Goal: Task Accomplishment & Management: Complete application form

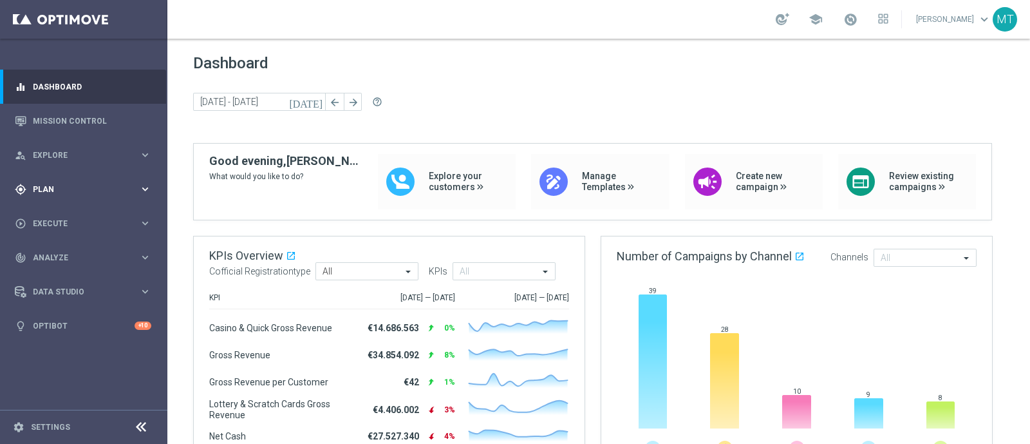
click at [48, 193] on div "gps_fixed Plan" at bounding box center [77, 190] width 124 height 12
click at [58, 255] on span "Templates" at bounding box center [80, 255] width 92 height 8
click at [60, 278] on link "Optimail" at bounding box center [87, 274] width 94 height 10
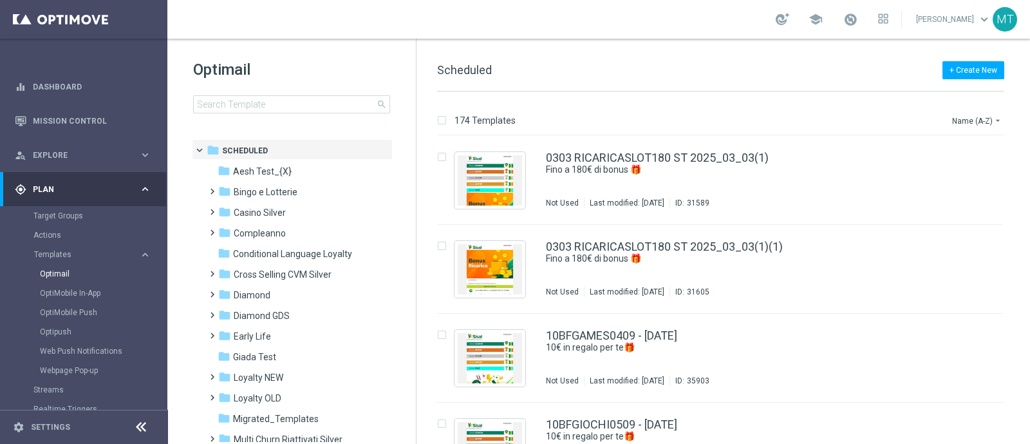
click at [296, 95] on div "Optimail search" at bounding box center [304, 86] width 223 height 54
click at [298, 97] on input at bounding box center [291, 104] width 197 height 18
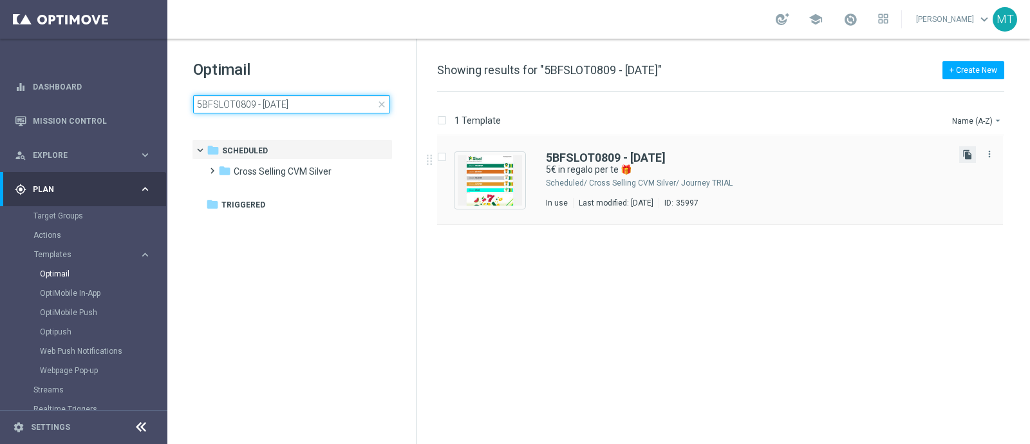
type input "5BFSLOT0809 - 2025-09-08"
click at [969, 158] on icon "file_copy" at bounding box center [968, 154] width 10 height 10
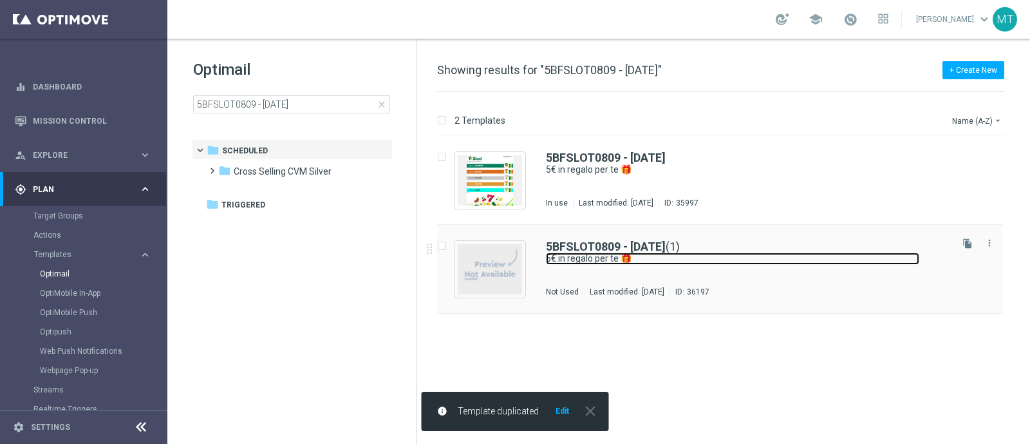
click at [601, 256] on link "5€ in regalo per te 🎁" at bounding box center [733, 258] width 374 height 12
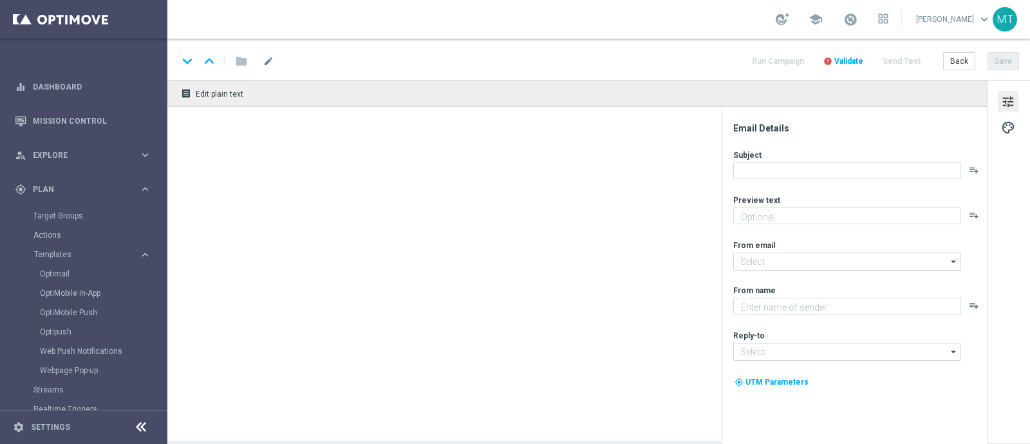
type textarea "Per divertirti con Slot🎰"
type input "newsletter@comunicazioni.sisal.it"
type textarea "Sisal"
type input "info@sisal.it"
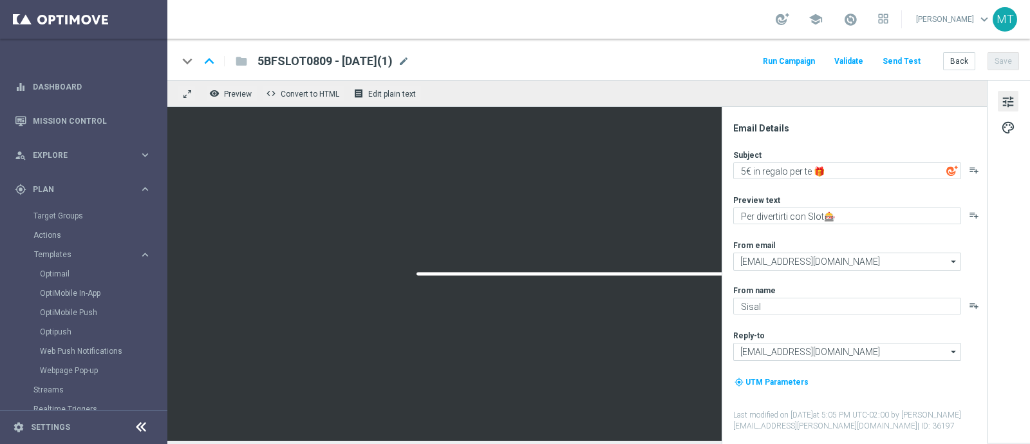
click at [432, 49] on div "keyboard_arrow_down keyboard_arrow_up folder 5BFSLOT0809 - 2025-09-08(1) 5BFSLO…" at bounding box center [598, 59] width 863 height 41
click at [432, 51] on div "keyboard_arrow_down keyboard_arrow_up folder 5BFSLOT0809 - 2025-09-08(1) 5BFSLO…" at bounding box center [598, 59] width 863 height 41
click at [410, 57] on span "mode_edit" at bounding box center [404, 61] width 12 height 12
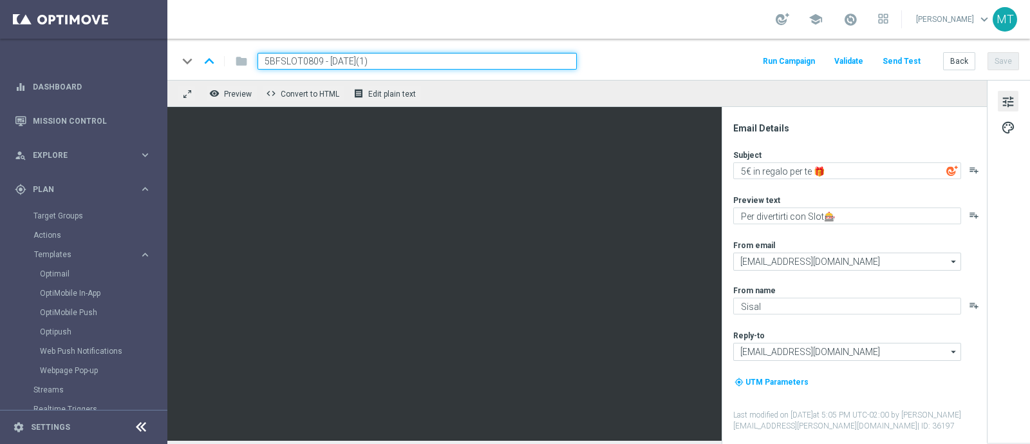
click at [319, 63] on input "5BFSLOT0809 - 2025-09-08(1)" at bounding box center [417, 61] width 319 height 17
paste input "1BFSLOT1509"
click at [426, 62] on input "1BFSLOT1509 - 2025-09-08(1)" at bounding box center [417, 61] width 319 height 17
type input "1BFSLOT1509 - 2025-09-15"
click at [1000, 55] on button "Save" at bounding box center [1004, 61] width 32 height 18
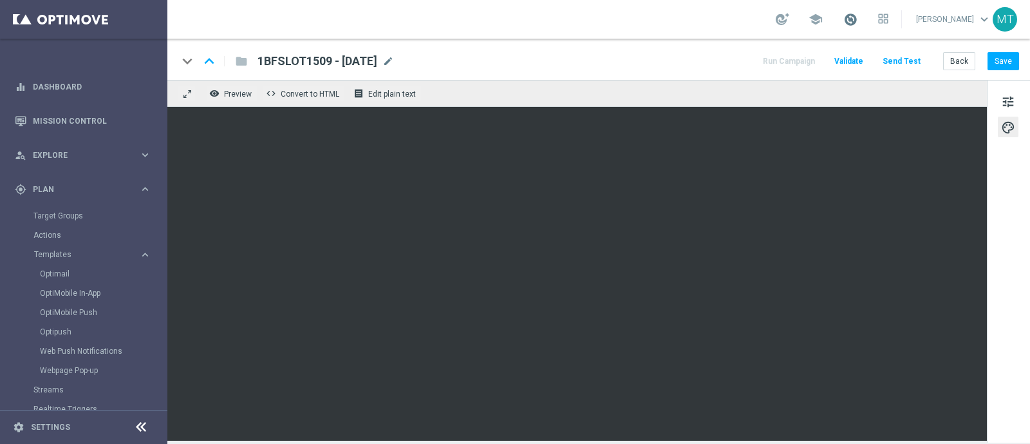
click at [858, 17] on span at bounding box center [851, 19] width 14 height 14
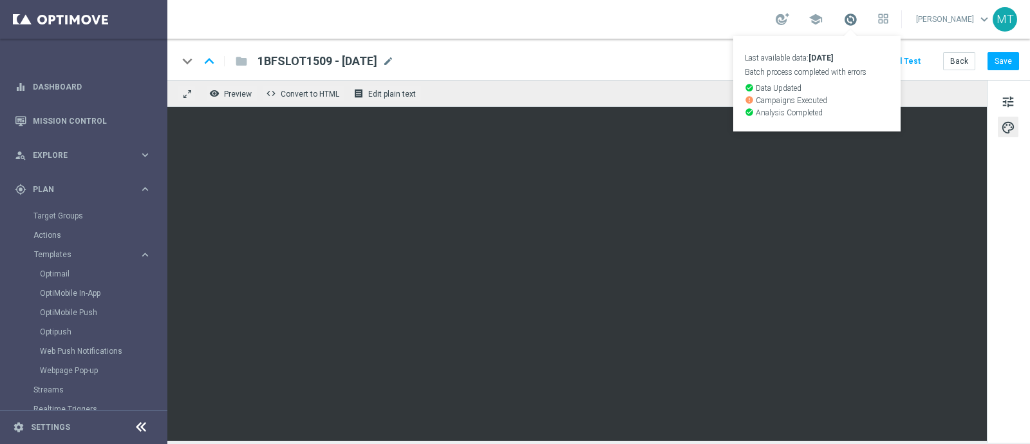
click at [858, 12] on span at bounding box center [851, 19] width 14 height 14
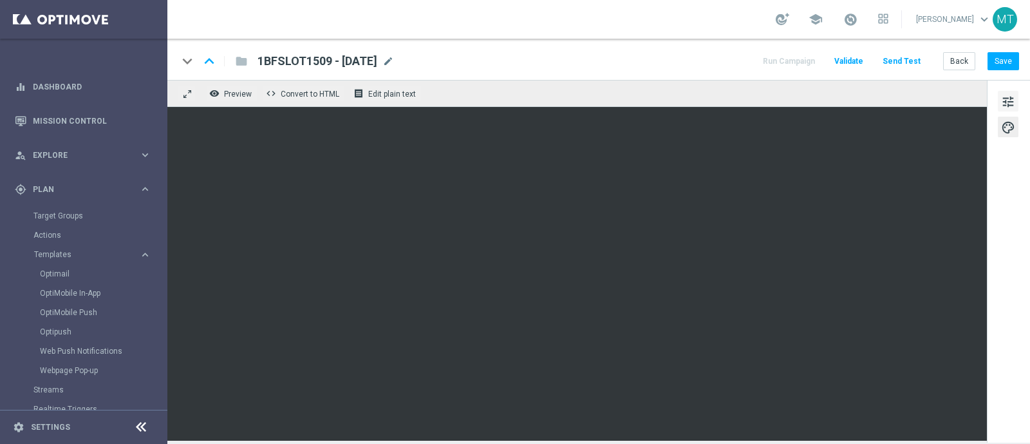
click at [1005, 102] on span "tune" at bounding box center [1009, 101] width 14 height 17
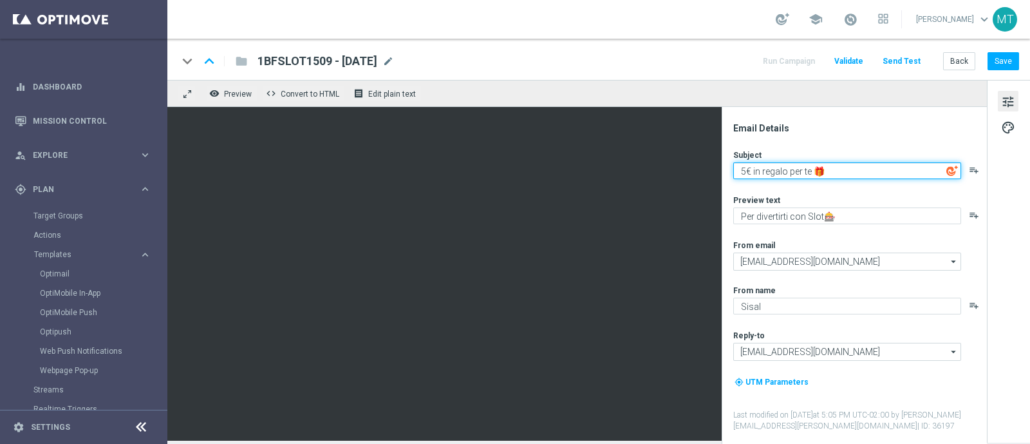
click at [754, 175] on textarea "5€ in regalo per te 🎁" at bounding box center [848, 170] width 228 height 17
type textarea "Un regalo per te 🎁"
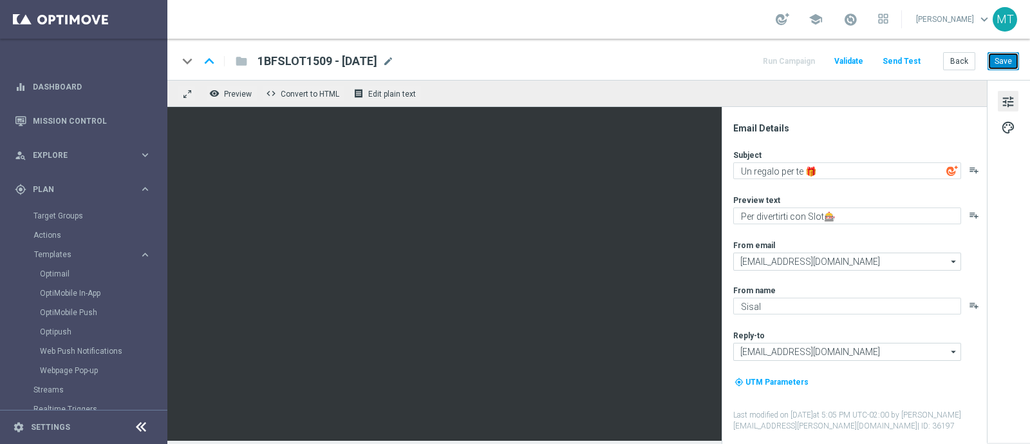
click at [996, 69] on button "Save" at bounding box center [1004, 61] width 32 height 18
click at [858, 24] on span at bounding box center [851, 19] width 14 height 14
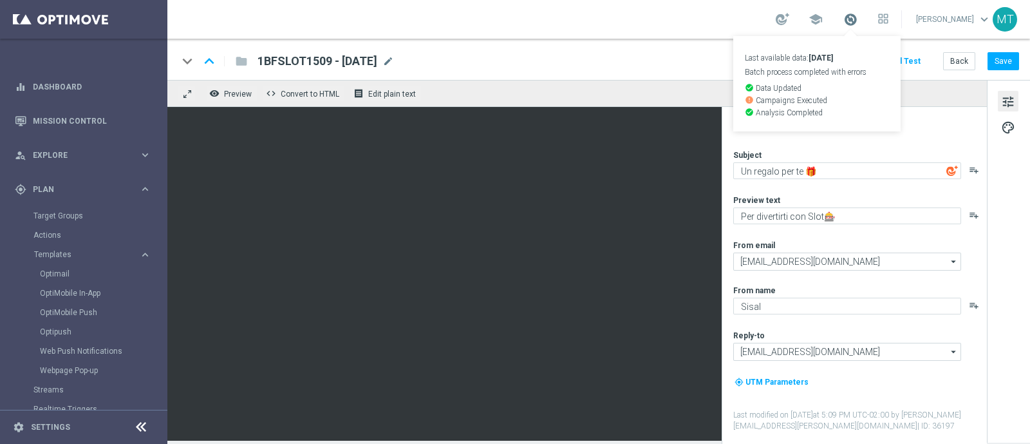
click at [858, 24] on span at bounding box center [851, 19] width 14 height 14
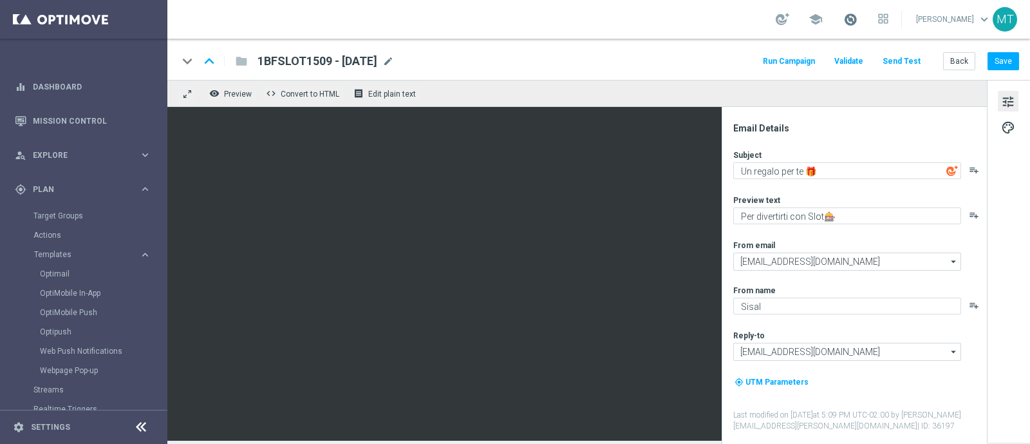
click at [858, 20] on span at bounding box center [851, 19] width 14 height 14
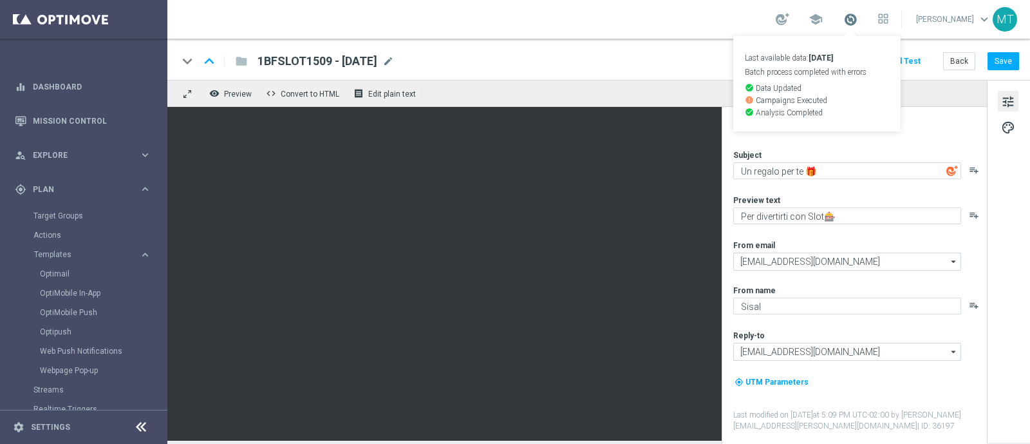
click at [858, 20] on span at bounding box center [851, 19] width 14 height 14
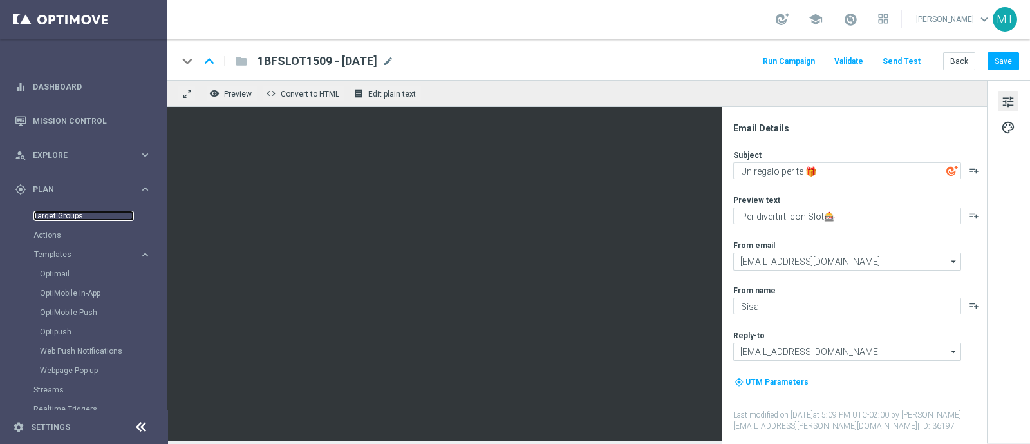
click at [71, 216] on link "Target Groups" at bounding box center [83, 216] width 100 height 10
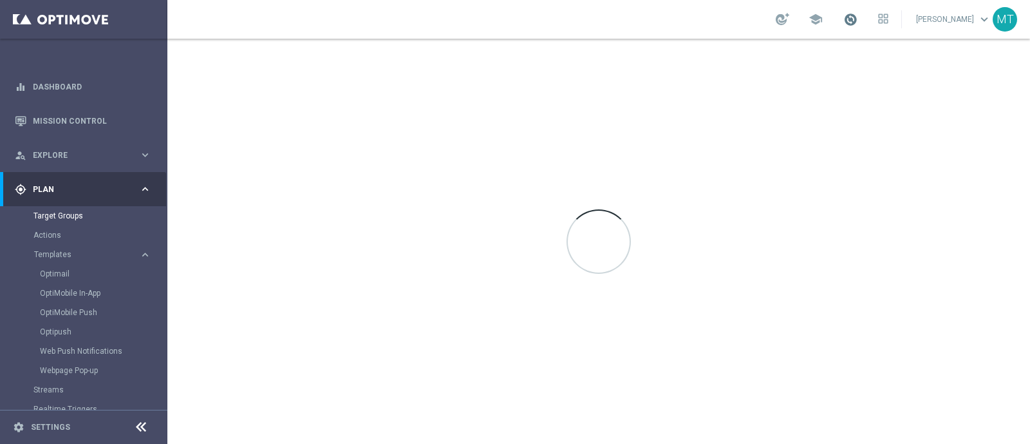
click at [858, 17] on span at bounding box center [851, 19] width 14 height 14
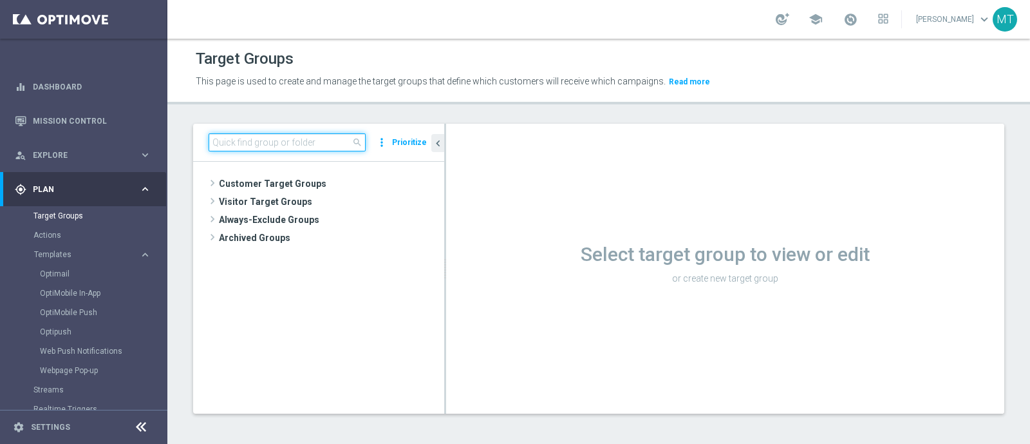
click at [273, 148] on input at bounding box center [287, 142] width 157 height 18
paste input "Talent only 1st pref betting lm ggr nb lm > 0 excl prev camp"
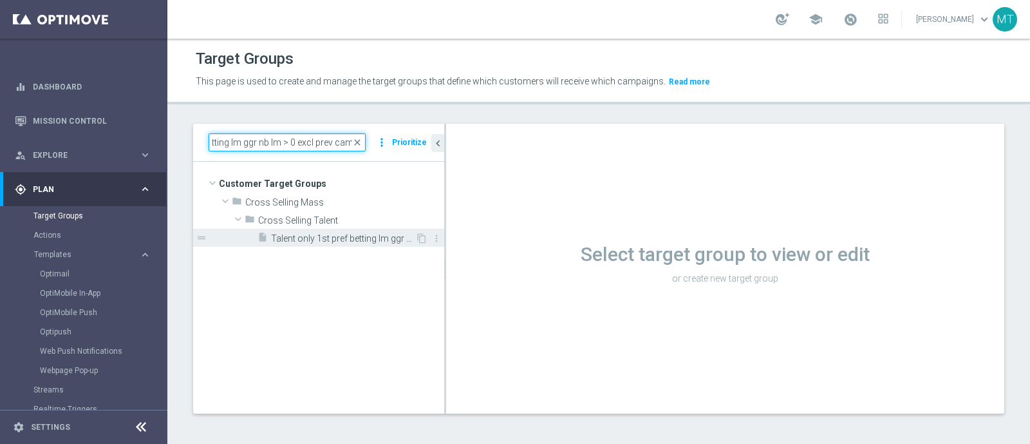
type input "Talent only 1st pref betting lm ggr nb lm > 0 excl prev camp"
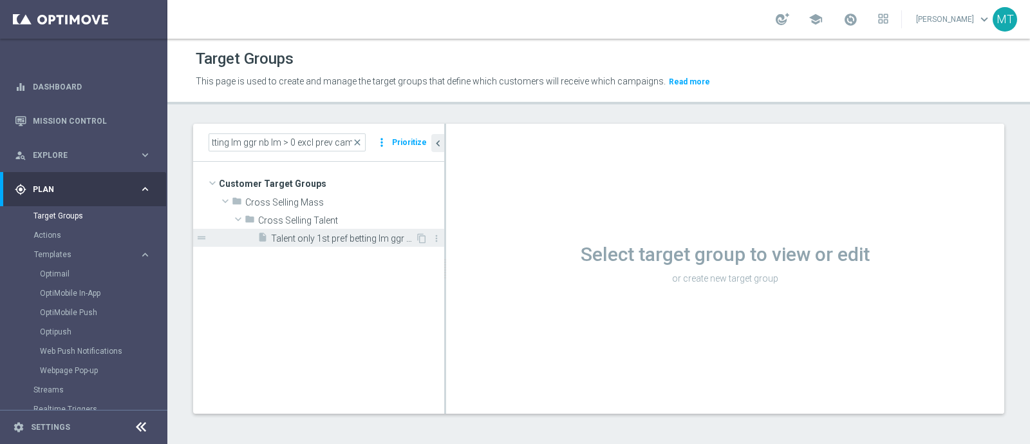
click at [314, 243] on span "Talent only 1st pref betting lm ggr nb lm > 0 excl prev camp" at bounding box center [343, 238] width 144 height 11
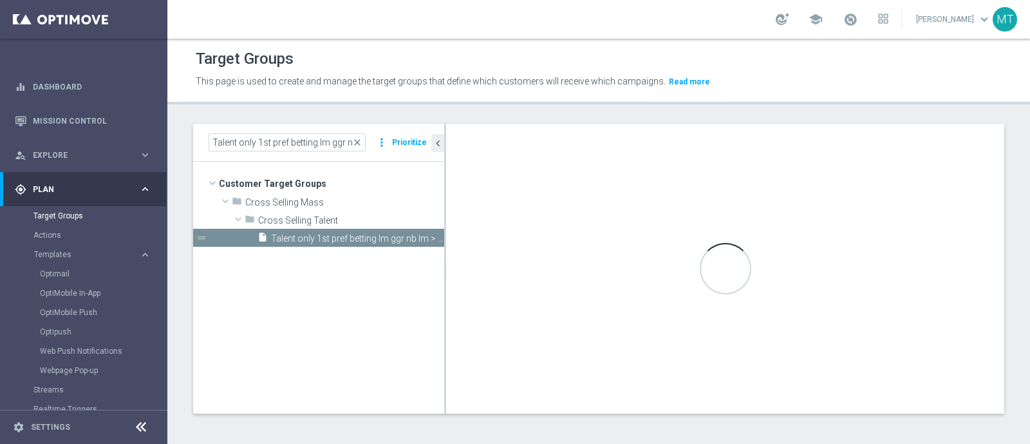
click at [685, 359] on div "Loading..." at bounding box center [725, 269] width 558 height 290
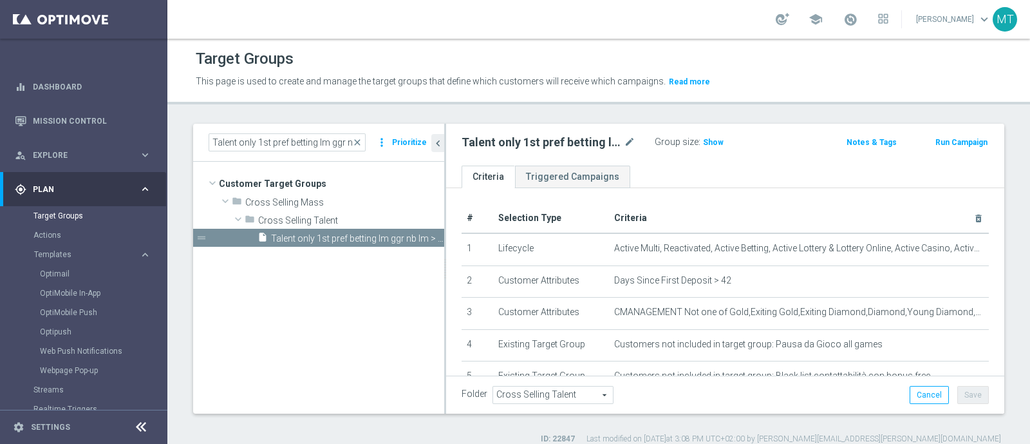
click at [968, 137] on button "Run Campaign" at bounding box center [962, 142] width 55 height 14
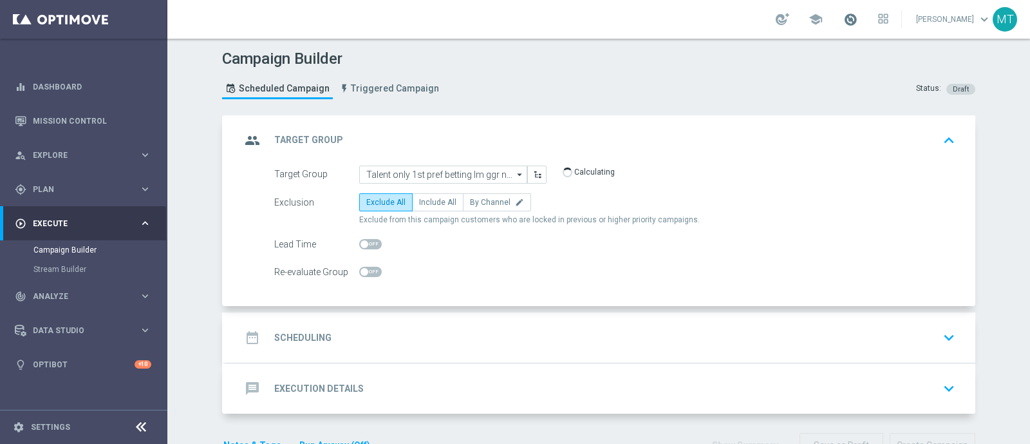
click at [857, 22] on span at bounding box center [851, 19] width 14 height 14
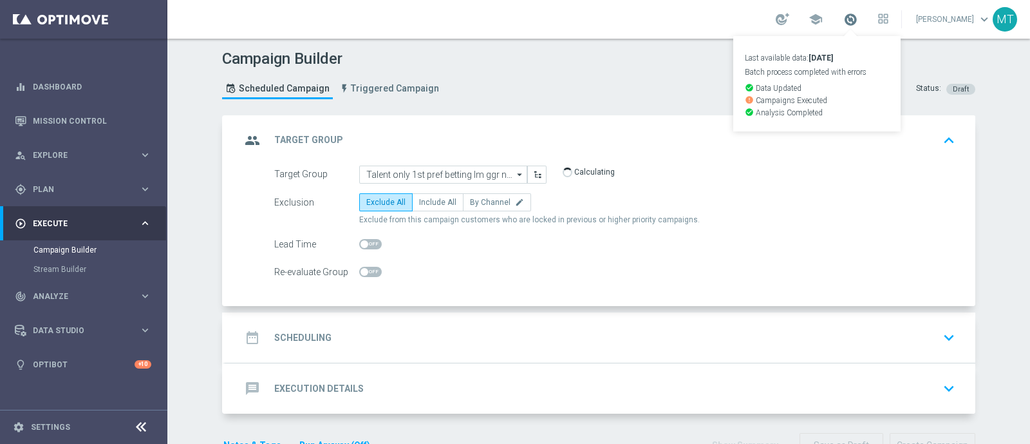
click at [858, 19] on span at bounding box center [851, 19] width 14 height 14
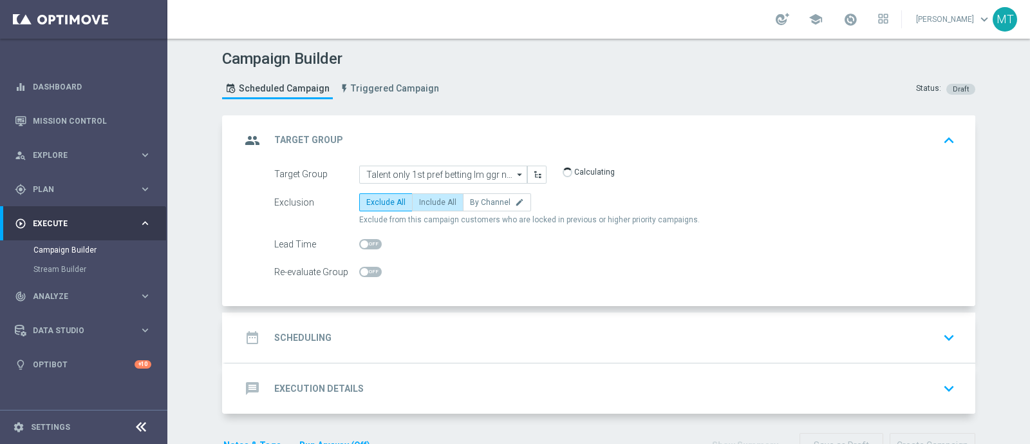
click at [434, 206] on label "Include All" at bounding box center [438, 202] width 52 height 18
click at [428, 206] on input "Include All" at bounding box center [423, 204] width 8 height 8
radio input "true"
click at [469, 330] on div "date_range Scheduling keyboard_arrow_down" at bounding box center [600, 337] width 719 height 24
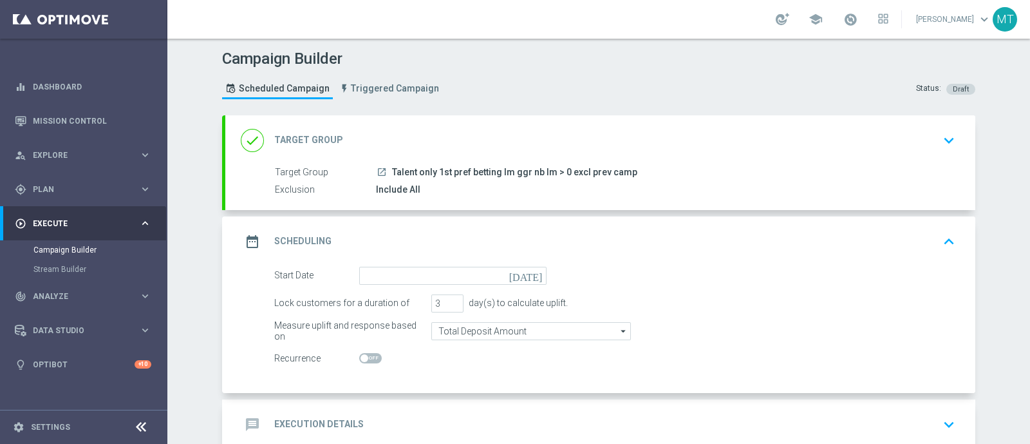
scroll to position [71, 0]
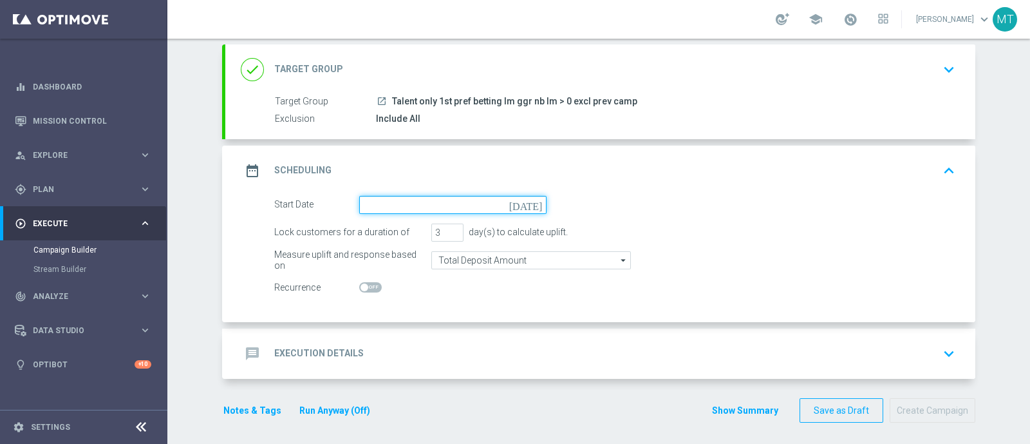
click at [448, 206] on input at bounding box center [452, 205] width 187 height 18
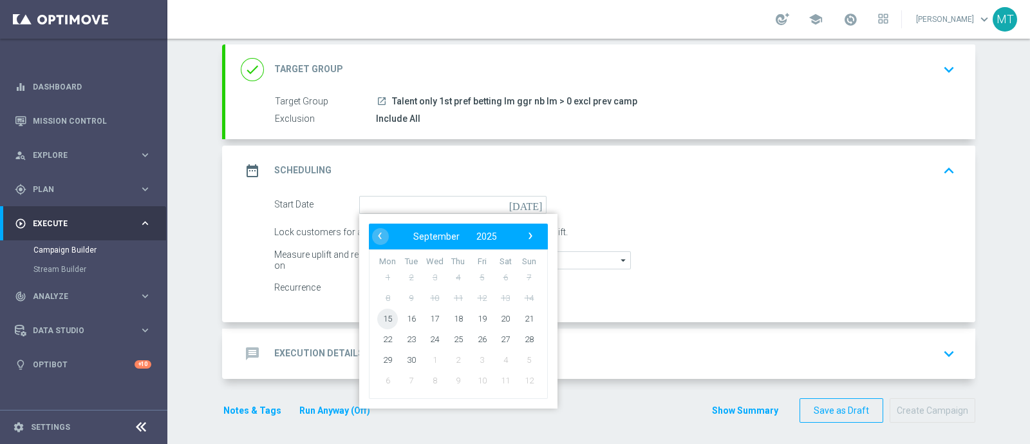
click at [383, 318] on span "15" at bounding box center [387, 318] width 21 height 21
type input "15 Sep 2025"
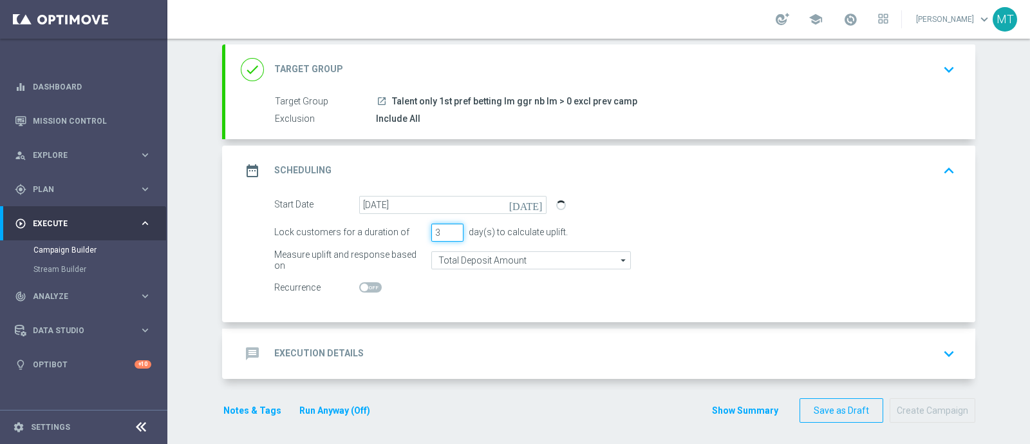
click at [449, 238] on input "3" at bounding box center [448, 232] width 32 height 18
click at [447, 233] on input "2" at bounding box center [448, 232] width 32 height 18
type input "1"
click at [447, 233] on input "1" at bounding box center [448, 232] width 32 height 18
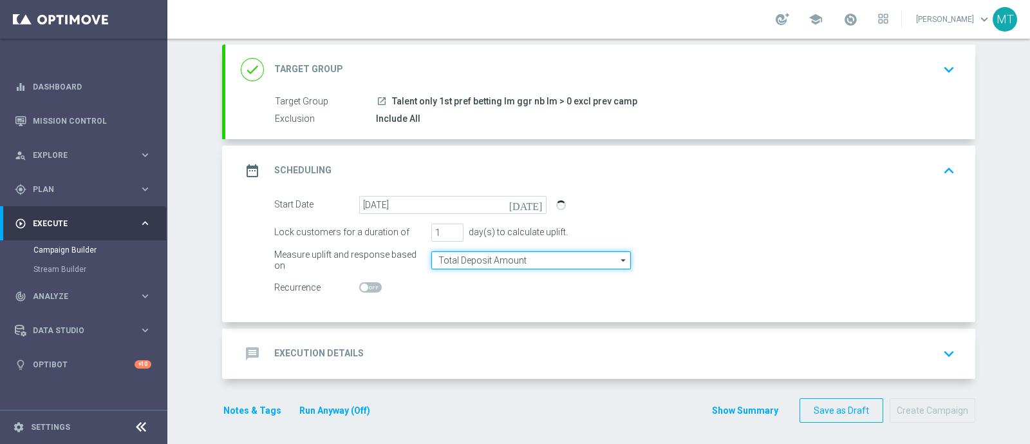
click at [454, 256] on input "Total Deposit Amount" at bounding box center [532, 260] width 200 height 18
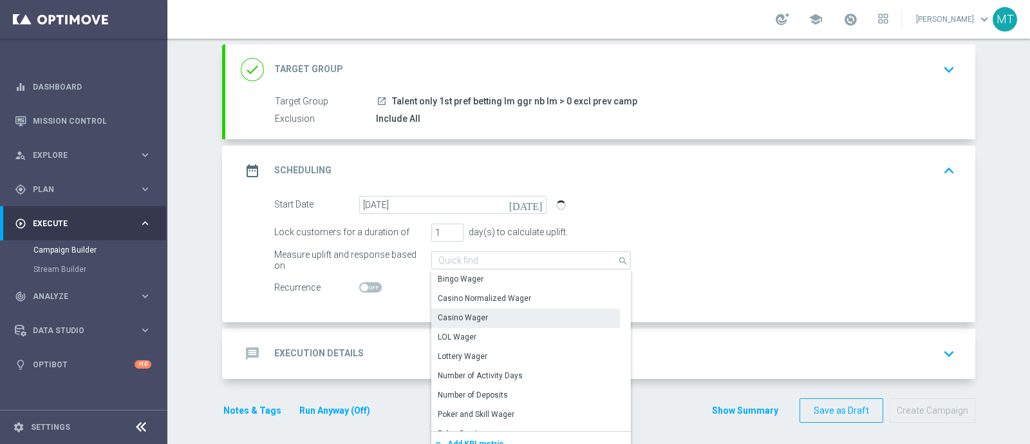
click at [459, 312] on div "Casino Wager" at bounding box center [463, 318] width 50 height 12
type input "Casino Wager"
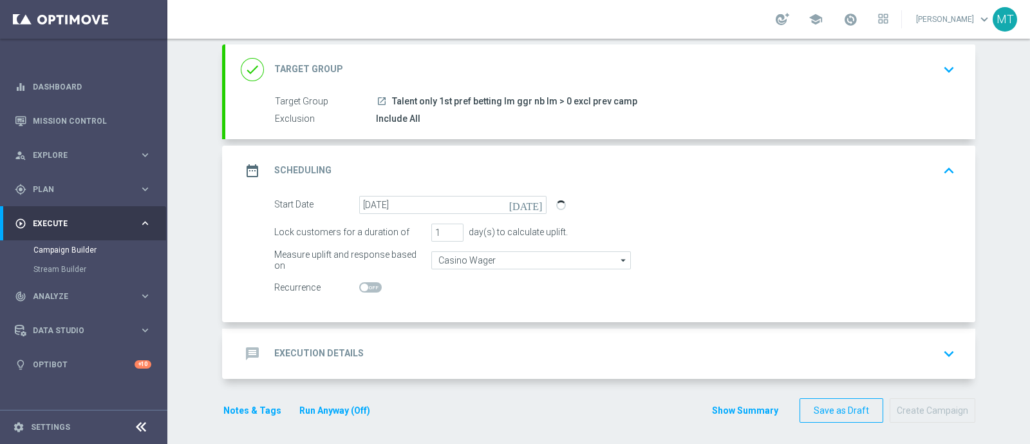
click at [450, 341] on div "message Execution Details keyboard_arrow_down" at bounding box center [600, 353] width 719 height 24
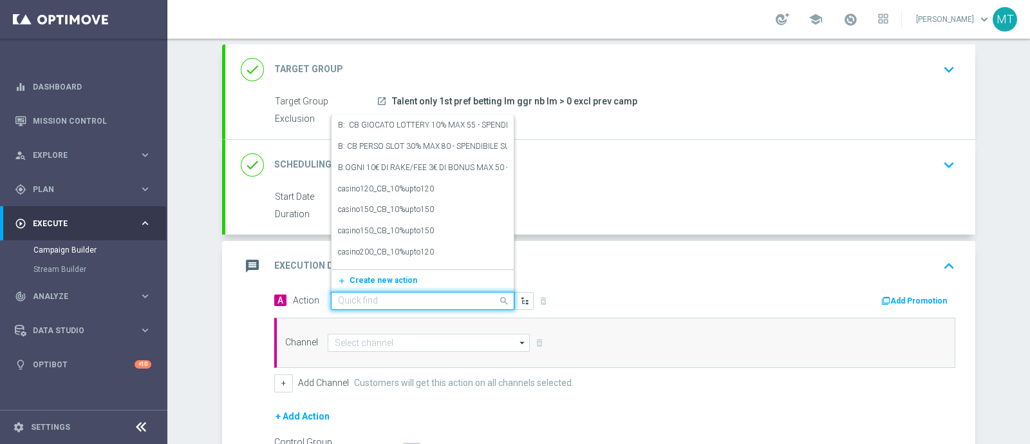
click at [419, 298] on input "text" at bounding box center [410, 301] width 144 height 11
paste input "BF 1€ SLOT"
type input "BF 1€ SLOT"
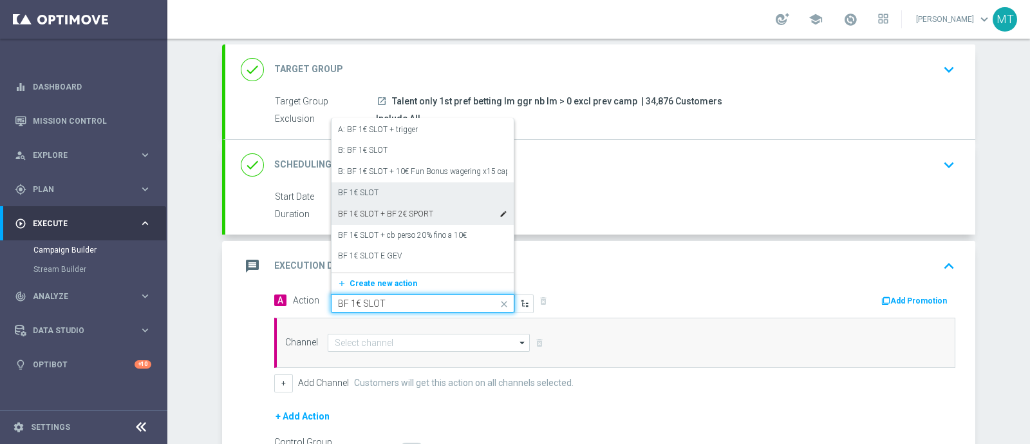
scroll to position [21, 0]
click at [396, 196] on div "BF 1€ SLOT edit" at bounding box center [422, 192] width 169 height 21
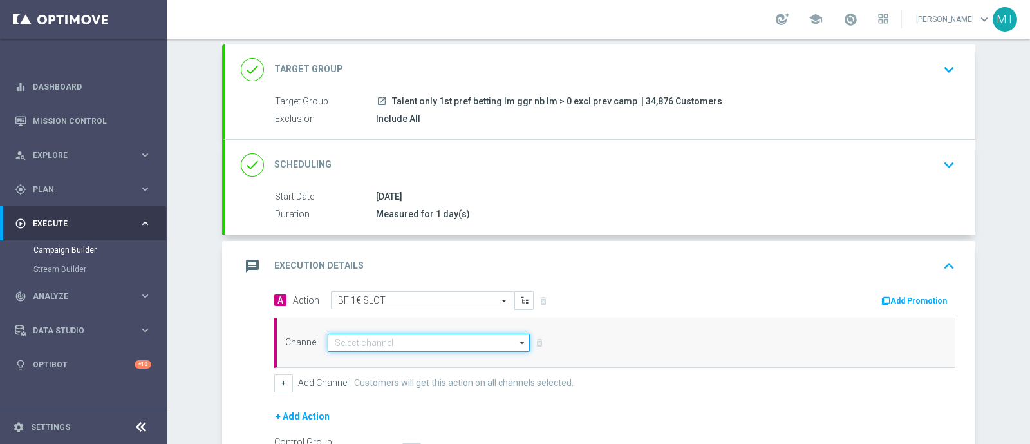
click at [430, 342] on input at bounding box center [429, 343] width 202 height 18
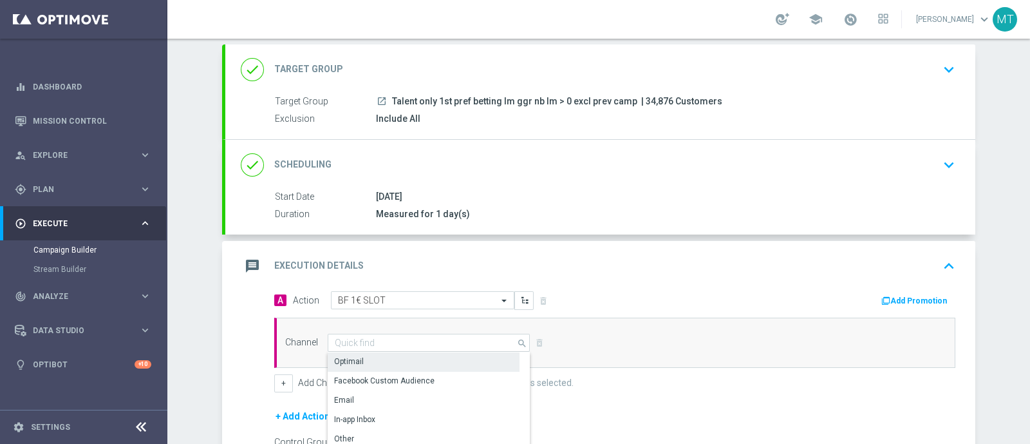
click at [437, 361] on div "Optimail" at bounding box center [424, 361] width 192 height 18
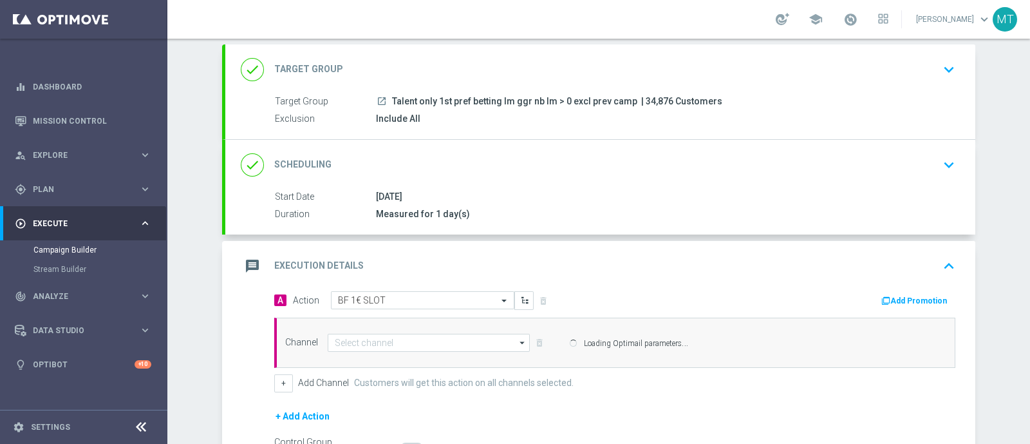
type input "Optimail"
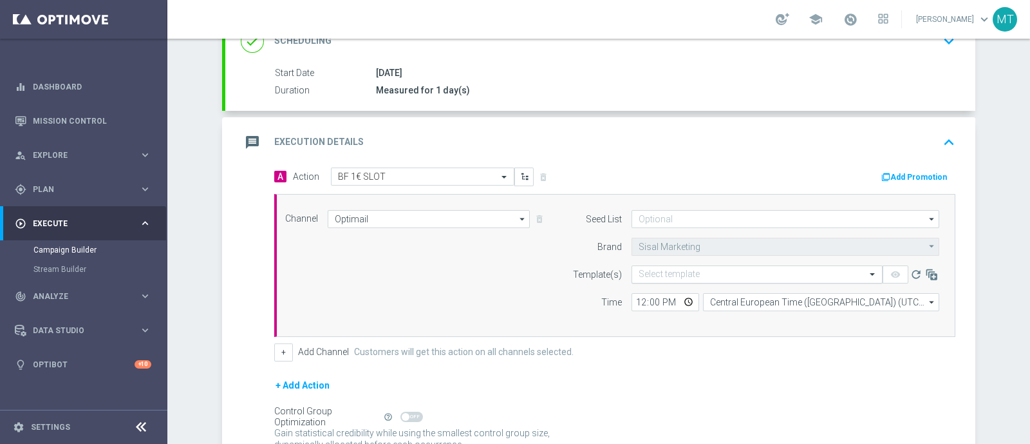
click at [676, 269] on input "text" at bounding box center [744, 274] width 211 height 11
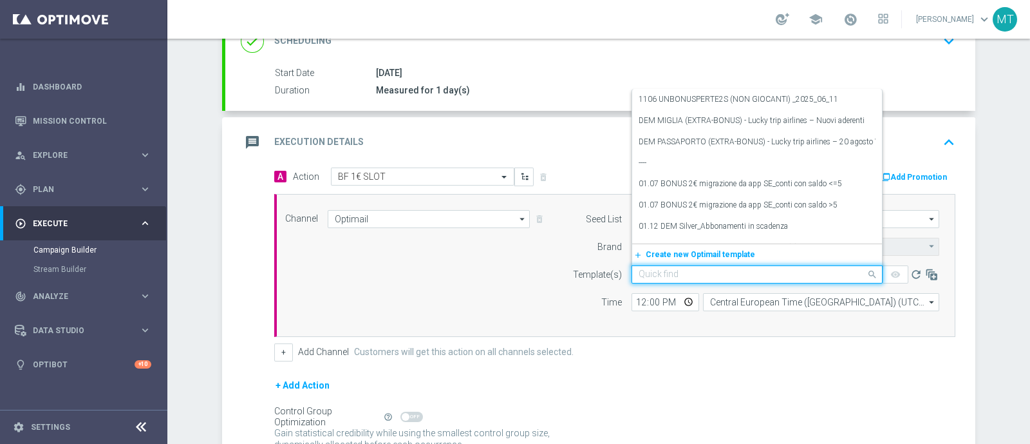
paste input "1BFSLOT1509 - 2025-09-15"
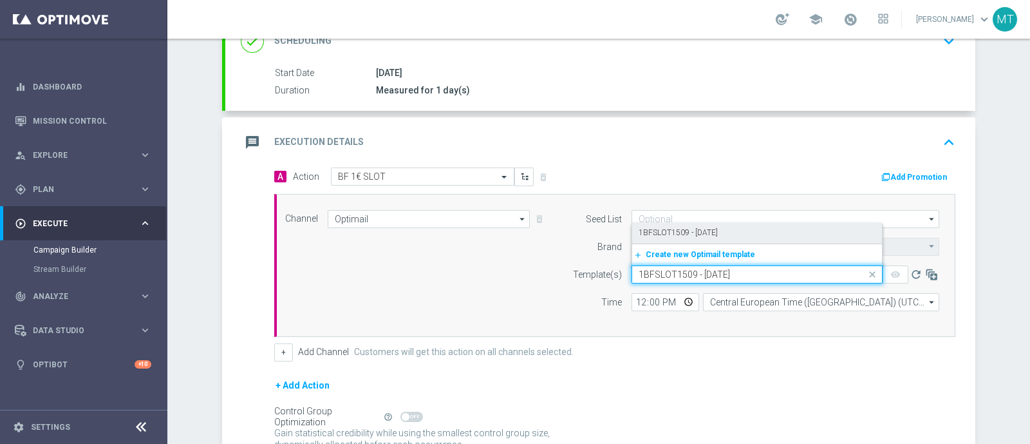
click at [696, 230] on label "1BFSLOT1509 - 2025-09-15" at bounding box center [678, 232] width 79 height 11
type input "1BFSLOT1509 - 2025-09-15"
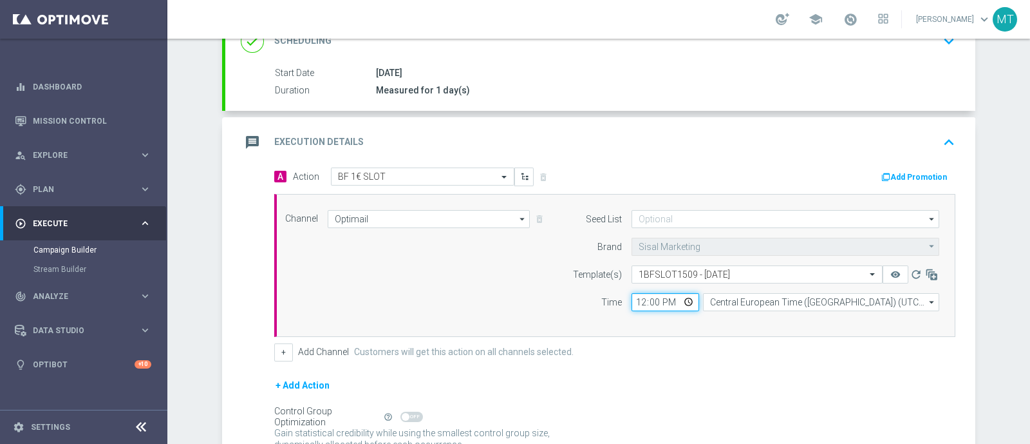
click at [634, 301] on input "12:00" at bounding box center [666, 302] width 68 height 18
type input "19:00"
click at [509, 323] on div "Channel Optimail Optimail arrow_drop_down Drag here to set row groups Drag here…" at bounding box center [614, 265] width 681 height 143
click at [910, 176] on button "Add Promotion" at bounding box center [915, 177] width 71 height 14
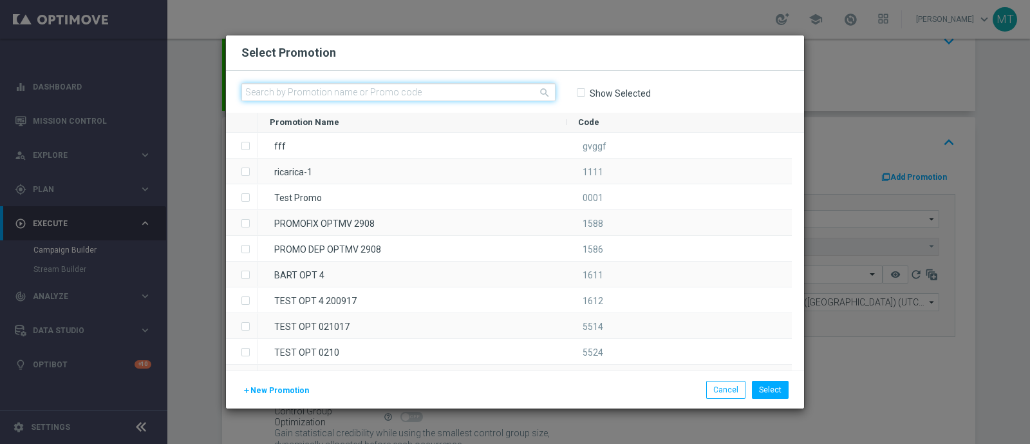
click at [450, 97] on input "text" at bounding box center [399, 92] width 314 height 18
paste input "235406"
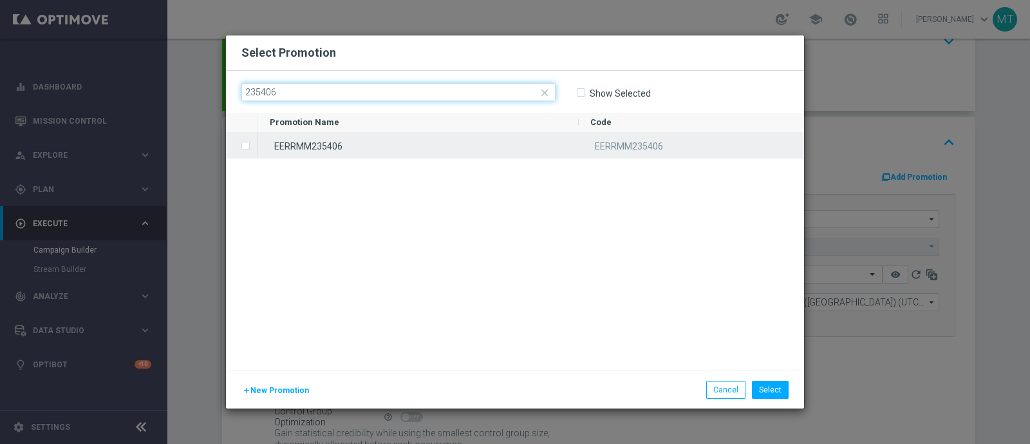
type input "235406"
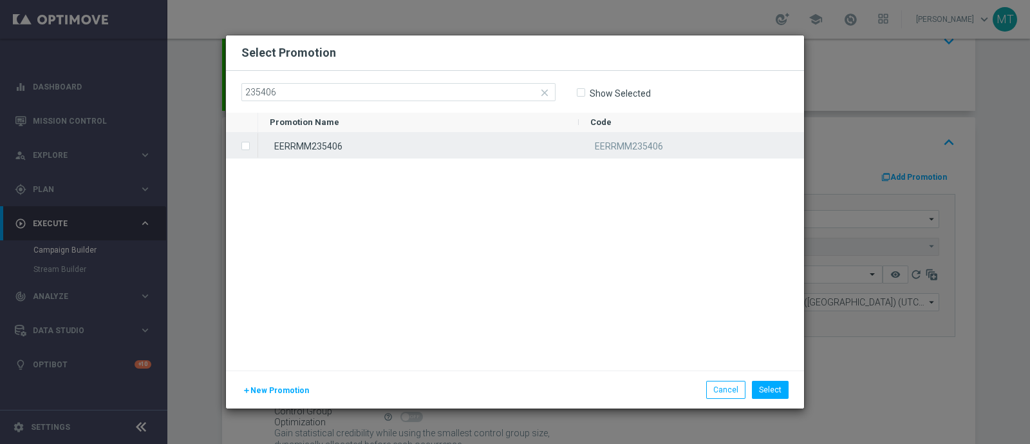
click at [462, 138] on div "EERRMM235406" at bounding box center [418, 145] width 321 height 25
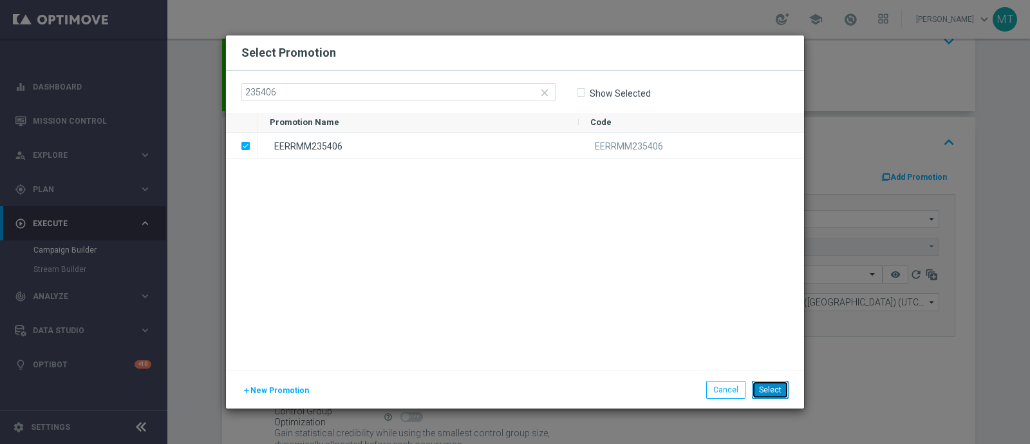
click at [772, 389] on button "Select" at bounding box center [770, 390] width 37 height 18
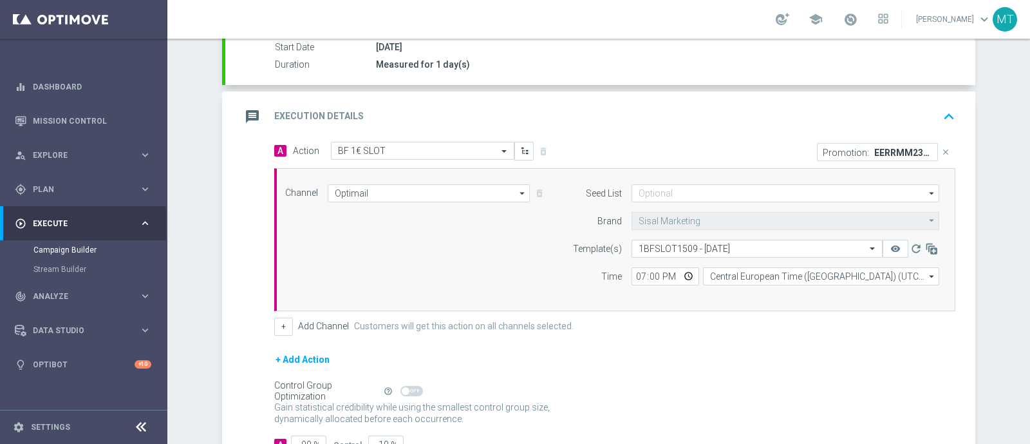
scroll to position [312, 0]
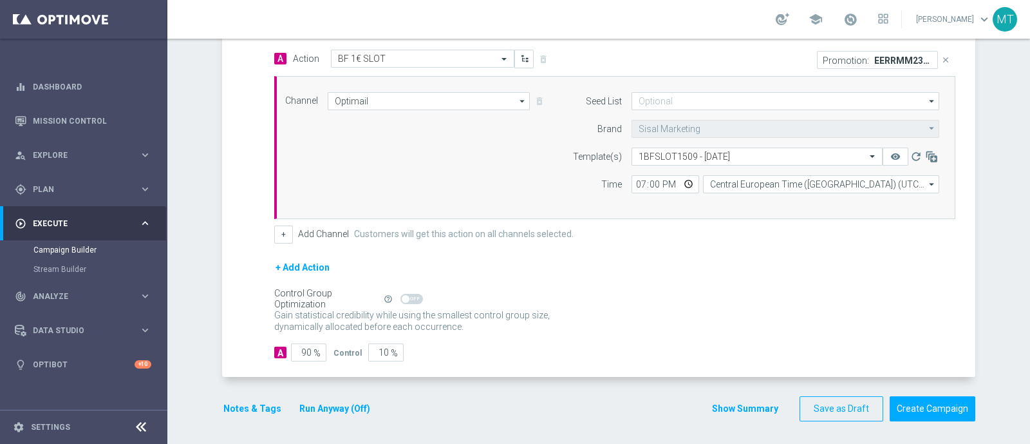
click at [245, 413] on button "Notes & Tags" at bounding box center [252, 409] width 61 height 16
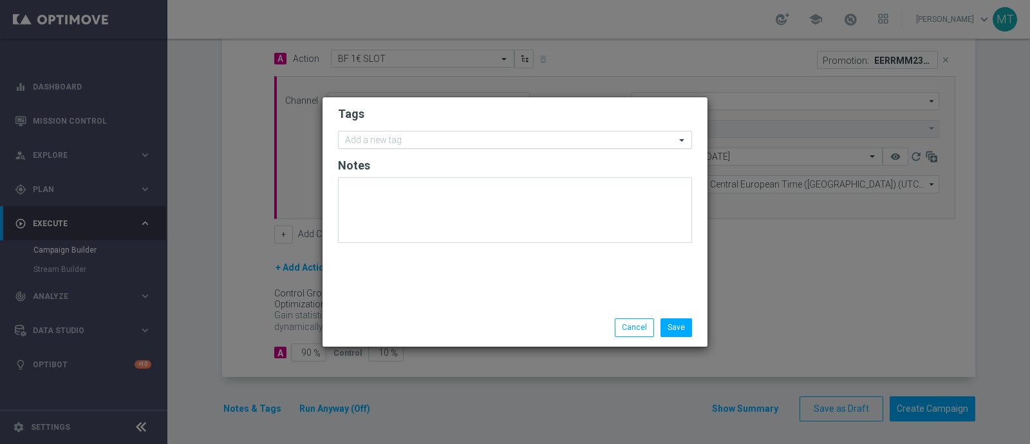
click at [394, 132] on div "Add a new tag" at bounding box center [507, 140] width 337 height 16
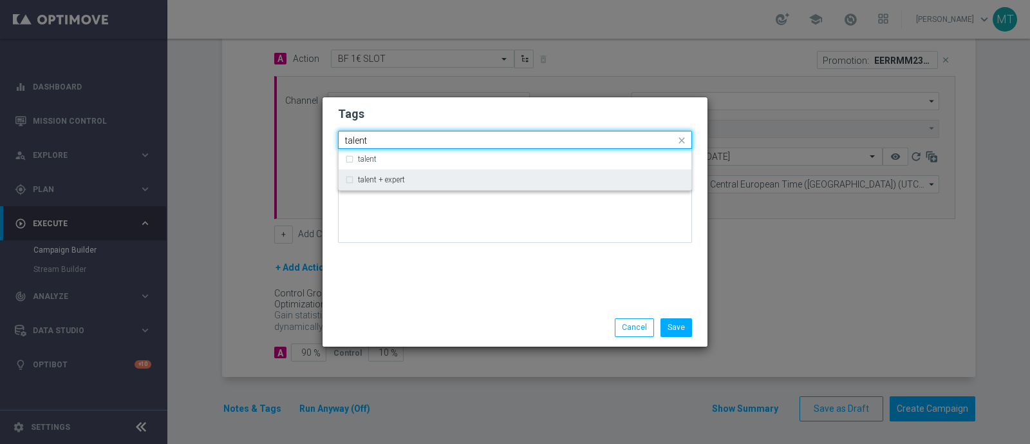
click at [406, 185] on div "talent + expert" at bounding box center [515, 179] width 340 height 21
type input "talent"
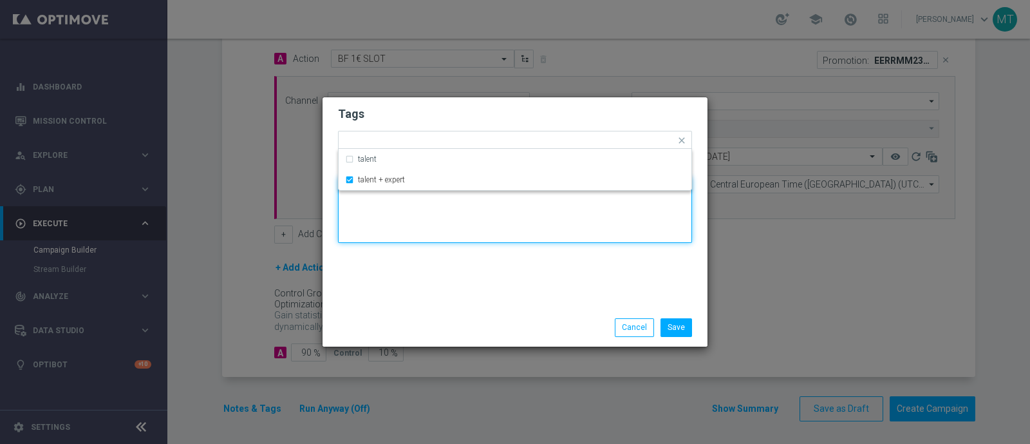
click at [412, 208] on textarea at bounding box center [515, 210] width 354 height 66
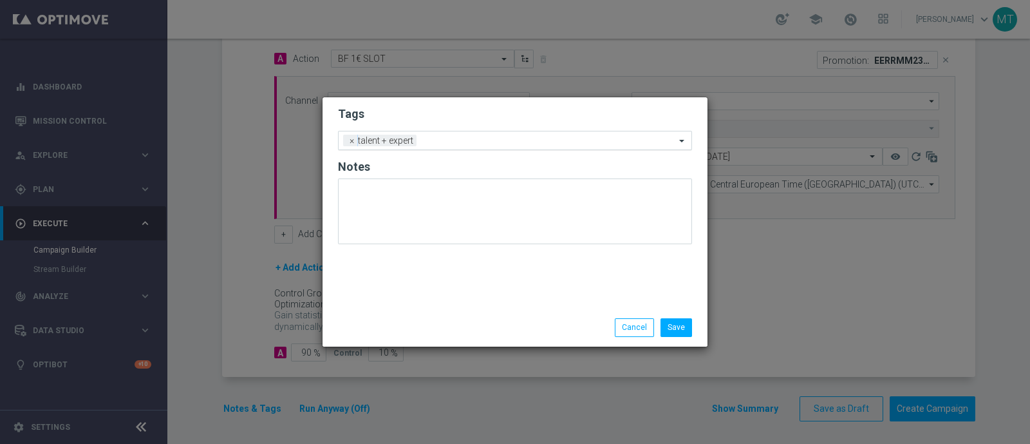
click at [439, 144] on input "text" at bounding box center [549, 141] width 254 height 11
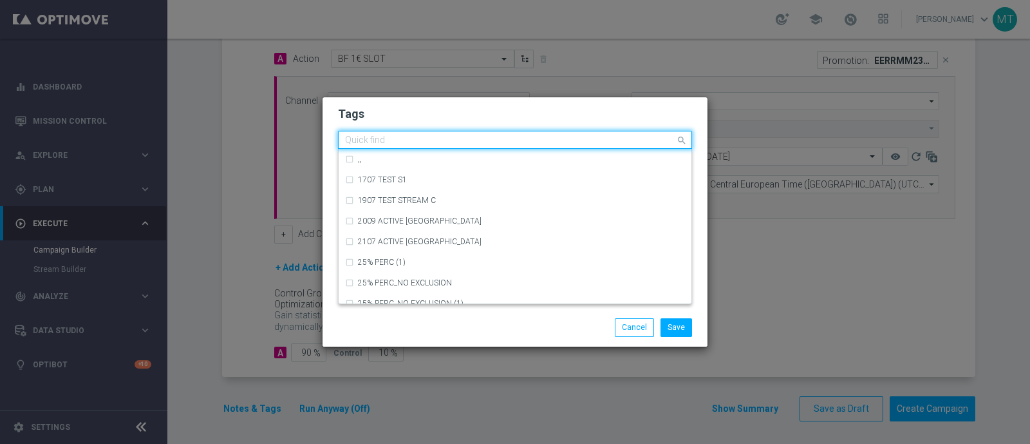
click at [439, 144] on input "text" at bounding box center [510, 140] width 330 height 11
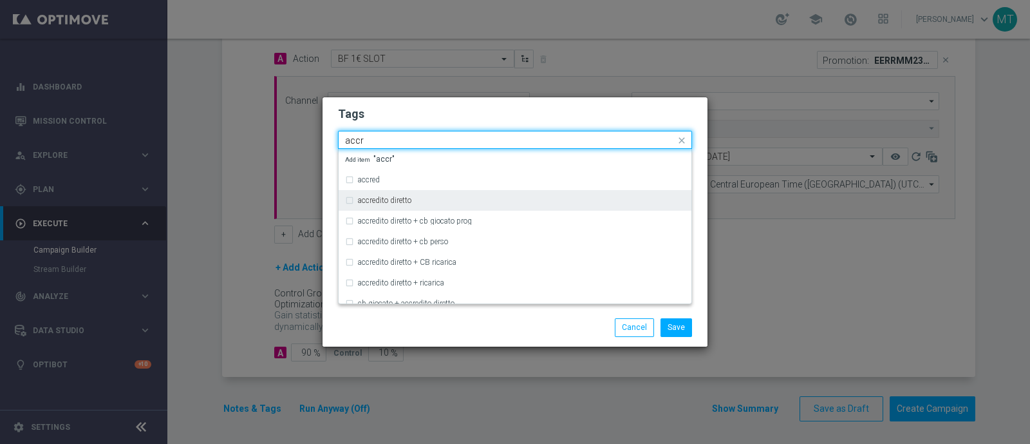
click at [450, 201] on div "accredito diretto" at bounding box center [521, 200] width 327 height 8
type input "accr"
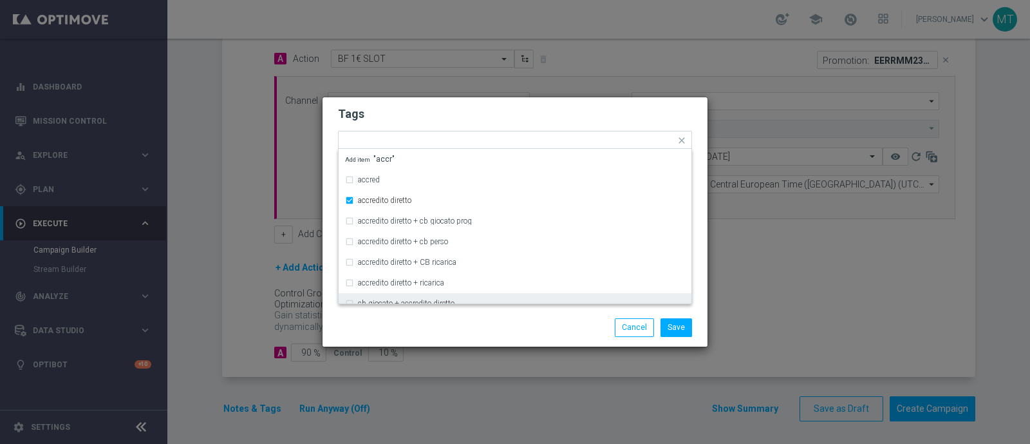
click at [449, 327] on div "Save Cancel" at bounding box center [515, 327] width 374 height 18
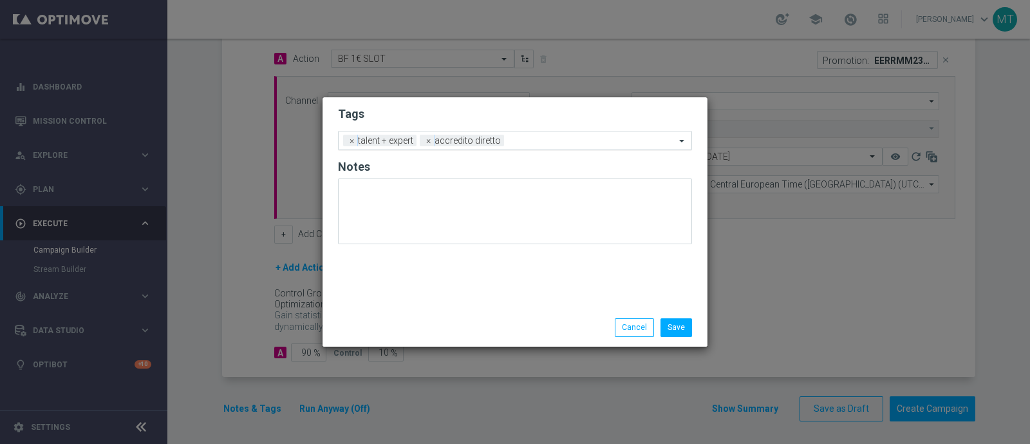
click at [509, 138] on input "text" at bounding box center [592, 141] width 166 height 11
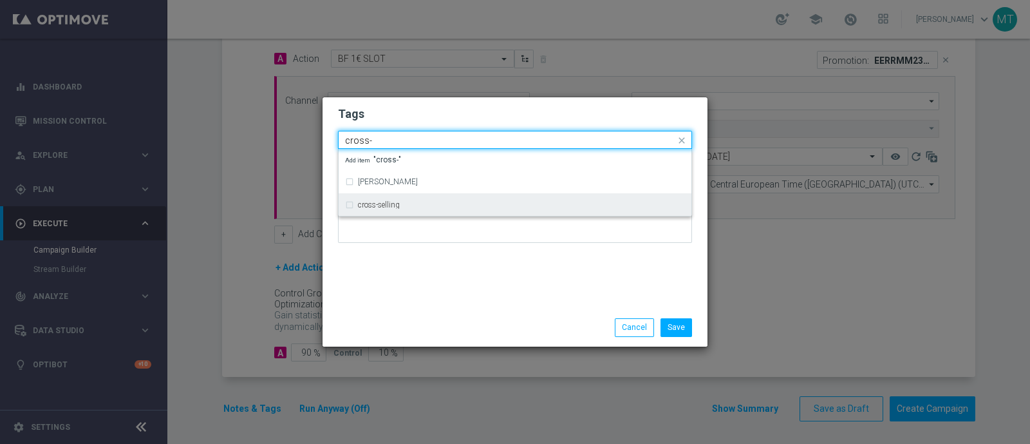
click at [496, 213] on div "cross-selling" at bounding box center [515, 205] width 340 height 21
type input "cross-"
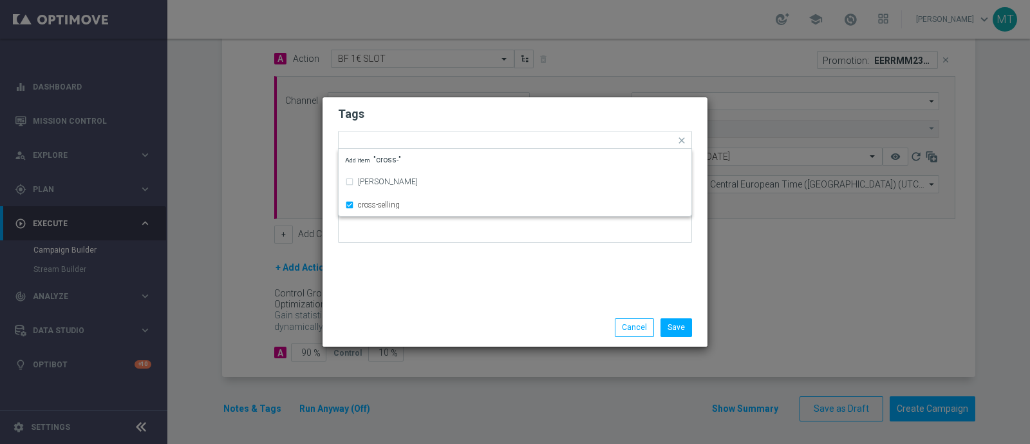
click at [507, 260] on div "Tags Quick find × talent + expert × accredito diretto × cross-selling cross-can…" at bounding box center [515, 202] width 385 height 211
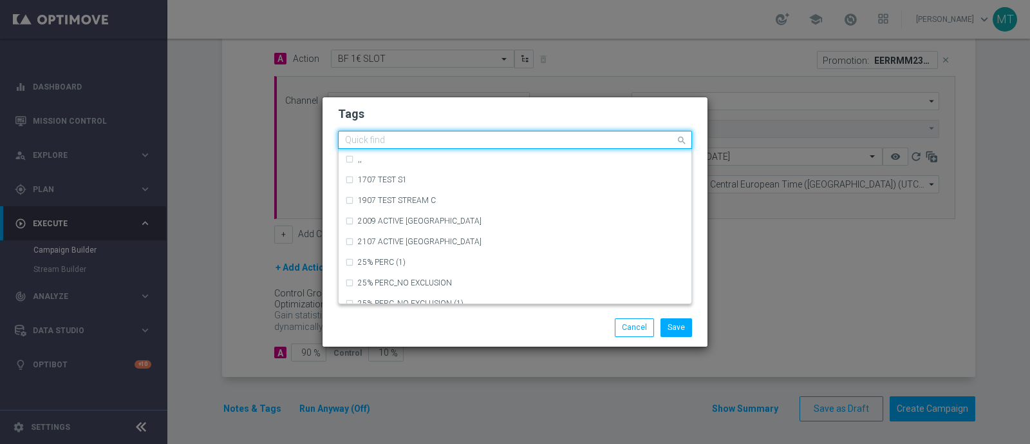
click at [593, 138] on input "text" at bounding box center [510, 140] width 330 height 11
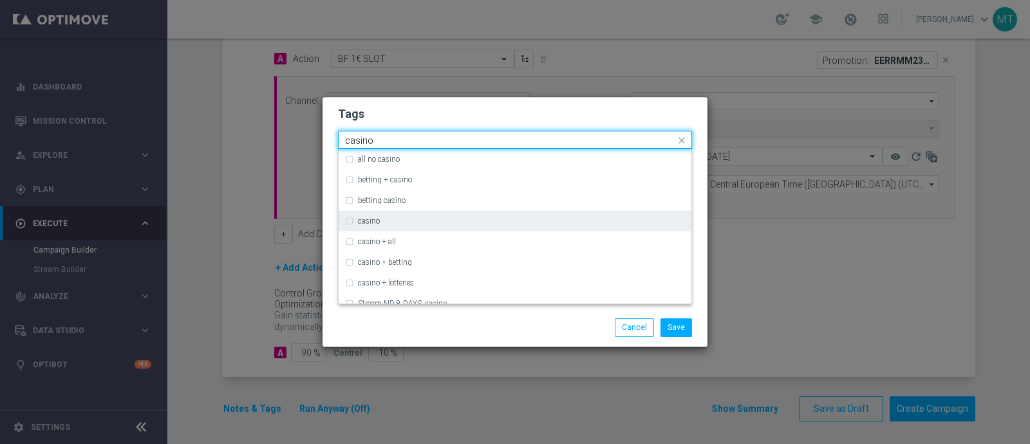
click at [574, 223] on div "casino" at bounding box center [521, 221] width 327 height 8
type input "casino"
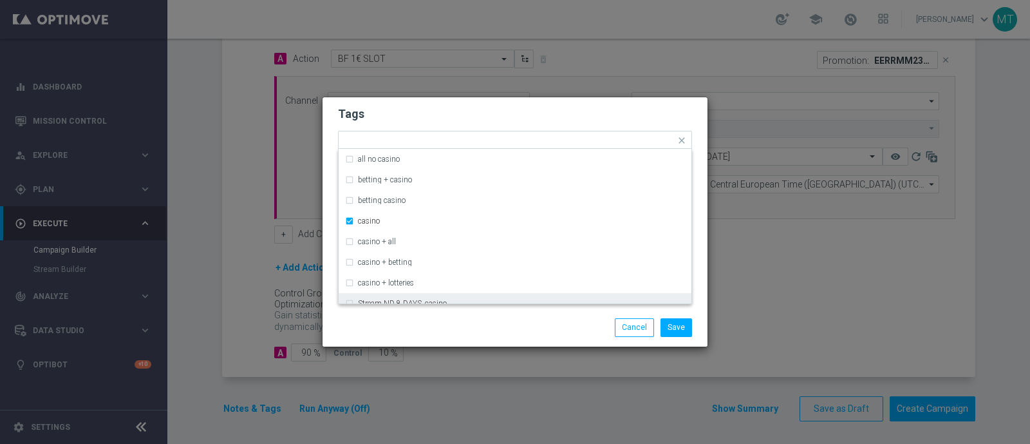
click at [544, 332] on div "Save Cancel" at bounding box center [577, 327] width 249 height 18
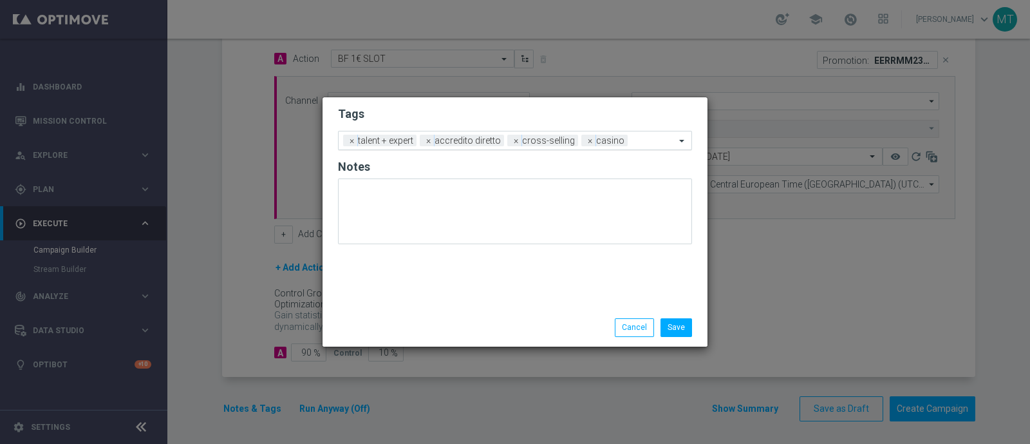
click at [640, 139] on input "text" at bounding box center [654, 141] width 43 height 11
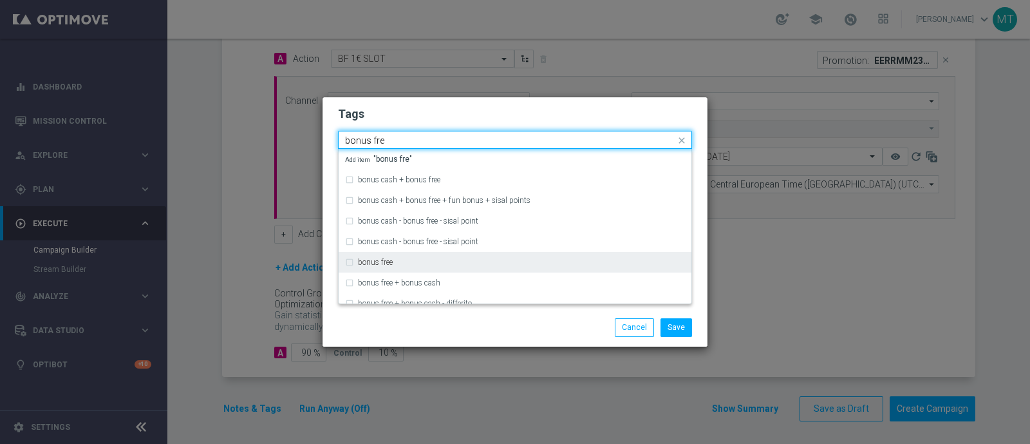
click at [592, 265] on div "bonus free" at bounding box center [521, 262] width 327 height 8
type input "bonus fre"
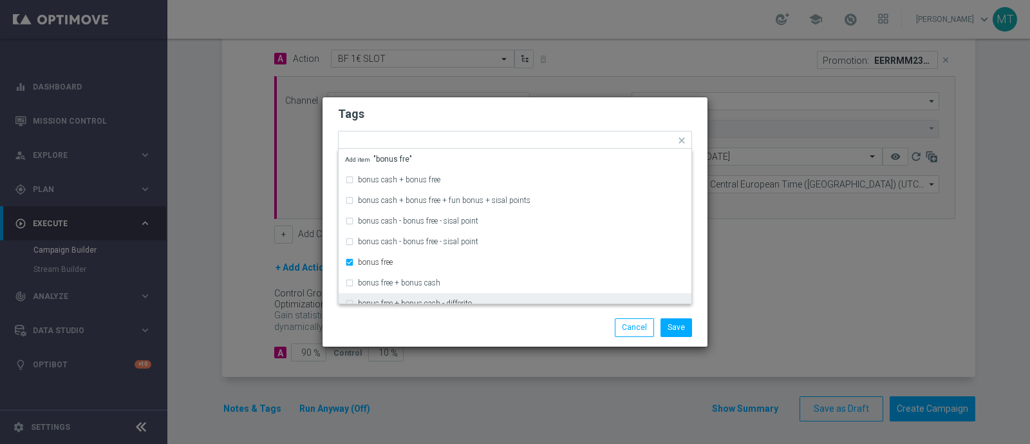
click at [547, 320] on div "Save Cancel" at bounding box center [577, 327] width 249 height 18
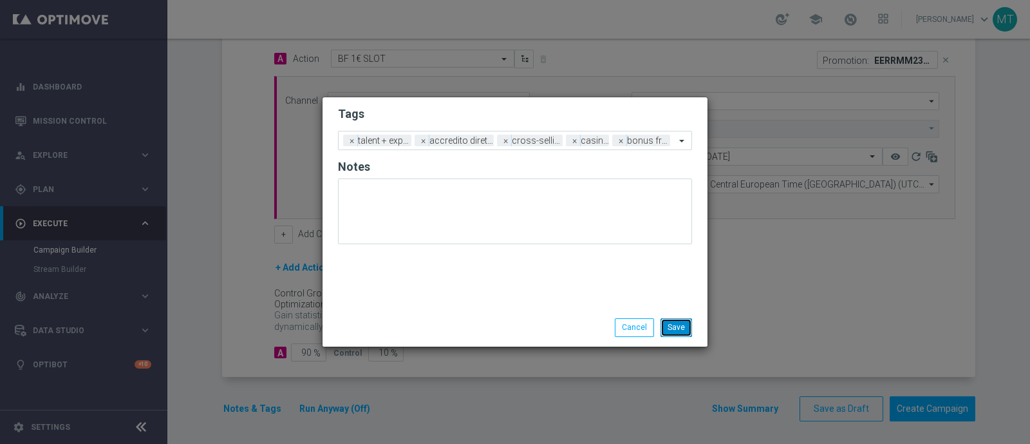
click at [676, 323] on button "Save" at bounding box center [677, 327] width 32 height 18
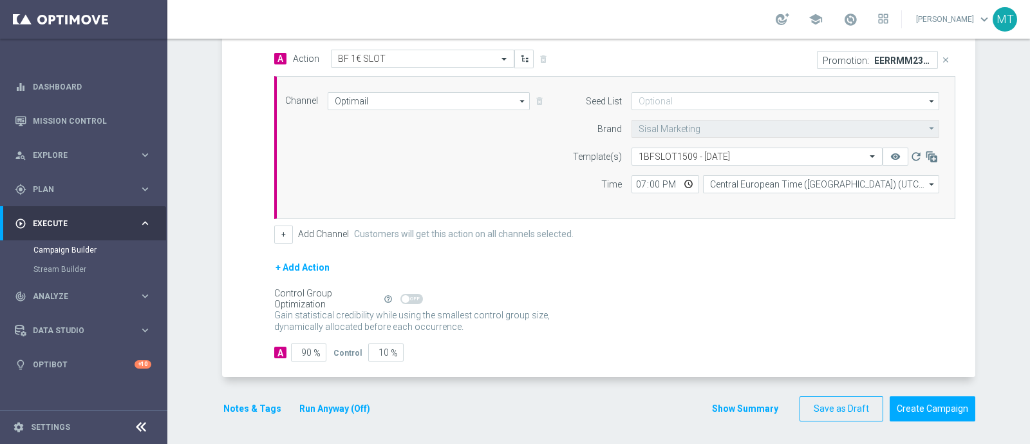
scroll to position [0, 0]
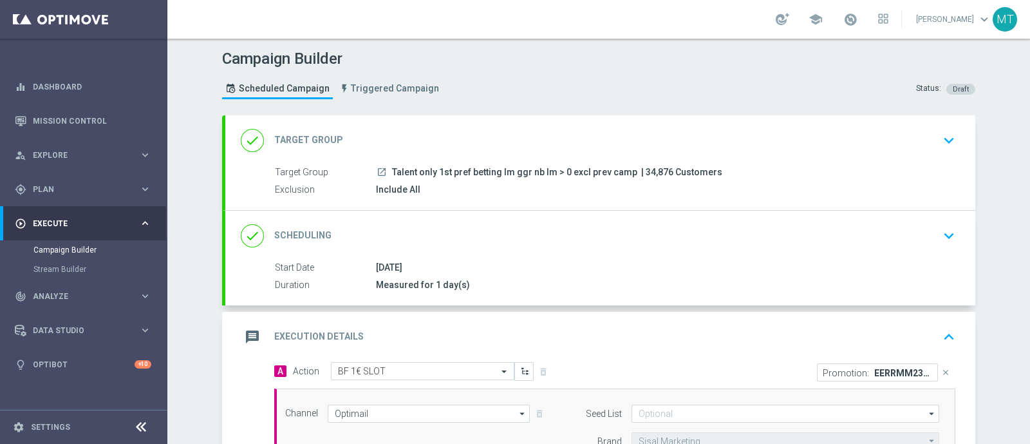
click at [768, 152] on div "done Target Group keyboard_arrow_down" at bounding box center [600, 140] width 750 height 50
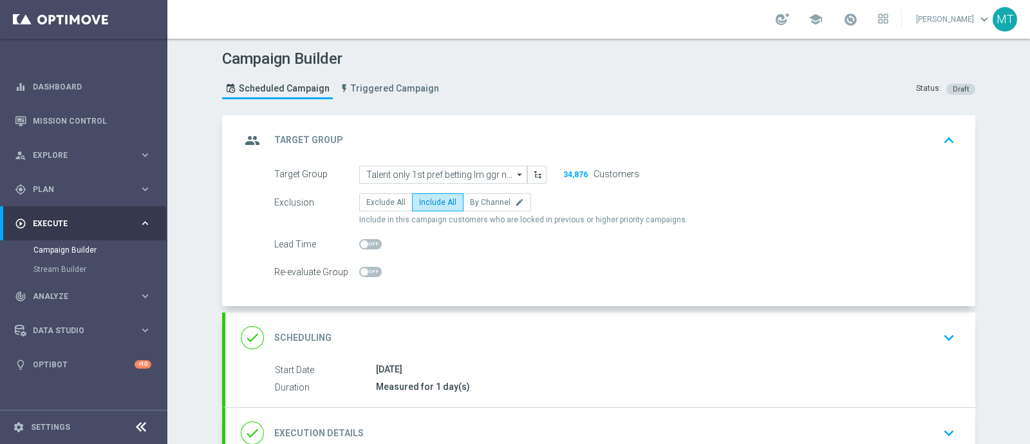
click at [486, 316] on div "done Scheduling keyboard_arrow_down" at bounding box center [600, 337] width 750 height 50
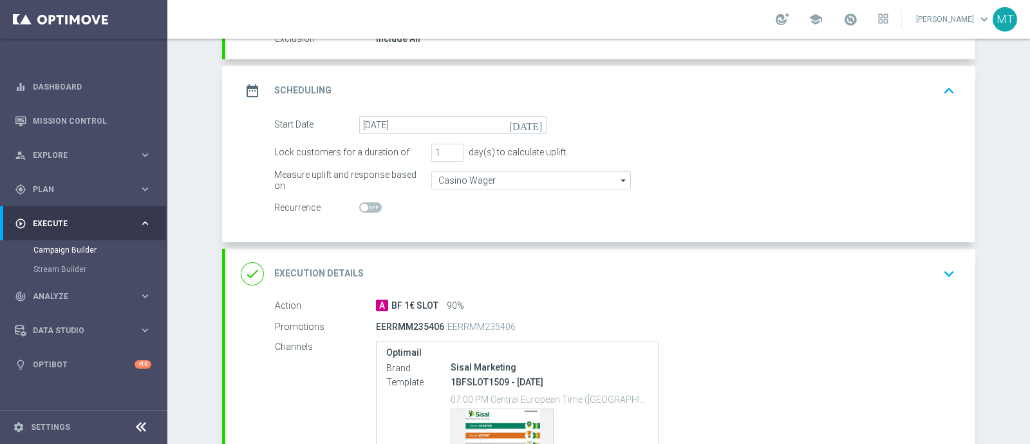
scroll to position [157, 0]
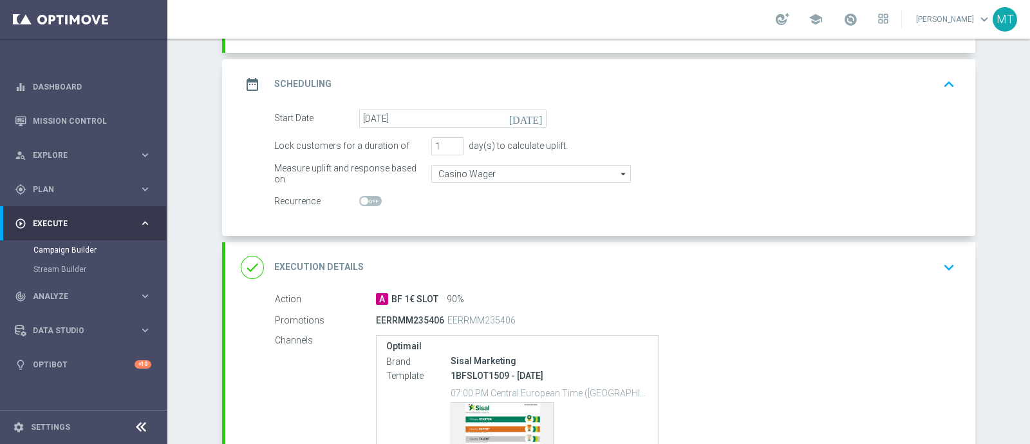
click at [568, 275] on div "done Execution Details keyboard_arrow_down" at bounding box center [600, 267] width 719 height 24
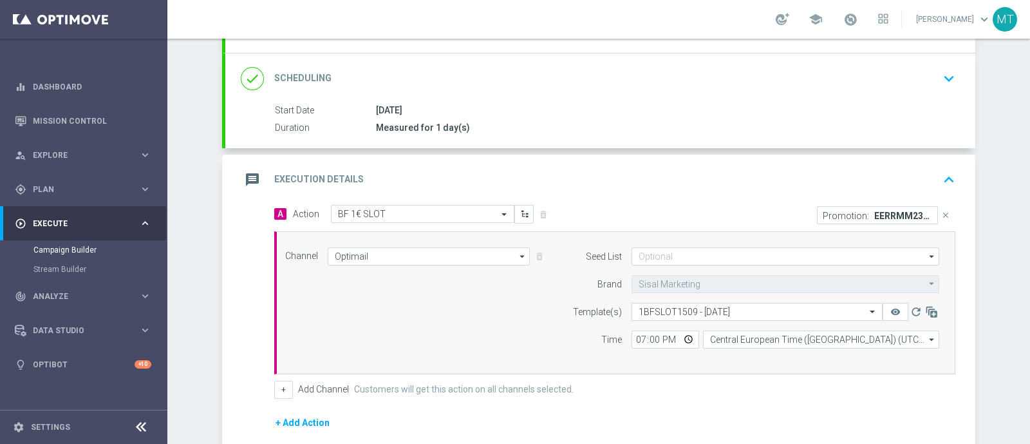
click at [657, 182] on div "message Execution Details keyboard_arrow_up" at bounding box center [600, 179] width 719 height 24
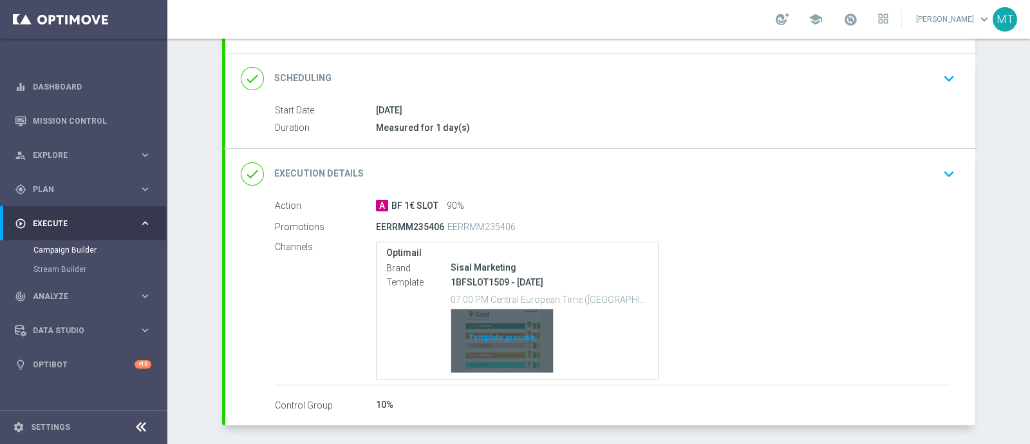
click at [489, 316] on div "Template preview" at bounding box center [502, 340] width 102 height 63
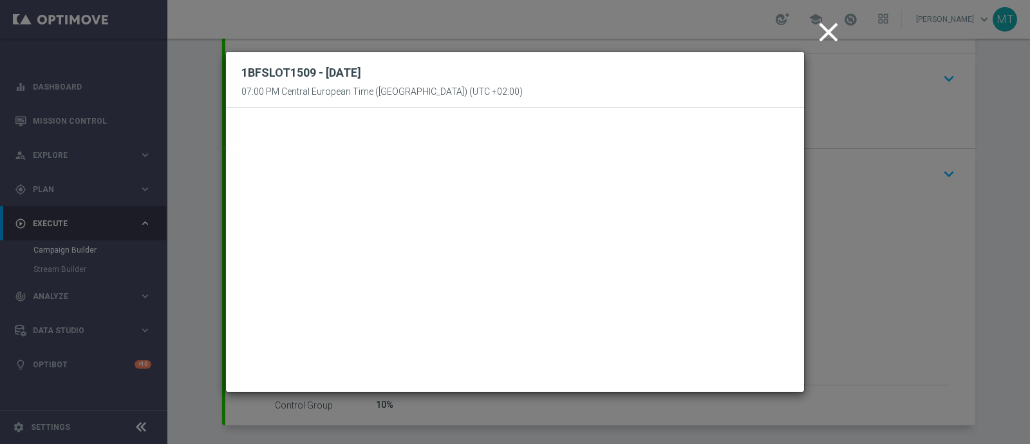
click at [834, 28] on icon "close" at bounding box center [829, 32] width 32 height 32
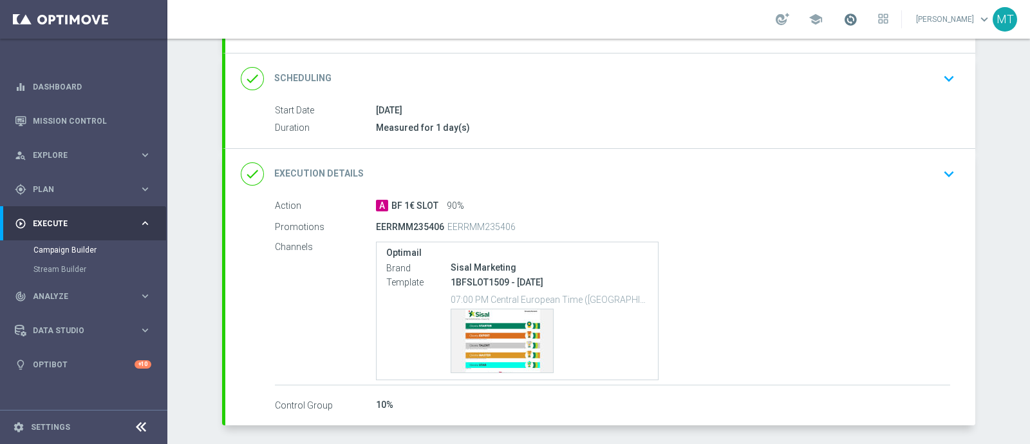
click at [858, 24] on span at bounding box center [851, 19] width 14 height 14
click at [194, 341] on div "Campaign Builder Scheduled Campaign Triggered Campaign Status: Draft done Targe…" at bounding box center [598, 241] width 863 height 405
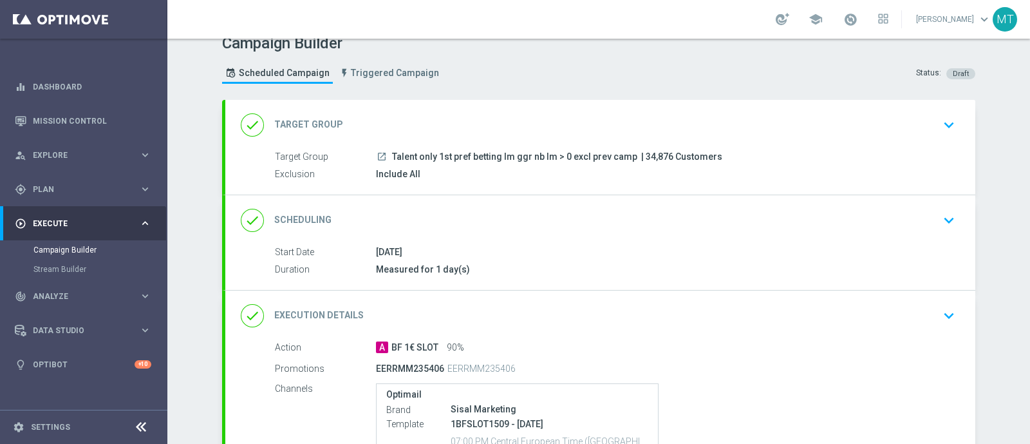
scroll to position [0, 0]
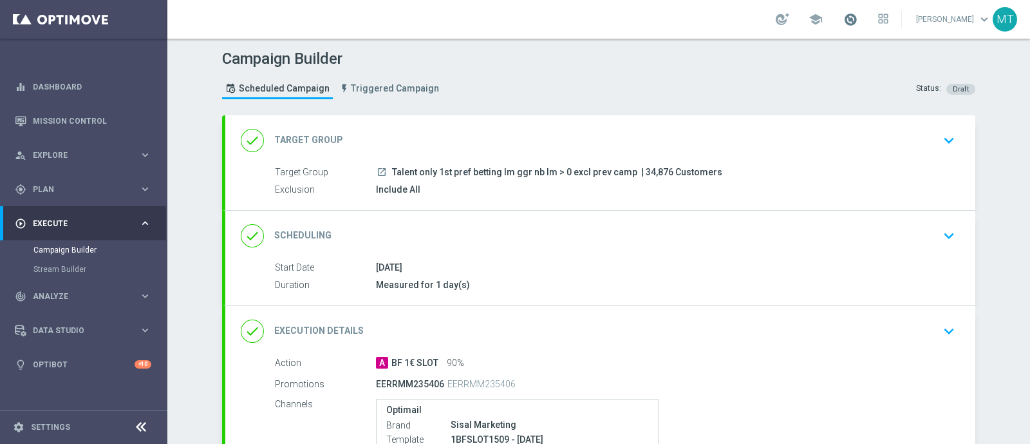
click at [858, 21] on span at bounding box center [851, 19] width 14 height 14
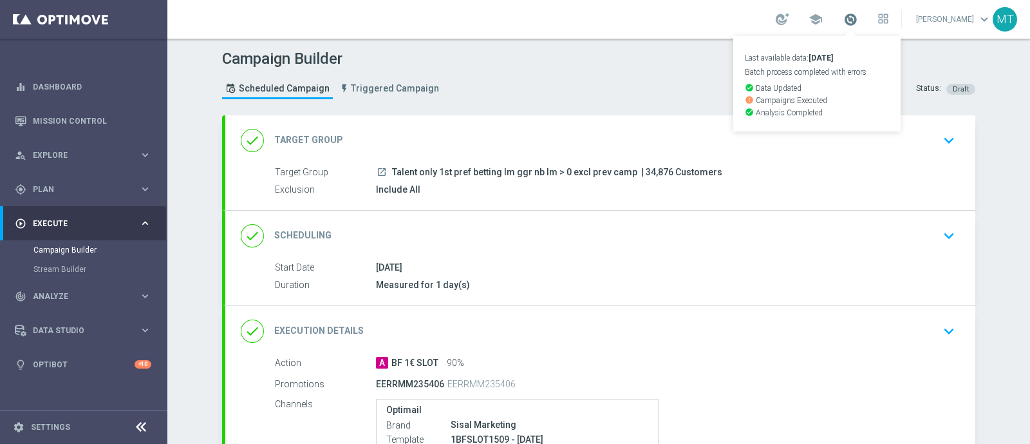
click at [858, 21] on span at bounding box center [851, 19] width 14 height 14
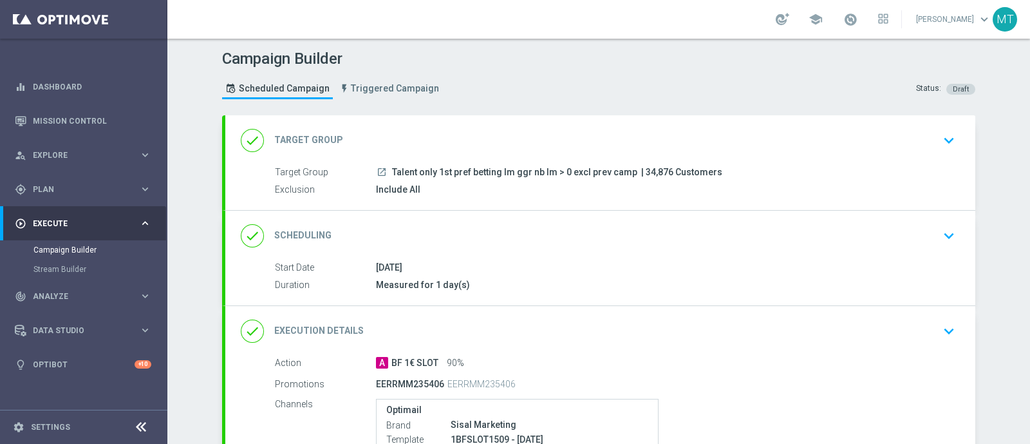
click at [853, 15] on div "school" at bounding box center [832, 19] width 113 height 22
click at [858, 21] on span at bounding box center [851, 19] width 14 height 14
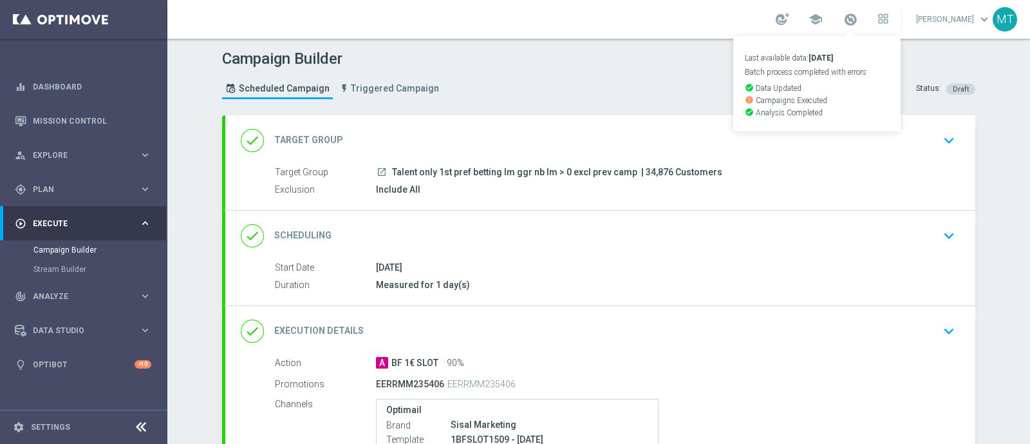
scroll to position [206, 0]
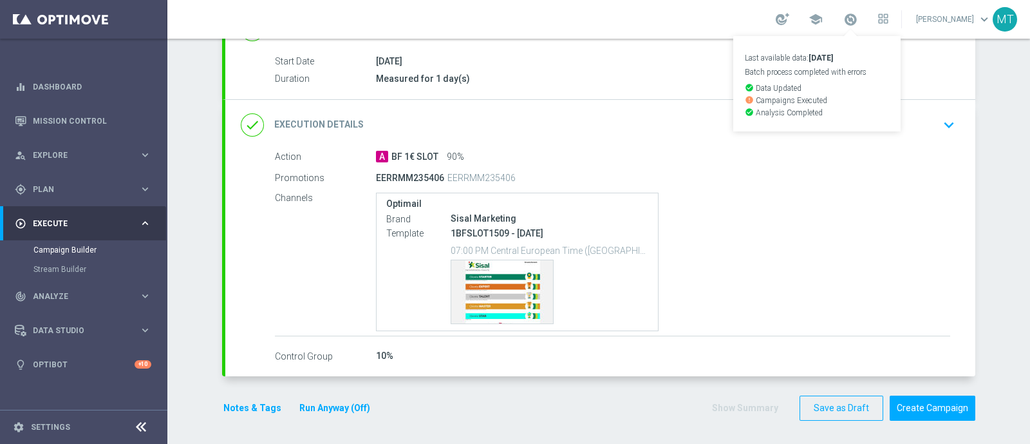
click at [873, 13] on div "school Last available data: 14 Sep 2025 Batch process completed with errors che…" at bounding box center [832, 19] width 113 height 22
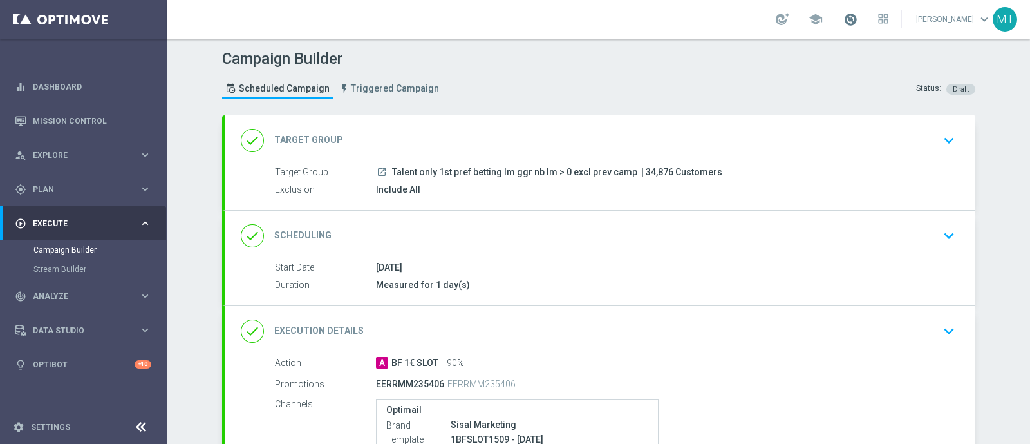
click at [858, 14] on span at bounding box center [851, 19] width 14 height 14
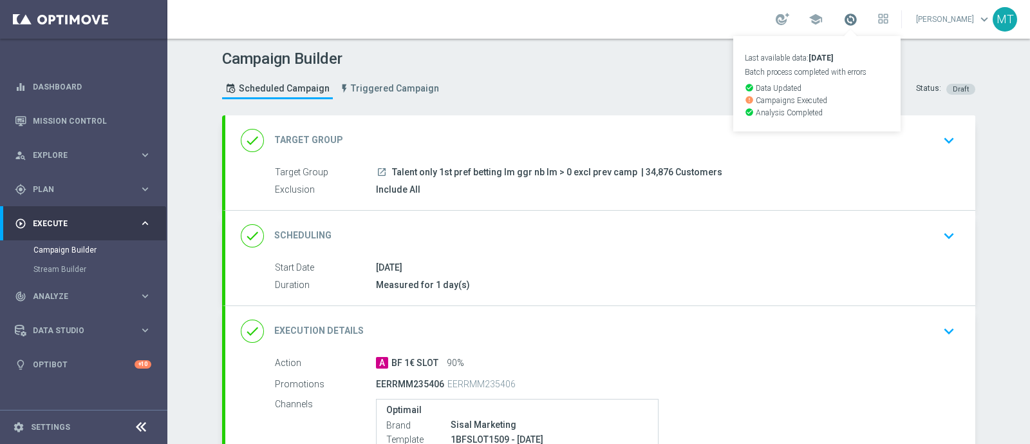
click at [858, 17] on span at bounding box center [851, 19] width 14 height 14
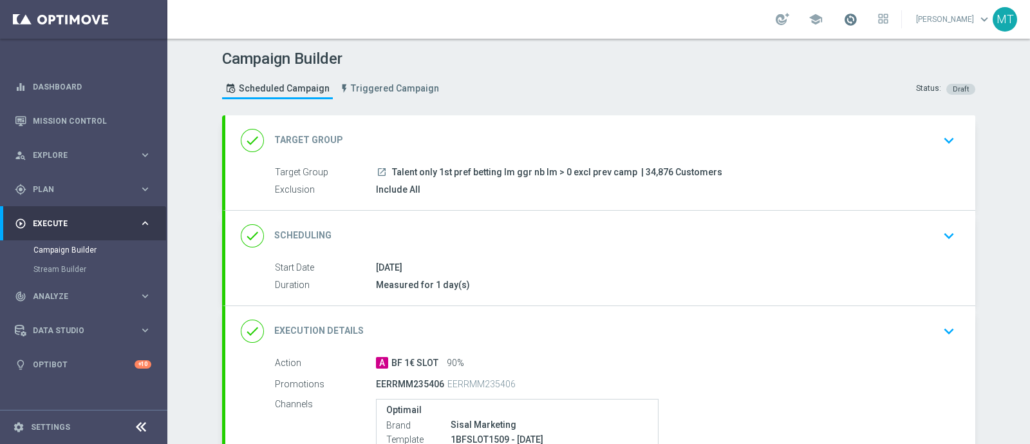
click at [858, 17] on span at bounding box center [851, 19] width 14 height 14
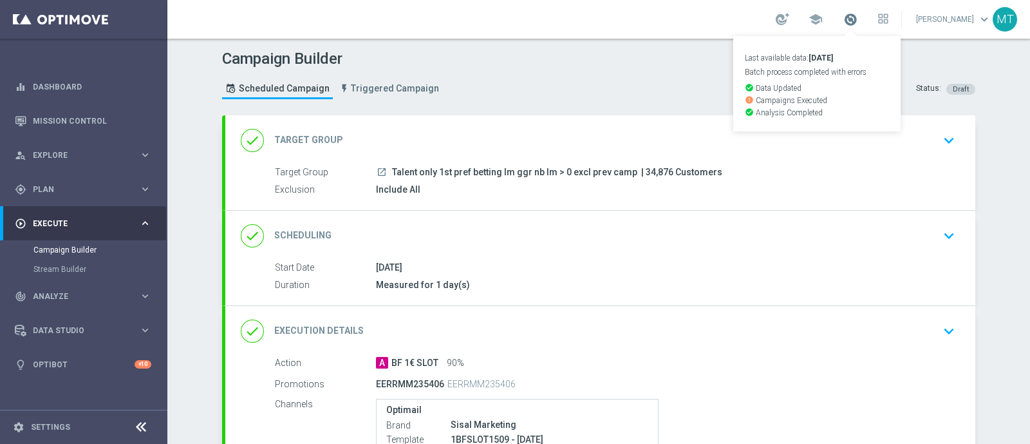
click at [858, 22] on span at bounding box center [851, 19] width 14 height 14
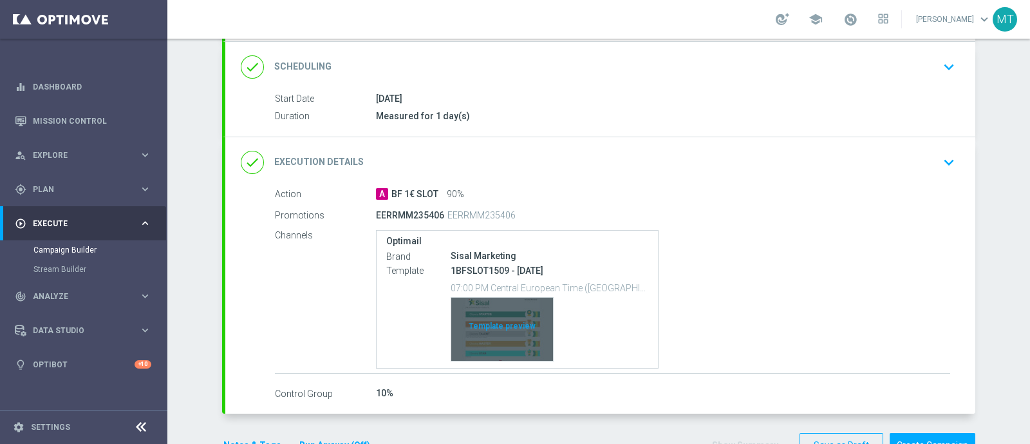
scroll to position [170, 0]
click at [484, 321] on div "Template preview" at bounding box center [502, 327] width 102 height 63
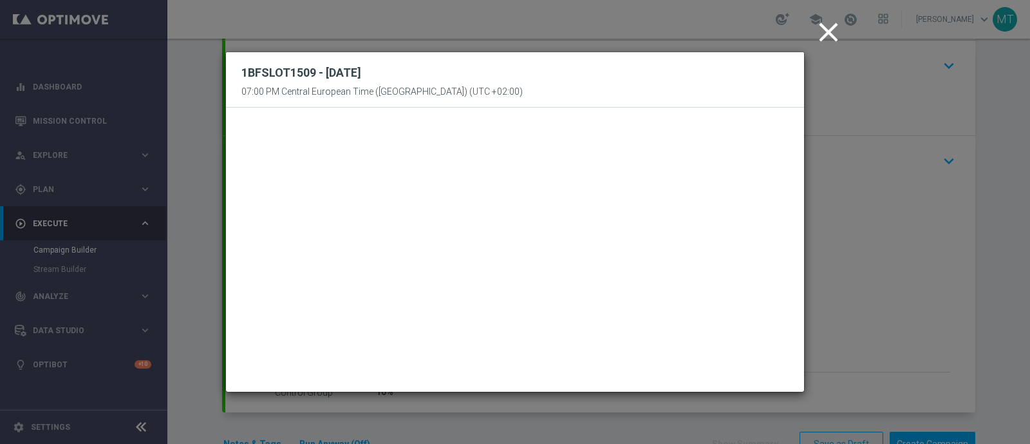
click at [825, 28] on icon "close" at bounding box center [829, 32] width 32 height 32
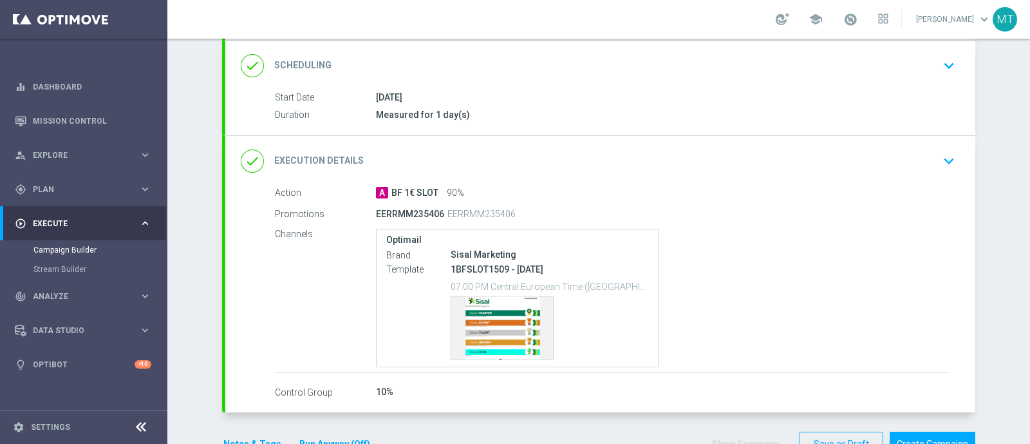
click at [672, 188] on div "A BF 1€ SLOT 90%" at bounding box center [663, 192] width 574 height 13
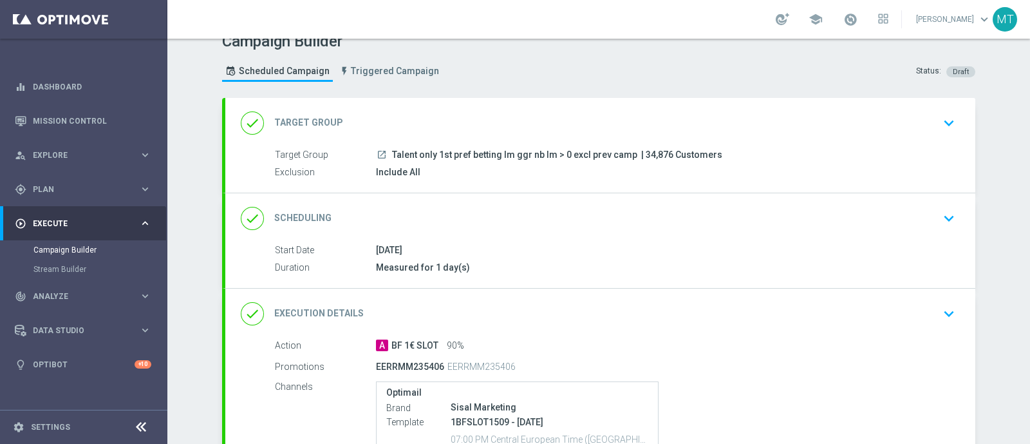
scroll to position [0, 0]
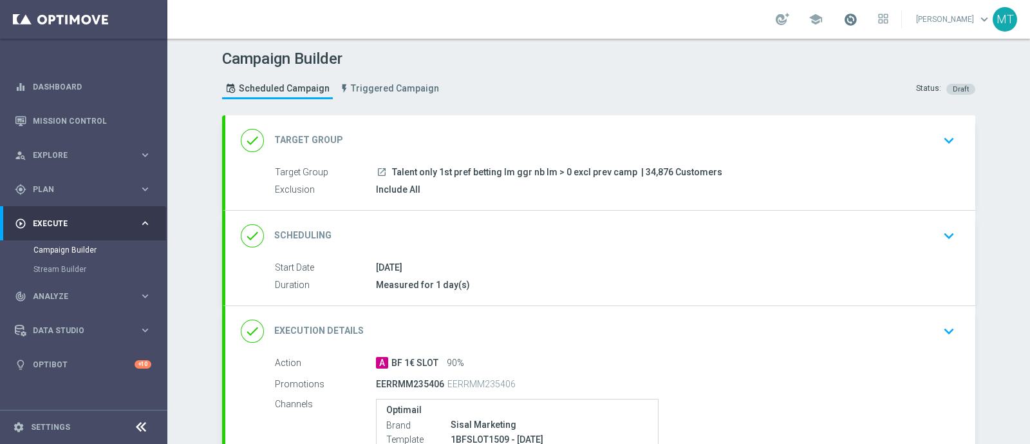
click at [858, 13] on span at bounding box center [851, 19] width 14 height 14
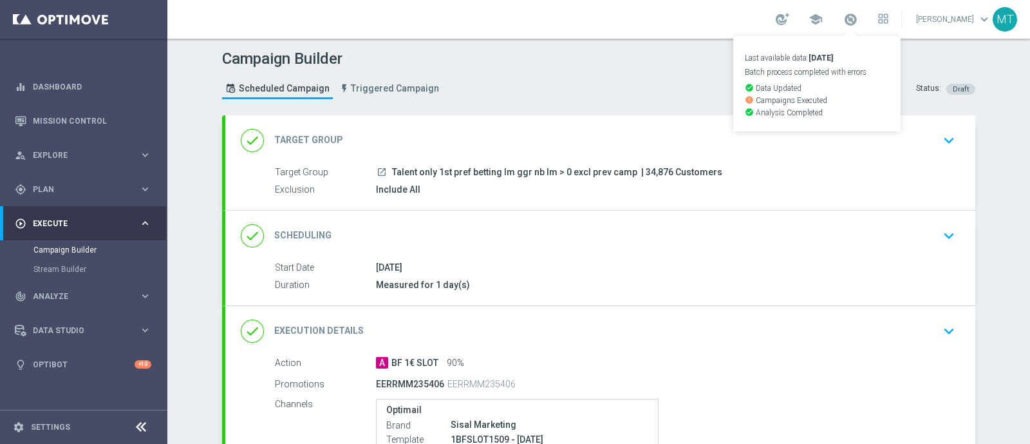
click at [627, 76] on div "Campaign Builder Scheduled Campaign Triggered Campaign Status: Draft" at bounding box center [599, 75] width 773 height 59
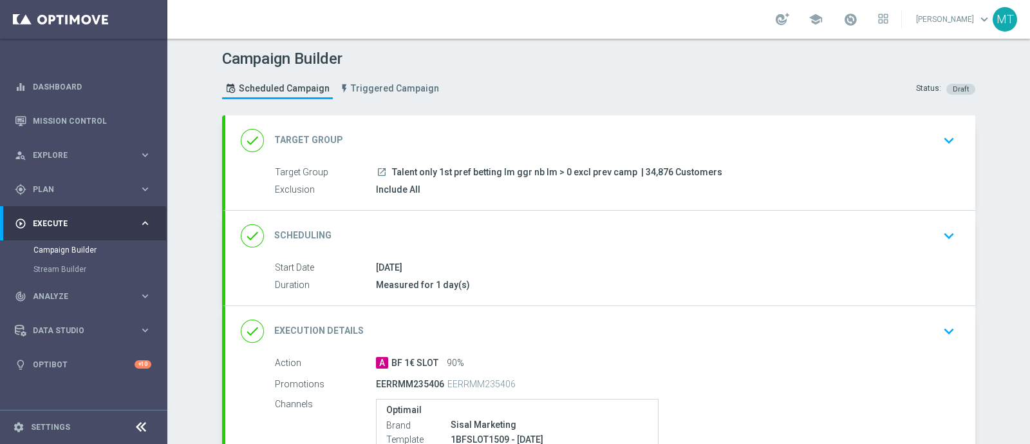
scroll to position [206, 0]
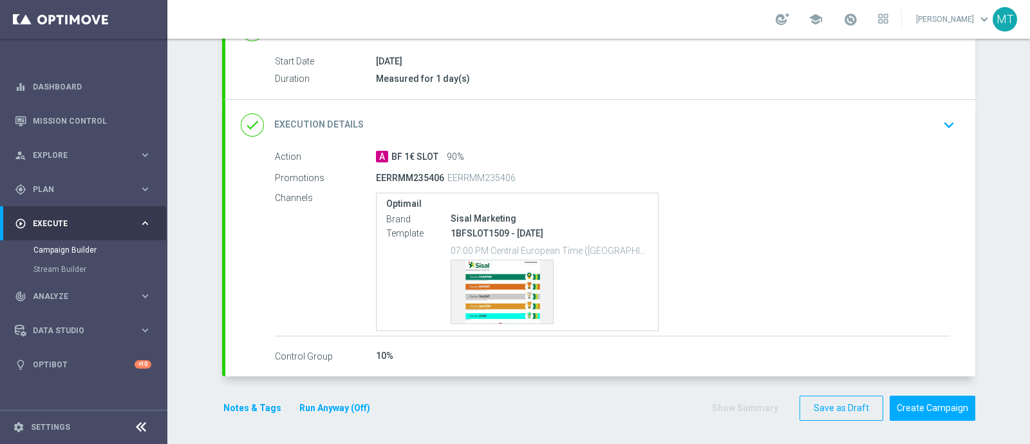
click at [307, 400] on button "Run Anyway (Off)" at bounding box center [334, 408] width 73 height 16
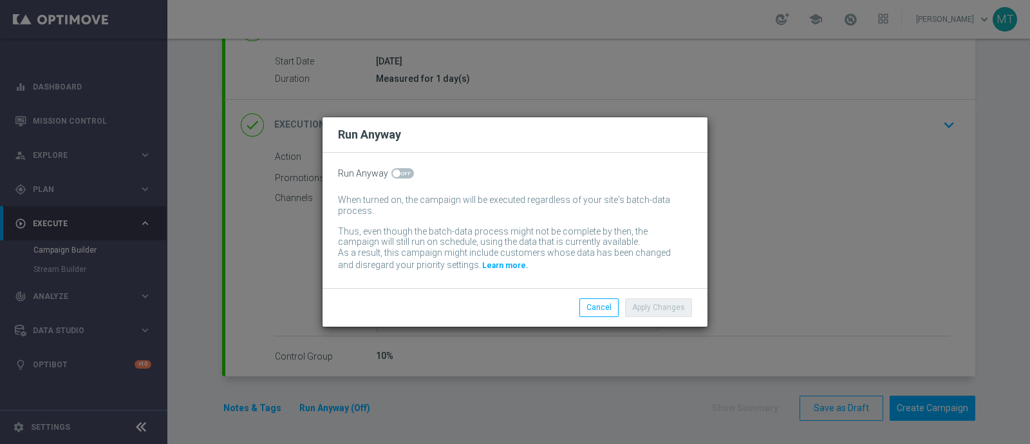
click at [397, 170] on span at bounding box center [403, 173] width 23 height 10
click at [397, 170] on input "checkbox" at bounding box center [403, 173] width 23 height 10
checkbox input "true"
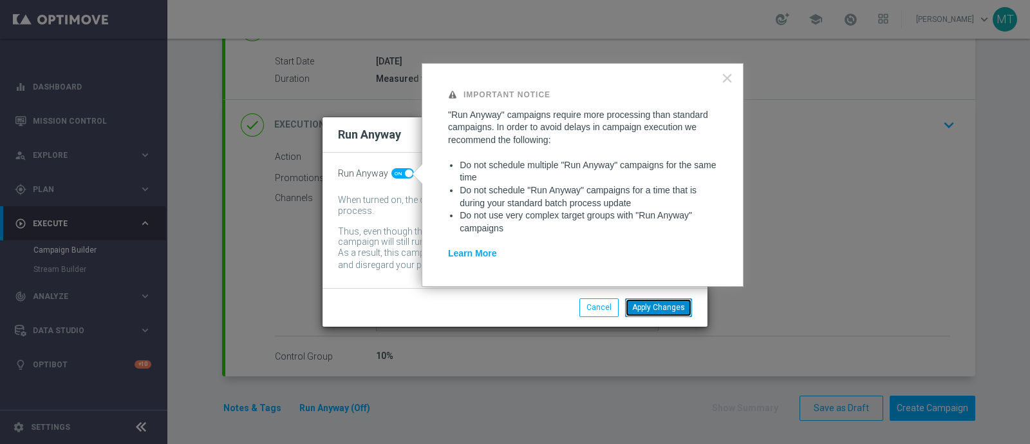
click at [661, 303] on button "Apply Changes" at bounding box center [658, 307] width 67 height 18
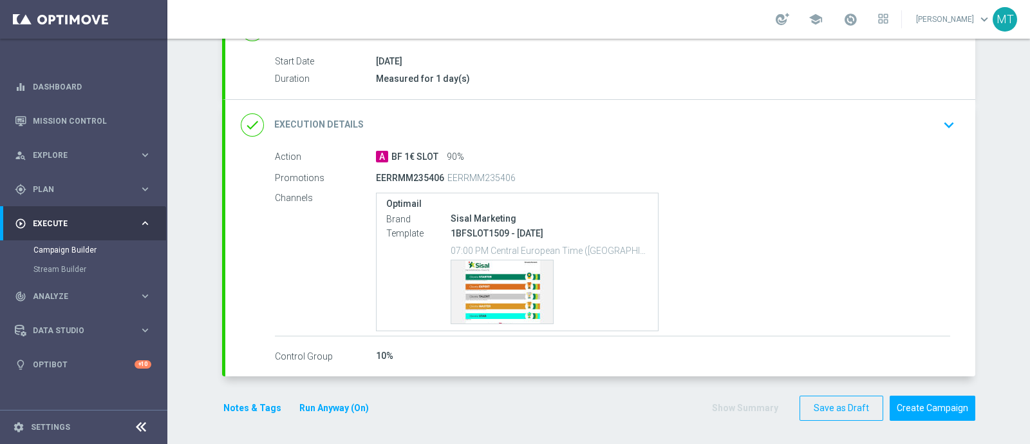
click at [488, 398] on div "Notes & Tags Run Anyway (On) Show Summary Save as Draft Create Campaign" at bounding box center [599, 407] width 754 height 25
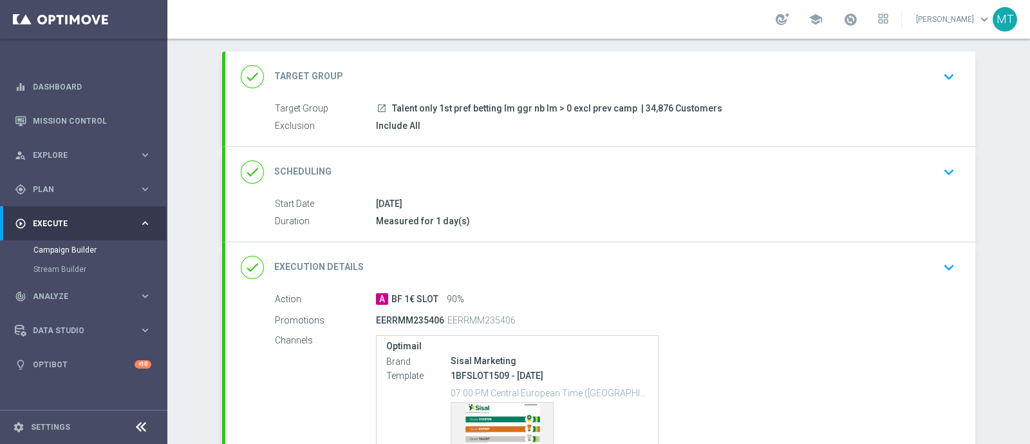
scroll to position [0, 0]
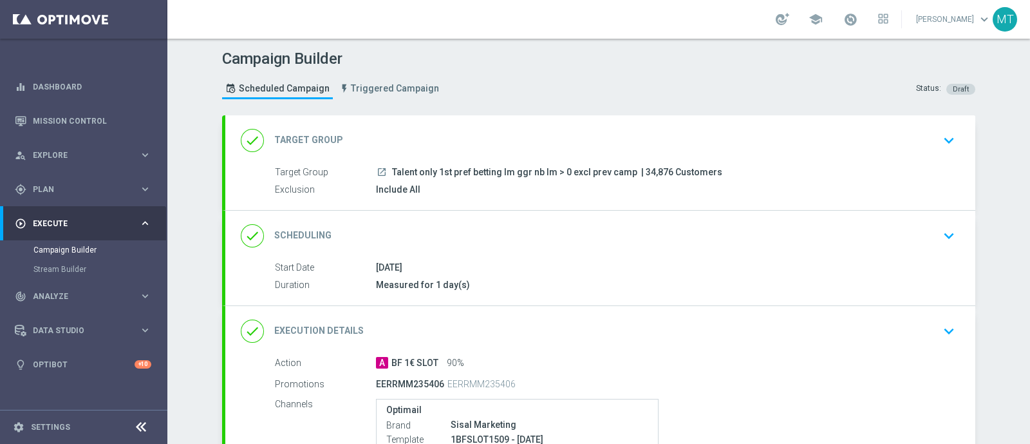
click at [540, 196] on div "Target Group launch Talent only 1st pref betting lm ggr nb lm > 0 excl prev cam…" at bounding box center [600, 188] width 750 height 44
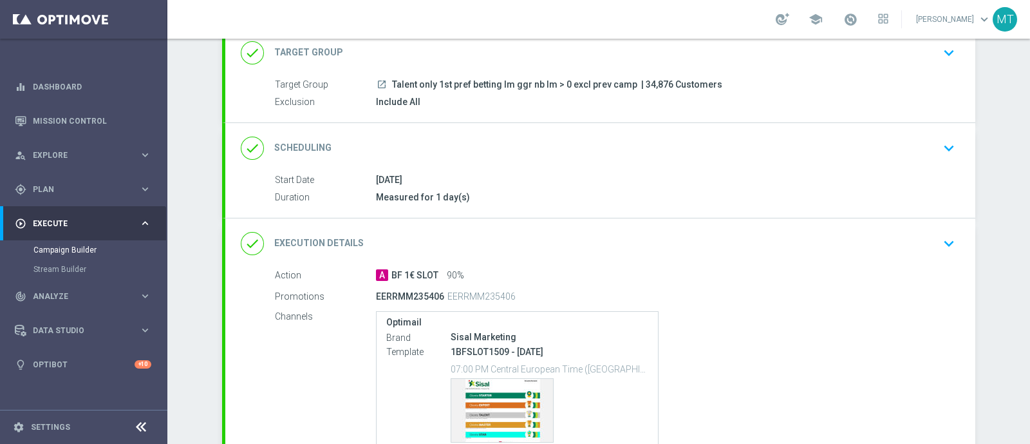
scroll to position [88, 0]
click at [858, 26] on span at bounding box center [851, 19] width 14 height 14
click at [701, 258] on div "done Execution Details keyboard_arrow_down" at bounding box center [600, 243] width 750 height 50
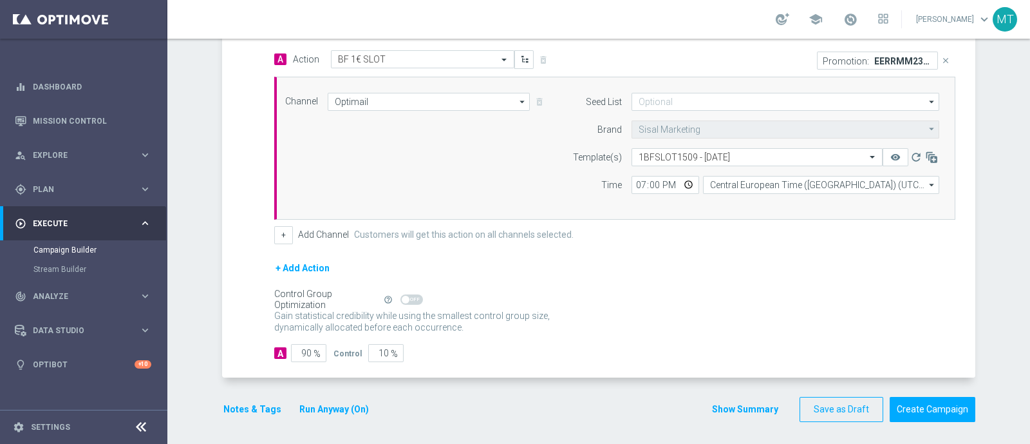
scroll to position [145, 0]
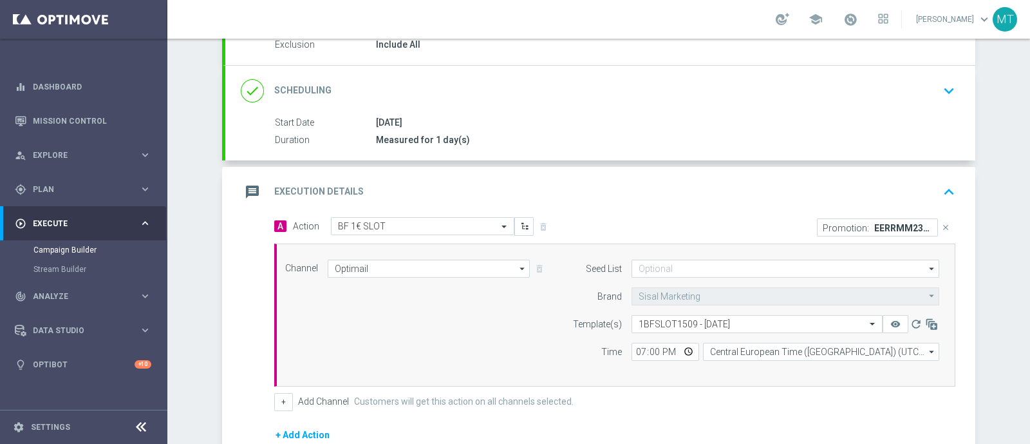
click at [752, 180] on div "message Execution Details keyboard_arrow_up" at bounding box center [600, 192] width 719 height 24
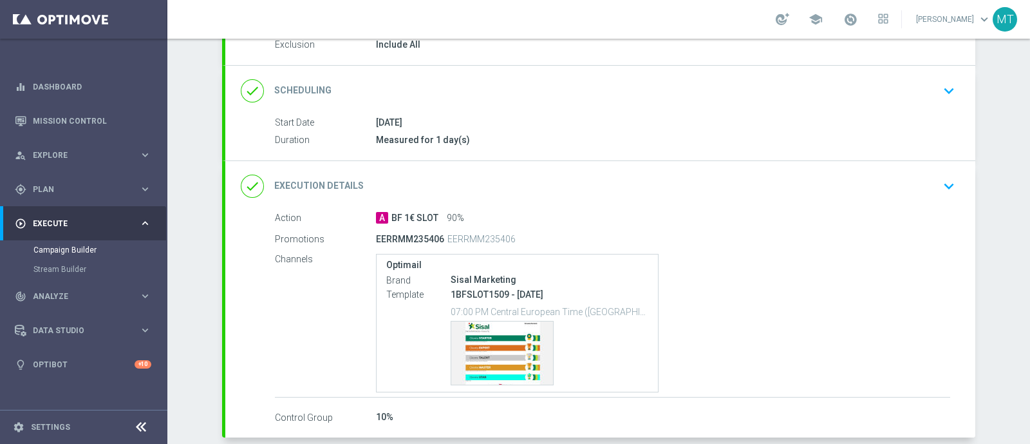
click at [855, 21] on link at bounding box center [850, 20] width 17 height 21
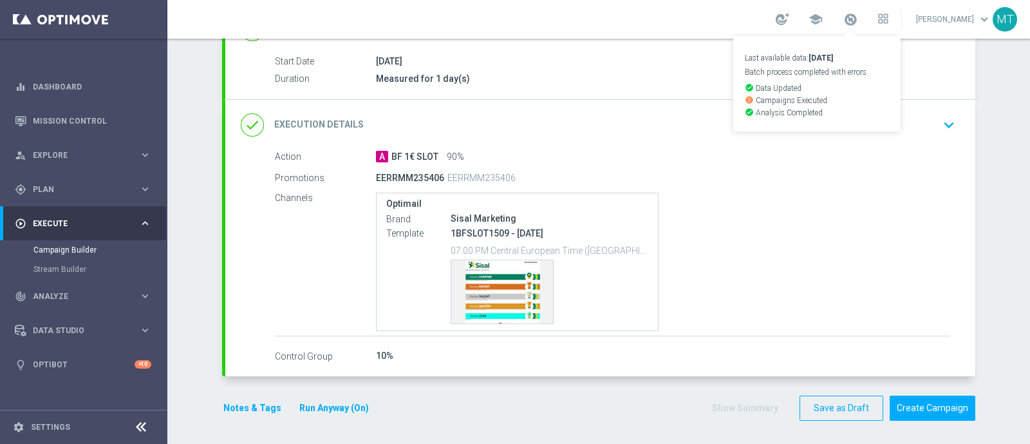
scroll to position [0, 0]
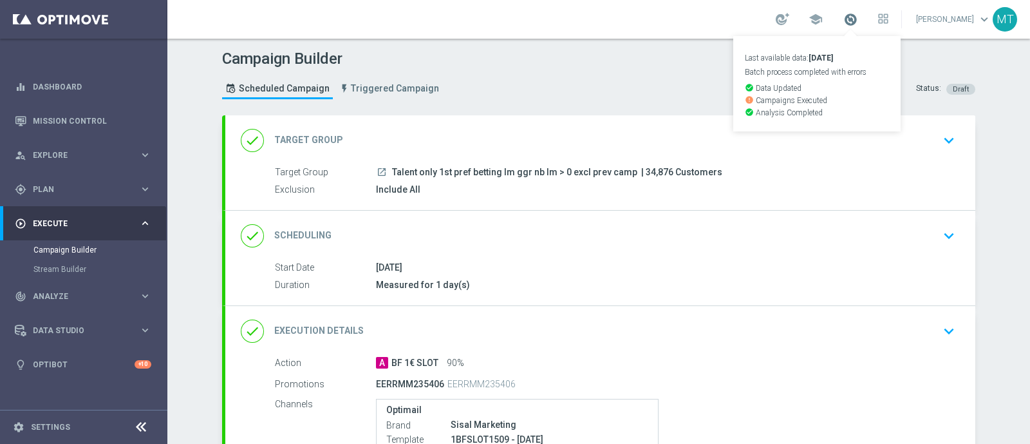
click at [858, 17] on span at bounding box center [851, 19] width 14 height 14
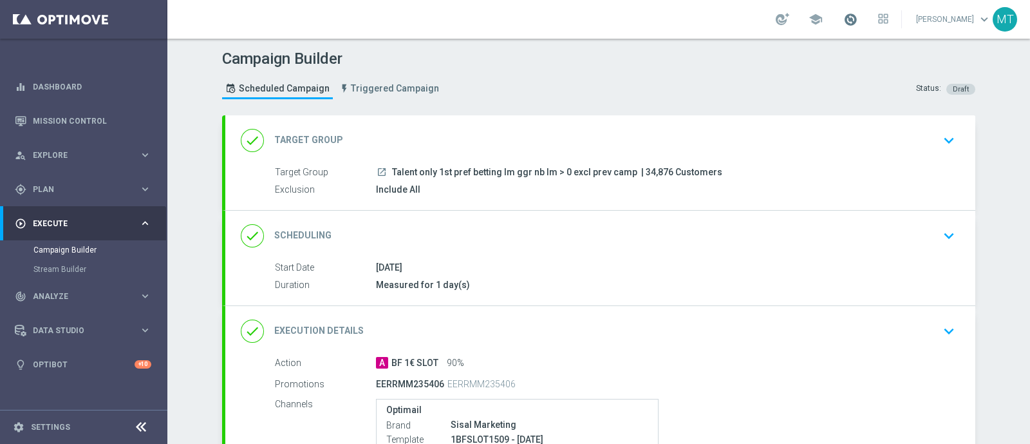
click at [858, 16] on span at bounding box center [851, 19] width 14 height 14
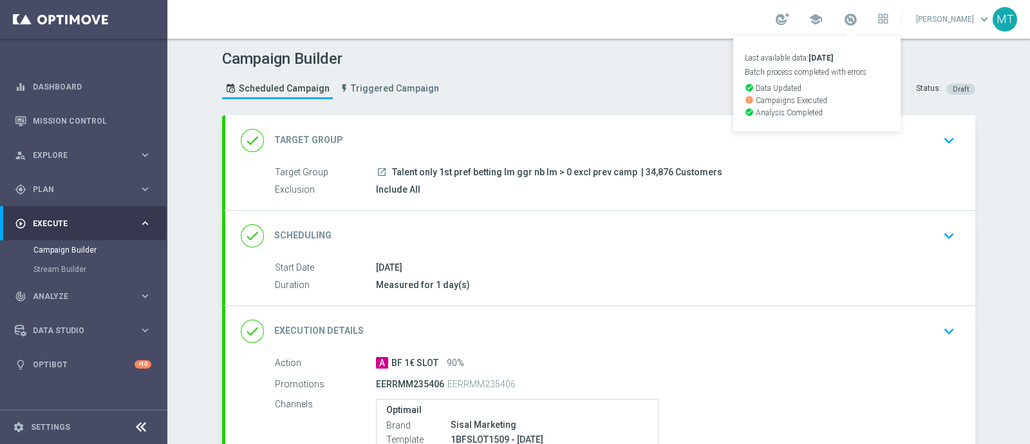
click at [531, 68] on div "Campaign Builder Scheduled Campaign Triggered Campaign Status: Draft" at bounding box center [599, 75] width 773 height 59
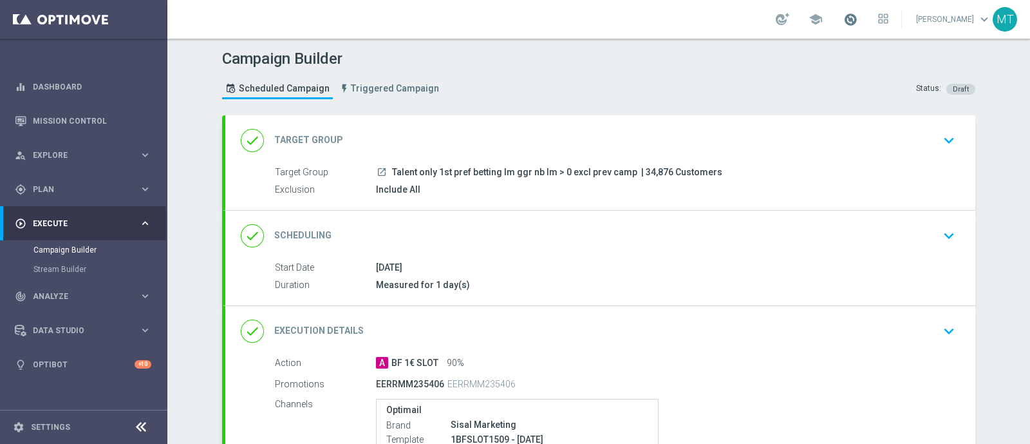
click at [856, 23] on span at bounding box center [851, 19] width 14 height 14
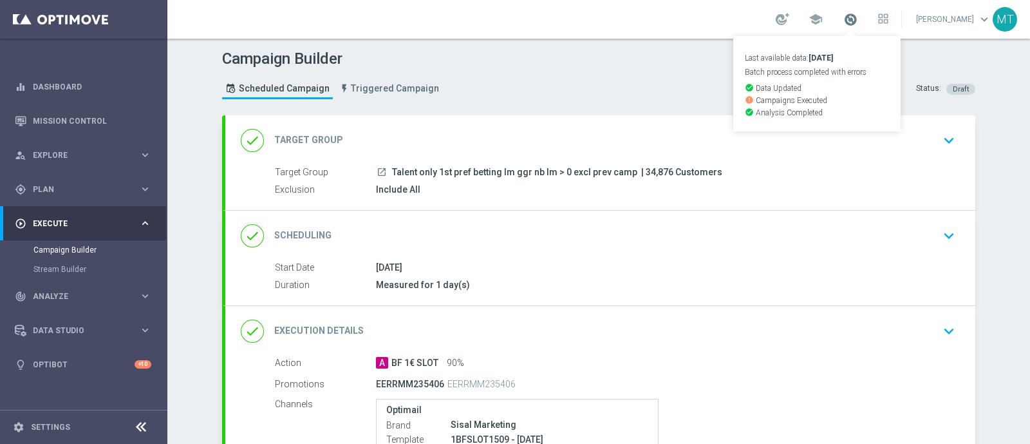
click at [858, 17] on span at bounding box center [851, 19] width 14 height 14
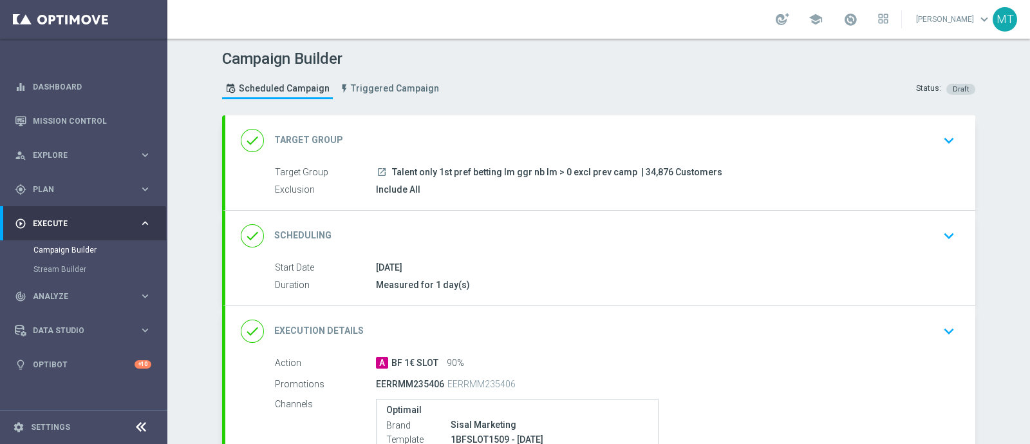
scroll to position [206, 0]
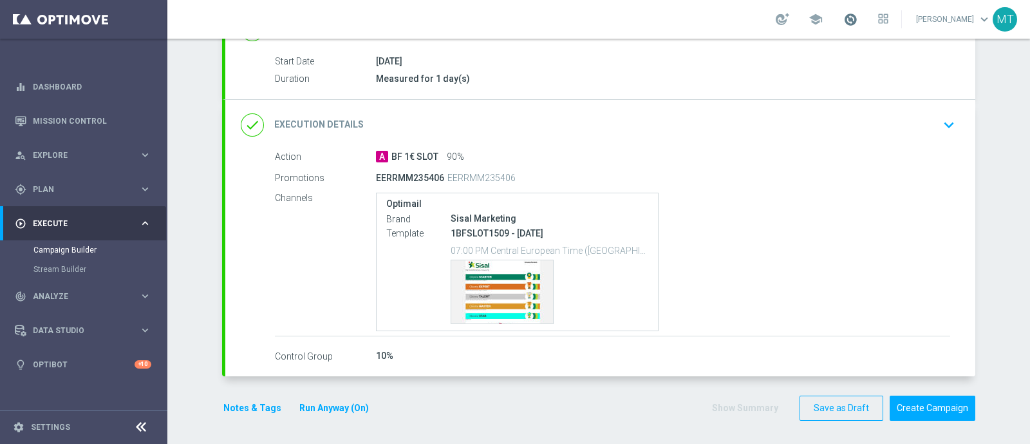
click at [858, 21] on span at bounding box center [851, 19] width 14 height 14
click at [731, 127] on div "done Execution Details keyboard_arrow_down" at bounding box center [600, 125] width 719 height 24
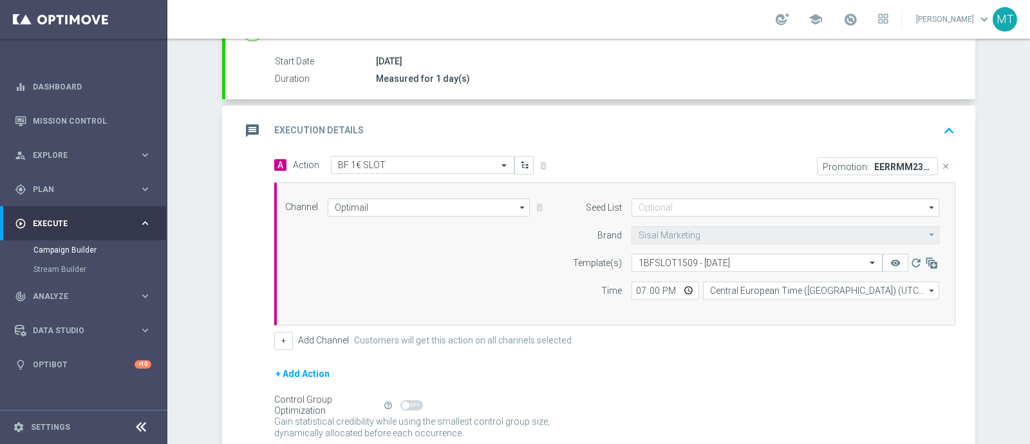
click at [792, 131] on div "message Execution Details keyboard_arrow_up" at bounding box center [600, 131] width 719 height 24
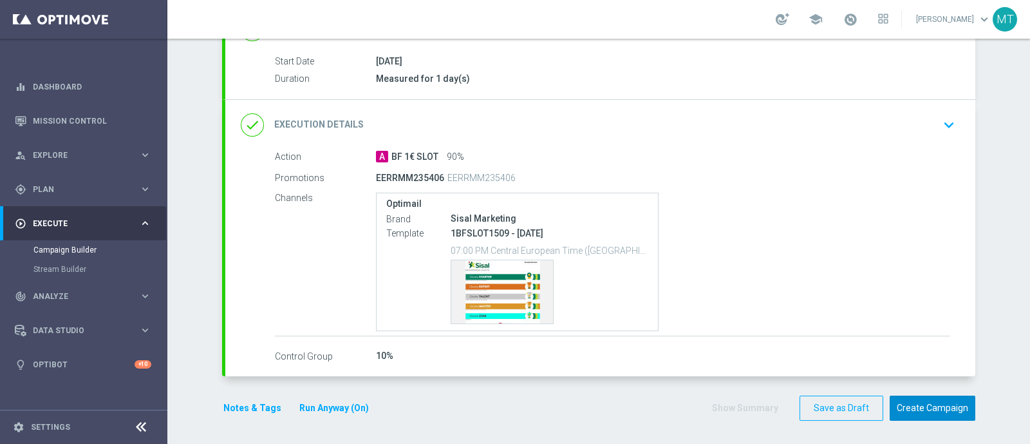
click at [931, 405] on button "Create Campaign" at bounding box center [933, 407] width 86 height 25
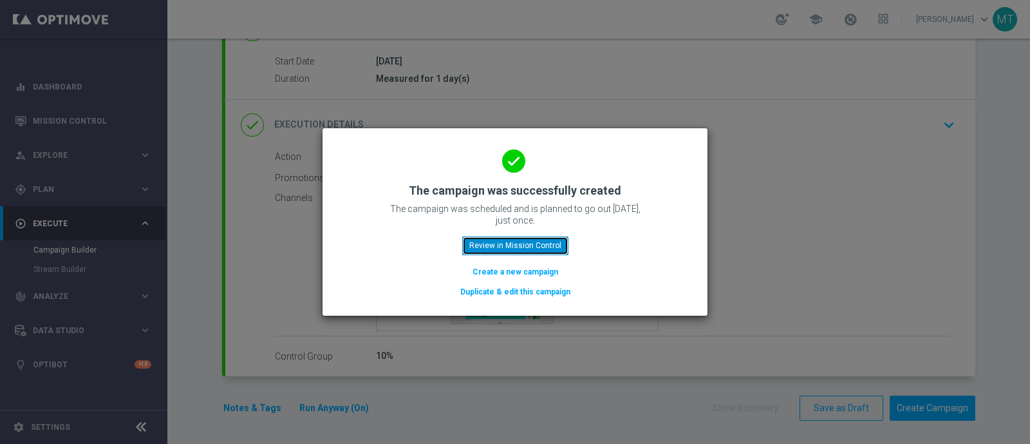
click at [510, 240] on button "Review in Mission Control" at bounding box center [515, 245] width 106 height 18
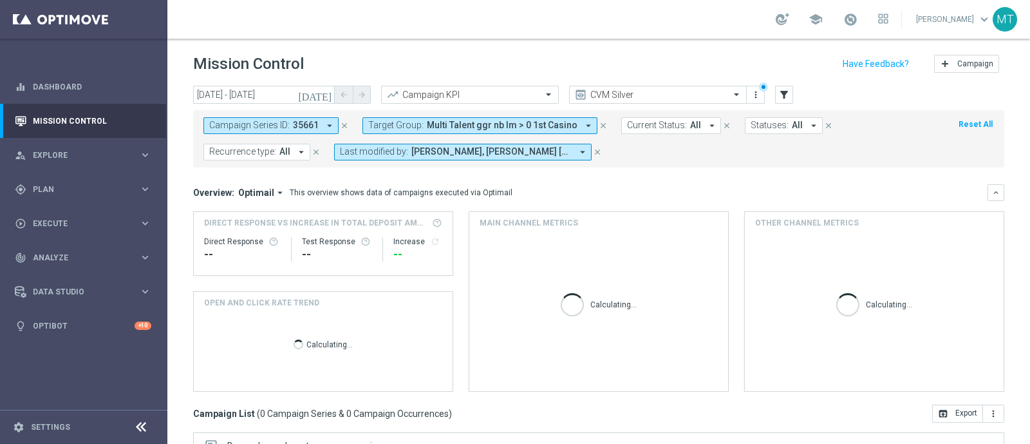
click at [343, 129] on icon "close" at bounding box center [344, 125] width 9 height 9
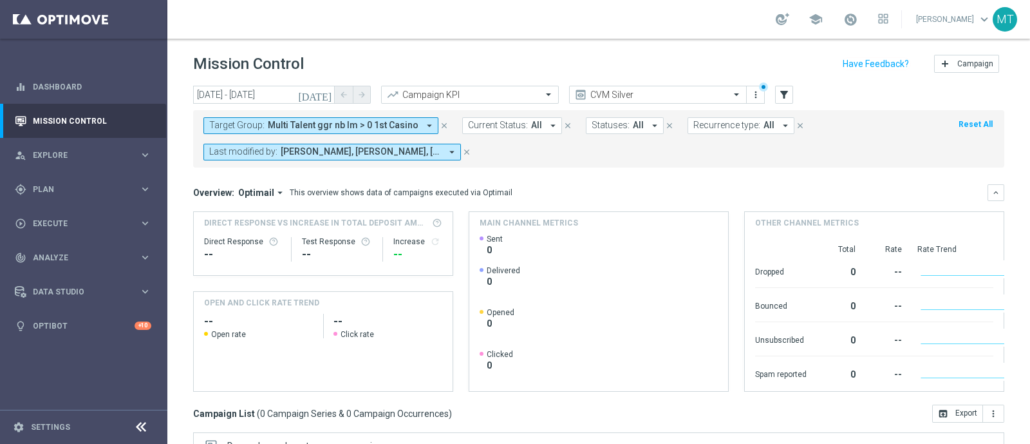
click at [345, 124] on span "Multi Talent ggr nb lm > 0 1st Casino" at bounding box center [343, 125] width 151 height 11
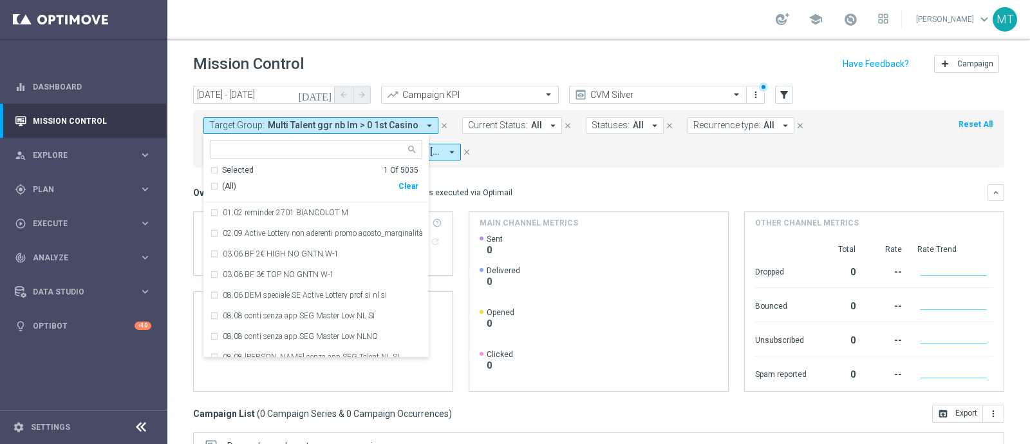
click at [641, 155] on form "Target Group: Multi Talent ggr nb lm > 0 1st Casino arrow_drop_down Multi Talen…" at bounding box center [571, 138] width 734 height 43
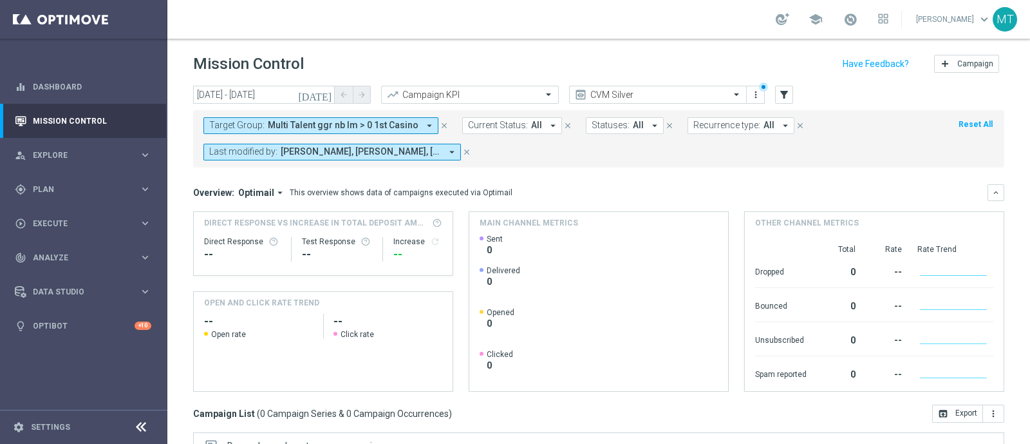
click at [249, 108] on div "Target Group: Multi Talent ggr nb lm > 0 1st Casino arrow_drop_down close Curre…" at bounding box center [599, 136] width 812 height 62
click at [255, 131] on button "Target Group: Multi Talent ggr nb lm > 0 1st Casino arrow_drop_down" at bounding box center [321, 125] width 235 height 17
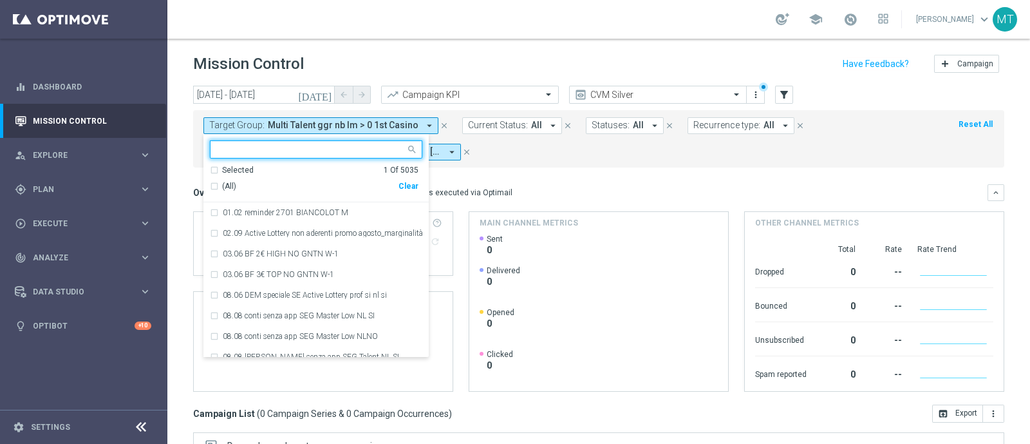
click at [213, 184] on div "(All)" at bounding box center [304, 186] width 189 height 11
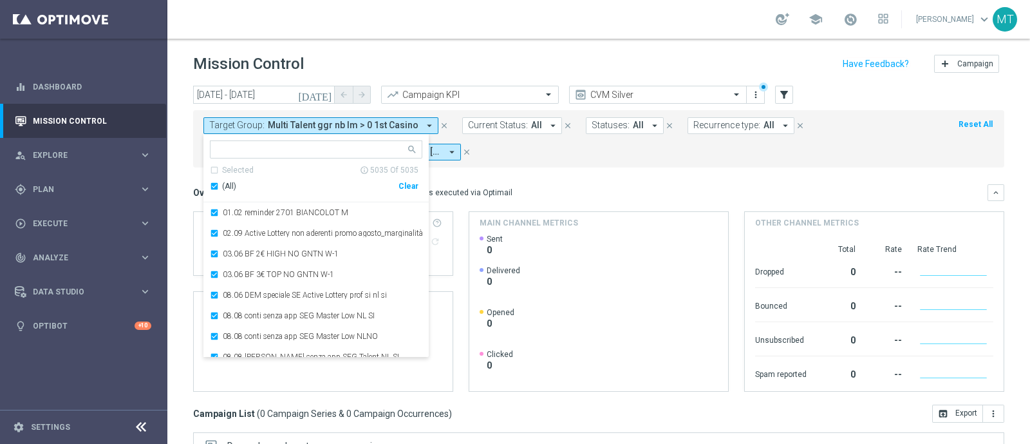
click at [213, 184] on div "(All)" at bounding box center [304, 186] width 189 height 11
click at [544, 156] on form "Target Group: Multi Talent ggr nb lm > 0 1st Casino arrow_drop_down Selected 0 …" at bounding box center [571, 138] width 734 height 43
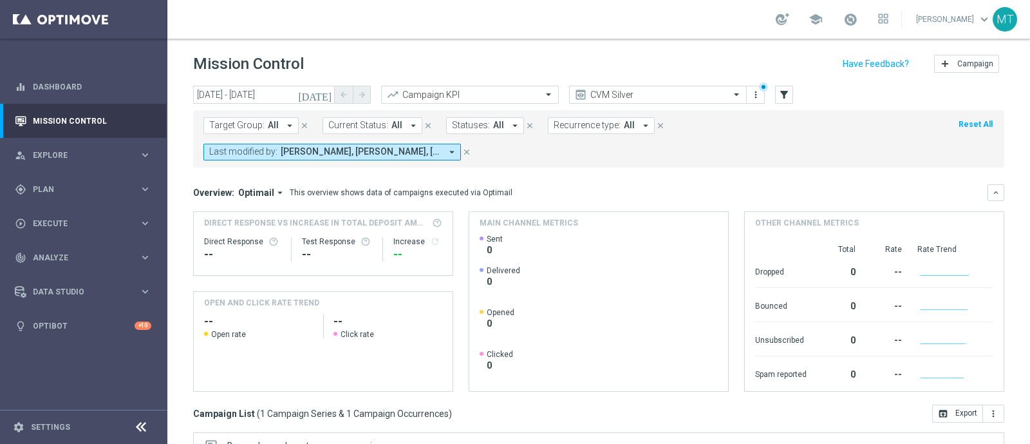
scroll to position [225, 0]
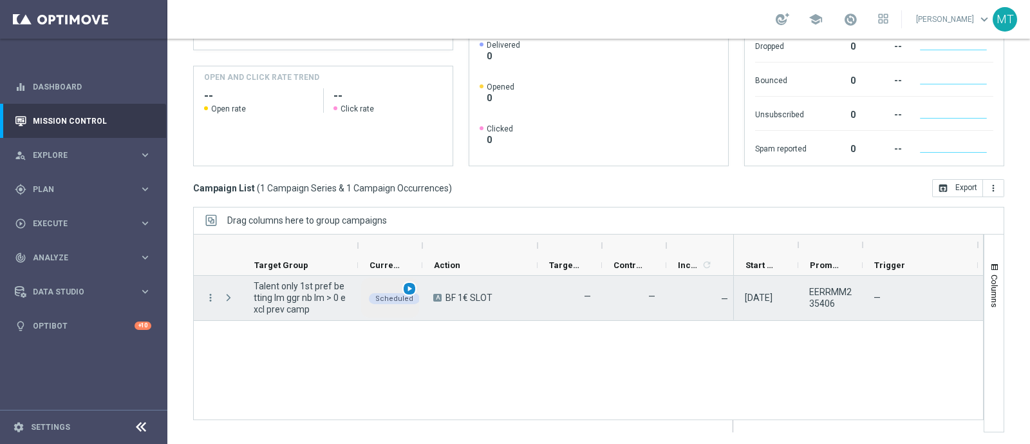
click at [412, 285] on span "play_arrow" at bounding box center [409, 288] width 9 height 9
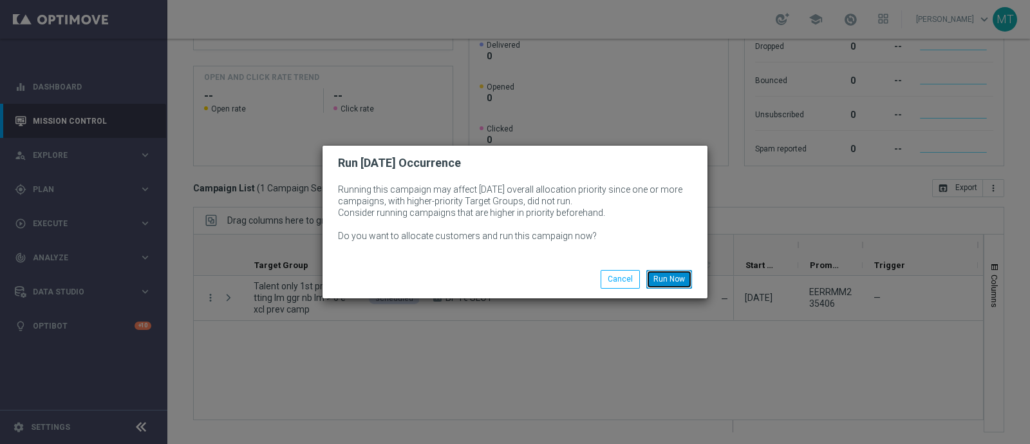
click at [673, 279] on button "Run Now" at bounding box center [670, 279] width 46 height 18
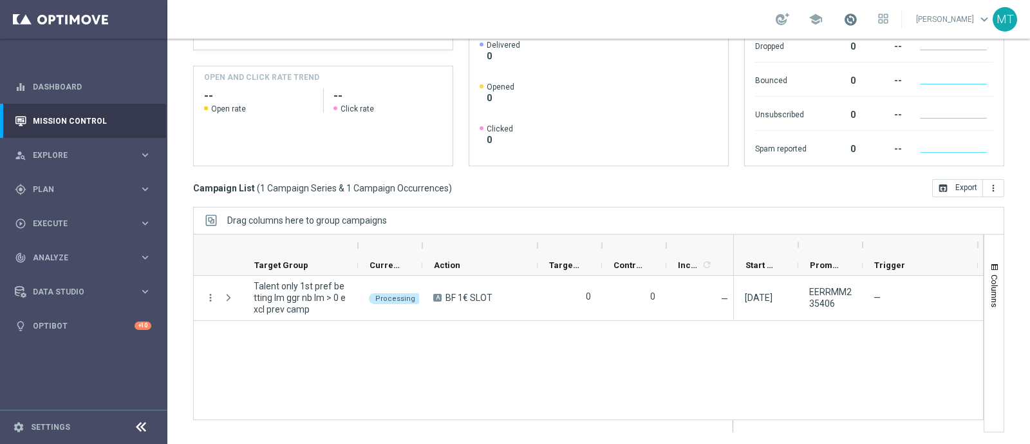
click at [858, 22] on span at bounding box center [851, 19] width 14 height 14
click at [858, 21] on span at bounding box center [851, 19] width 14 height 14
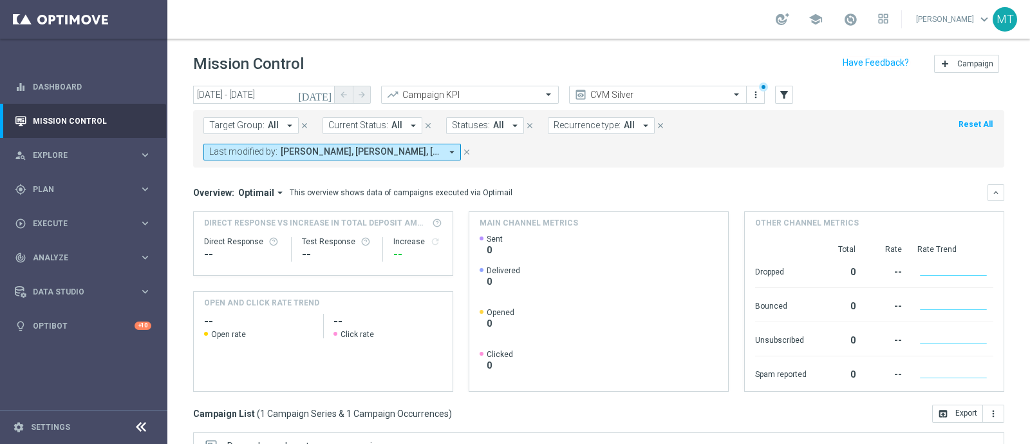
scroll to position [1, 0]
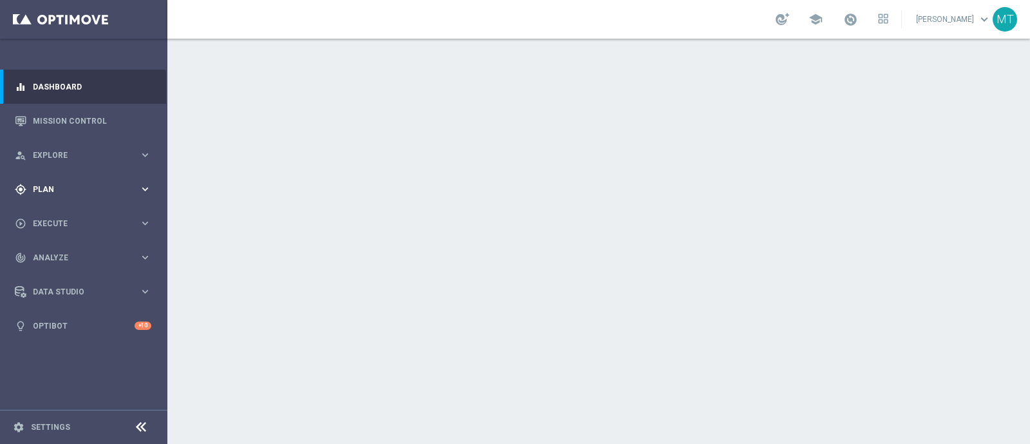
click at [66, 192] on span "Plan" at bounding box center [86, 189] width 106 height 8
click at [70, 249] on button "Templates keyboard_arrow_right" at bounding box center [92, 254] width 119 height 10
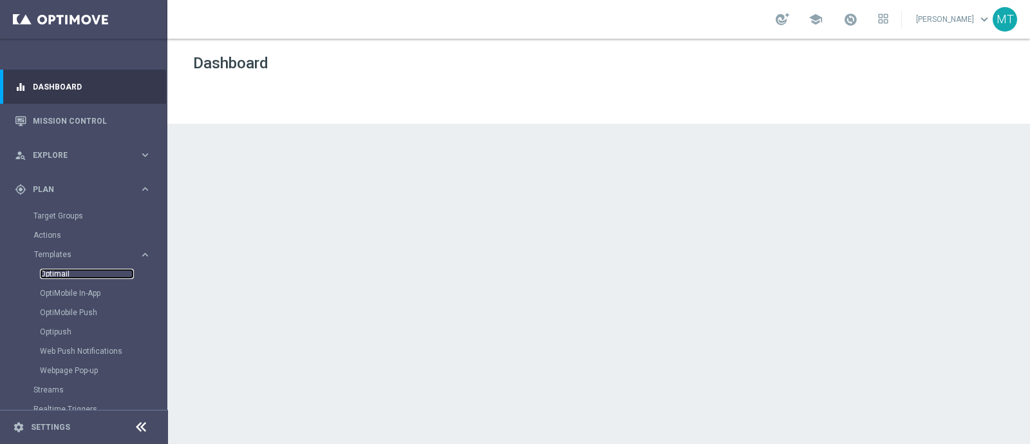
click at [68, 275] on link "Optimail" at bounding box center [87, 274] width 94 height 10
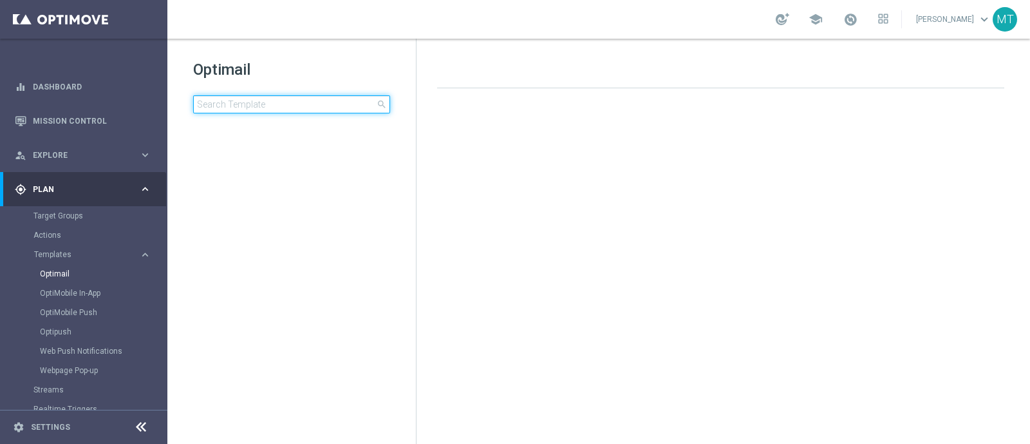
click at [271, 111] on input at bounding box center [291, 104] width 197 height 18
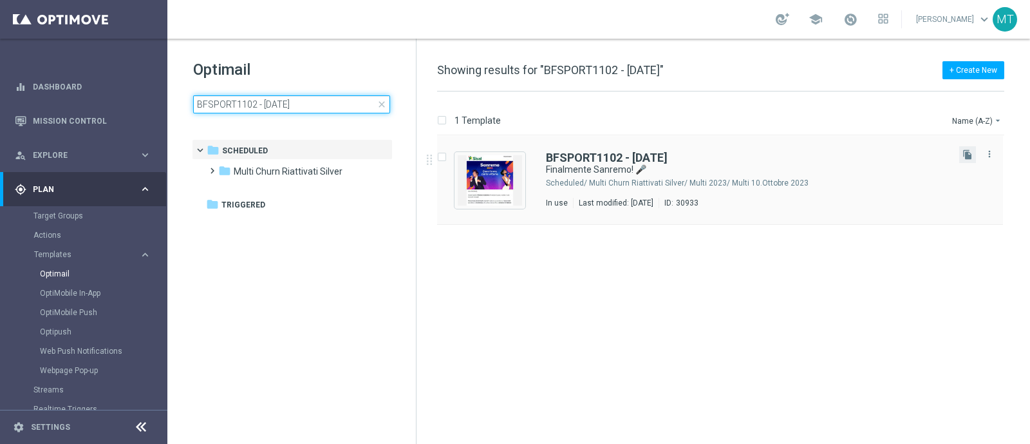
type input "BFSPORT1102 - 2025-02-11"
click at [966, 148] on button "file_copy" at bounding box center [968, 154] width 17 height 17
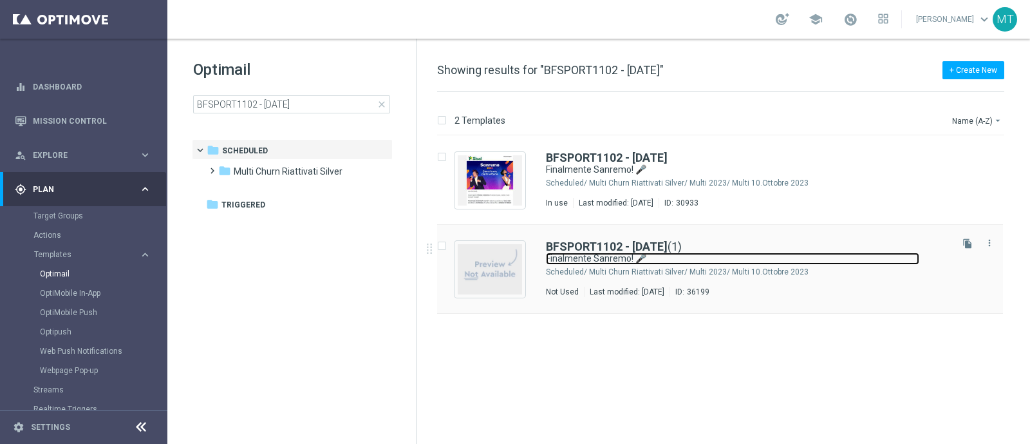
click at [618, 263] on link "Finalmente Sanremo! 🎤" at bounding box center [733, 258] width 374 height 12
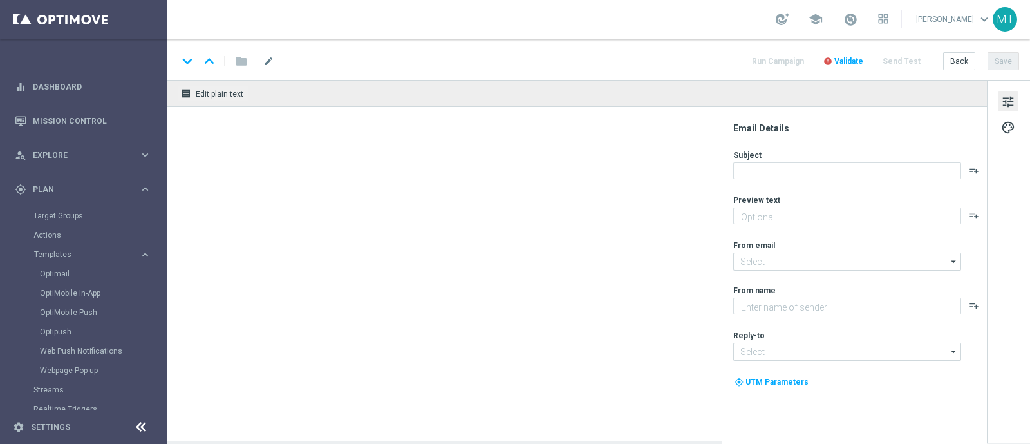
type textarea "Un regalo per te per divertirti con il Festival!"
type input "newsletter@comunicazioni.sisal.it"
type textarea "Sisal"
type input "info@sisal.it"
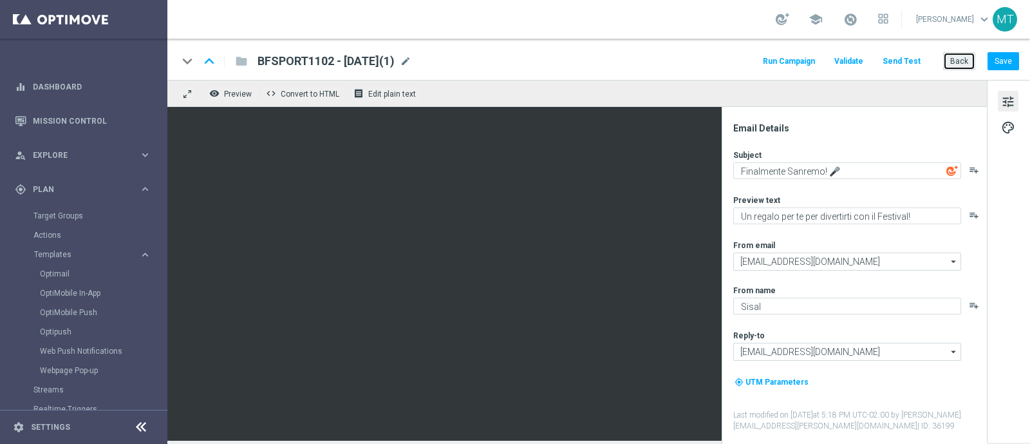
click at [954, 54] on button "Back" at bounding box center [960, 61] width 32 height 18
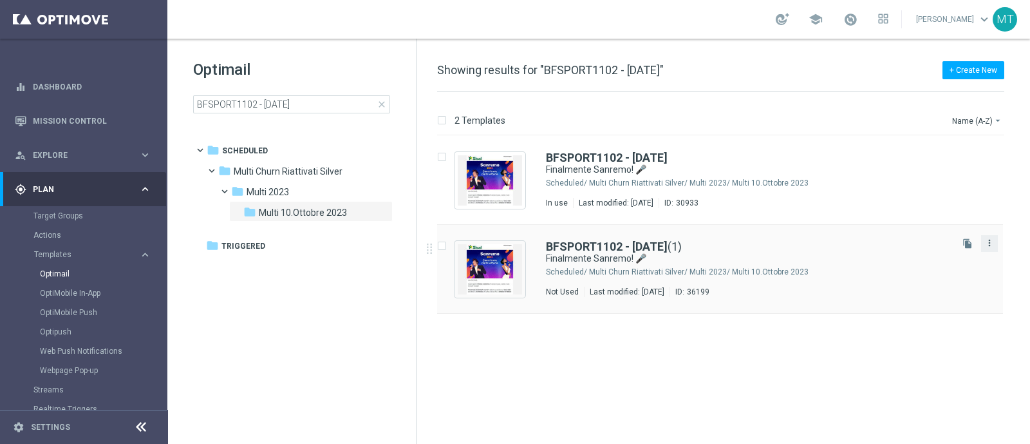
click at [989, 240] on icon "more_vert" at bounding box center [990, 243] width 10 height 10
click at [904, 300] on div "delete_forever Delete" at bounding box center [931, 293] width 103 height 18
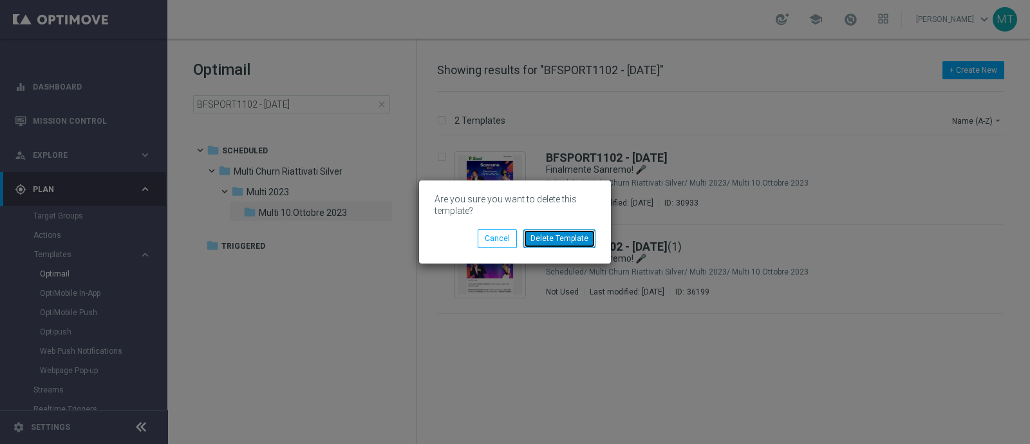
click at [580, 240] on button "Delete Template" at bounding box center [560, 238] width 72 height 18
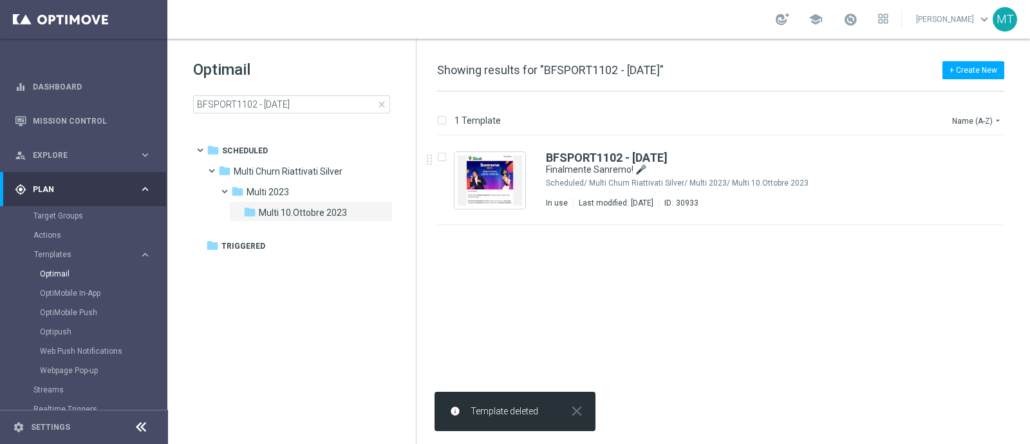
click at [386, 108] on span "close" at bounding box center [382, 104] width 10 height 10
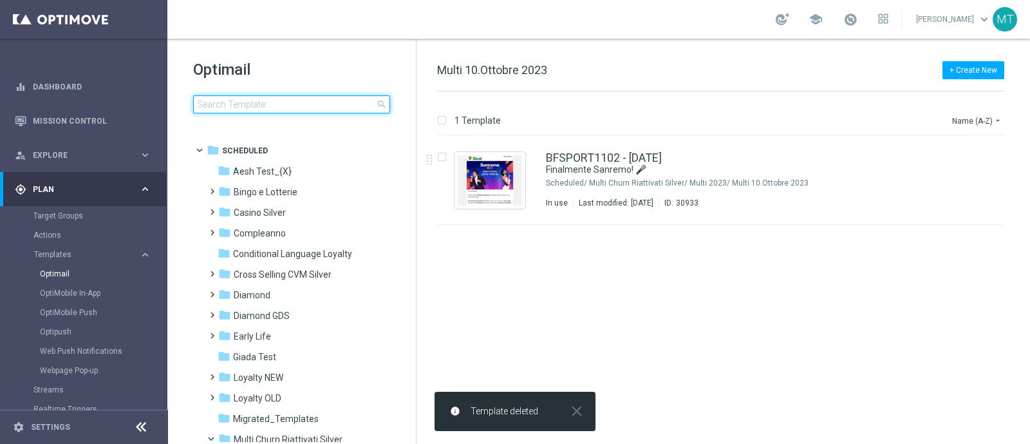
click at [323, 106] on input at bounding box center [291, 104] width 197 height 18
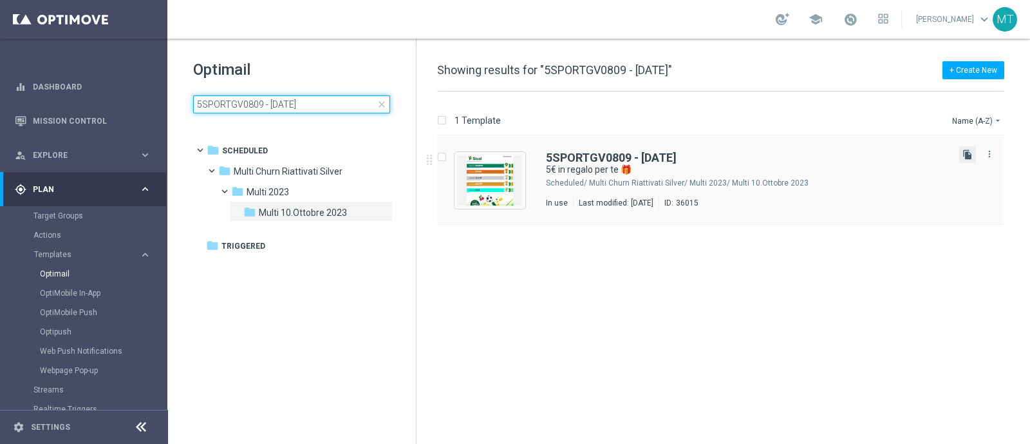
type input "5SPORTGV0809 - 2025-09-08"
click at [969, 153] on icon "file_copy" at bounding box center [968, 154] width 10 height 10
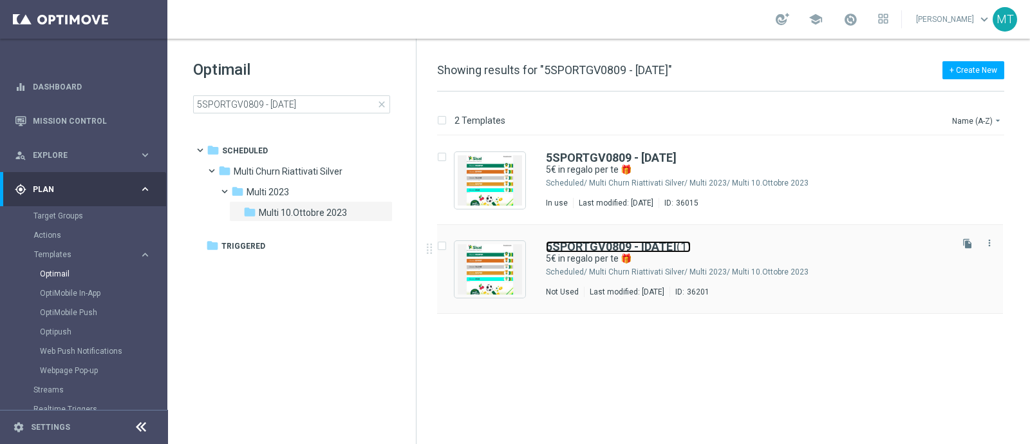
click at [630, 240] on b "5SPORTGV0809 - 2025-09-08" at bounding box center [611, 247] width 131 height 14
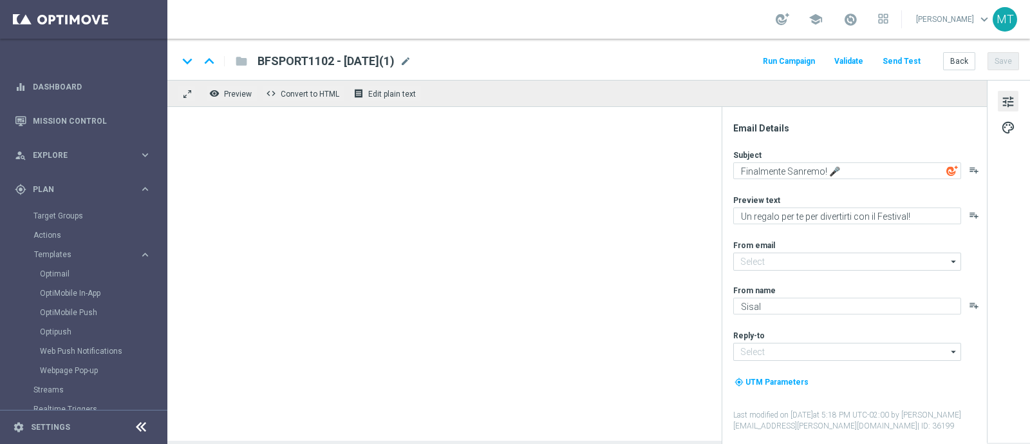
type input "newsletter@comunicazioni.sisal.it"
type input "info@sisal.it"
type textarea "5€ in regalo per te 🎁"
type textarea "Scopri le novità su Sisal 🎯"
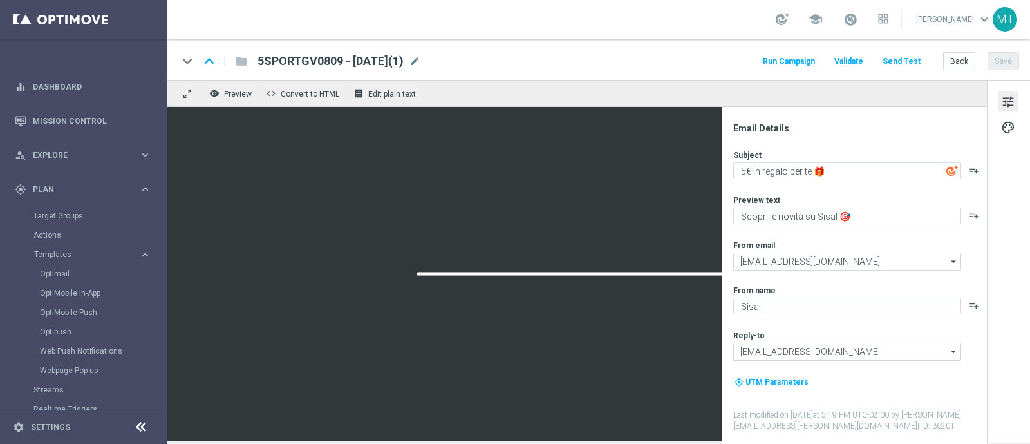
click at [421, 67] on div "5SPORTGV0809 - 2025-09-08(1) mode_edit" at bounding box center [339, 61] width 163 height 17
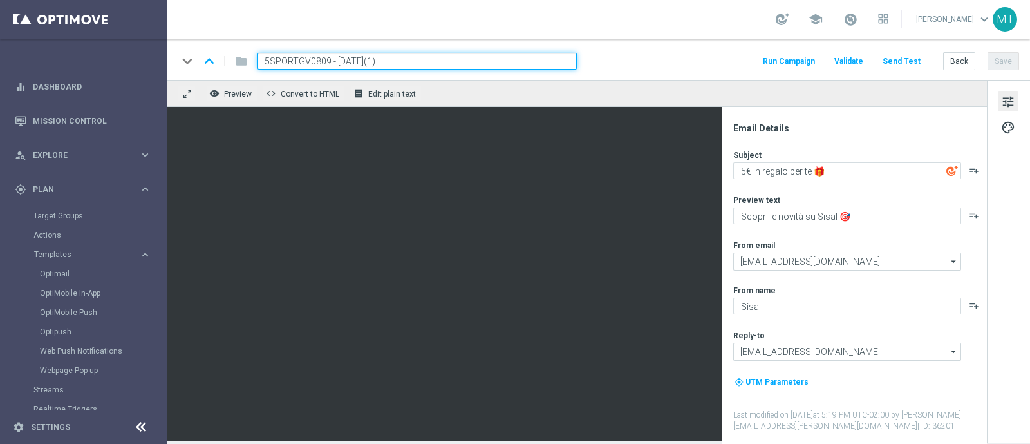
drag, startPoint x: 328, startPoint y: 63, endPoint x: 269, endPoint y: 62, distance: 58.6
click at [269, 62] on input "5SPORTGV0809 - 2025-09-08(1)" at bounding box center [417, 61] width 319 height 17
paste input "2BFSPORT1509"
click at [390, 61] on input "2BFSPORT1509 - 2025-09-08(1)" at bounding box center [417, 61] width 319 height 17
type input "2BFSPORT1509 - 2025-09-15"
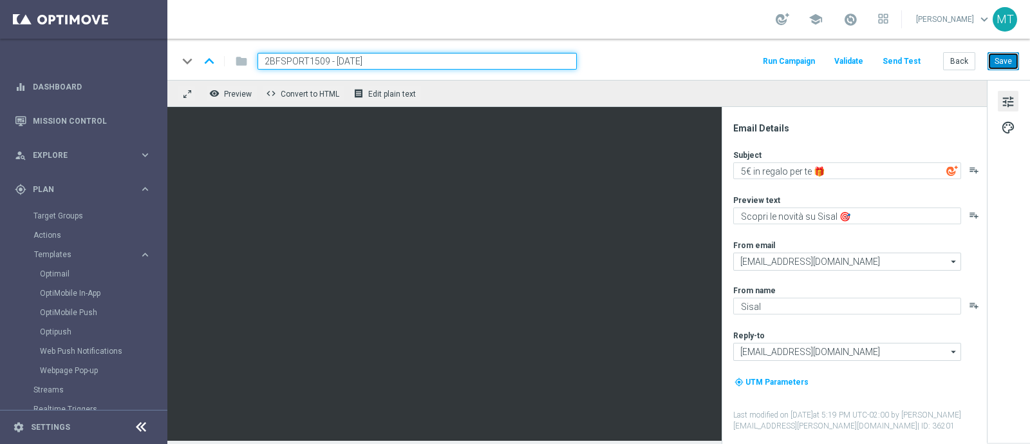
click at [1011, 59] on button "Save" at bounding box center [1004, 61] width 32 height 18
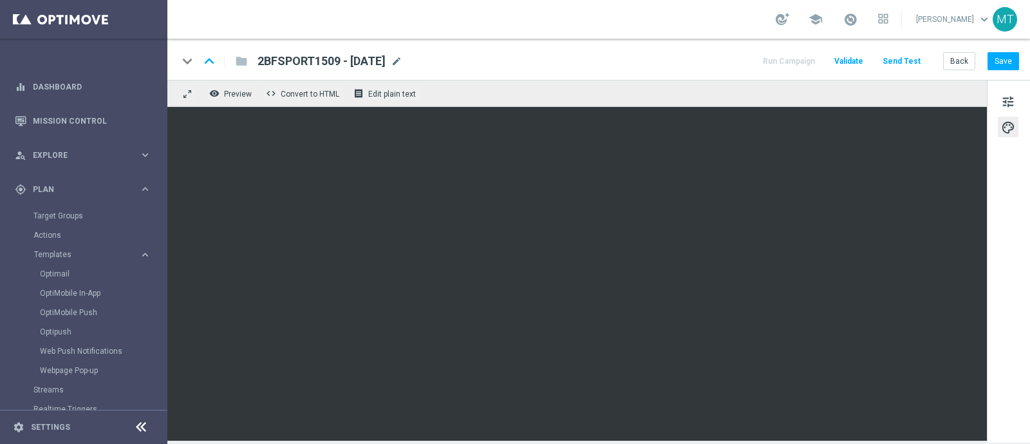
click at [868, 106] on div "remove_red_eye Preview code Convert to HTML receipt Edit plain text" at bounding box center [577, 93] width 820 height 27
drag, startPoint x: 857, startPoint y: 24, endPoint x: 860, endPoint y: 18, distance: 7.0
click at [858, 18] on span at bounding box center [851, 19] width 14 height 14
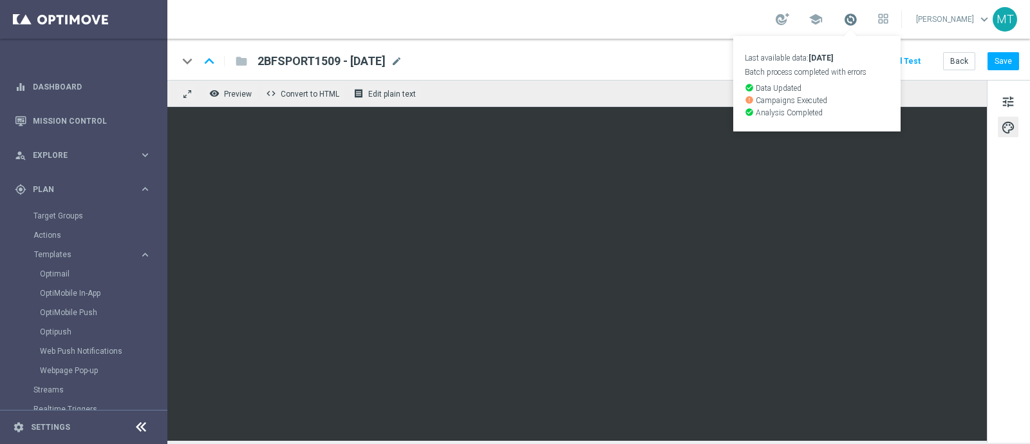
click at [858, 18] on span at bounding box center [851, 19] width 14 height 14
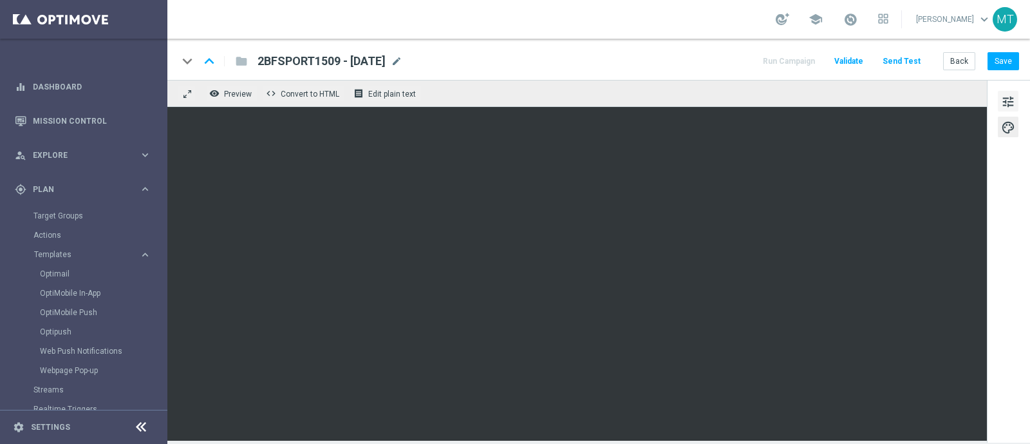
click at [1010, 100] on span "tune" at bounding box center [1009, 101] width 14 height 17
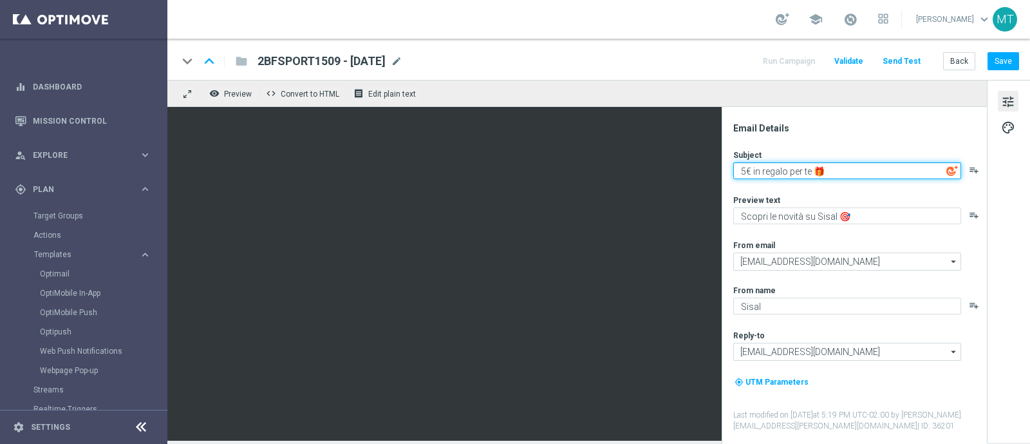
click at [742, 170] on textarea "5€ in regalo per te 🎁" at bounding box center [848, 170] width 228 height 17
type textarea "2€ in regalo per te 🎁"
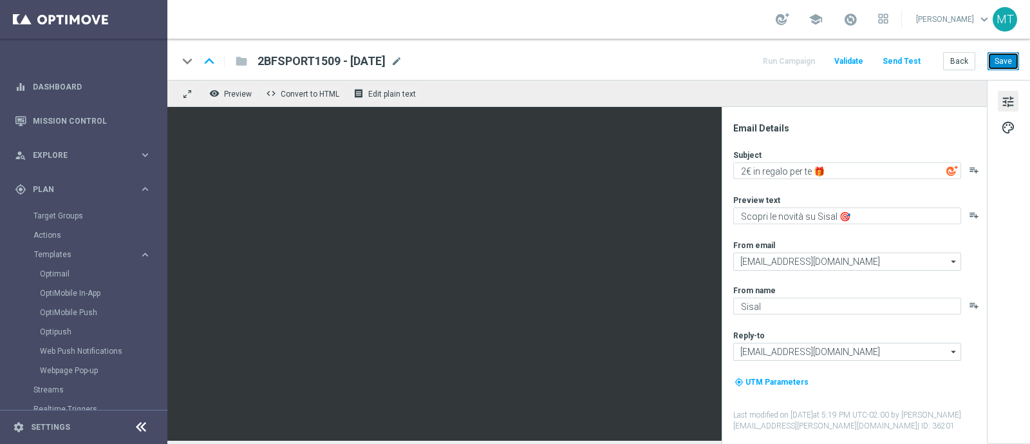
click at [999, 64] on button "Save" at bounding box center [1004, 61] width 32 height 18
click at [1002, 64] on button "Save" at bounding box center [1004, 61] width 32 height 18
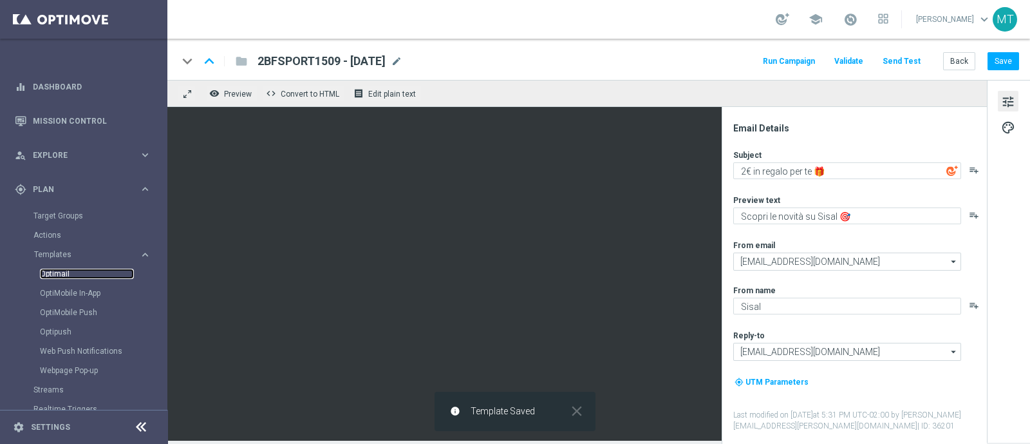
click at [64, 274] on link "Optimail" at bounding box center [87, 274] width 94 height 10
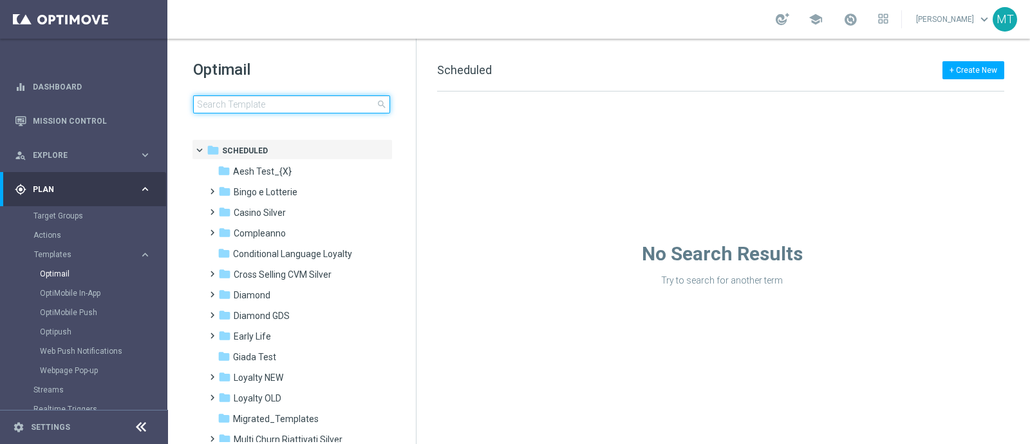
click at [249, 95] on input at bounding box center [291, 104] width 197 height 18
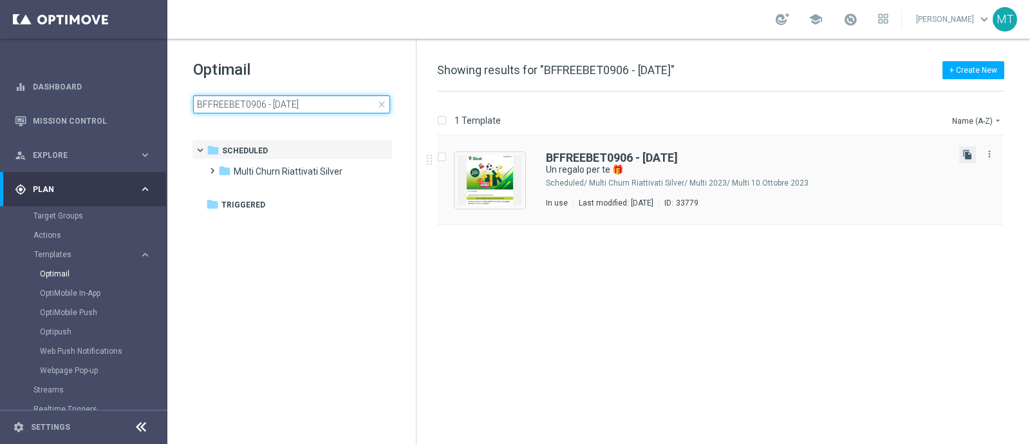
type input "BFFREEBET0906 - 2025-06-09"
click at [966, 151] on icon "file_copy" at bounding box center [968, 154] width 10 height 10
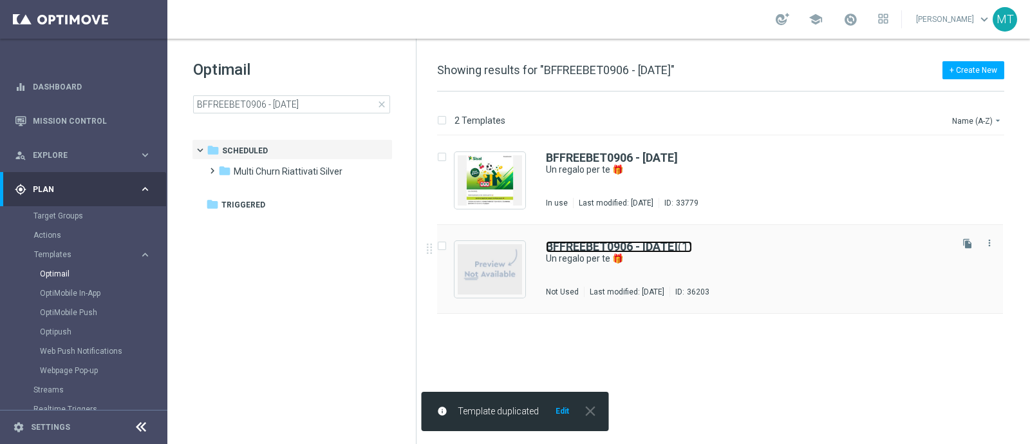
click at [657, 243] on b "BFFREEBET0906 - 2025-06-09" at bounding box center [612, 247] width 132 height 14
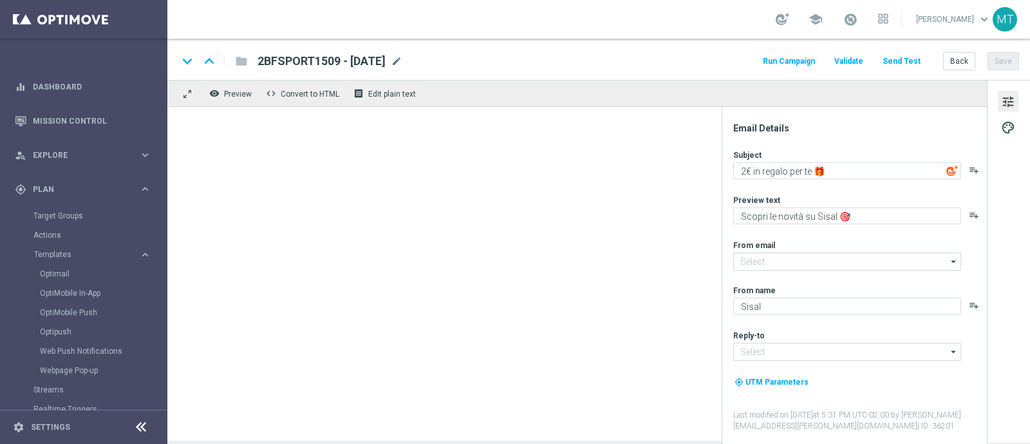
type input "newsletter@comunicazioni.sisal.it"
type input "info@sisal.it"
type textarea "Un regalo per te 🎁"
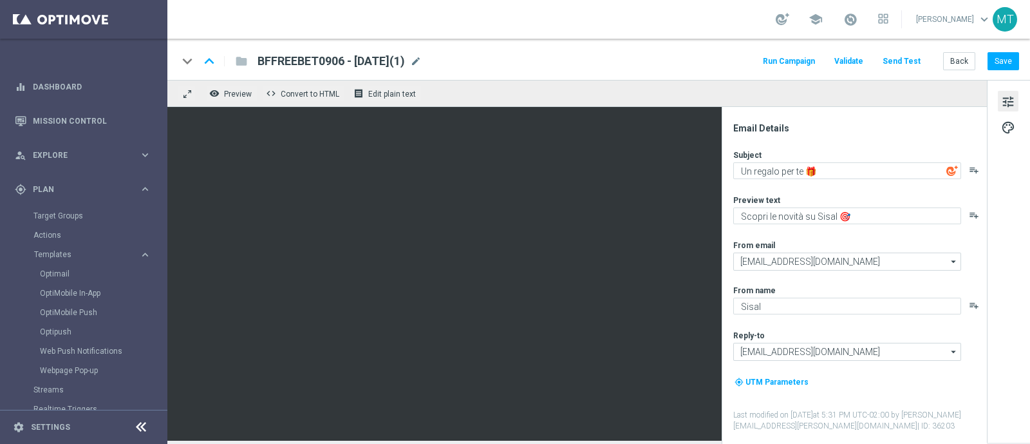
click at [422, 68] on div "BFFREEBET0906 - 2025-06-09(1) mode_edit" at bounding box center [340, 61] width 164 height 17
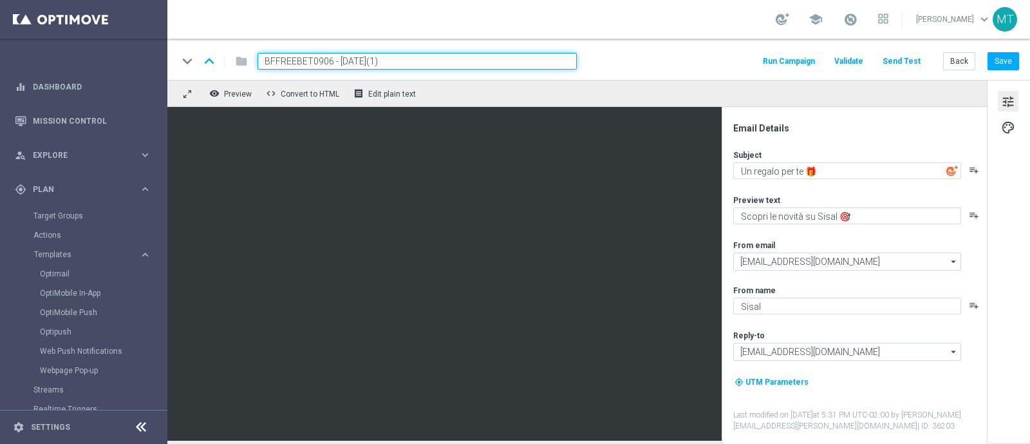
drag, startPoint x: 333, startPoint y: 58, endPoint x: 261, endPoint y: 56, distance: 72.2
click at [261, 56] on input "BFFREEBET0906 - 2025-06-09(1)" at bounding box center [417, 61] width 319 height 17
paste input "2BFBET1509"
click at [397, 59] on input "2BFBET1509 - 2025-06-09(1)" at bounding box center [417, 61] width 319 height 17
type input "2BFBET1509 - 2025-09-15"
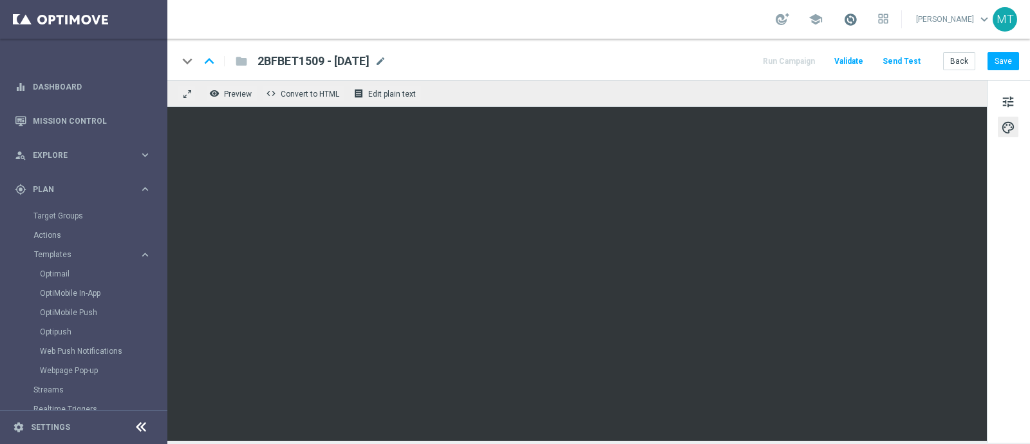
click at [858, 17] on span at bounding box center [851, 19] width 14 height 14
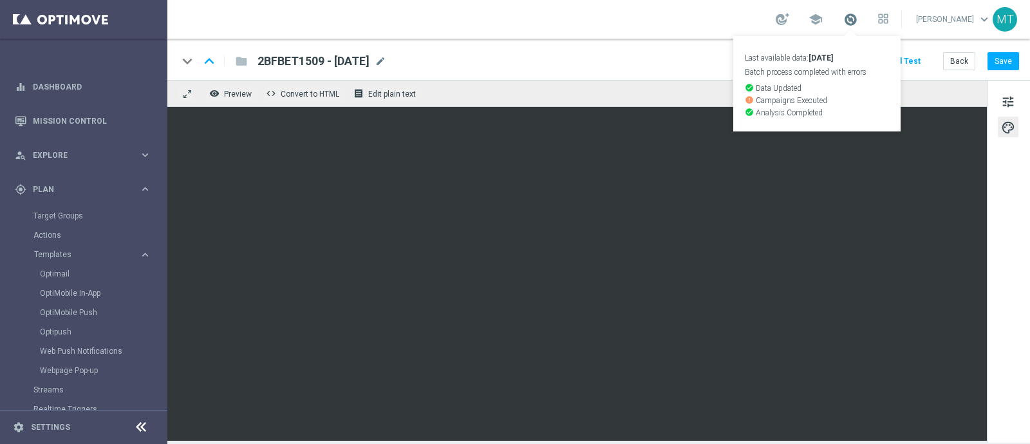
click at [858, 17] on span at bounding box center [851, 19] width 14 height 14
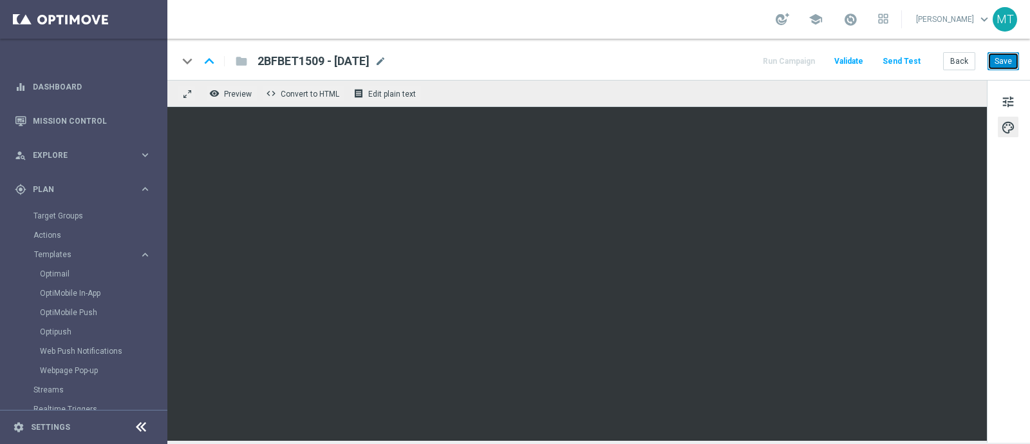
click at [1012, 63] on button "Save" at bounding box center [1004, 61] width 32 height 18
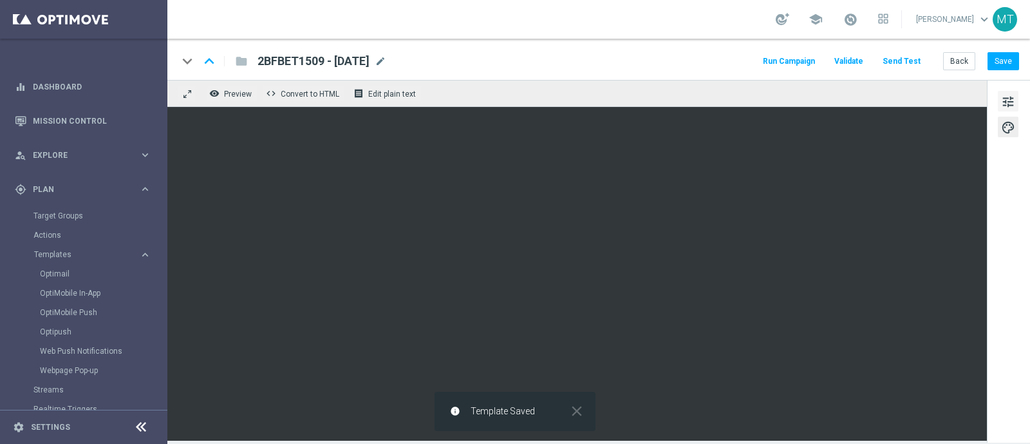
click at [1003, 97] on span "tune" at bounding box center [1009, 101] width 14 height 17
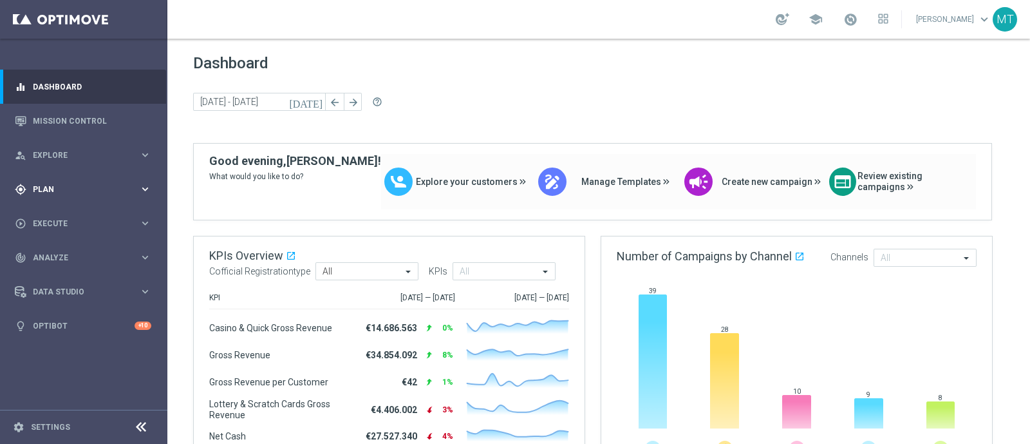
click at [52, 185] on span "Plan" at bounding box center [86, 189] width 106 height 8
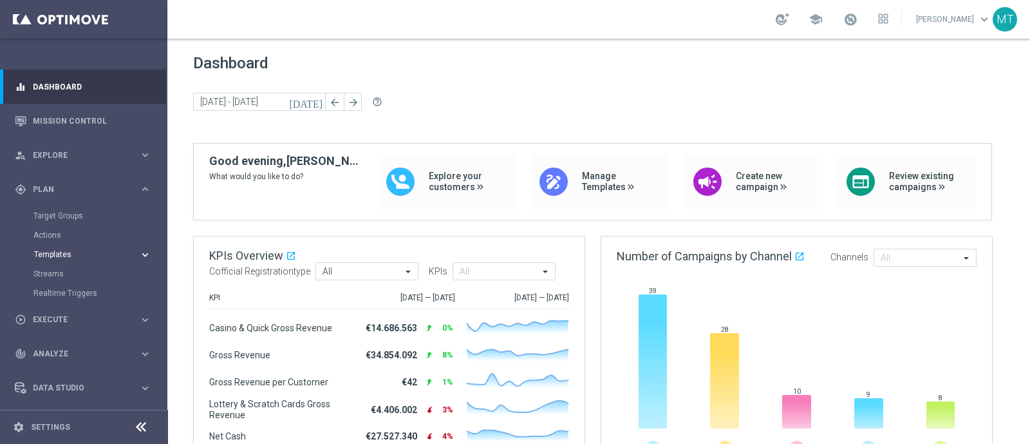
click at [53, 252] on span "Templates" at bounding box center [80, 255] width 92 height 8
click at [61, 269] on link "Optimail" at bounding box center [87, 274] width 94 height 10
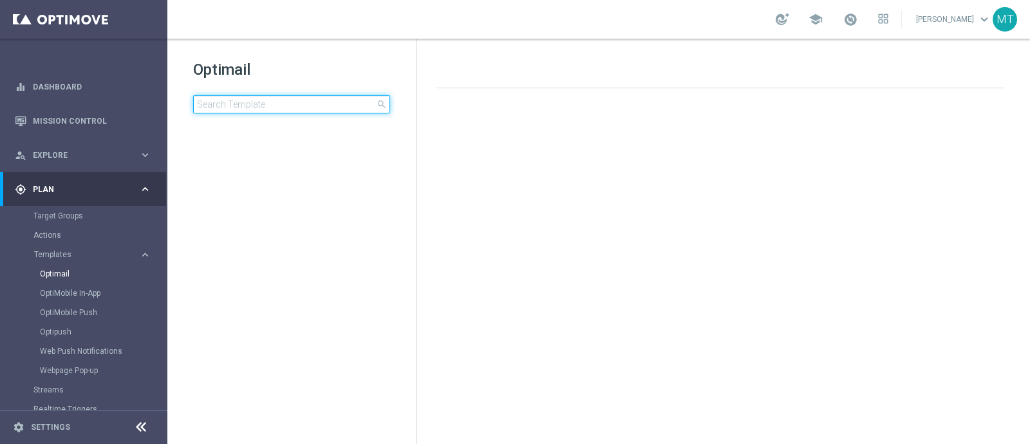
click at [219, 113] on input at bounding box center [291, 104] width 197 height 18
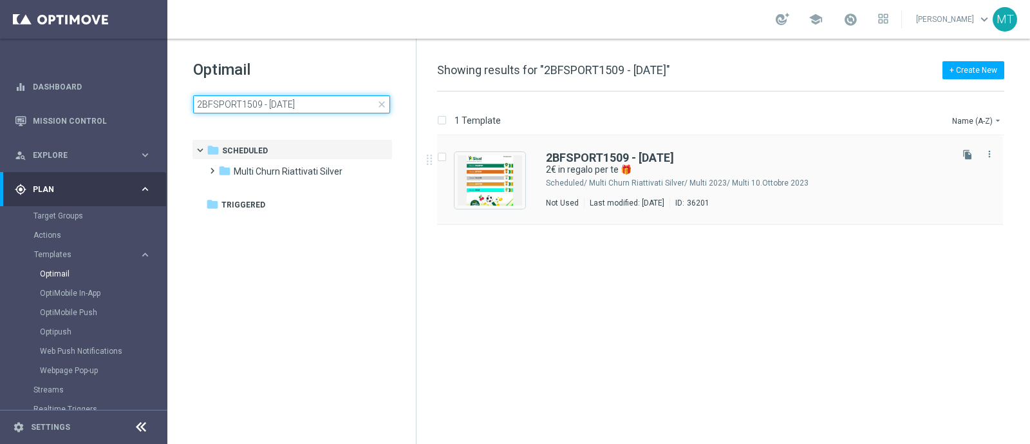
type input "2BFSPORT1509 - 2025-09-15"
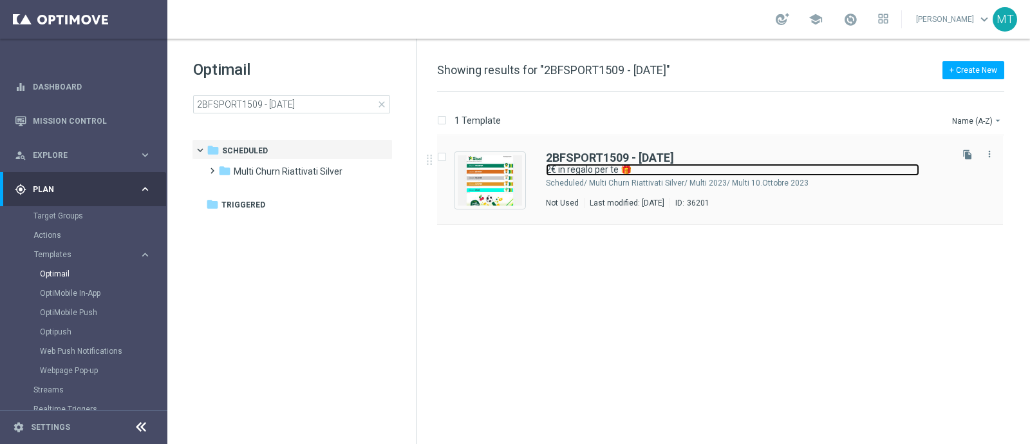
click at [643, 165] on link "2€ in regalo per te 🎁" at bounding box center [733, 170] width 374 height 12
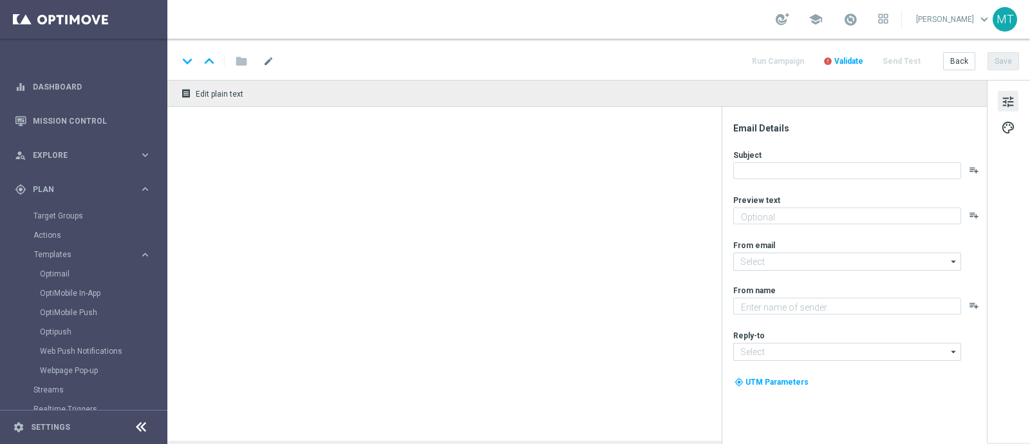
type textarea "Scopri le novità su Sisal 🎯"
type input "newsletter@comunicazioni.sisal.it"
type textarea "Sisal"
type input "info@sisal.it"
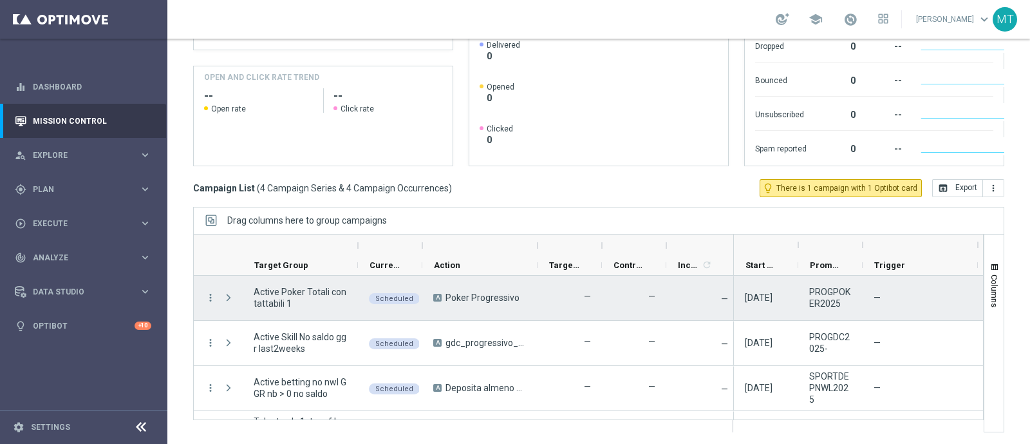
scroll to position [36, 0]
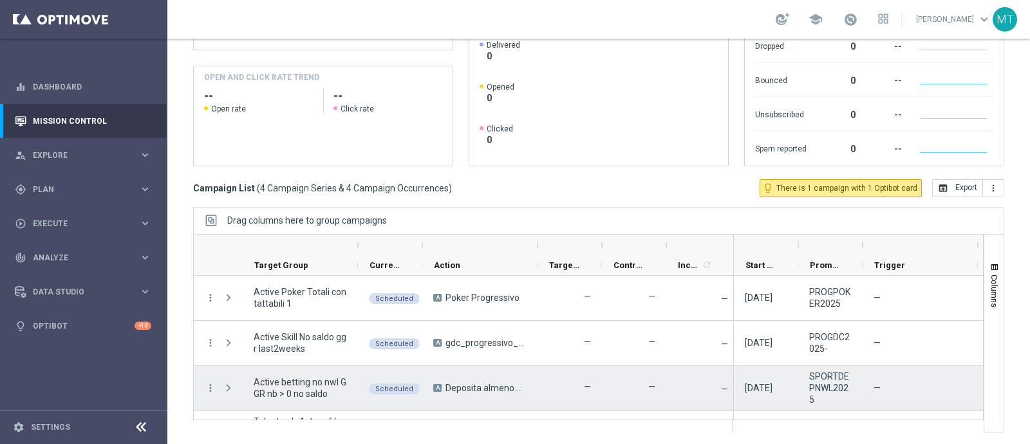
scroll to position [36, 0]
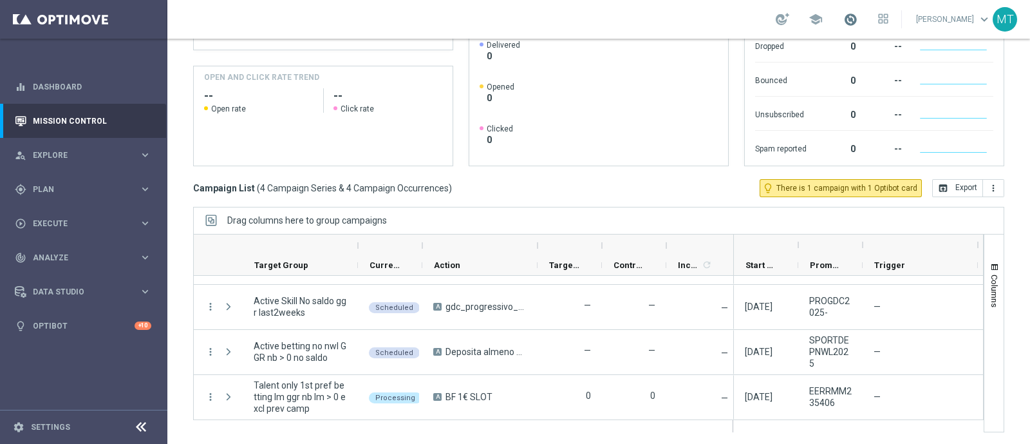
click at [858, 17] on span at bounding box center [851, 19] width 14 height 14
click at [701, 12] on div "school Last available data: [DATE] Batch process completed with errors check_ci…" at bounding box center [598, 19] width 863 height 39
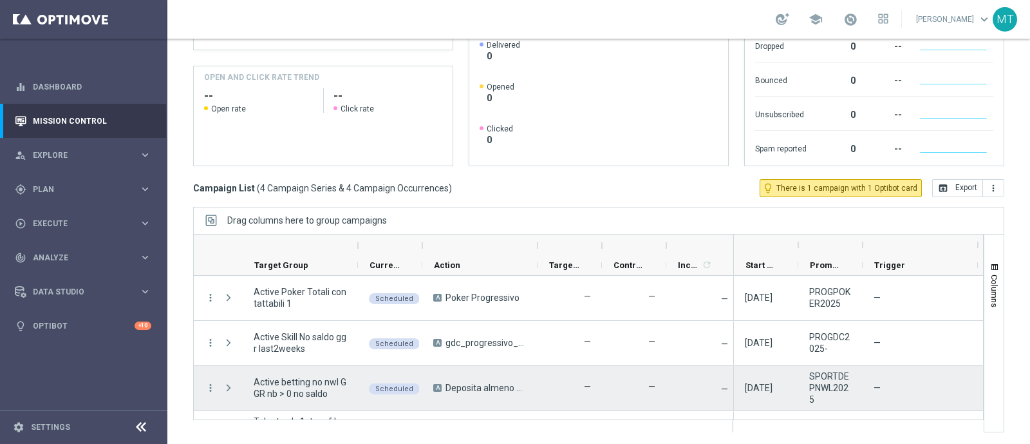
scroll to position [36, 0]
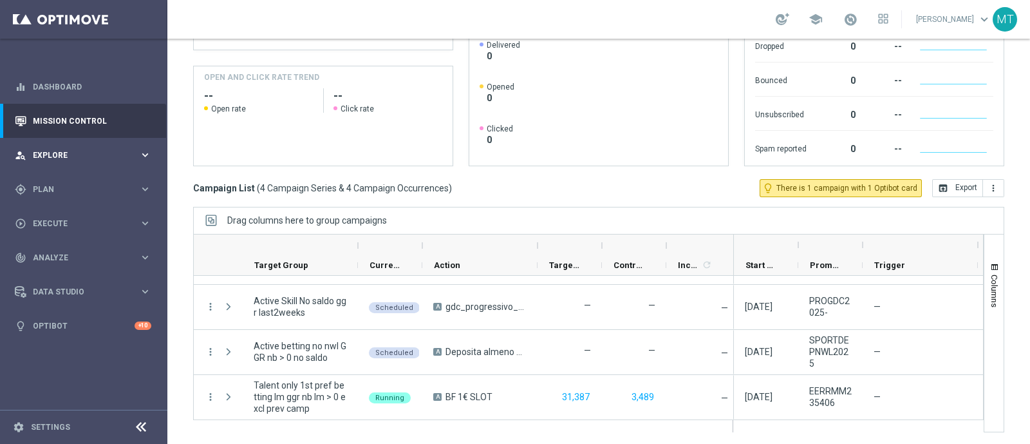
click at [111, 167] on div "person_search Explore keyboard_arrow_right" at bounding box center [83, 155] width 166 height 34
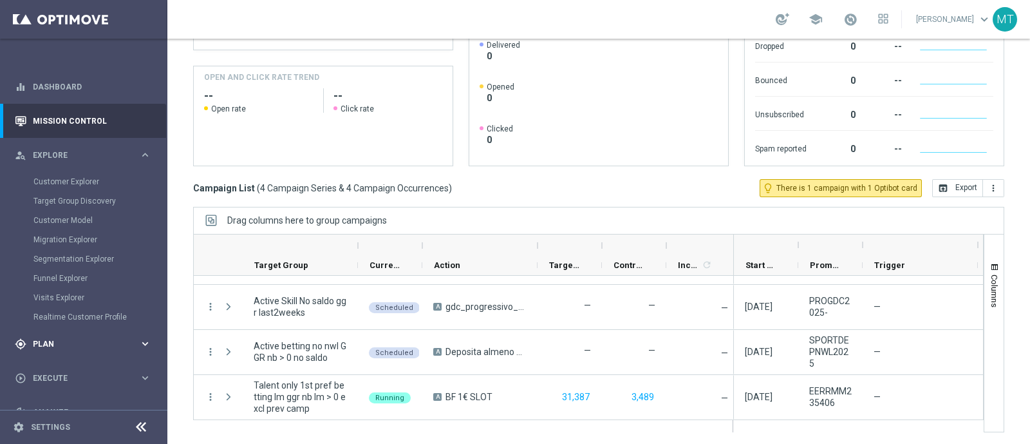
click at [47, 342] on span "Plan" at bounding box center [86, 344] width 106 height 8
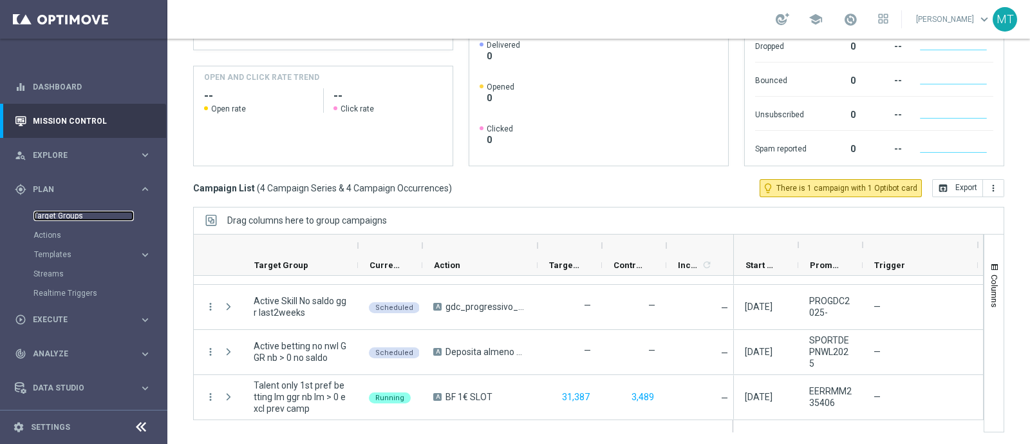
click at [82, 213] on link "Target Groups" at bounding box center [83, 216] width 100 height 10
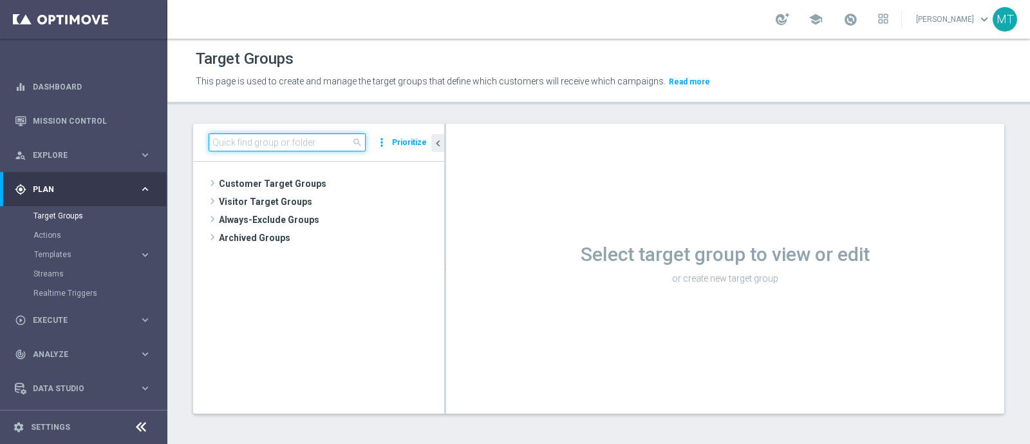
click at [266, 148] on input at bounding box center [287, 142] width 157 height 18
paste input "Talent only 1st pref lotteries & other lm ggr nb lm > 0 excl prev camp"
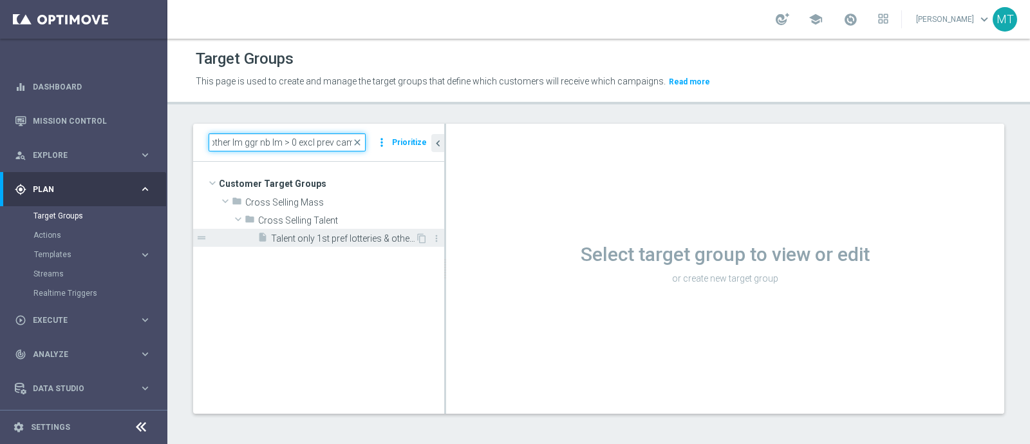
type input "Talent only 1st pref lotteries & other lm ggr nb lm > 0 excl prev camp"
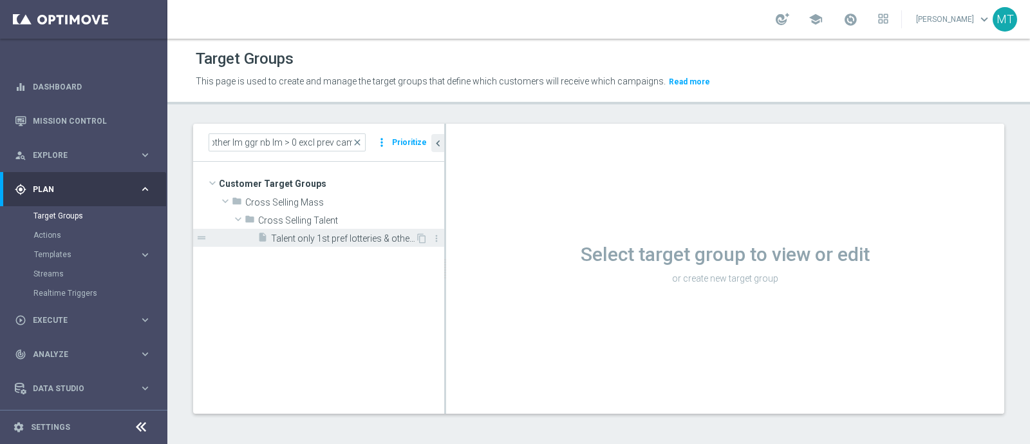
click at [339, 237] on span "Talent only 1st pref lotteries & other lm ggr nb lm > 0 excl prev camp" at bounding box center [343, 238] width 144 height 11
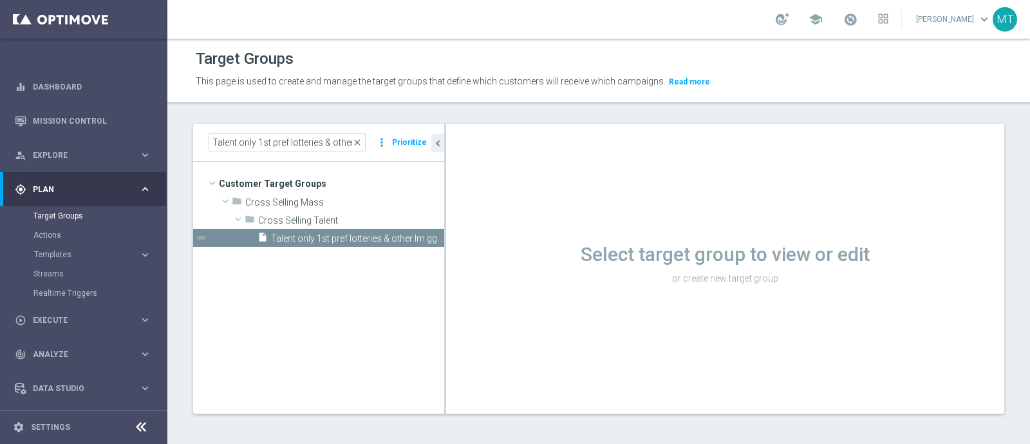
click at [821, 249] on h1 "Select target group to view or edit" at bounding box center [725, 254] width 558 height 23
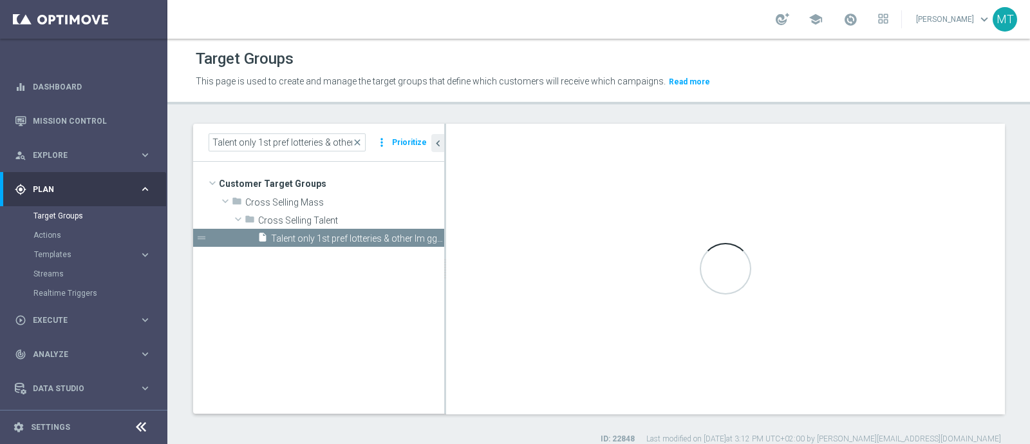
click at [789, 236] on div "Talent only 1st pref lotteries & other lm ggr nb lm > 0 excl prev camp mode_edi…" at bounding box center [725, 269] width 558 height 290
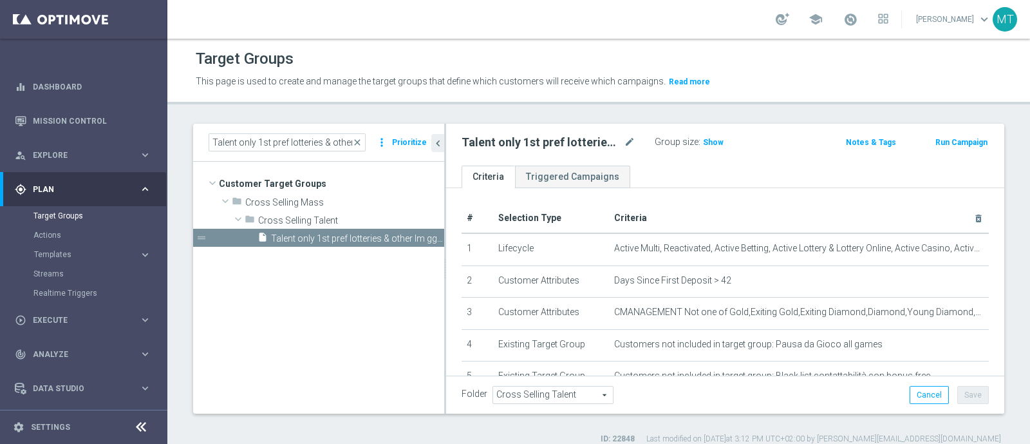
click at [943, 144] on button "Run Campaign" at bounding box center [962, 142] width 55 height 14
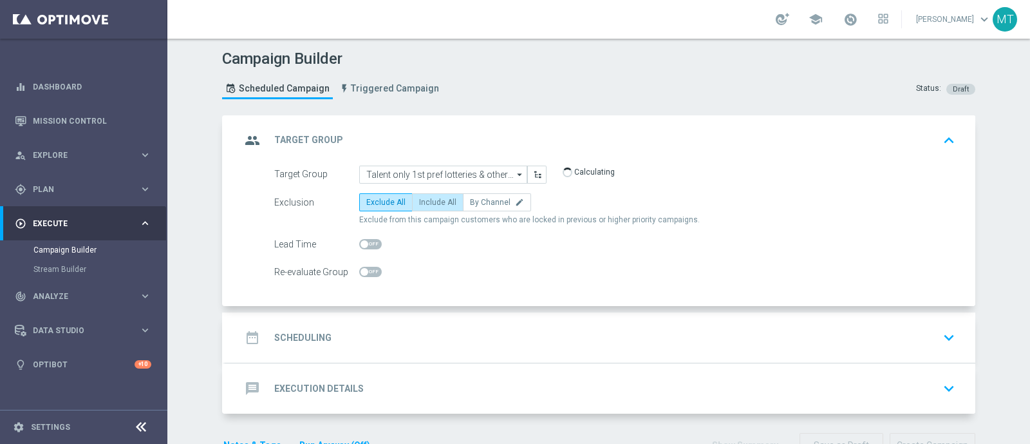
click at [415, 207] on label "Include All" at bounding box center [438, 202] width 52 height 18
click at [419, 207] on input "Include All" at bounding box center [423, 204] width 8 height 8
radio input "true"
click at [354, 252] on form "Target Group Talent only 1st pref lotteries & other lm ggr nb lm > 0 excl prev …" at bounding box center [614, 224] width 681 height 116
click at [361, 244] on span at bounding box center [365, 244] width 8 height 8
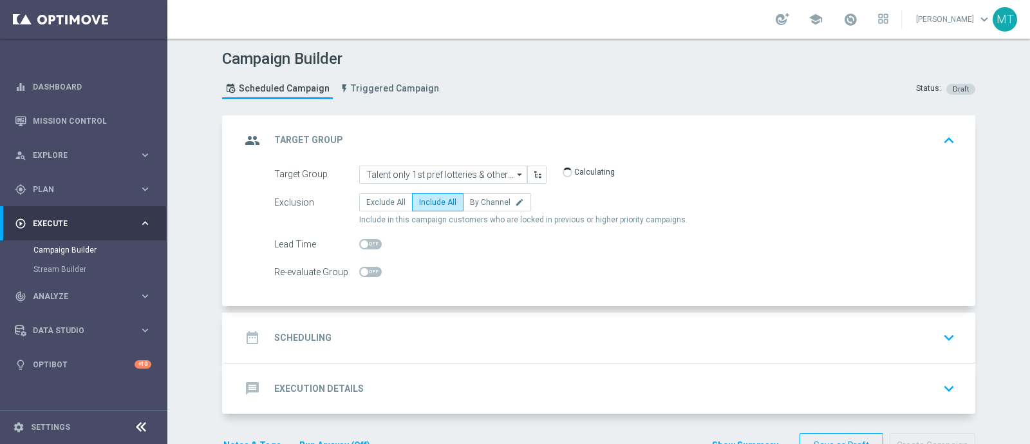
click at [359, 244] on input "checkbox" at bounding box center [370, 244] width 23 height 10
click at [361, 241] on span at bounding box center [370, 244] width 23 height 10
click at [361, 241] on input "checkbox" at bounding box center [370, 244] width 23 height 10
checkbox input "false"
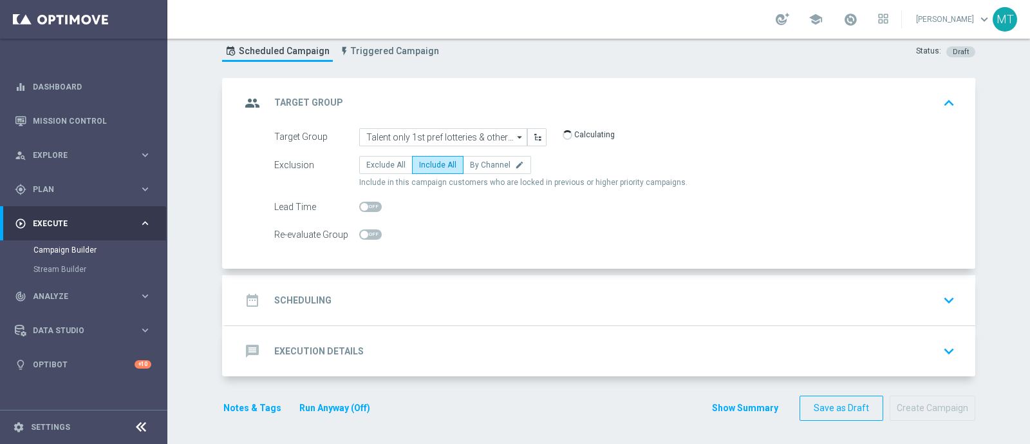
click at [434, 280] on div "date_range Scheduling keyboard_arrow_down" at bounding box center [600, 300] width 750 height 50
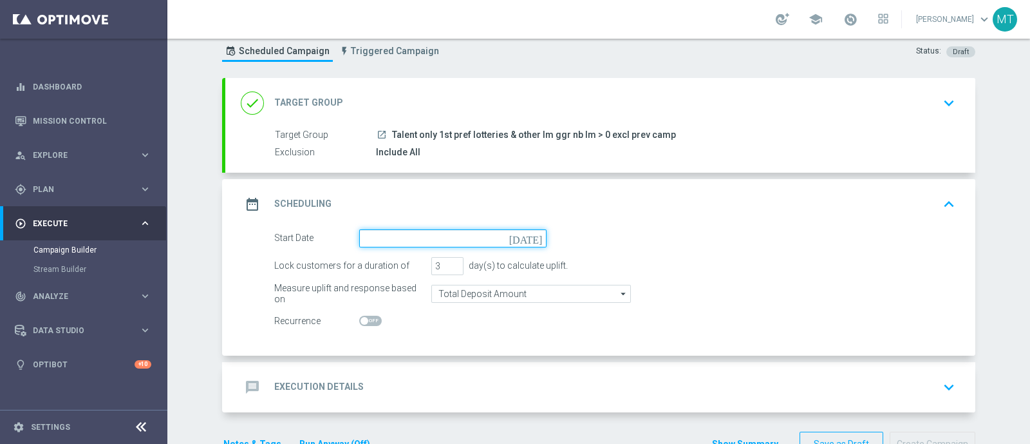
click at [416, 240] on input at bounding box center [452, 238] width 187 height 18
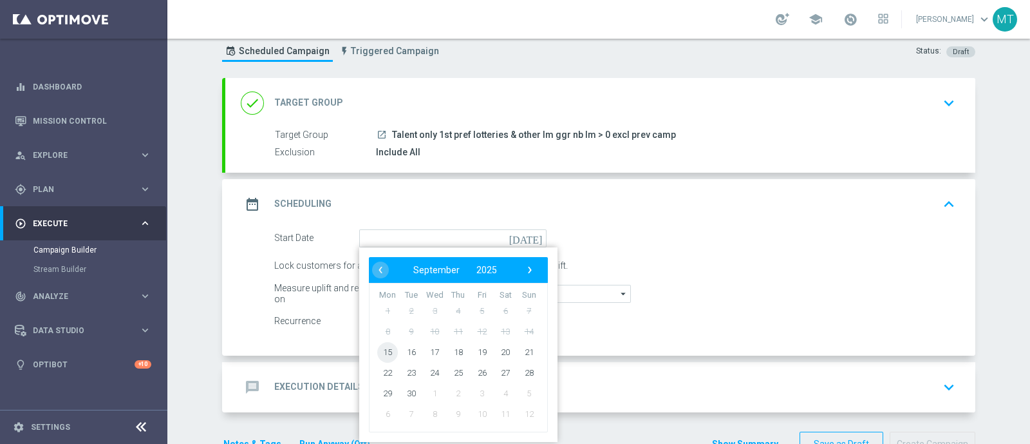
click at [379, 350] on span "15" at bounding box center [387, 351] width 21 height 21
type input "15 Sep 2025"
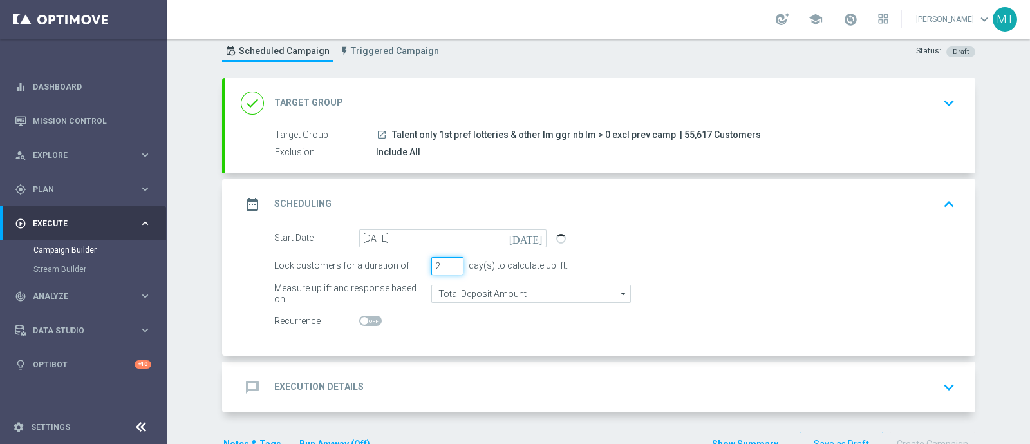
click at [450, 268] on input "2" at bounding box center [448, 266] width 32 height 18
type input "1"
click at [450, 268] on input "1" at bounding box center [448, 266] width 32 height 18
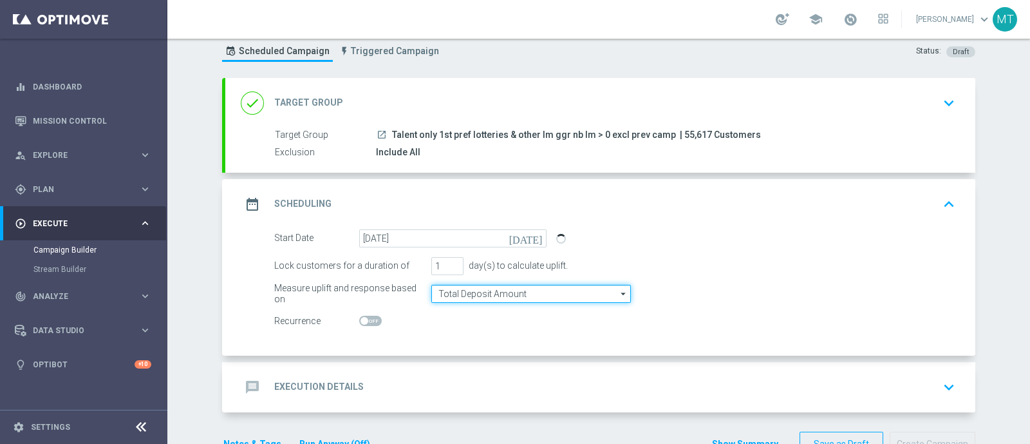
click at [454, 297] on input "Total Deposit Amount" at bounding box center [532, 294] width 200 height 18
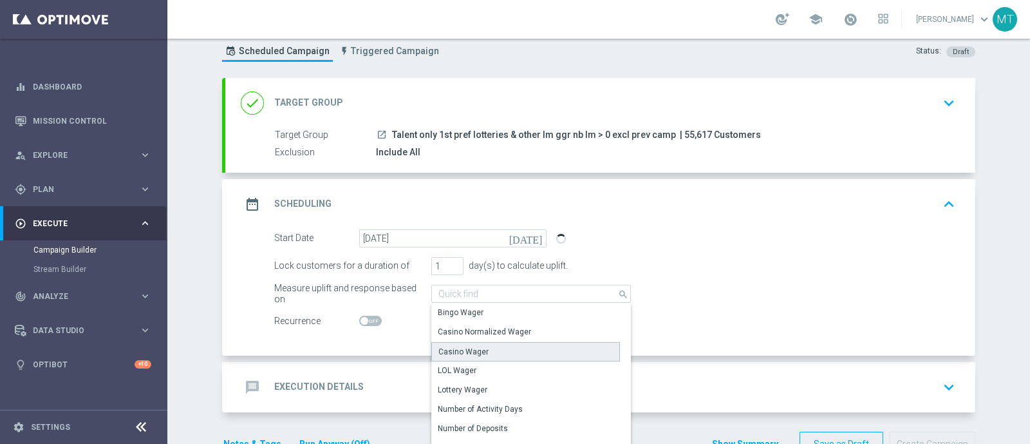
click at [466, 346] on div "Casino Wager" at bounding box center [464, 352] width 50 height 12
type input "Casino Wager"
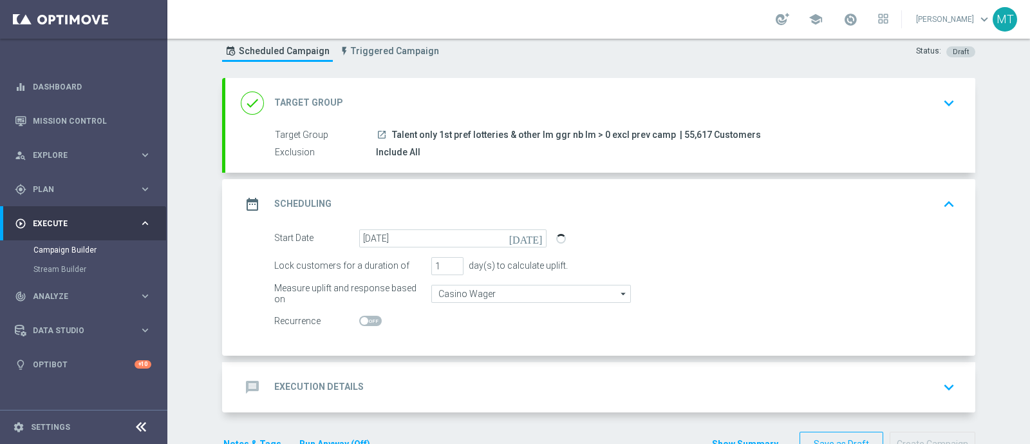
scroll to position [73, 0]
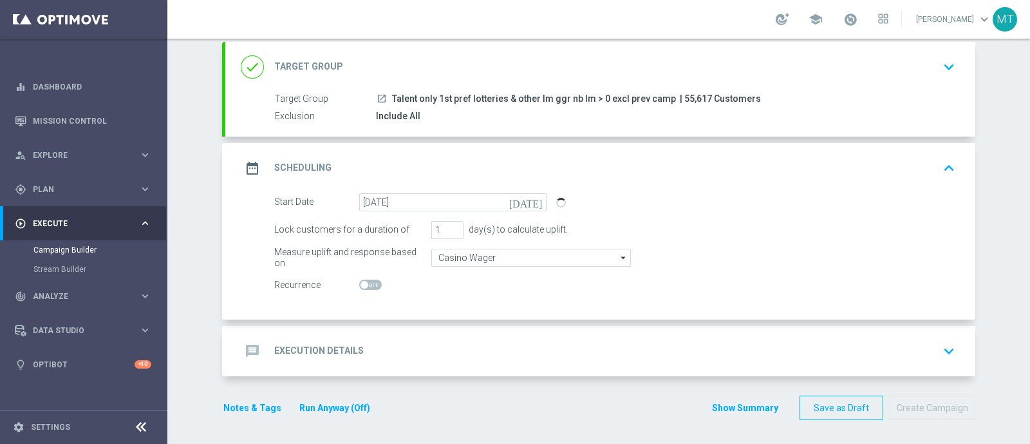
click at [591, 327] on div "message Execution Details keyboard_arrow_down" at bounding box center [600, 351] width 750 height 50
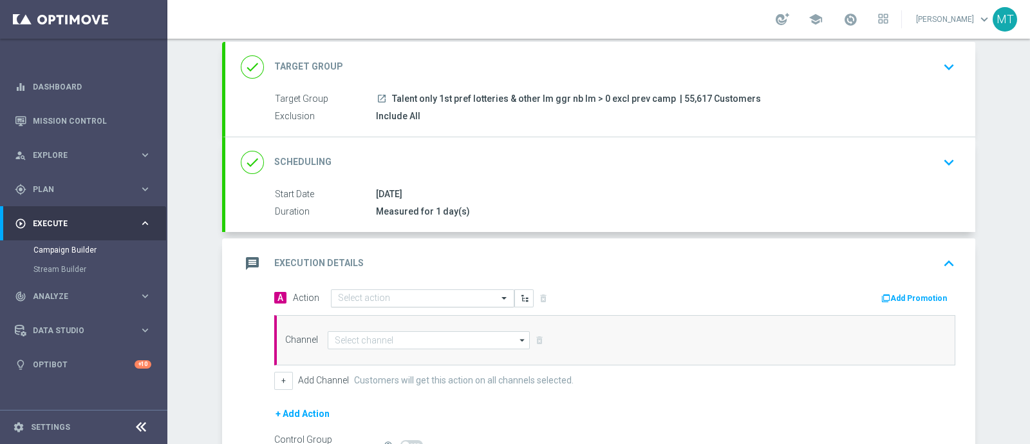
click at [459, 293] on input "text" at bounding box center [410, 298] width 144 height 11
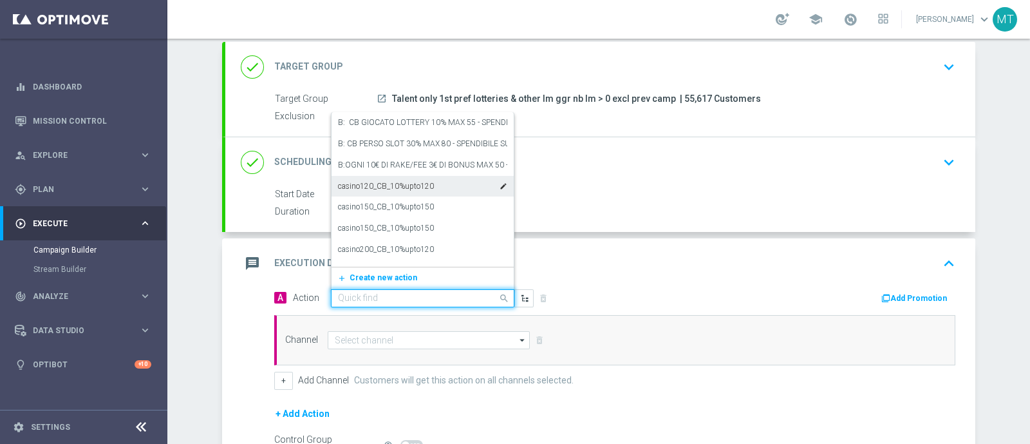
paste input "BF 2€ SPORT"
type input "BF 2€ SPORT"
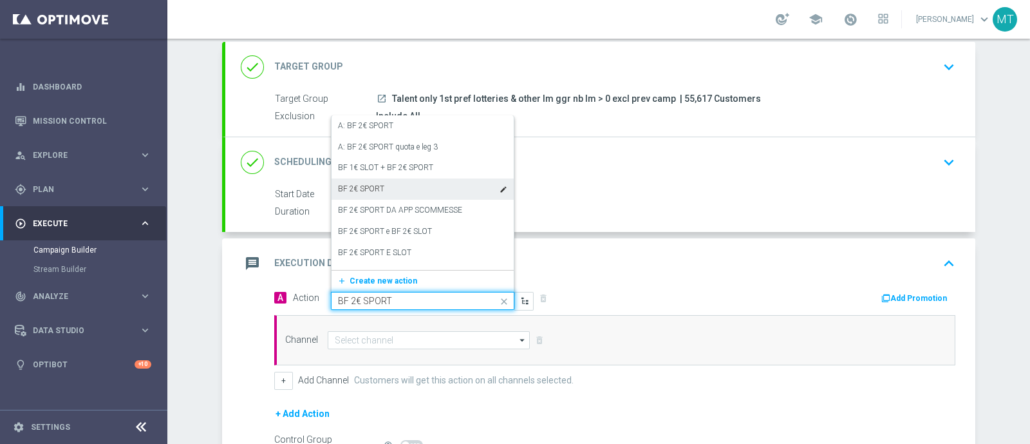
click at [389, 191] on div "BF 2€ SPORT edit" at bounding box center [422, 188] width 169 height 21
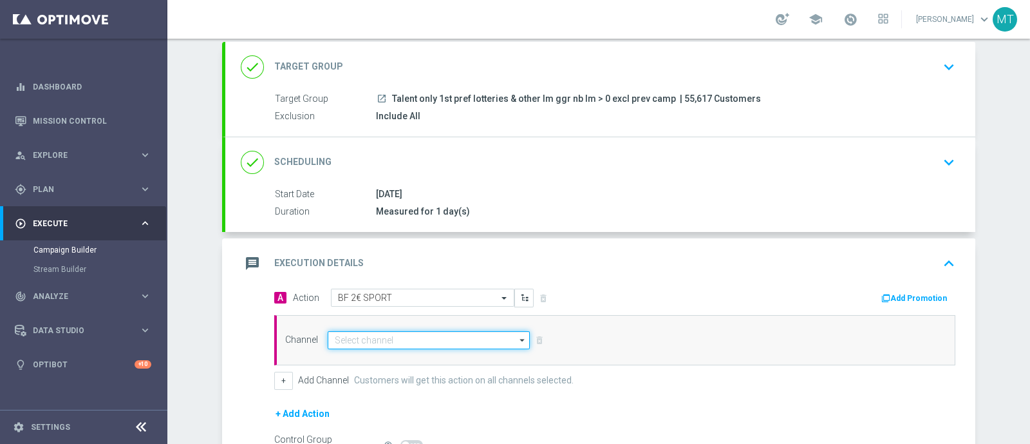
click at [402, 339] on input at bounding box center [429, 340] width 202 height 18
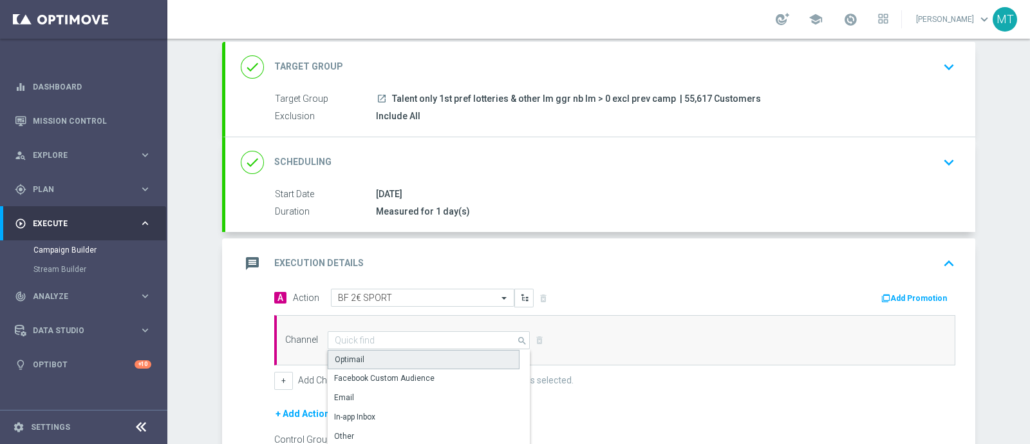
click at [387, 354] on div "Optimail" at bounding box center [424, 359] width 192 height 19
type input "Optimail"
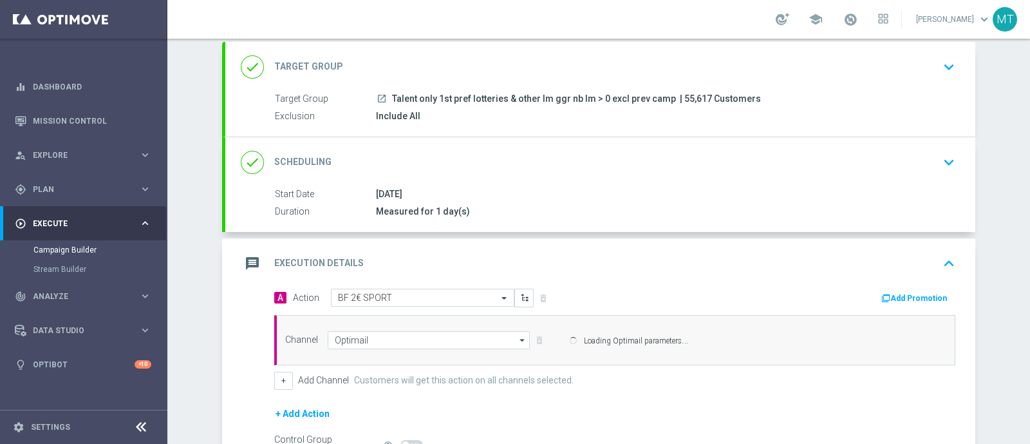
scroll to position [211, 0]
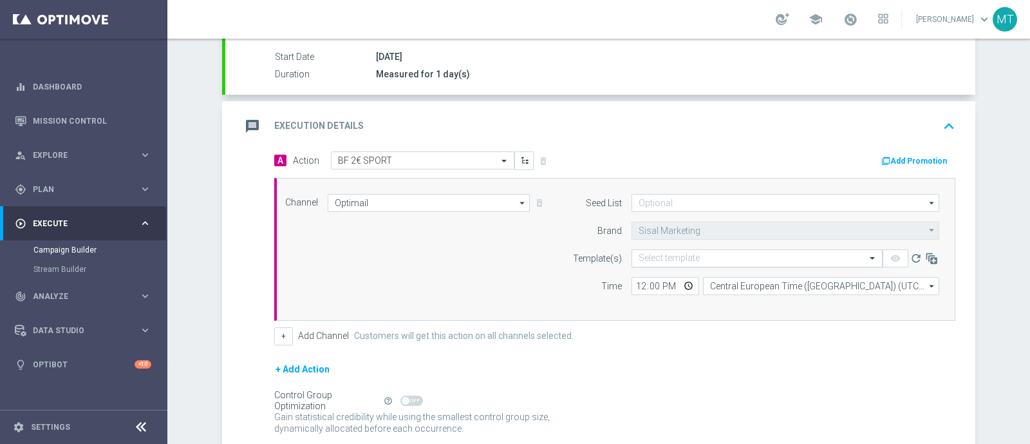
click at [674, 258] on input "text" at bounding box center [744, 258] width 211 height 11
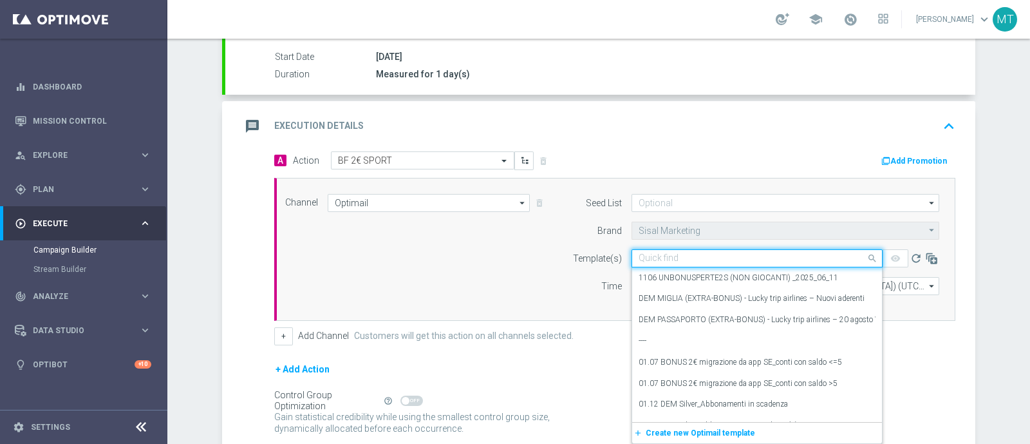
paste input "2BFSPORT1509 - 2025-09-15"
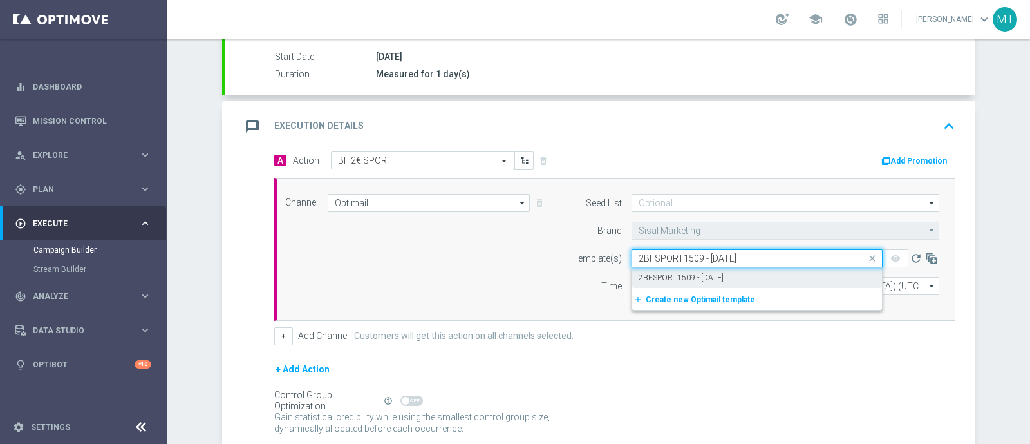
click at [683, 278] on label "2BFSPORT1509 - 2025-09-15" at bounding box center [681, 277] width 85 height 11
type input "2BFSPORT1509 - 2025-09-15"
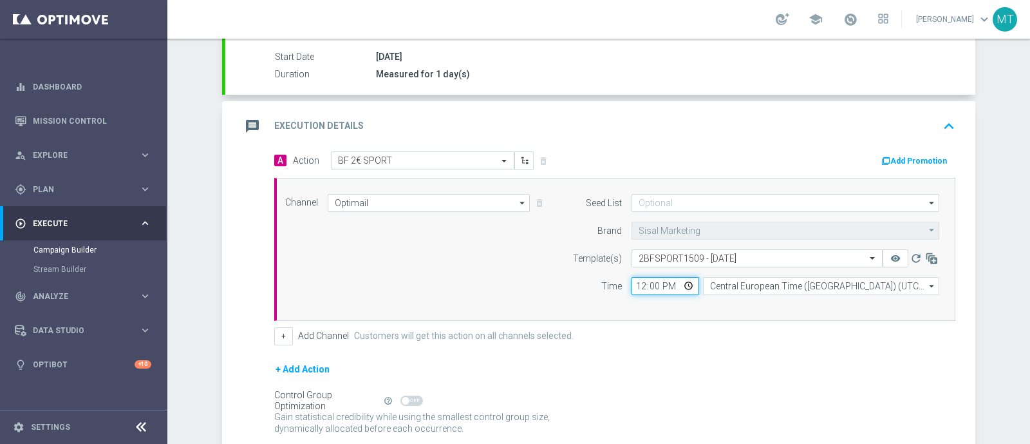
click at [636, 282] on input "12:00" at bounding box center [666, 286] width 68 height 18
type input "19:30"
click at [917, 155] on button "Add Promotion" at bounding box center [915, 161] width 71 height 14
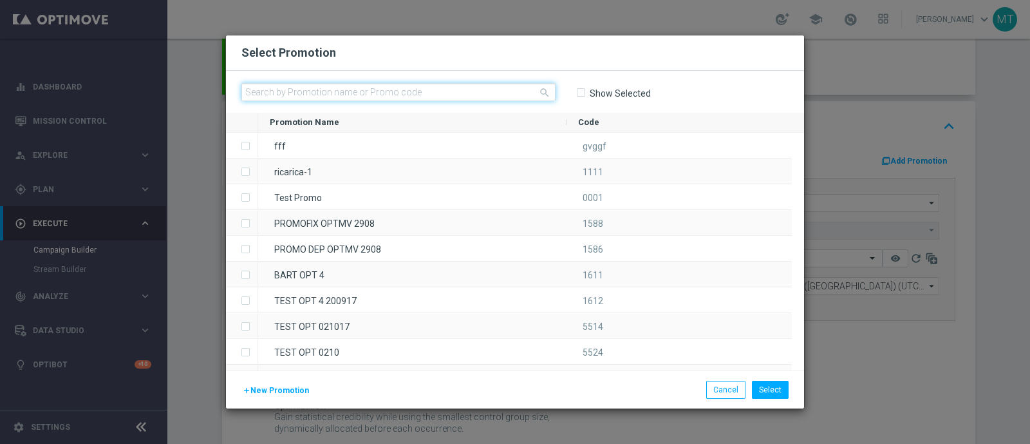
click at [318, 83] on input "text" at bounding box center [399, 92] width 314 height 18
paste input "235411"
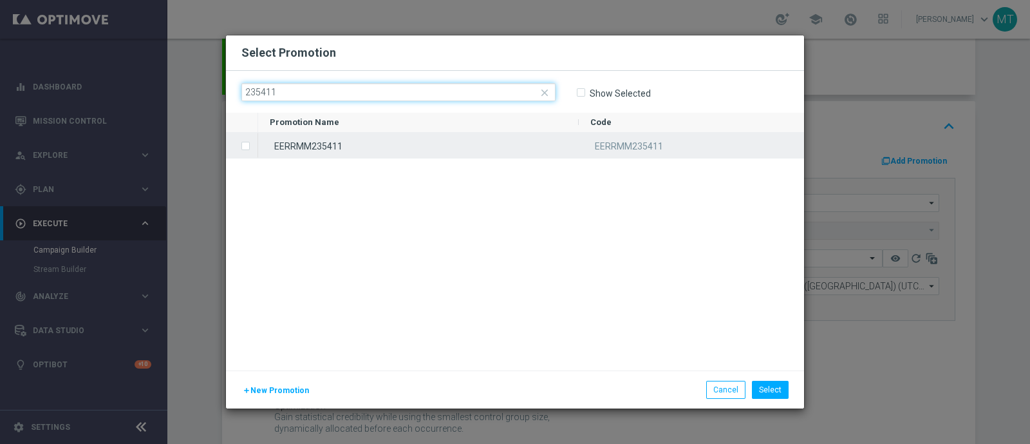
type input "235411"
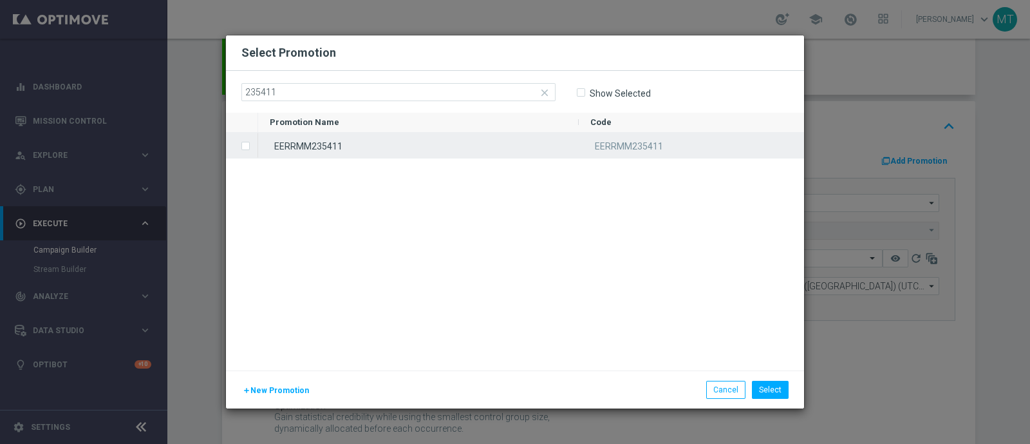
click at [354, 147] on div "EERRMM235411" at bounding box center [418, 145] width 321 height 25
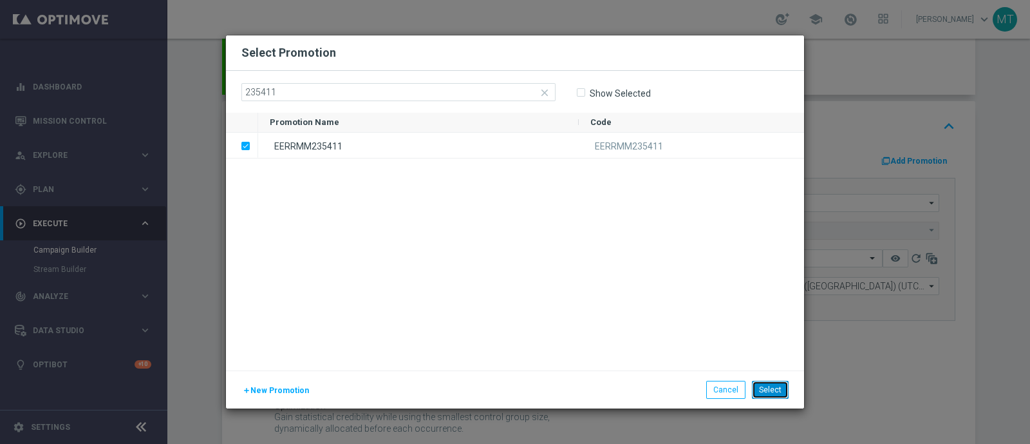
click at [775, 391] on button "Select" at bounding box center [770, 390] width 37 height 18
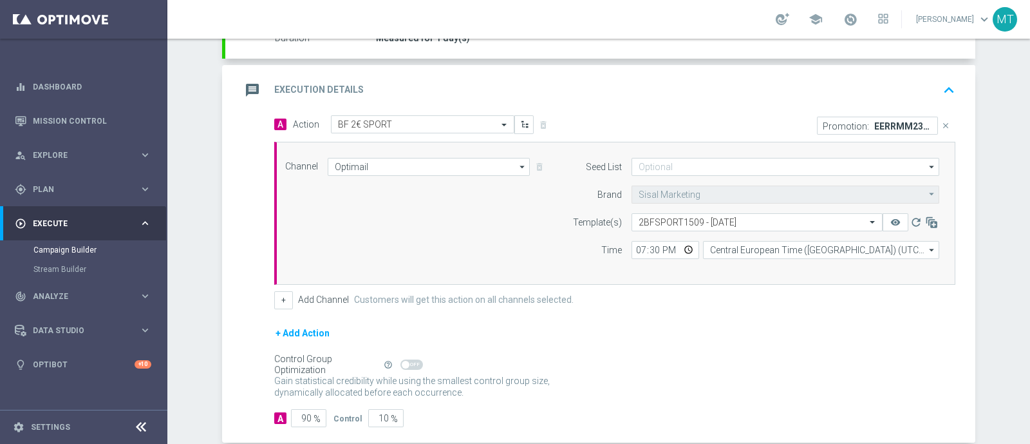
scroll to position [312, 0]
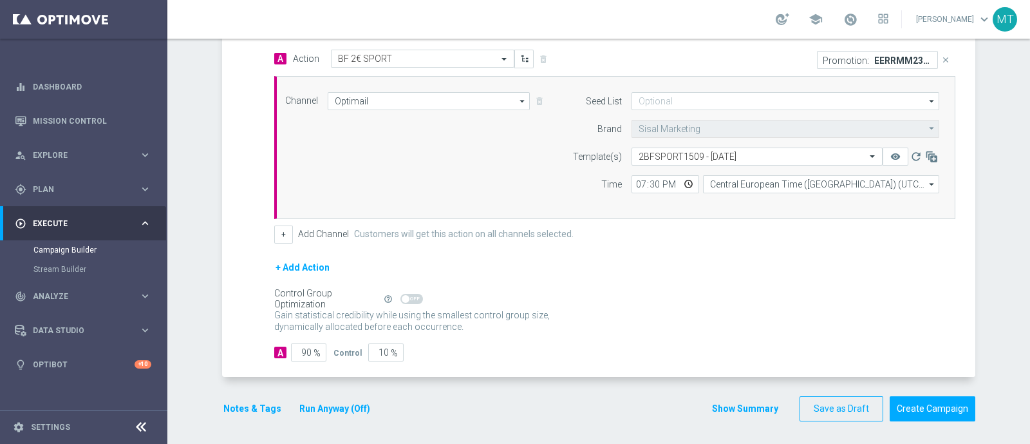
click at [232, 407] on button "Notes & Tags" at bounding box center [252, 409] width 61 height 16
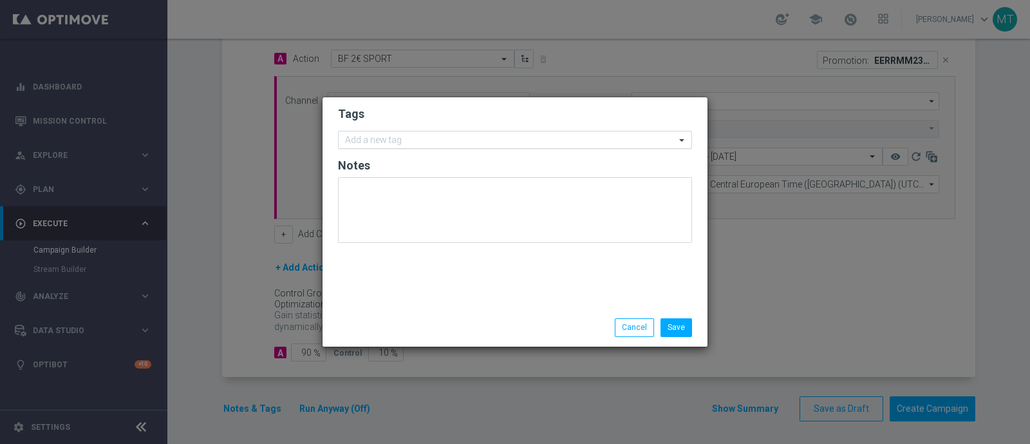
click at [386, 140] on input "text" at bounding box center [510, 140] width 330 height 11
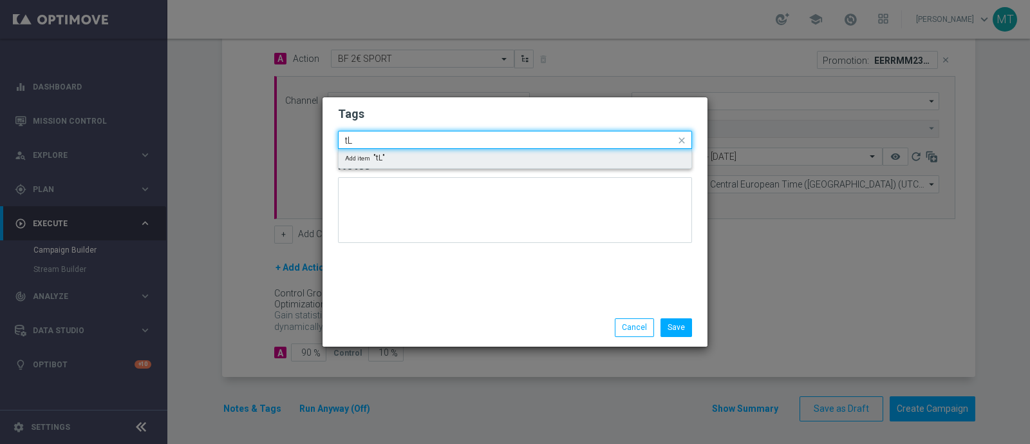
type input "t"
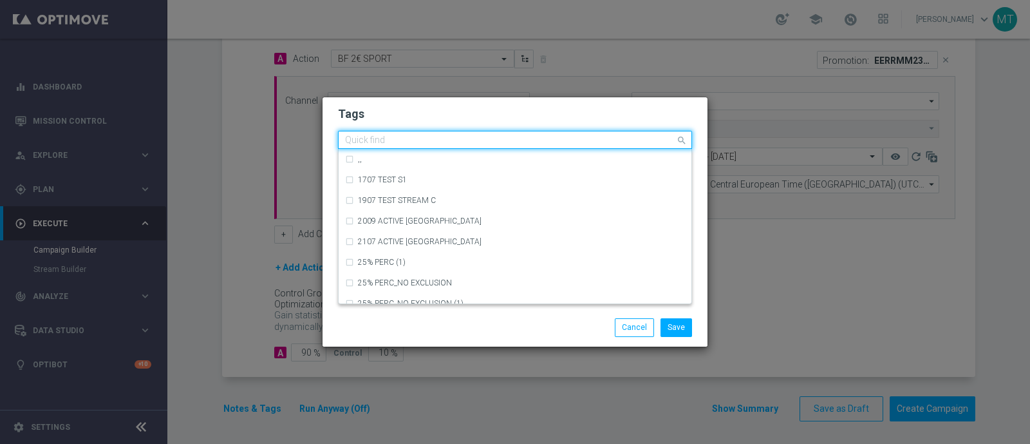
type input "a"
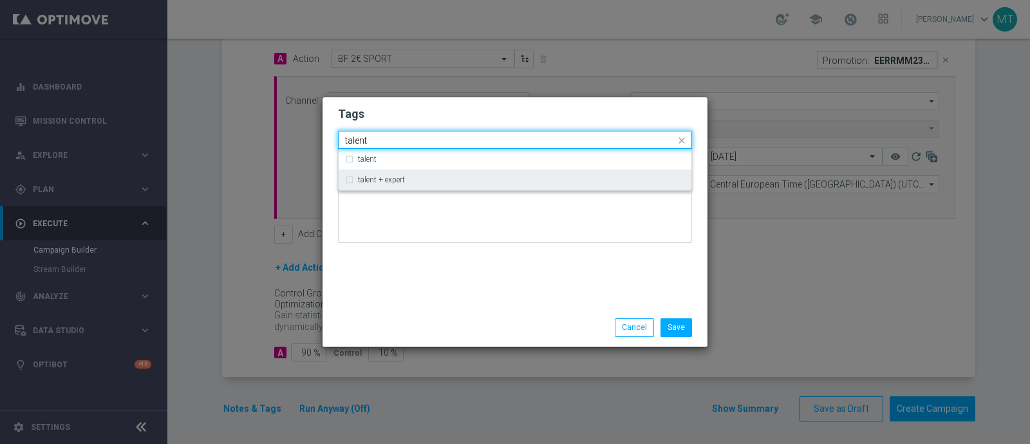
click at [399, 180] on label "talent + expert" at bounding box center [381, 180] width 47 height 8
type input "talent"
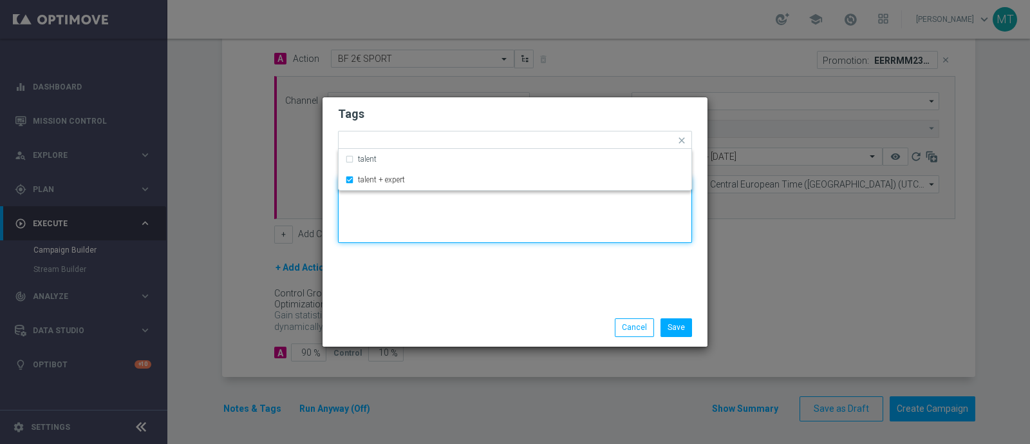
click at [422, 232] on textarea at bounding box center [515, 210] width 354 height 66
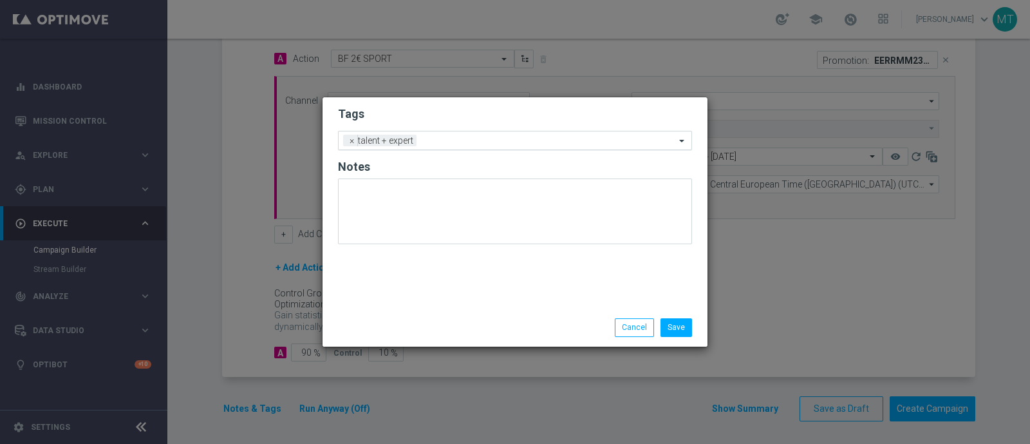
click at [433, 141] on input "text" at bounding box center [549, 141] width 254 height 11
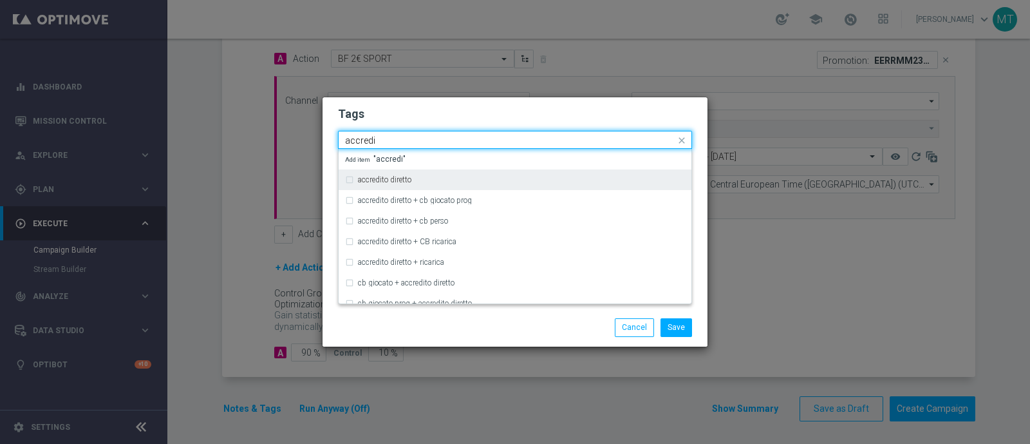
click at [428, 179] on div "accredito diretto" at bounding box center [521, 180] width 327 height 8
type input "accredi"
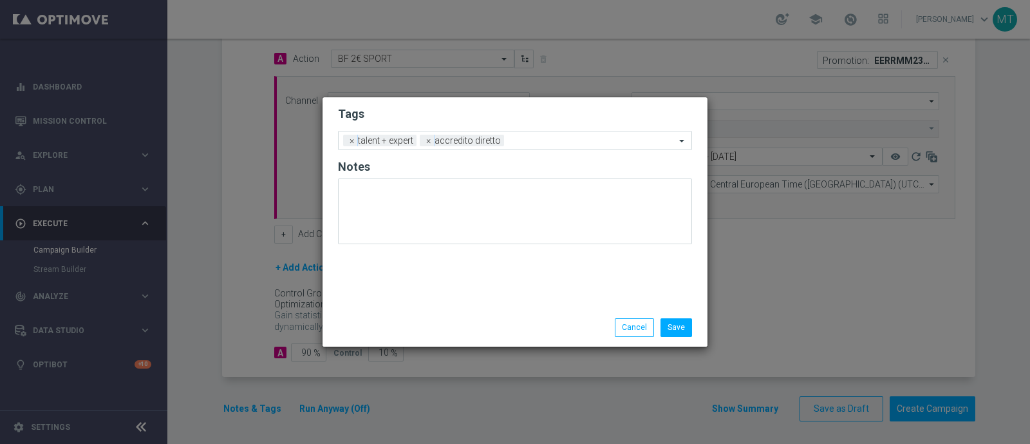
click at [456, 345] on div "Save Cancel" at bounding box center [515, 327] width 385 height 37
click at [531, 142] on input "text" at bounding box center [592, 141] width 166 height 11
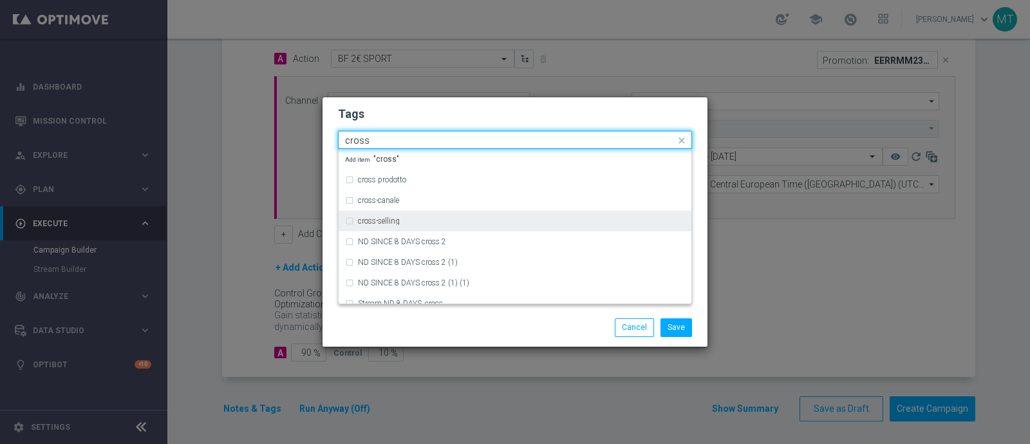
click at [522, 215] on div "cross-selling" at bounding box center [515, 221] width 340 height 21
type input "cross"
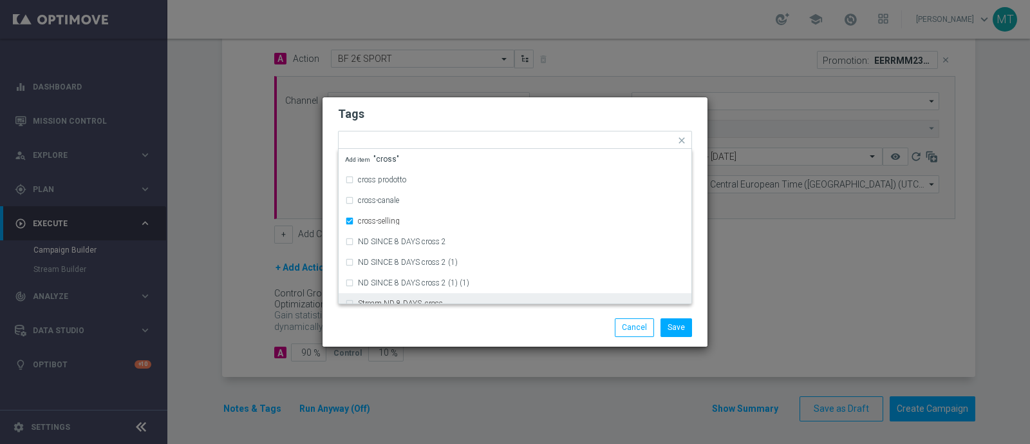
click at [463, 316] on div "Save Cancel" at bounding box center [515, 327] width 385 height 37
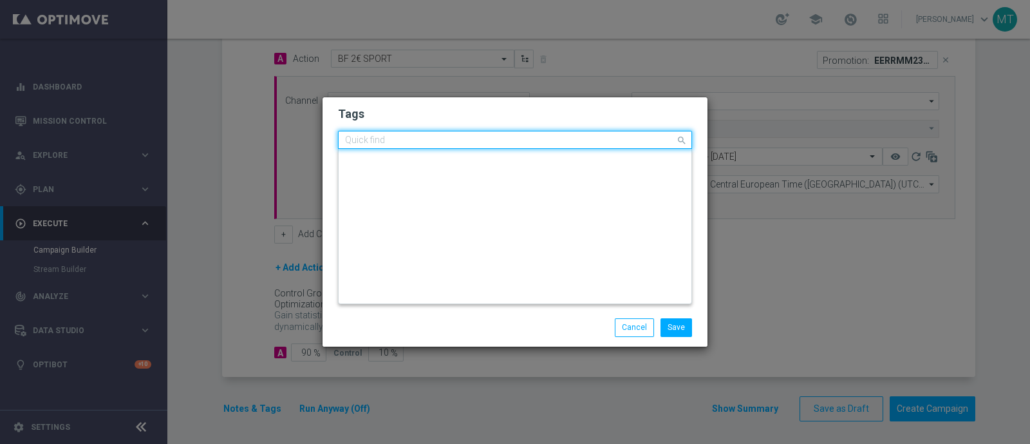
click at [596, 138] on input "text" at bounding box center [510, 140] width 330 height 11
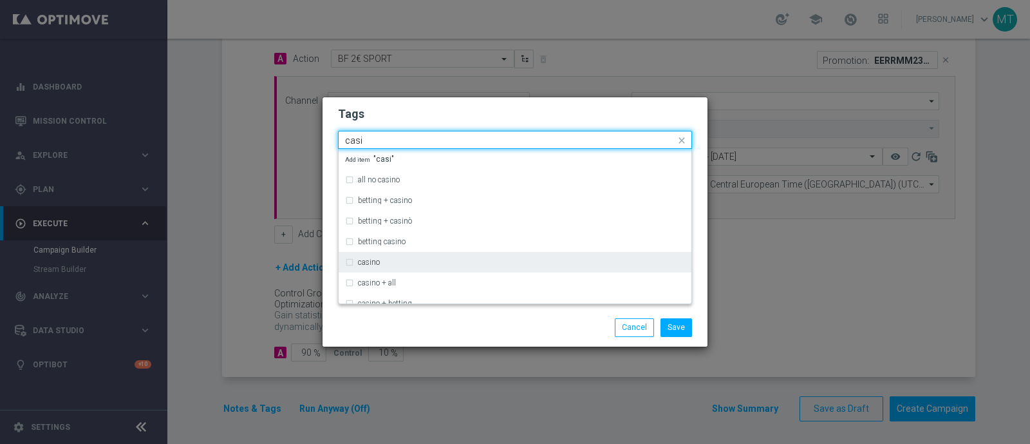
click at [410, 262] on div "casino" at bounding box center [521, 262] width 327 height 8
type input "casi"
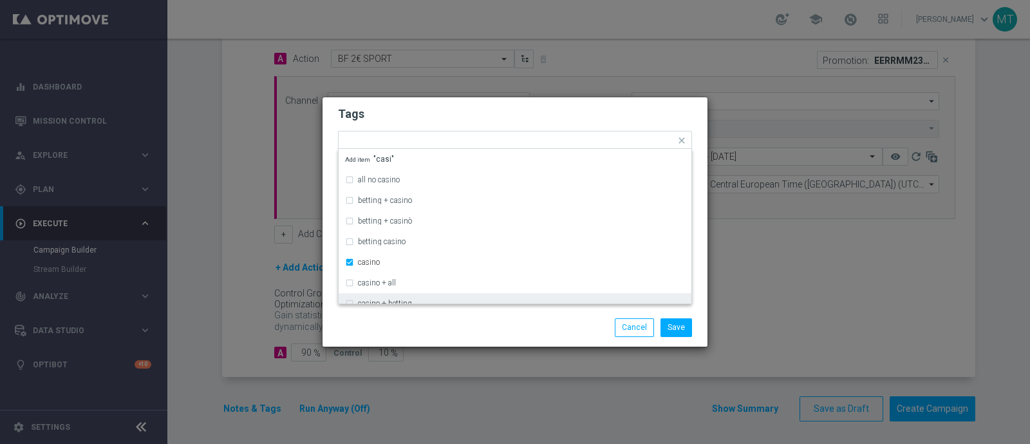
click at [432, 309] on div "Save Cancel" at bounding box center [515, 327] width 385 height 37
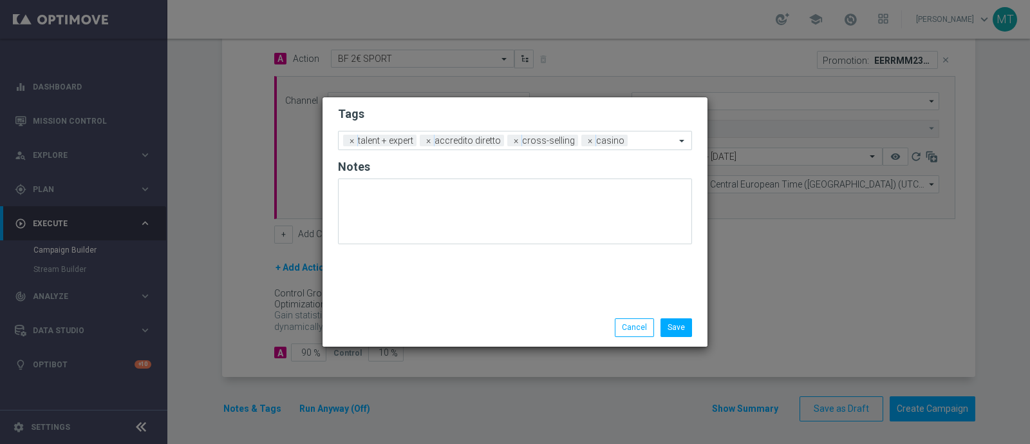
click at [637, 125] on form "Tags Add a new tag × talent + expert × accredito diretto × cross-selling × casi…" at bounding box center [515, 178] width 354 height 151
click at [637, 142] on input "text" at bounding box center [654, 141] width 43 height 11
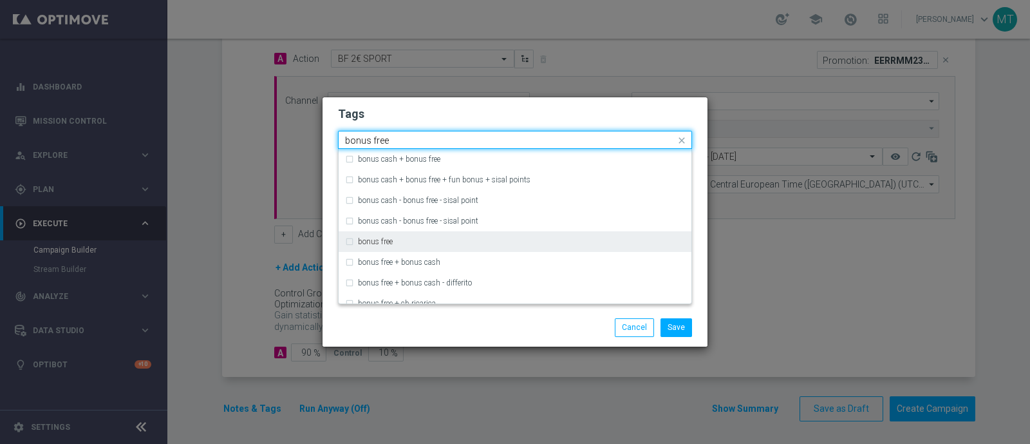
click at [612, 245] on div "bonus free" at bounding box center [521, 242] width 327 height 8
type input "bonus free"
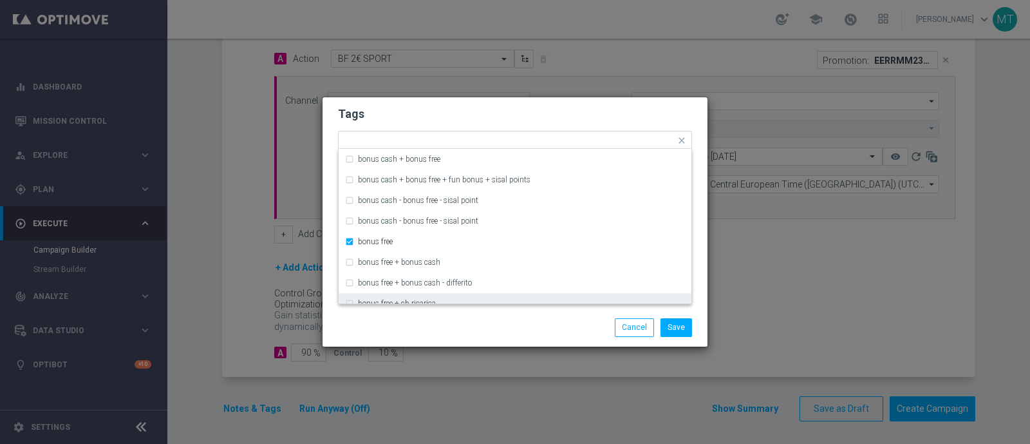
click at [593, 321] on div "Save Cancel" at bounding box center [577, 327] width 249 height 18
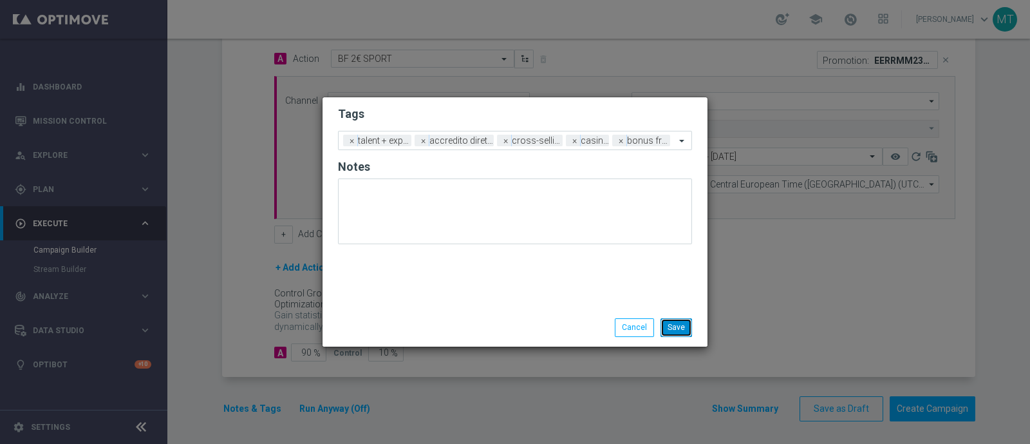
click at [679, 322] on button "Save" at bounding box center [677, 327] width 32 height 18
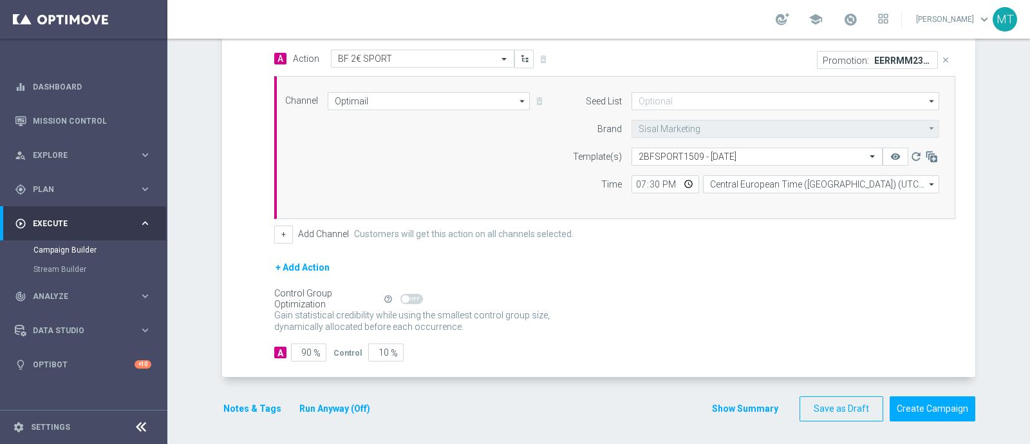
click at [652, 62] on div "Promotion: EERRMM235411 close" at bounding box center [790, 59] width 350 height 19
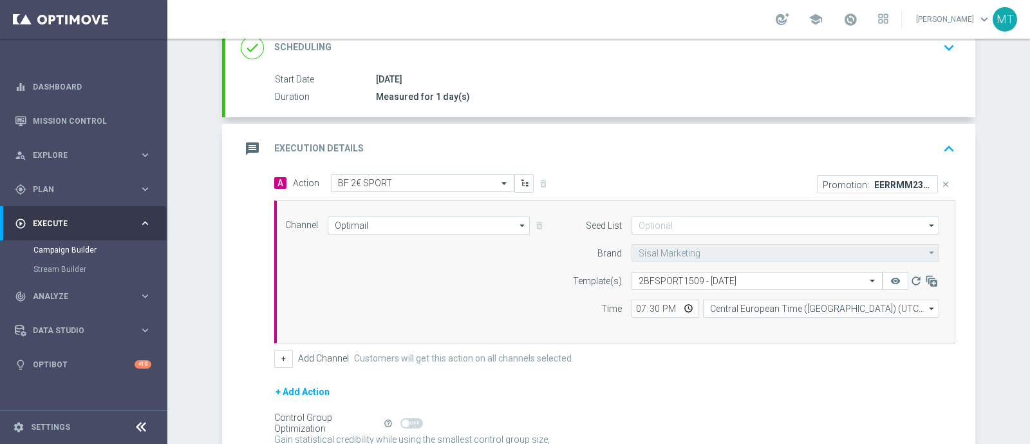
scroll to position [187, 0]
click at [964, 147] on div "message Execution Details keyboard_arrow_up" at bounding box center [600, 150] width 750 height 50
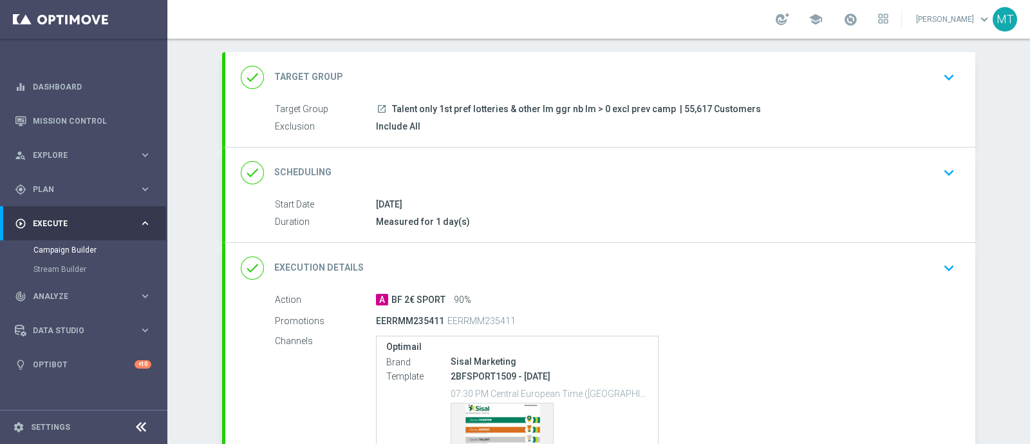
scroll to position [45, 0]
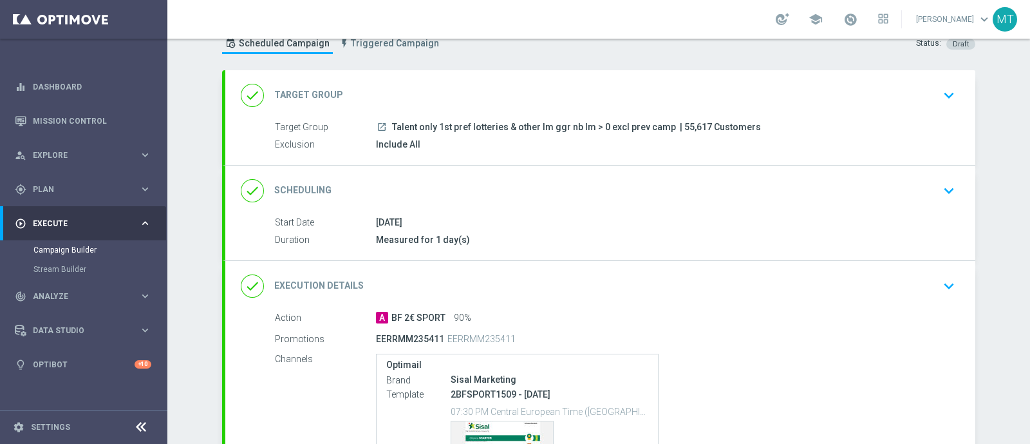
click at [942, 91] on icon "keyboard_arrow_down" at bounding box center [949, 95] width 19 height 19
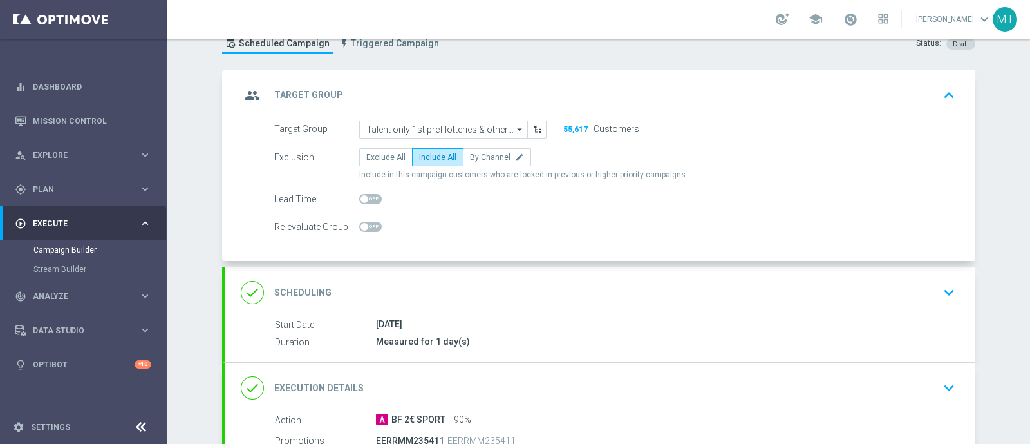
click at [940, 93] on icon "keyboard_arrow_up" at bounding box center [949, 95] width 19 height 19
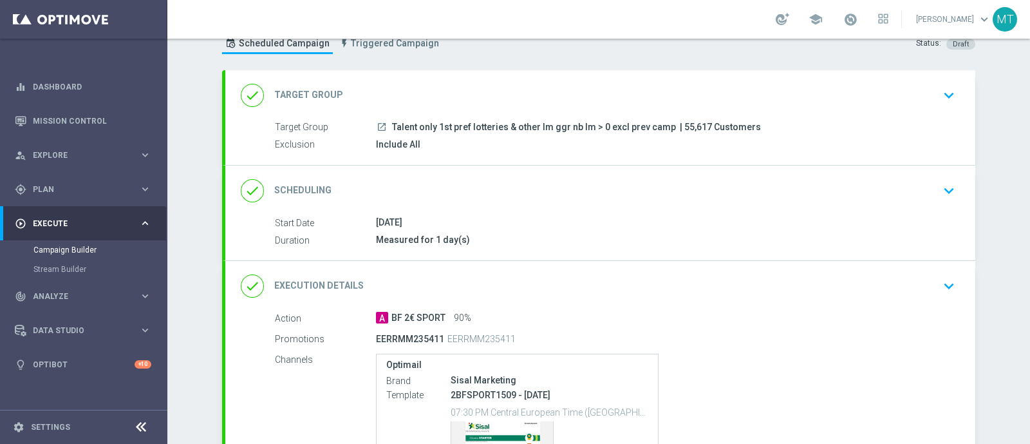
click at [693, 198] on div "done Scheduling keyboard_arrow_down" at bounding box center [600, 190] width 719 height 24
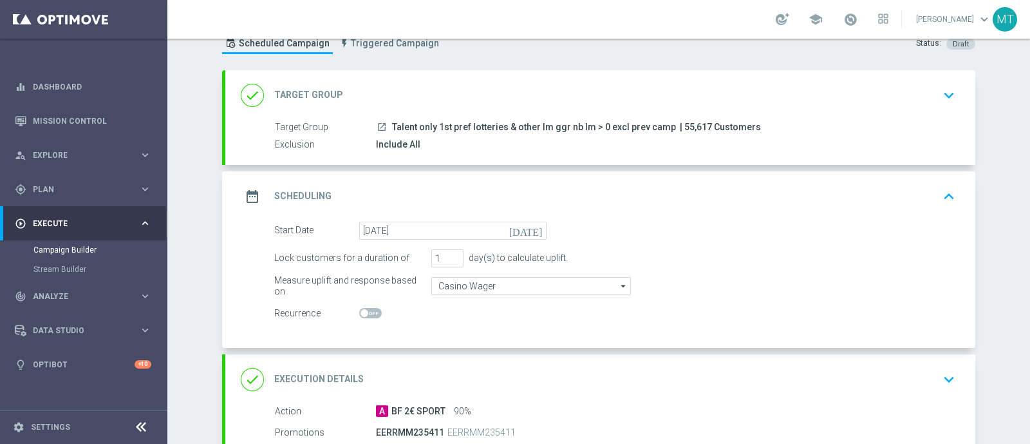
click at [694, 200] on div "date_range Scheduling keyboard_arrow_up" at bounding box center [600, 196] width 719 height 24
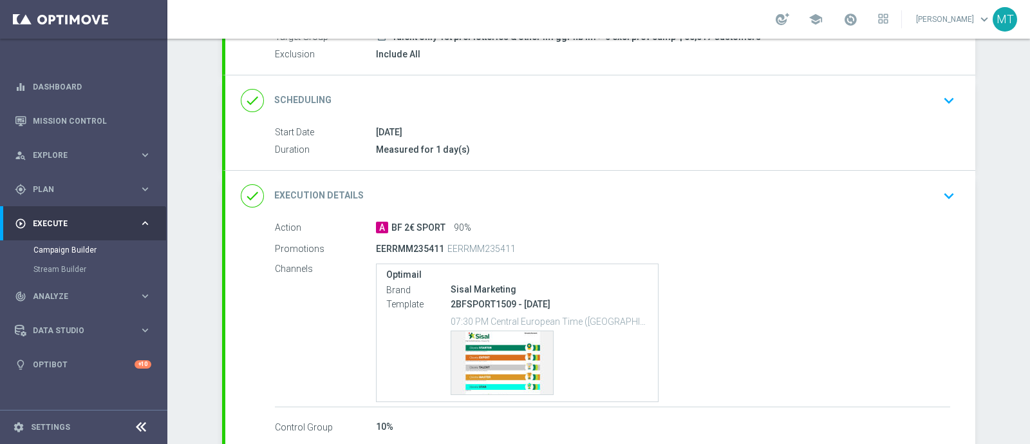
scroll to position [0, 0]
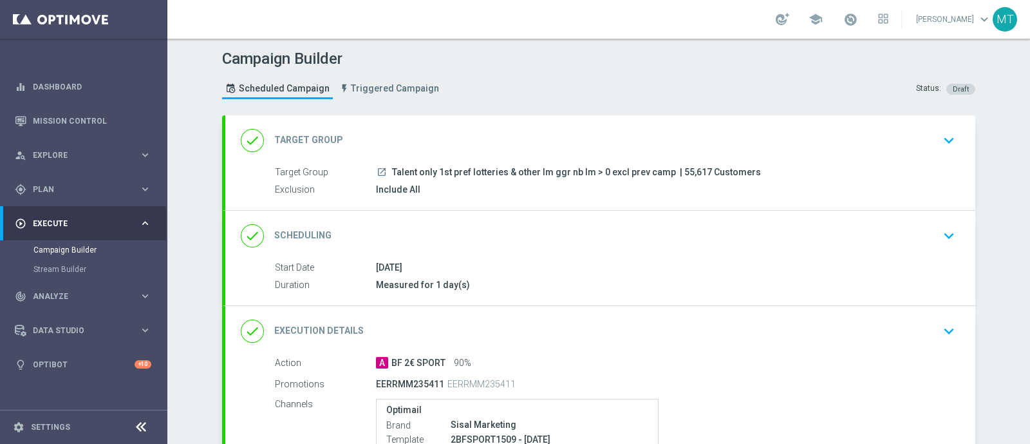
click at [638, 173] on span "Talent only 1st pref lotteries & other lm ggr nb lm > 0 excl prev camp" at bounding box center [534, 173] width 284 height 12
click at [911, 139] on div "done Target Group keyboard_arrow_down" at bounding box center [600, 140] width 719 height 24
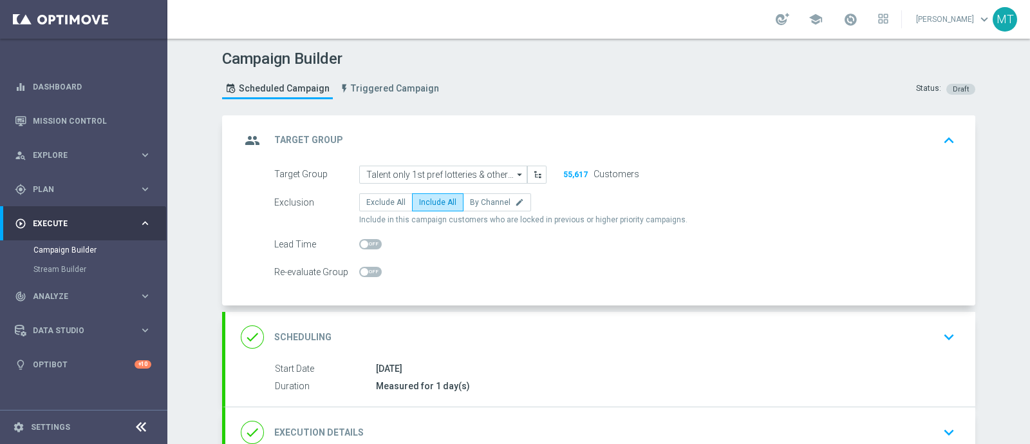
click at [908, 138] on div "group Target Group keyboard_arrow_up Target Group launch Talent only 1st pref l…" at bounding box center [600, 210] width 750 height 191
click at [501, 381] on div "Measured for 1 day(s)" at bounding box center [663, 386] width 574 height 13
click at [940, 334] on icon "keyboard_arrow_down" at bounding box center [949, 337] width 19 height 19
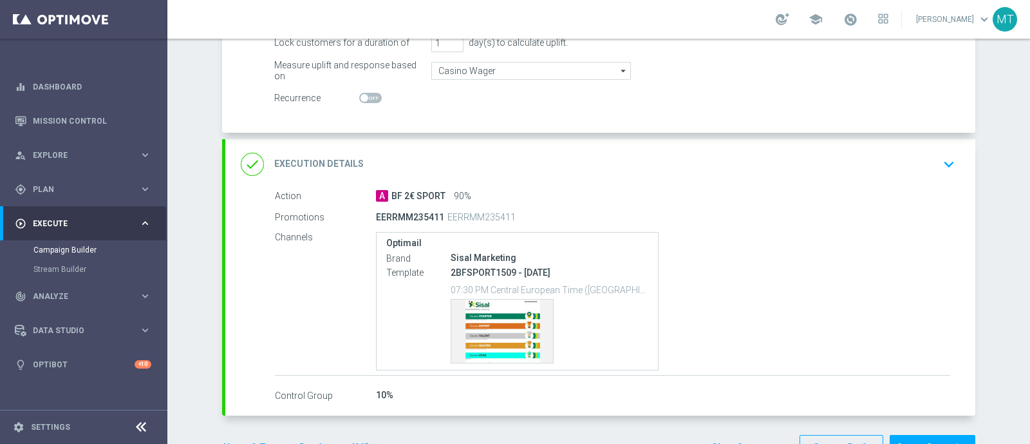
scroll to position [284, 0]
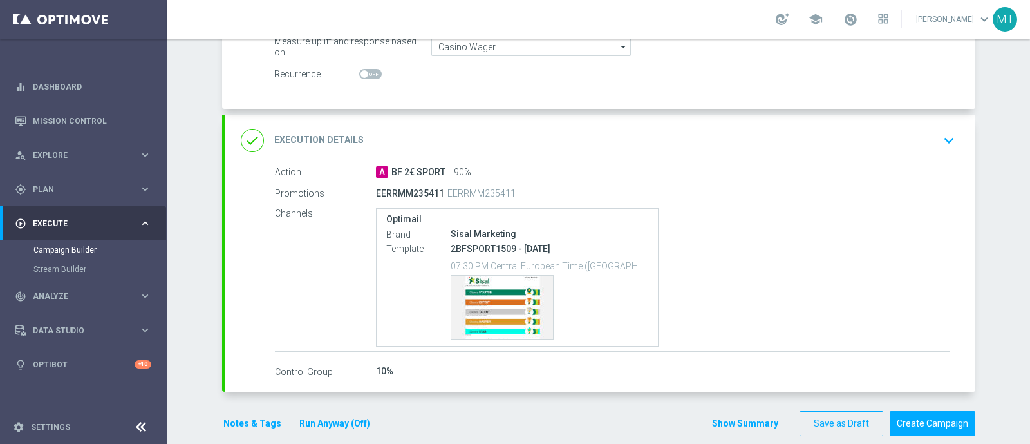
click at [752, 196] on div "EERRMM235411 EERRMM235411" at bounding box center [612, 193] width 473 height 18
click at [717, 154] on div "done Execution Details keyboard_arrow_down" at bounding box center [600, 140] width 750 height 50
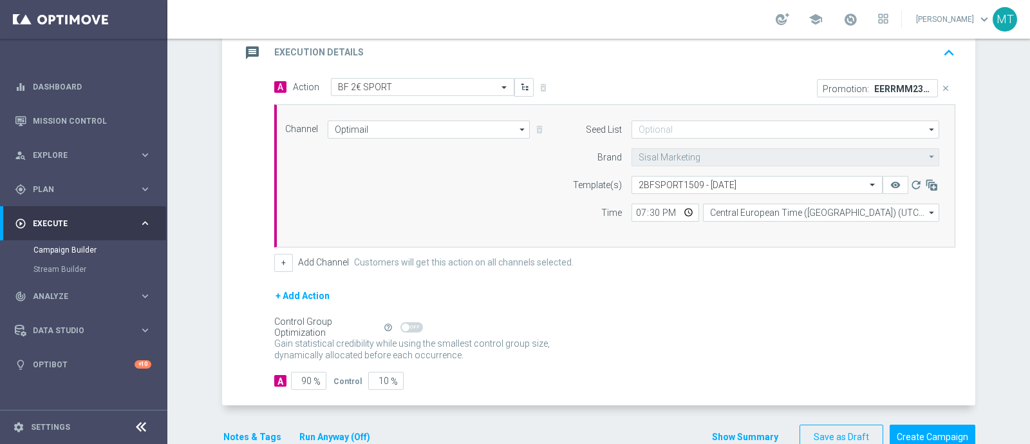
click at [679, 57] on div "message Execution Details keyboard_arrow_up" at bounding box center [600, 53] width 719 height 24
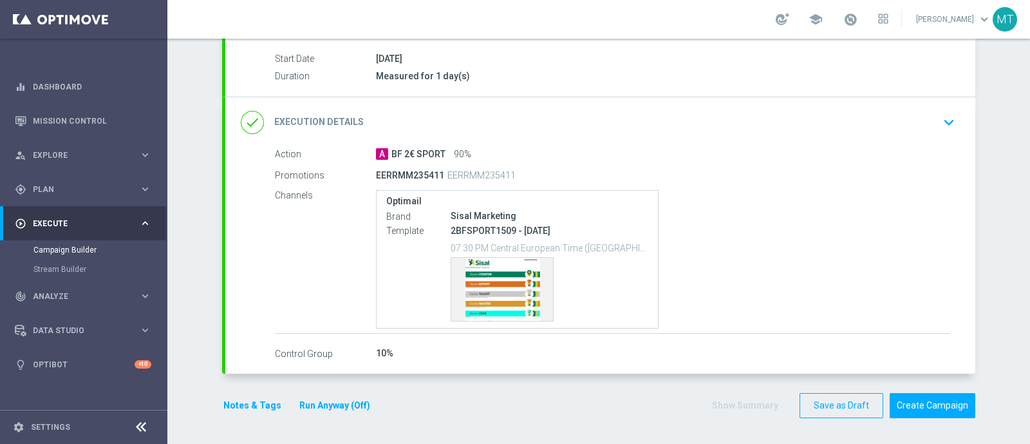
scroll to position [206, 0]
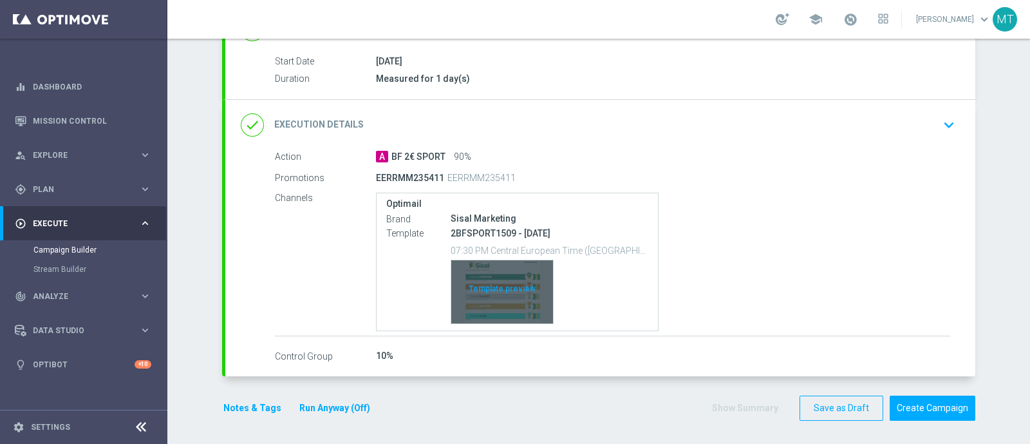
click at [492, 292] on div "Template preview" at bounding box center [502, 291] width 102 height 63
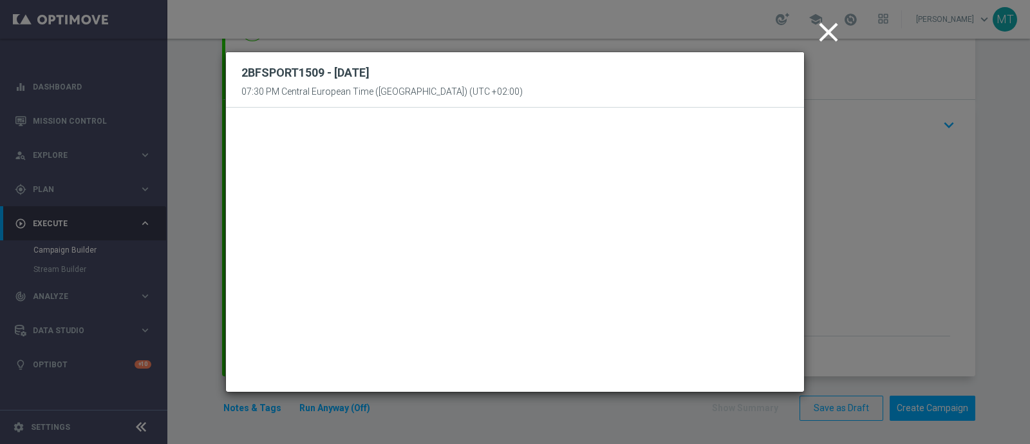
click at [826, 33] on icon "close" at bounding box center [829, 32] width 32 height 32
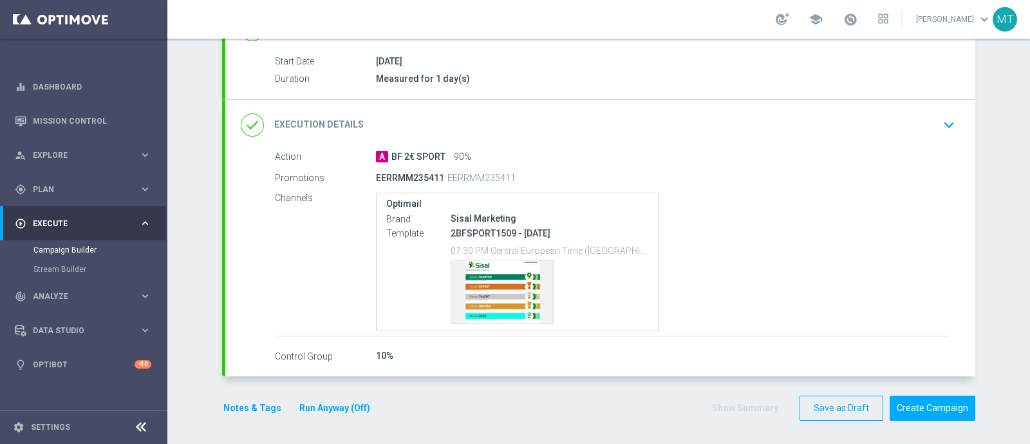
click at [766, 123] on div "done Execution Details keyboard_arrow_down" at bounding box center [600, 125] width 719 height 24
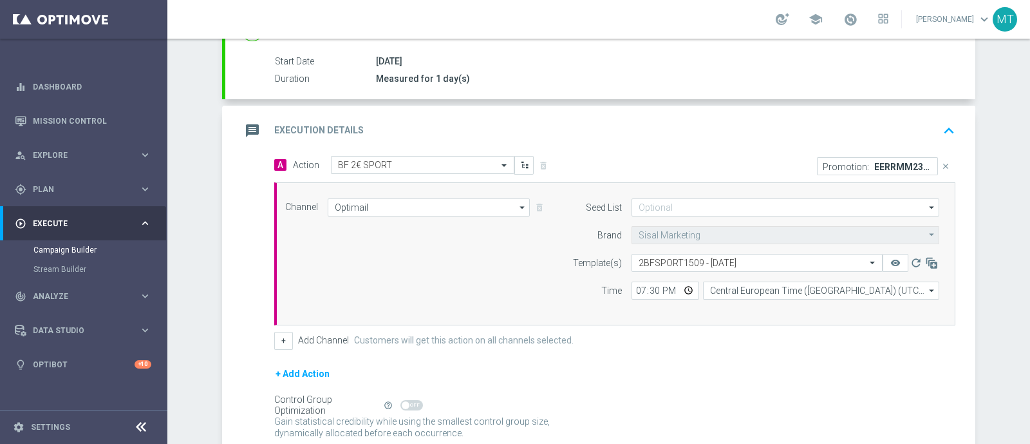
click at [863, 124] on div "message Execution Details keyboard_arrow_up" at bounding box center [600, 131] width 719 height 24
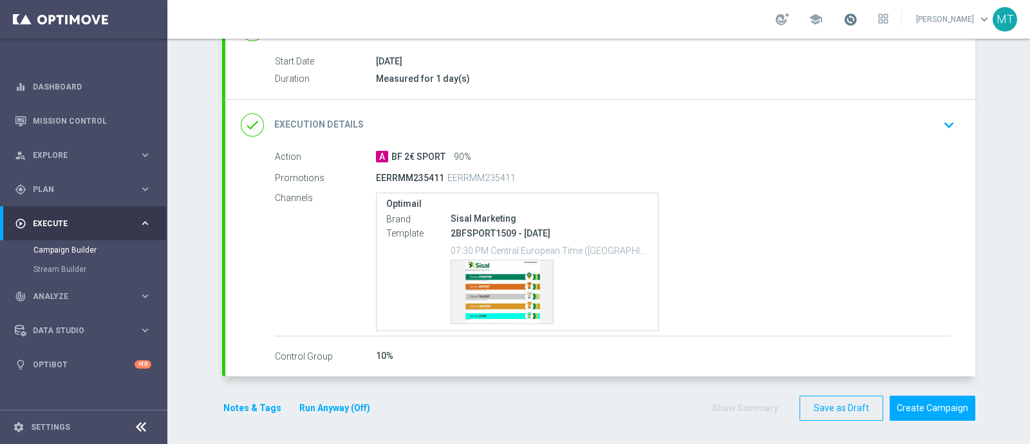
click at [858, 25] on span at bounding box center [851, 19] width 14 height 14
click at [858, 24] on span at bounding box center [851, 19] width 14 height 14
click at [344, 401] on button "Run Anyway (Off)" at bounding box center [334, 408] width 73 height 16
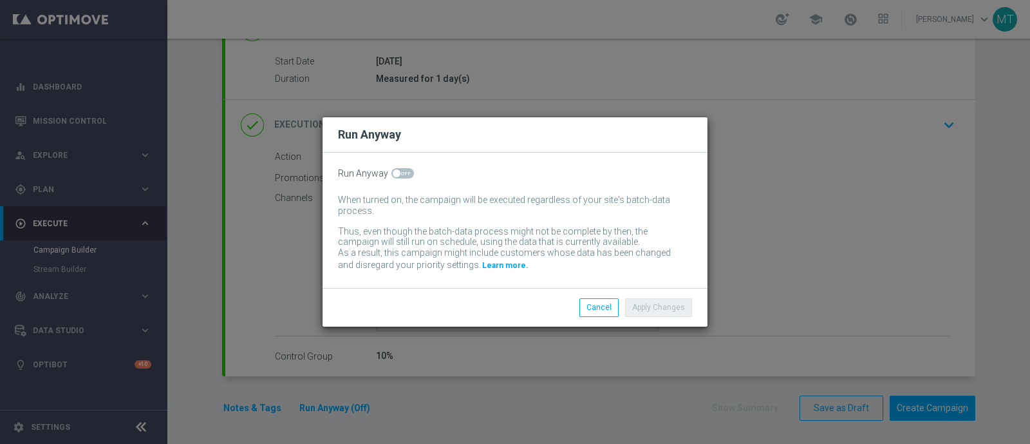
click at [399, 180] on div "Run Anyway When turned on, the campaign will be executed regardless of your sit…" at bounding box center [515, 220] width 385 height 135
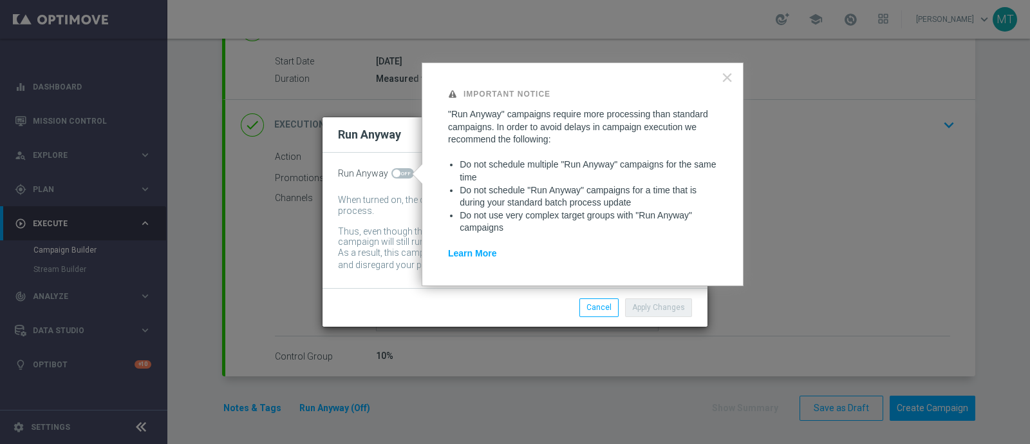
click at [403, 172] on span at bounding box center [403, 173] width 23 height 10
click at [403, 172] on input "checkbox" at bounding box center [403, 173] width 23 height 10
checkbox input "true"
click at [685, 305] on button "Apply Changes" at bounding box center [658, 307] width 67 height 18
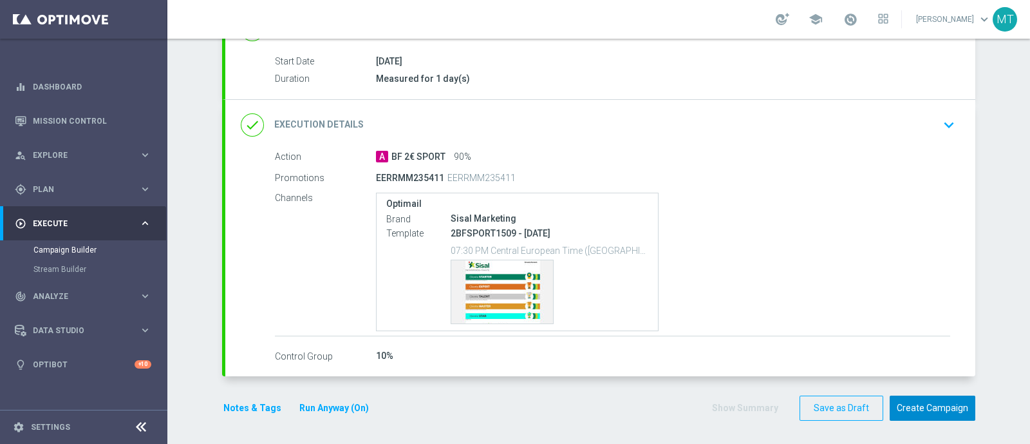
click at [949, 396] on button "Create Campaign" at bounding box center [933, 407] width 86 height 25
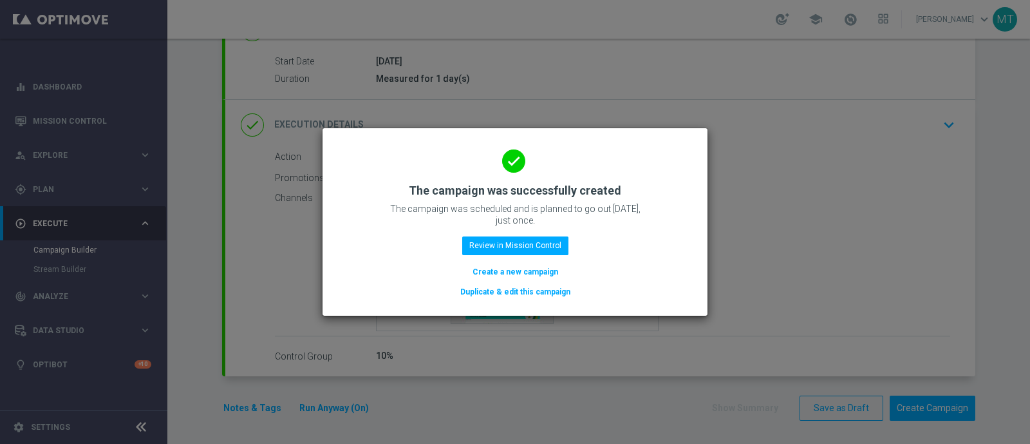
click at [534, 236] on div "done The campaign was successfully created The campaign was scheduled and is pl…" at bounding box center [515, 219] width 354 height 158
click at [542, 250] on button "Review in Mission Control" at bounding box center [515, 245] width 106 height 18
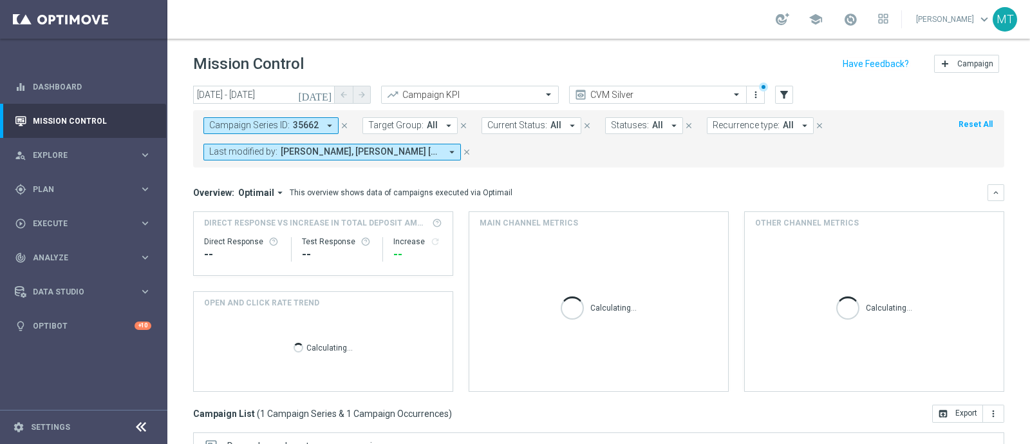
click at [341, 125] on icon "close" at bounding box center [344, 125] width 9 height 9
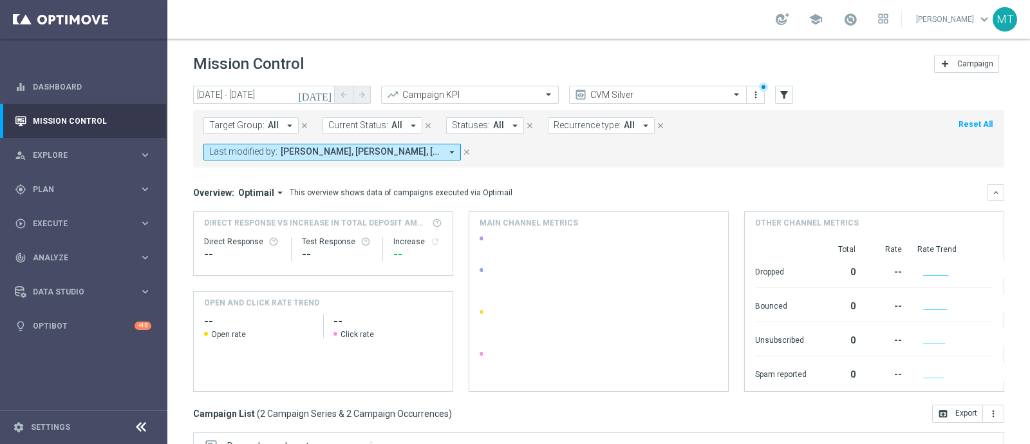
scroll to position [225, 0]
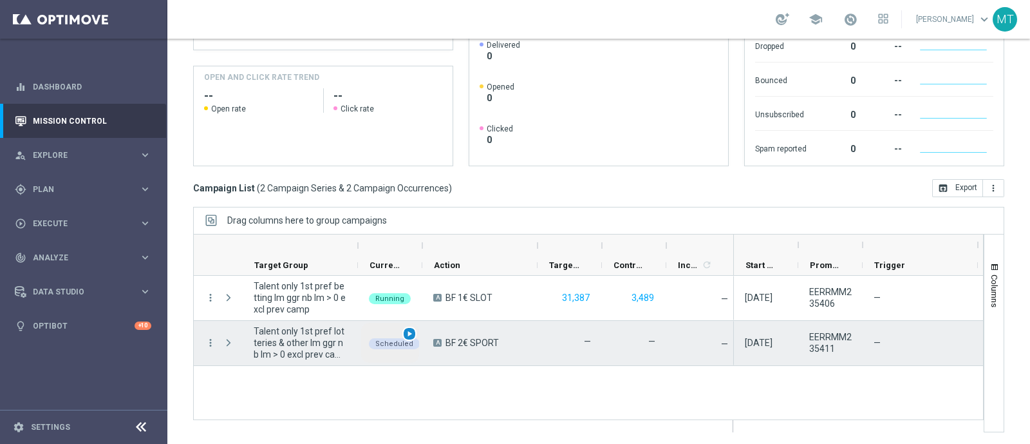
click at [414, 330] on div "play_arrow" at bounding box center [410, 334] width 15 height 15
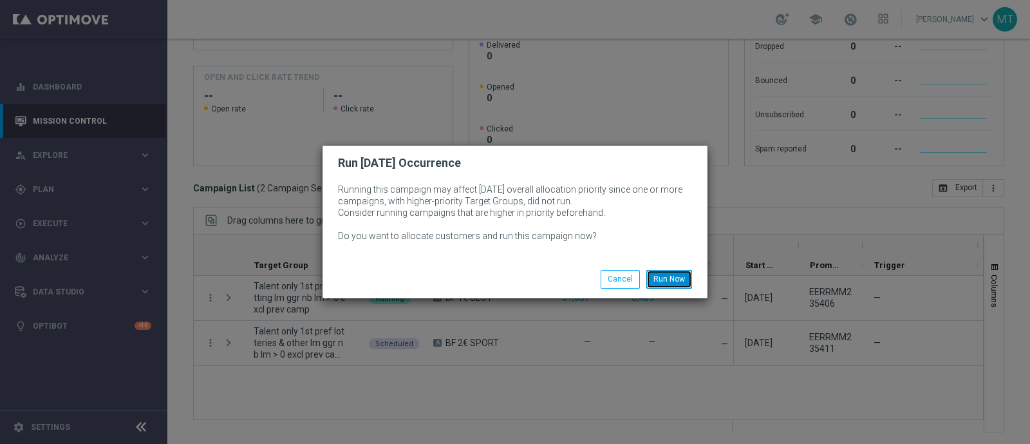
click at [674, 280] on button "Run Now" at bounding box center [670, 279] width 46 height 18
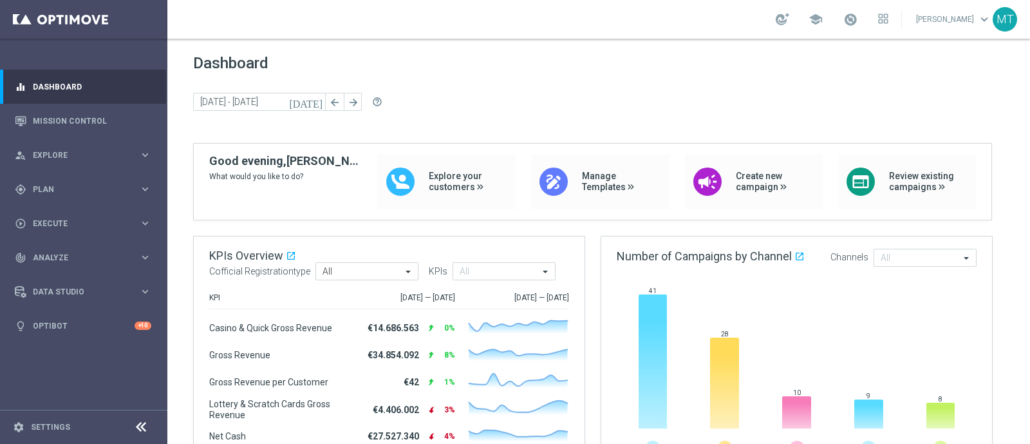
click at [853, 21] on div "school" at bounding box center [832, 19] width 113 height 22
click at [858, 21] on span at bounding box center [851, 19] width 14 height 14
click at [138, 122] on link "Mission Control" at bounding box center [92, 121] width 119 height 34
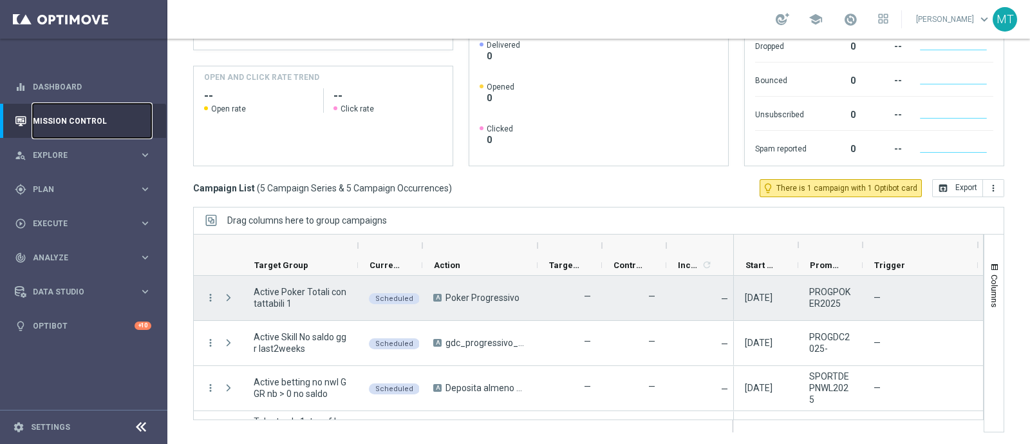
scroll to position [81, 0]
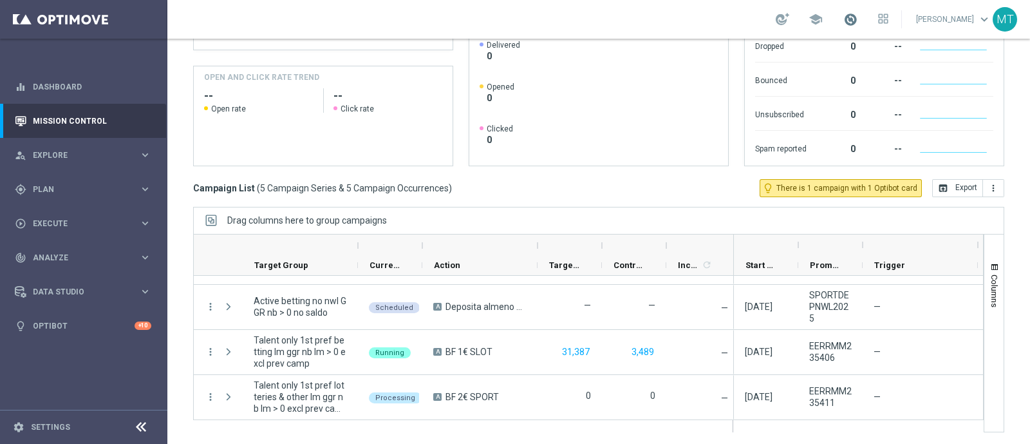
click at [858, 14] on span at bounding box center [851, 19] width 14 height 14
click at [858, 12] on span at bounding box center [851, 19] width 14 height 14
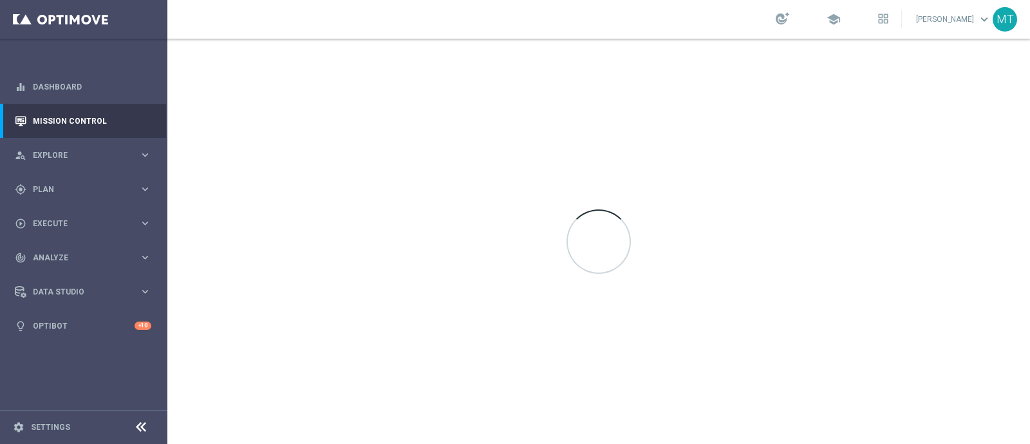
click at [750, 439] on div at bounding box center [598, 241] width 863 height 405
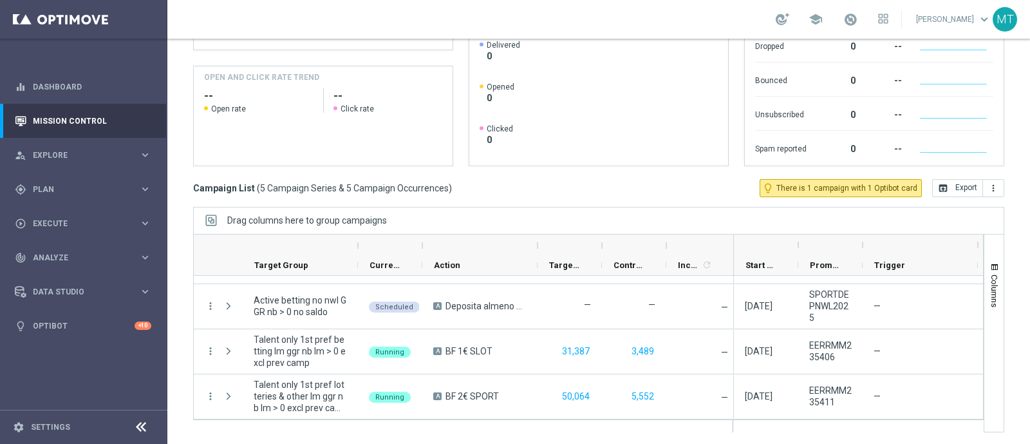
scroll to position [81, 0]
click at [90, 194] on div "gps_fixed Plan" at bounding box center [77, 190] width 124 height 12
click at [73, 213] on link "Target Groups" at bounding box center [83, 216] width 100 height 10
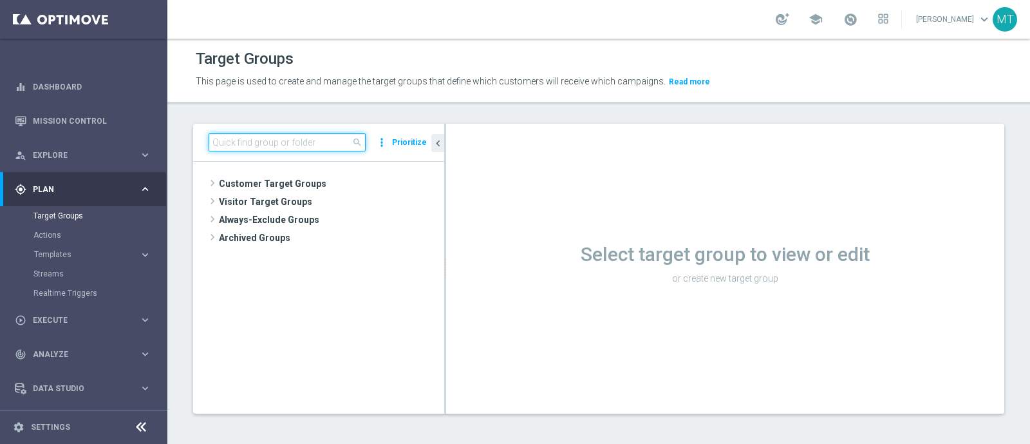
click at [286, 137] on input at bounding box center [287, 142] width 157 height 18
paste input "Talent only 1st pref casino lm ggr nb lm > 0 excl prev camp"
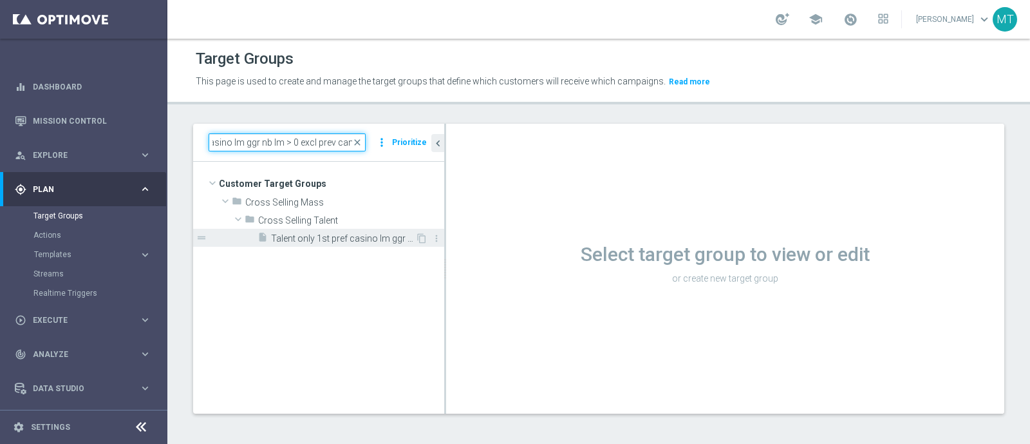
type input "Talent only 1st pref casino lm ggr nb lm > 0 excl prev camp"
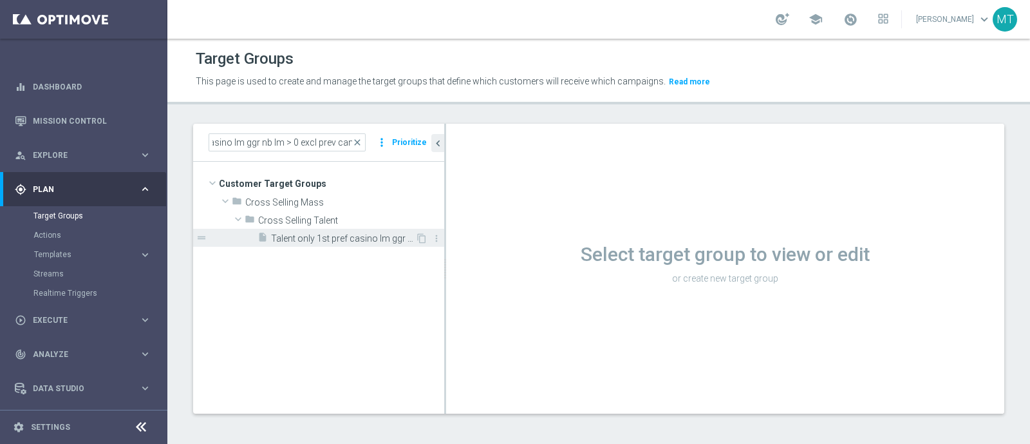
click at [341, 233] on span "Talent only 1st pref casino lm ggr nb lm > 0 excl prev camp" at bounding box center [343, 238] width 144 height 11
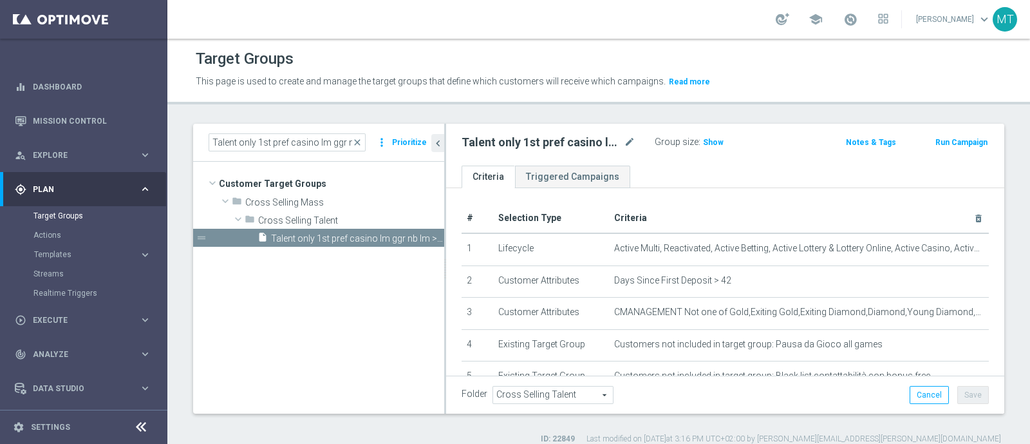
click at [960, 137] on button "Run Campaign" at bounding box center [962, 142] width 55 height 14
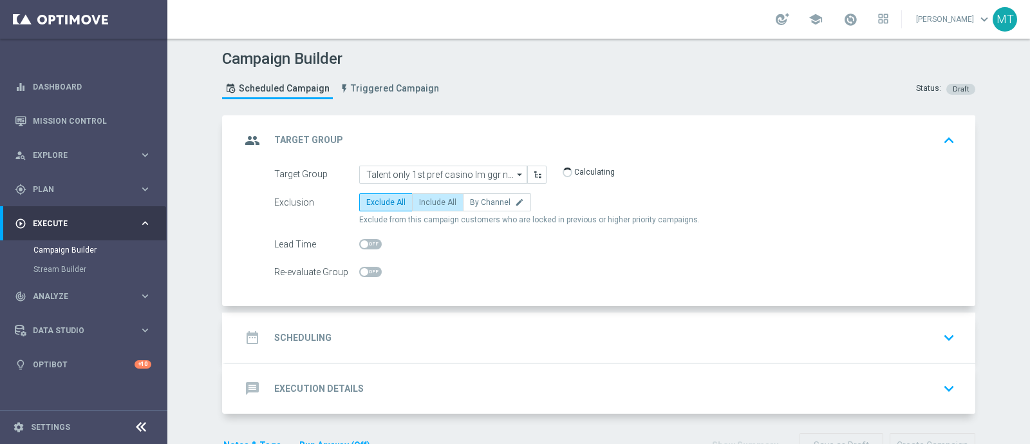
click at [419, 200] on span "Include All" at bounding box center [437, 202] width 37 height 9
click at [419, 200] on input "Include All" at bounding box center [423, 204] width 8 height 8
radio input "true"
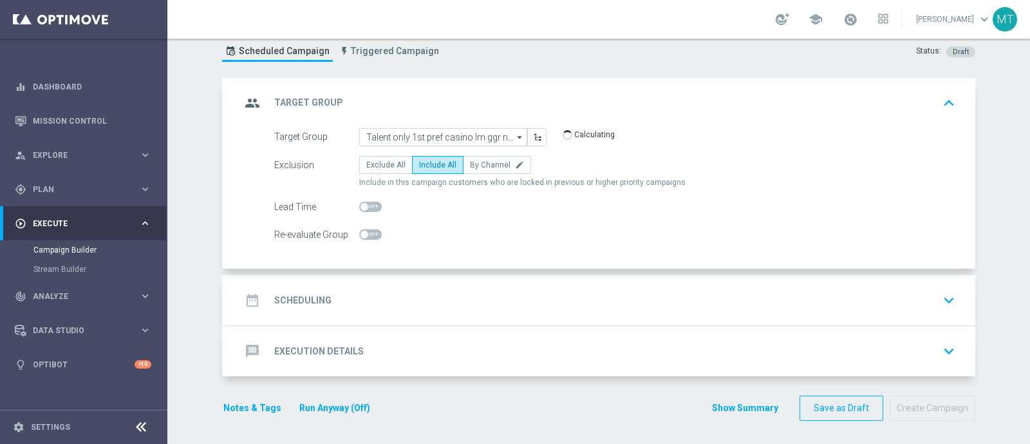
click at [424, 305] on div "date_range Scheduling keyboard_arrow_down" at bounding box center [600, 300] width 719 height 24
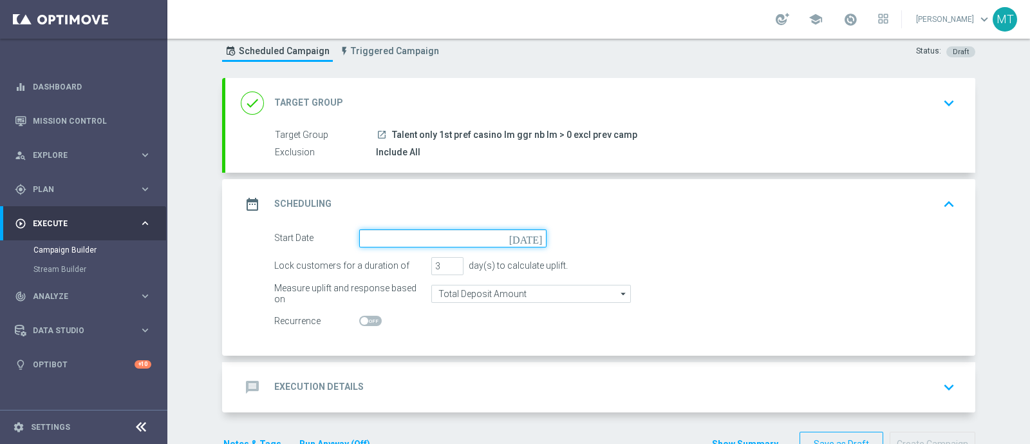
click at [397, 232] on input at bounding box center [452, 238] width 187 height 18
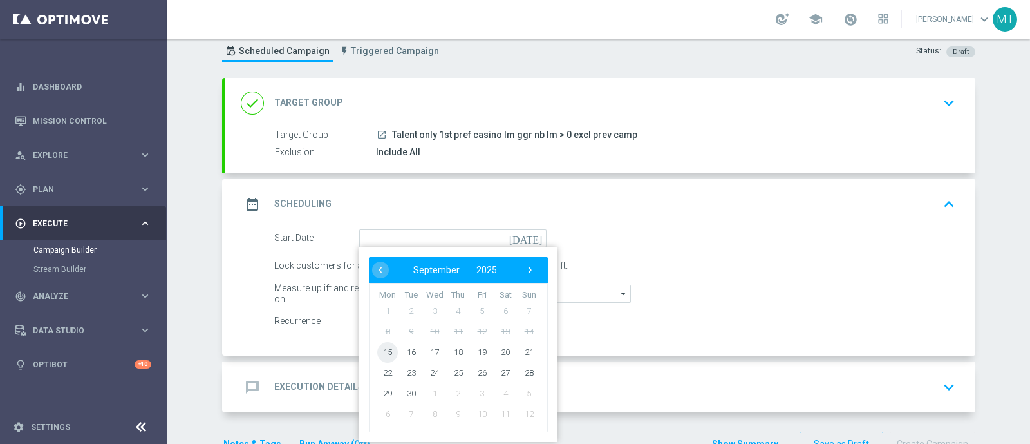
click at [383, 348] on span "15" at bounding box center [387, 351] width 21 height 21
type input "15 Sep 2025"
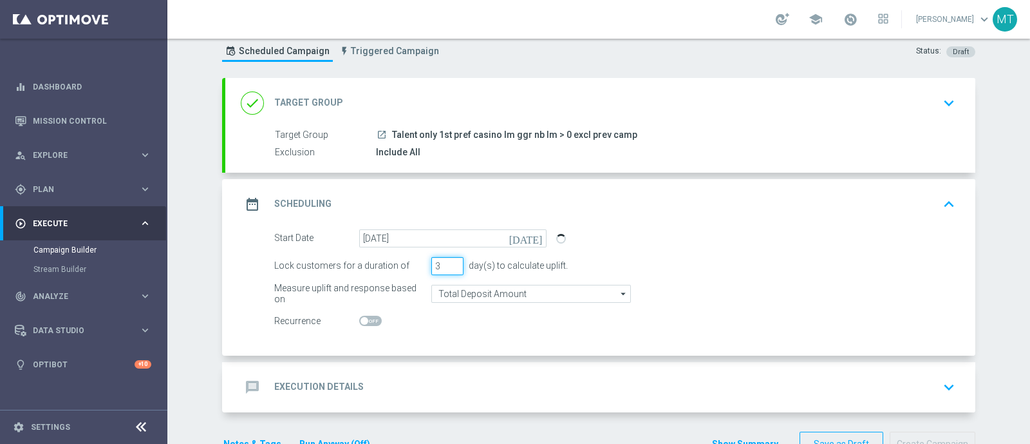
click at [450, 270] on input "3" at bounding box center [448, 266] width 32 height 18
click at [448, 267] on input "2" at bounding box center [448, 266] width 32 height 18
type input "1"
click at [448, 267] on input "1" at bounding box center [448, 266] width 32 height 18
click at [471, 301] on form "Start Date 15 Sep 2025 today Lock customers for a duration of 1 day(s) to calcu…" at bounding box center [614, 279] width 681 height 101
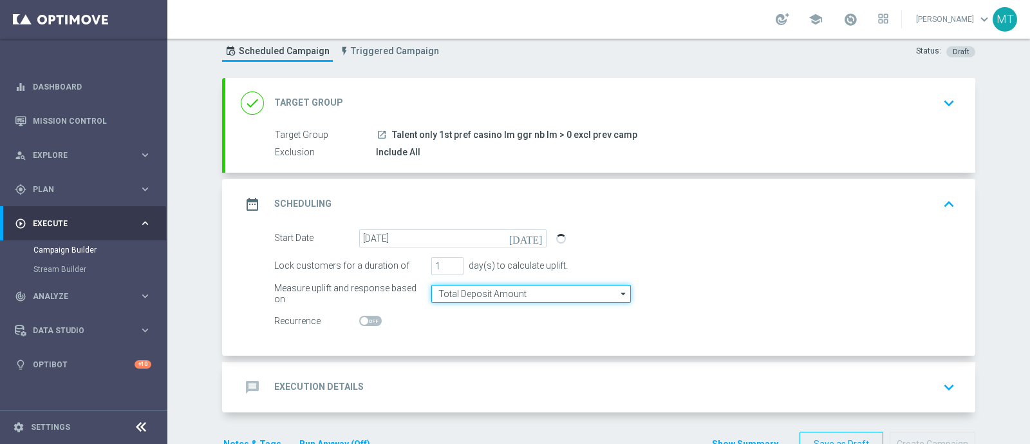
click at [466, 290] on input "Total Deposit Amount" at bounding box center [532, 294] width 200 height 18
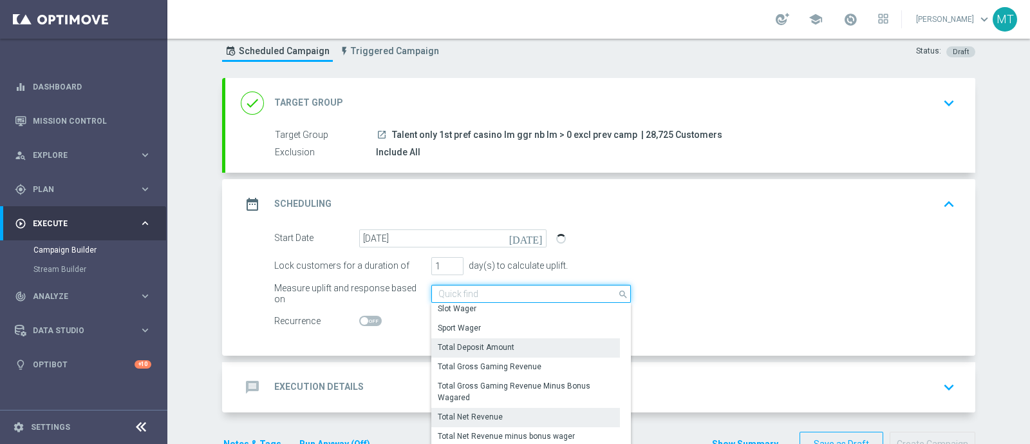
scroll to position [256, 0]
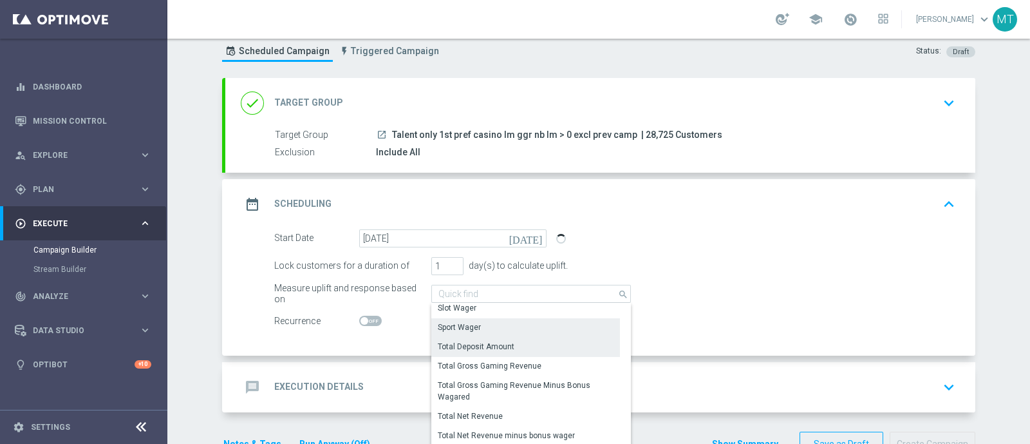
click at [480, 321] on div "Sport Wager" at bounding box center [526, 327] width 189 height 18
type input "Sport Wager"
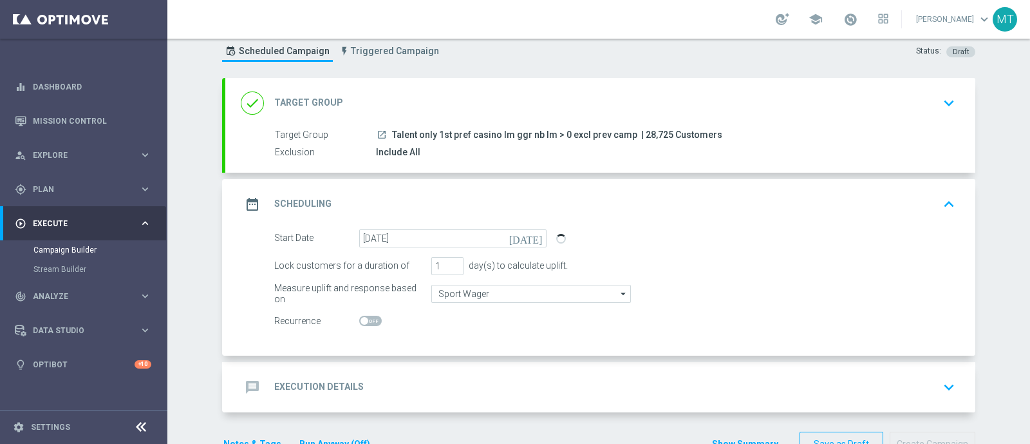
scroll to position [73, 0]
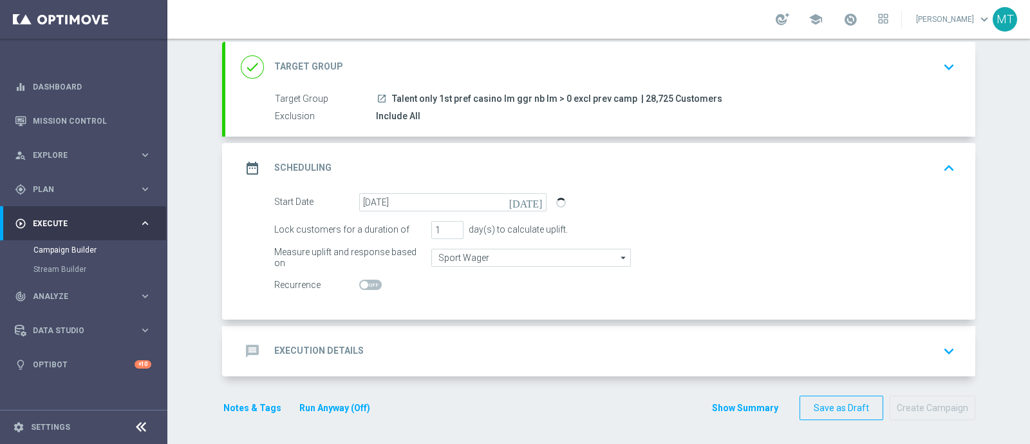
click at [432, 361] on div "message Execution Details keyboard_arrow_down" at bounding box center [600, 351] width 750 height 50
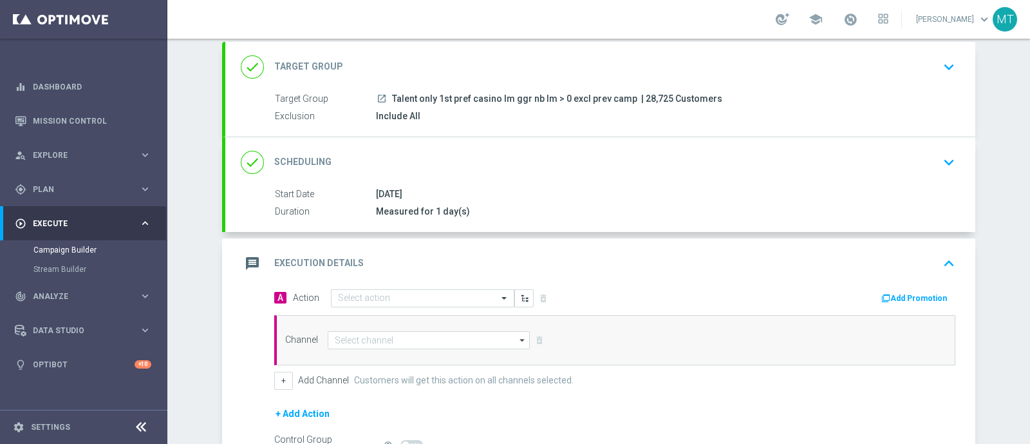
click at [404, 289] on div "A Action Select action delete_forever" at bounding box center [440, 298] width 350 height 19
click at [404, 294] on input "text" at bounding box center [410, 298] width 144 height 11
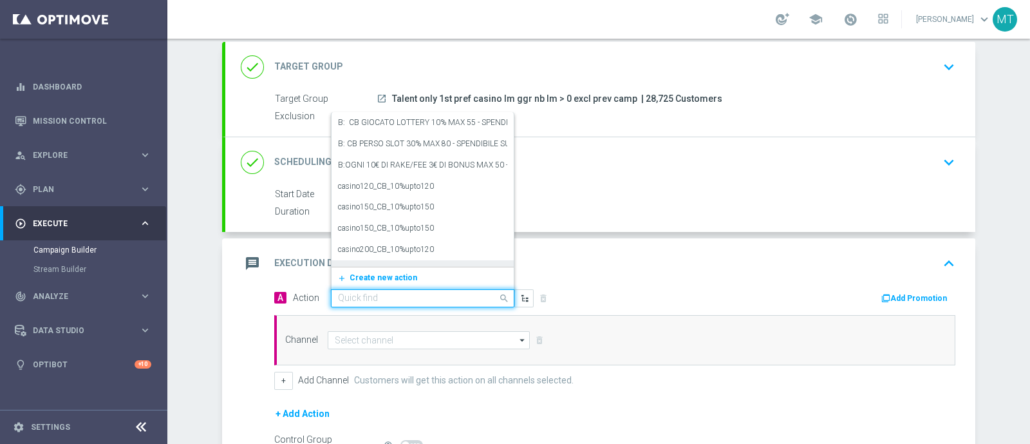
paste input "BF 2€ FREEBET QeL2"
type input "BF 2€ FREEBET QeL2"
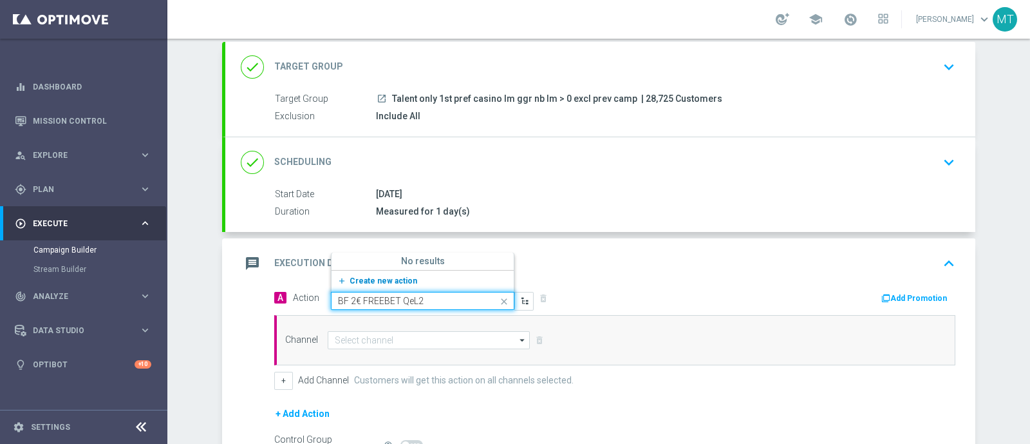
click at [392, 278] on span "Create new action" at bounding box center [384, 280] width 68 height 9
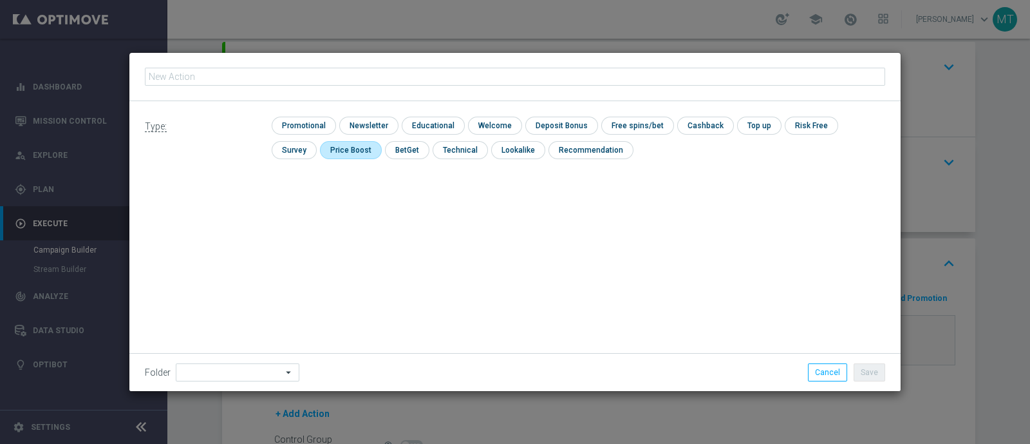
type input "BF 2€ FREEBET QeL2"
click at [310, 117] on input "checkbox" at bounding box center [302, 125] width 61 height 17
checkbox input "true"
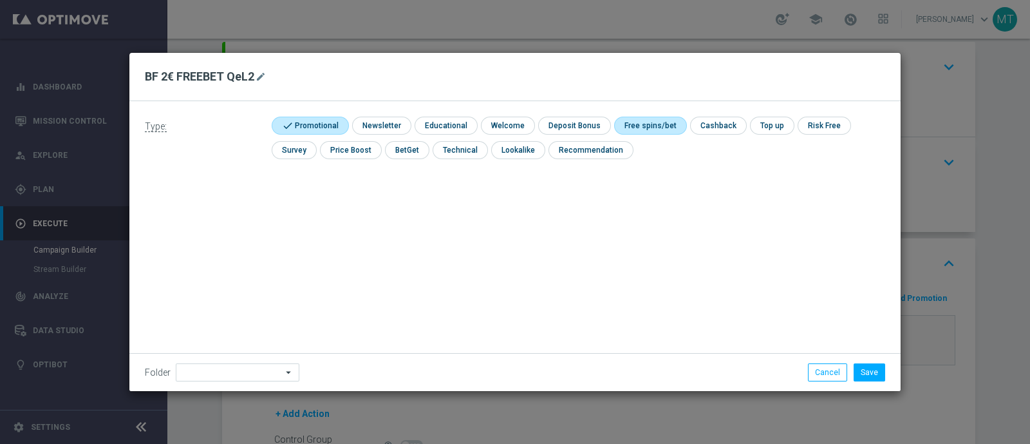
click at [638, 130] on input "checkbox" at bounding box center [648, 125] width 69 height 17
checkbox input "true"
click at [870, 372] on button "Save" at bounding box center [870, 372] width 32 height 18
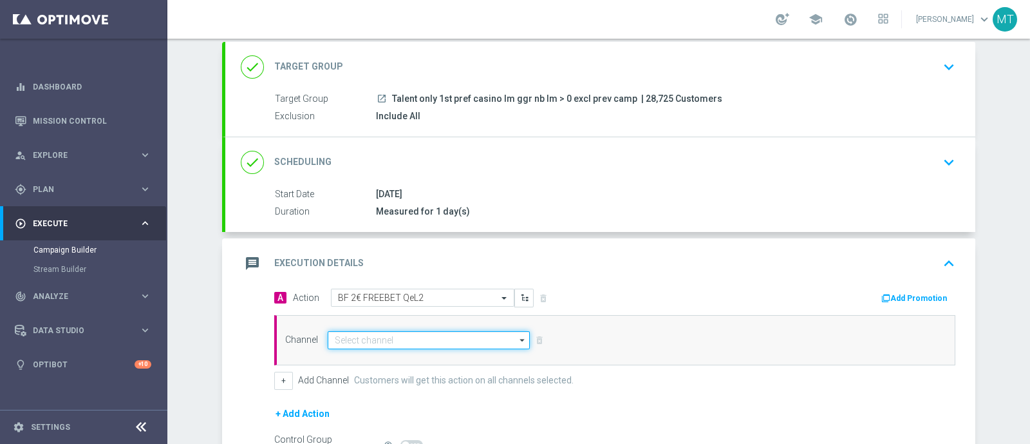
click at [402, 336] on input at bounding box center [429, 340] width 202 height 18
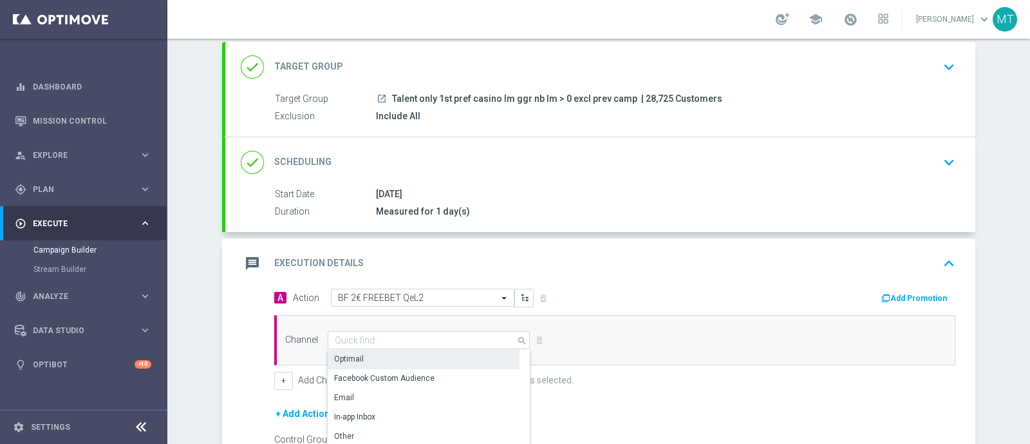
click at [399, 360] on div "Optimail" at bounding box center [424, 359] width 192 height 18
type input "Optimail"
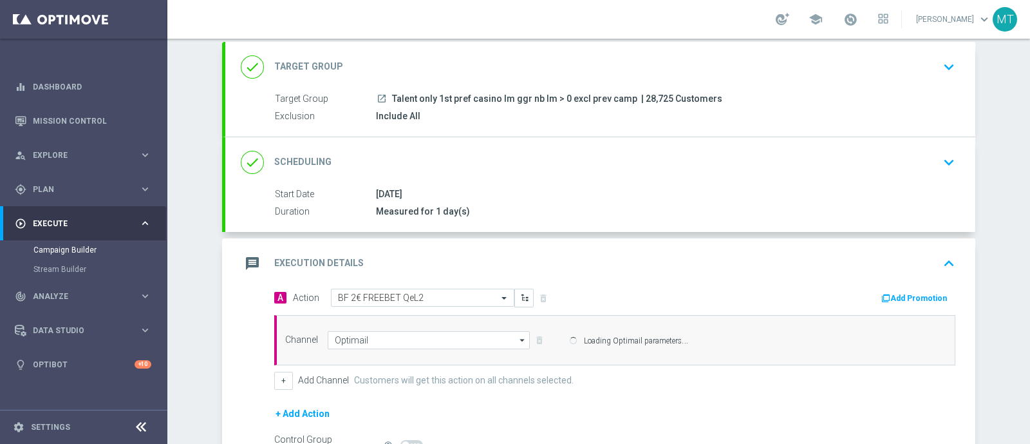
scroll to position [220, 0]
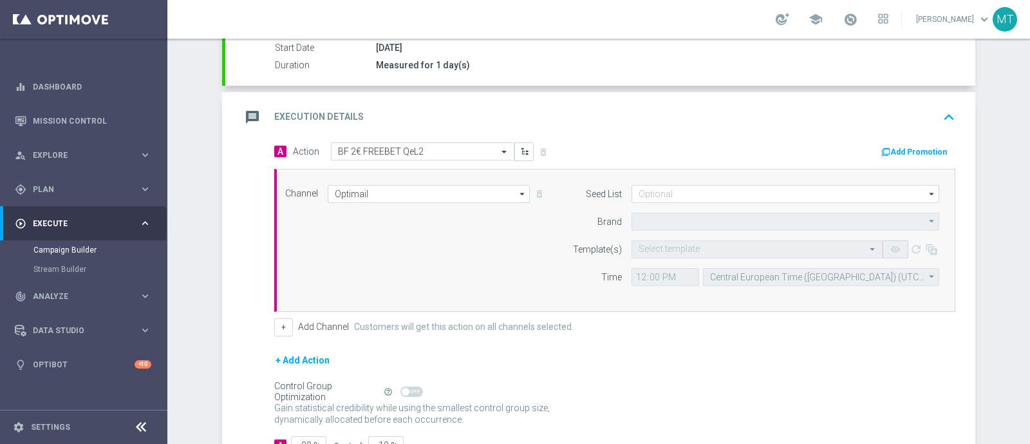
type input "Sisal Marketing"
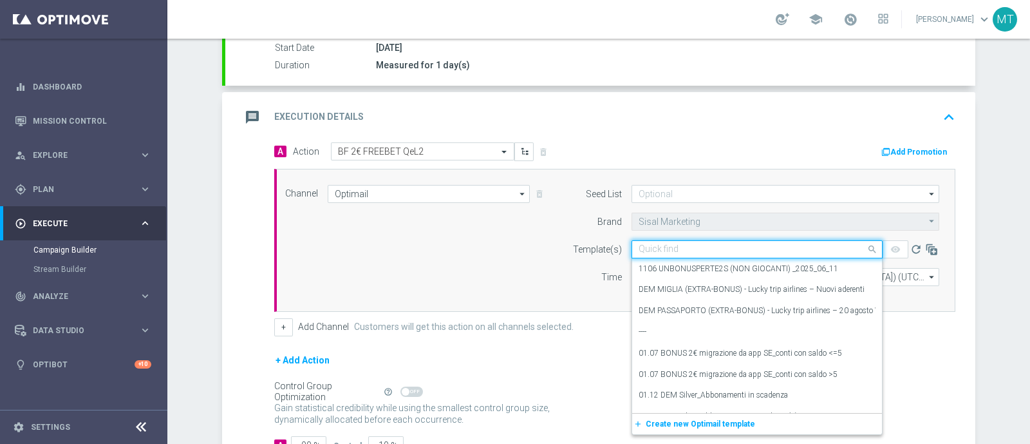
click at [754, 244] on input "text" at bounding box center [744, 249] width 211 height 11
paste input "2BFBET1509 - 2025-09-15"
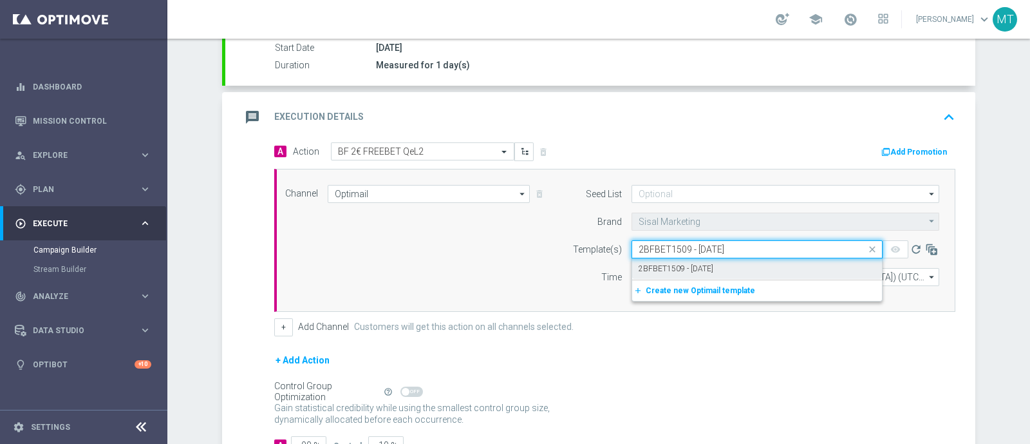
click at [761, 265] on div "2BFBET1509 - 2025-09-15" at bounding box center [757, 268] width 237 height 21
type input "2BFBET1509 - 2025-09-15"
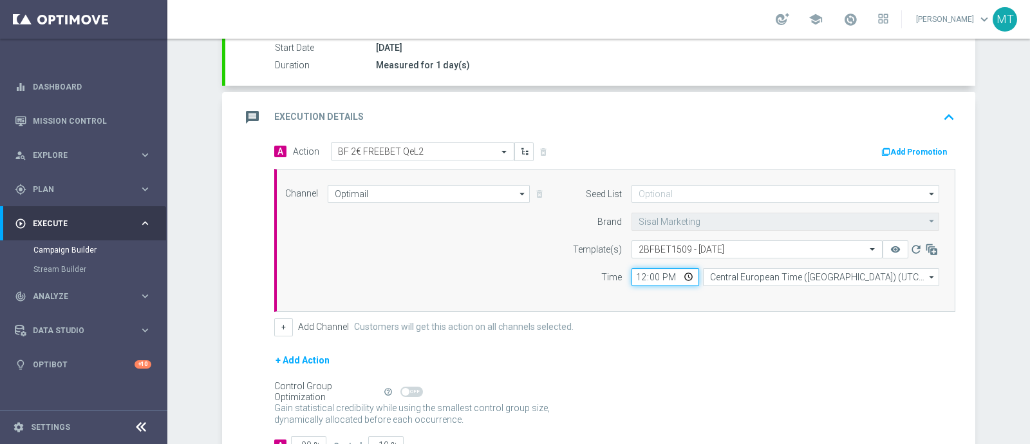
click at [638, 278] on input "12:00" at bounding box center [666, 277] width 68 height 18
type input "19:30"
click at [657, 353] on div "+ Add Action" at bounding box center [614, 368] width 681 height 32
click at [902, 153] on button "Add Promotion" at bounding box center [915, 152] width 71 height 14
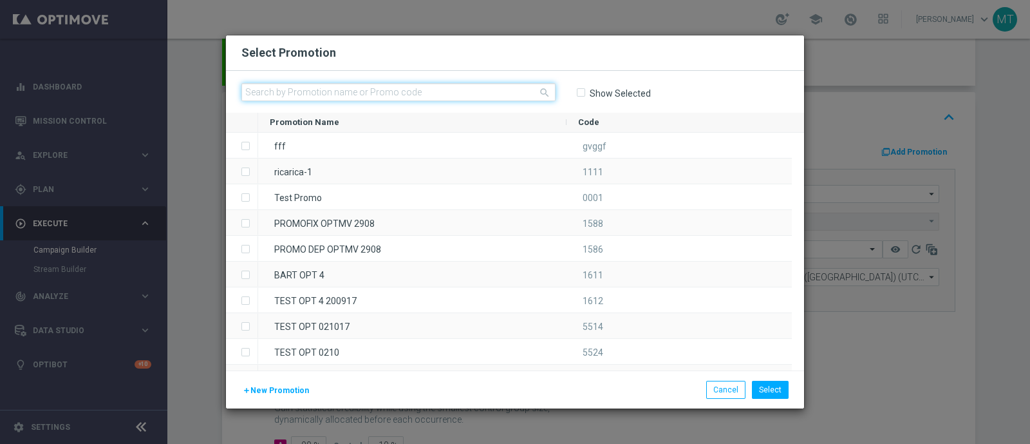
click at [457, 88] on input "text" at bounding box center [399, 92] width 314 height 18
paste input "235413"
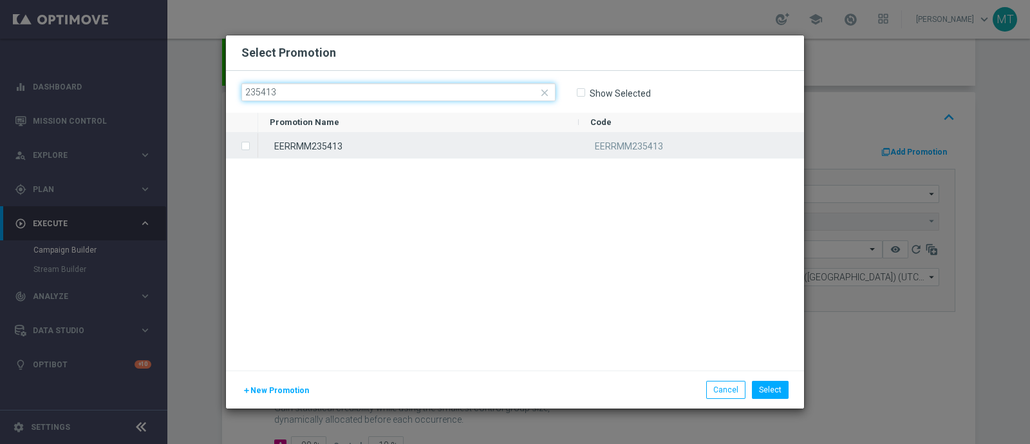
type input "235413"
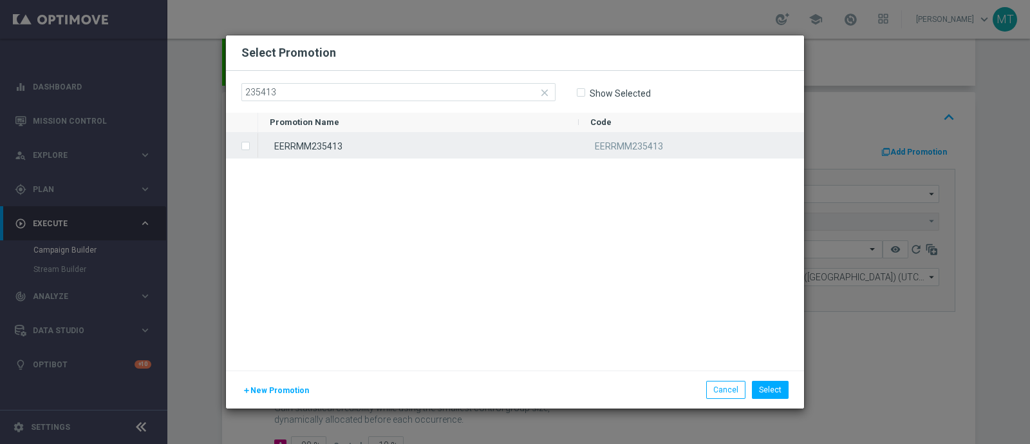
click at [480, 143] on div "EERRMM235413" at bounding box center [418, 145] width 321 height 25
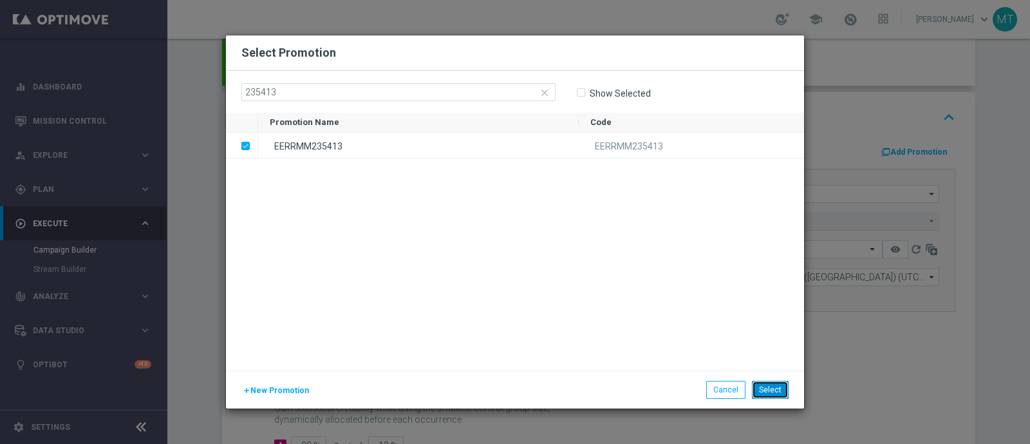
click at [776, 385] on button "Select" at bounding box center [770, 390] width 37 height 18
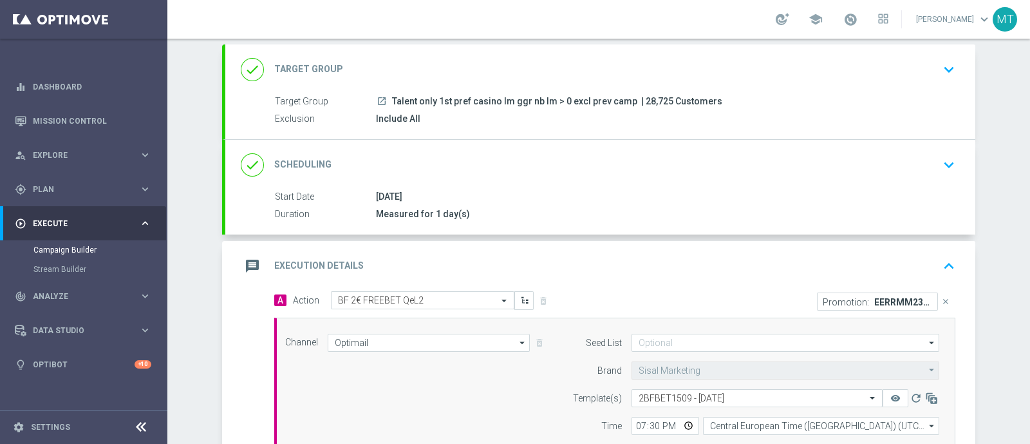
scroll to position [312, 0]
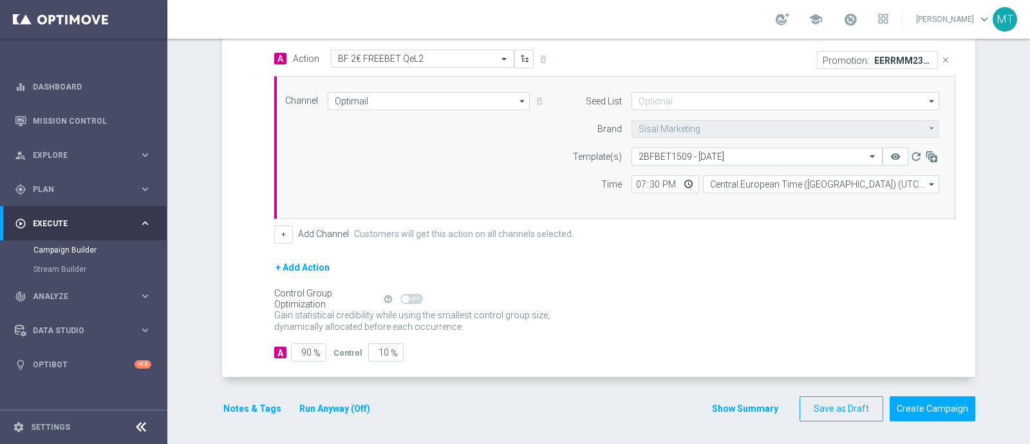
click at [228, 416] on div "Notes & Tags Run Anyway (Off)" at bounding box center [304, 408] width 165 height 25
click at [222, 403] on button "Notes & Tags" at bounding box center [252, 409] width 61 height 16
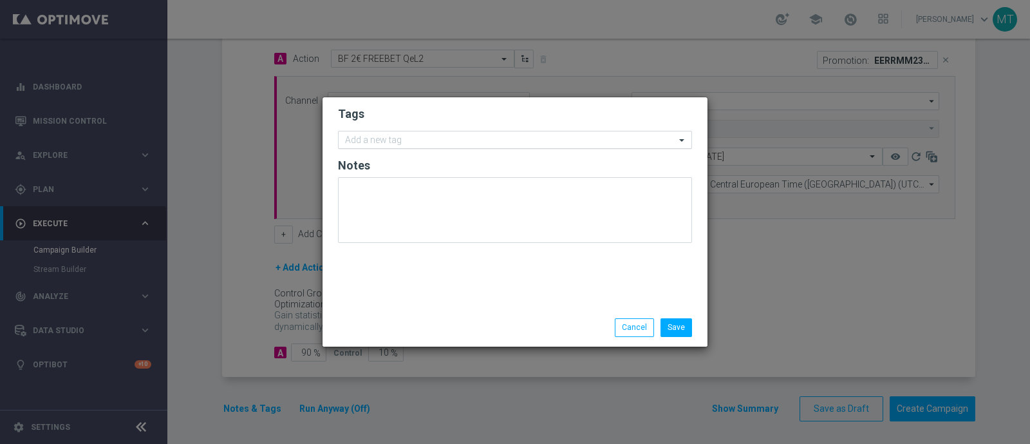
click at [366, 132] on div "Add a new tag" at bounding box center [507, 140] width 337 height 16
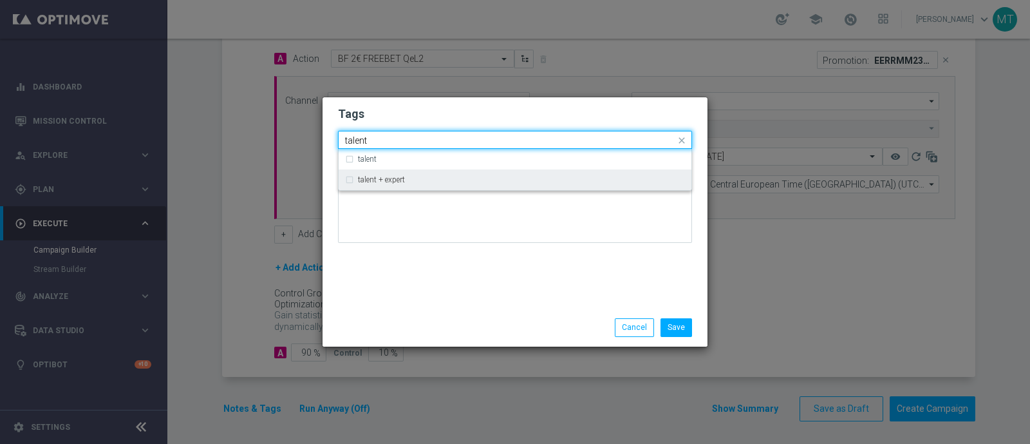
click at [373, 187] on div "talent + expert" at bounding box center [515, 179] width 340 height 21
type input "talent"
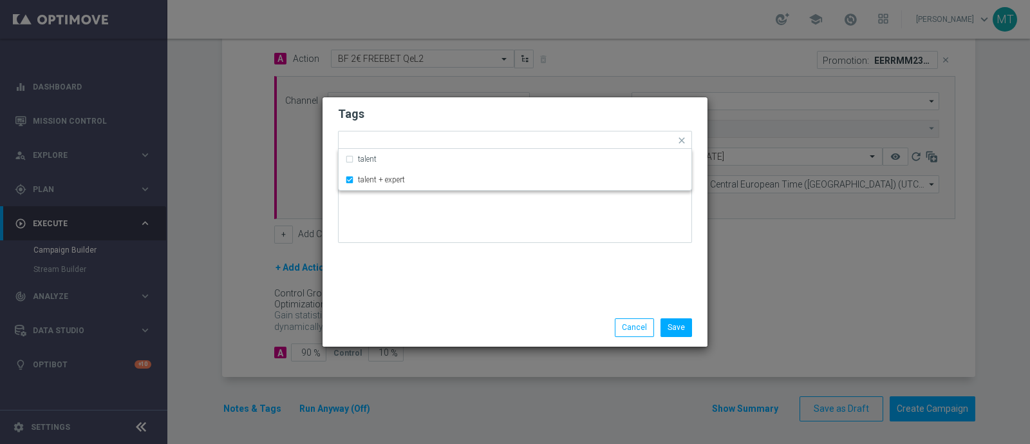
click at [404, 269] on div "Tags Quick find × talent + expert talent talent + expert Notes" at bounding box center [515, 202] width 385 height 211
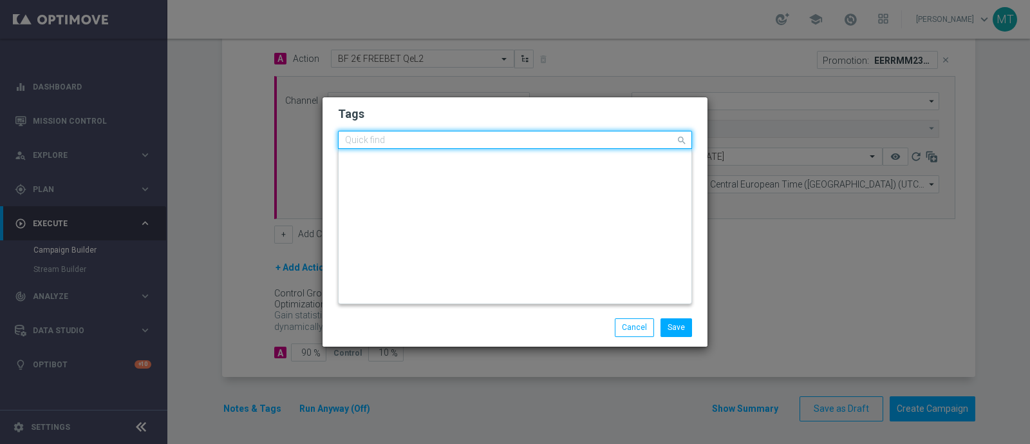
click at [437, 137] on input "text" at bounding box center [510, 140] width 330 height 11
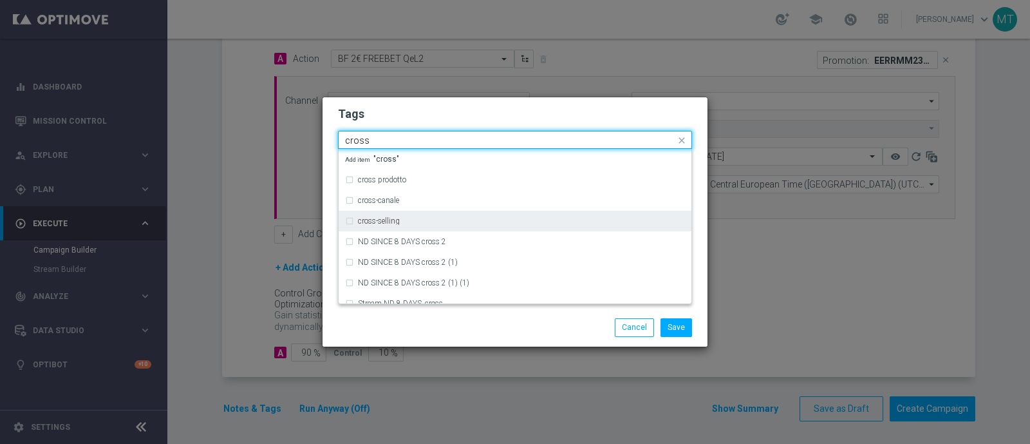
click at [432, 218] on div "cross-selling" at bounding box center [521, 221] width 327 height 8
type input "cross"
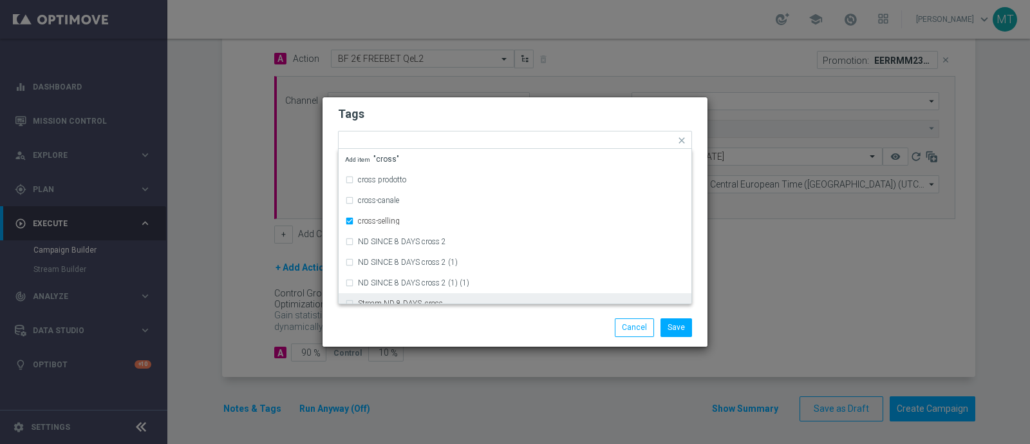
click at [399, 324] on div "Save Cancel" at bounding box center [515, 327] width 374 height 18
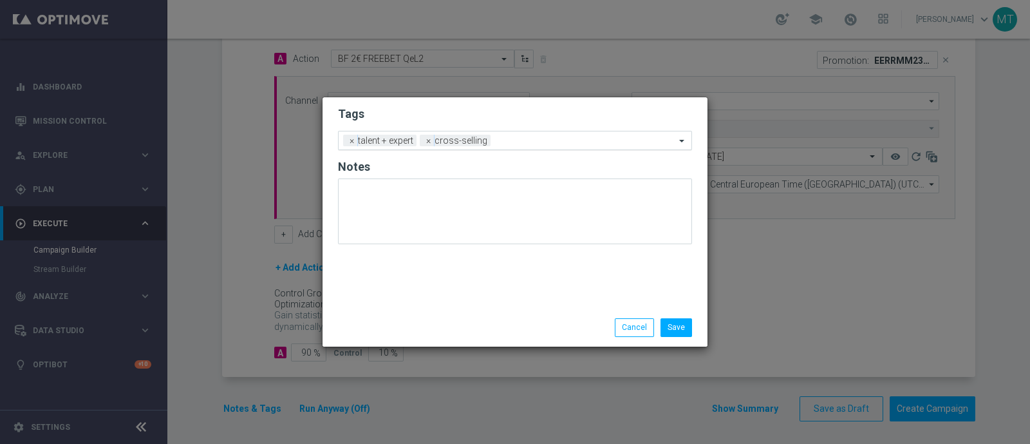
click at [517, 133] on div "Add a new tag × talent + expert × cross-selling" at bounding box center [507, 140] width 337 height 18
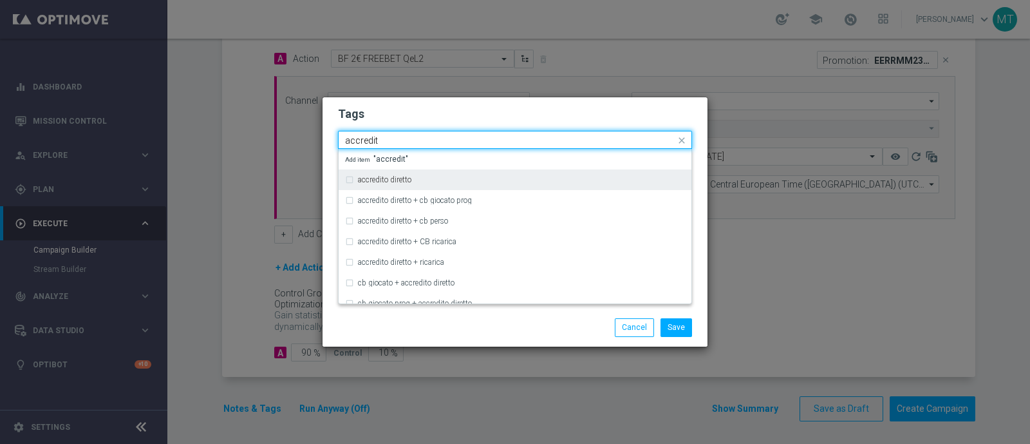
click at [495, 177] on div "accredito diretto" at bounding box center [521, 180] width 327 height 8
type input "accredit"
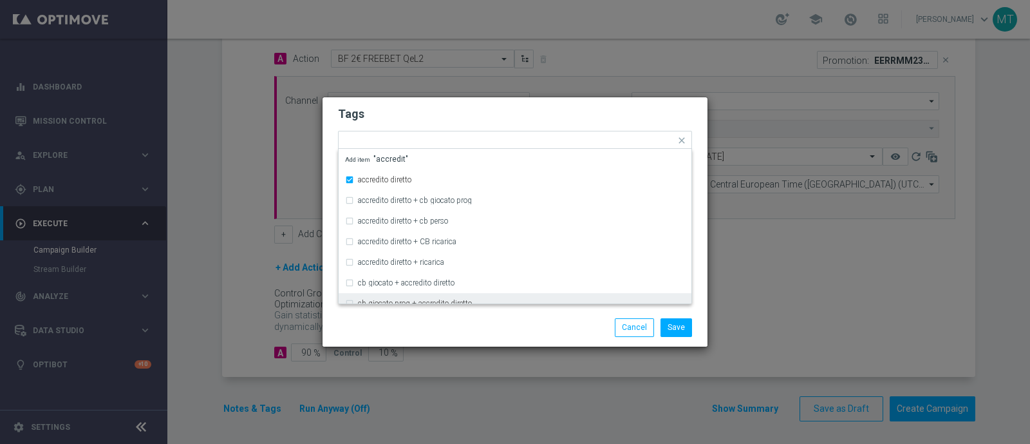
click at [454, 339] on div "Save Cancel" at bounding box center [515, 327] width 385 height 37
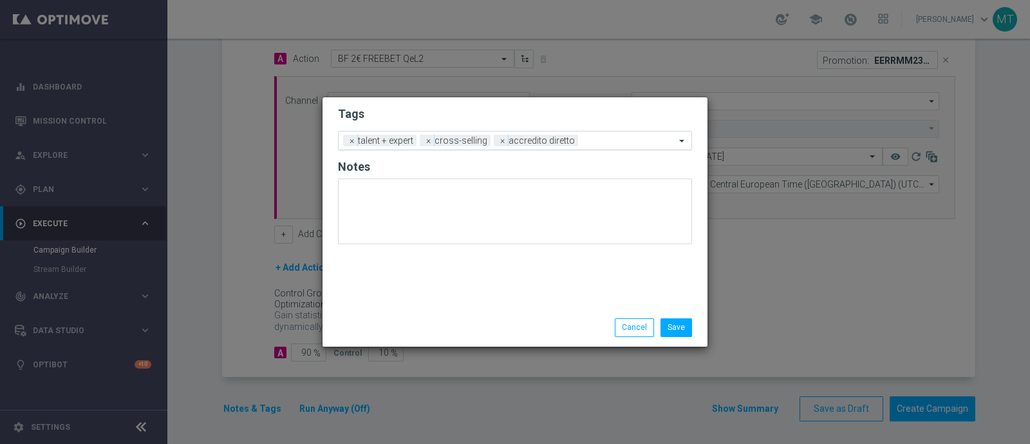
click at [594, 146] on input "text" at bounding box center [630, 141] width 92 height 11
click at [547, 103] on form "Tags Add a new tag × talent + expert × cross-selling × accredito diretto Notes" at bounding box center [515, 178] width 354 height 151
click at [608, 142] on input "text" at bounding box center [630, 141] width 92 height 11
click at [570, 117] on h2 "Tags" at bounding box center [515, 113] width 354 height 15
click at [598, 140] on input "text" at bounding box center [630, 141] width 92 height 11
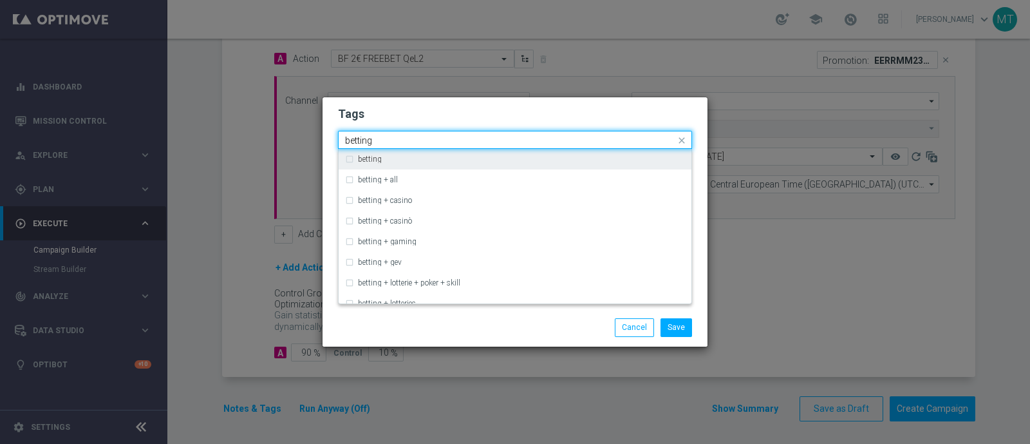
click at [381, 162] on label "betting" at bounding box center [370, 159] width 24 height 8
type input "betting"
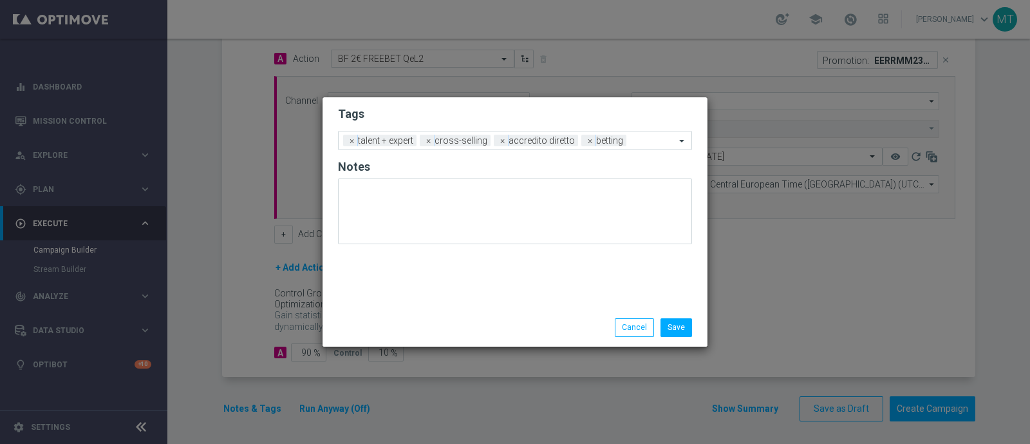
click at [444, 310] on div "Save Cancel" at bounding box center [515, 327] width 385 height 37
click at [646, 142] on input "text" at bounding box center [654, 141] width 44 height 11
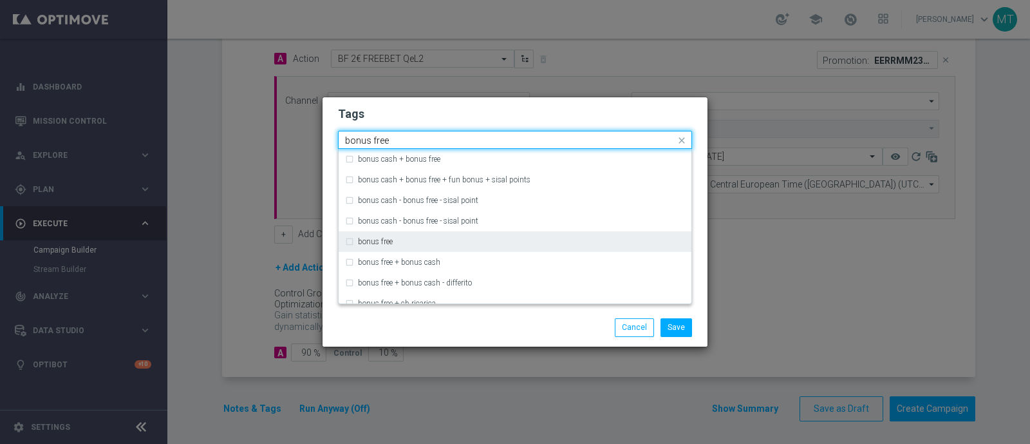
click at [576, 251] on div "bonus free" at bounding box center [515, 241] width 340 height 21
type input "bonus free"
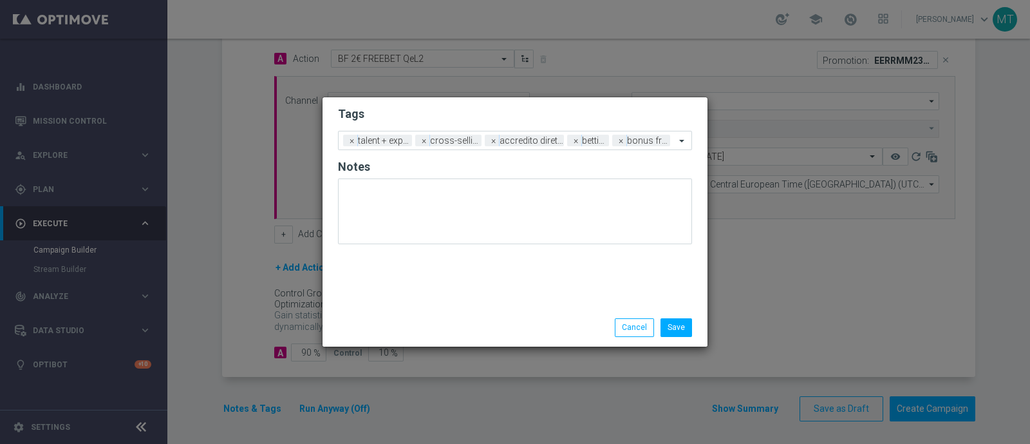
click at [574, 327] on div "Save Cancel" at bounding box center [577, 327] width 249 height 18
click at [685, 324] on button "Save" at bounding box center [677, 327] width 32 height 18
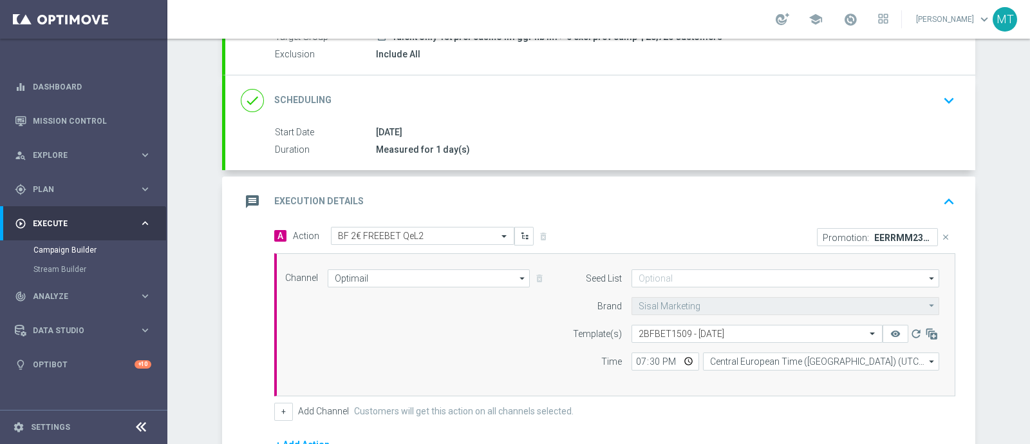
scroll to position [134, 0]
click at [715, 220] on div "message Execution Details keyboard_arrow_up" at bounding box center [600, 203] width 750 height 50
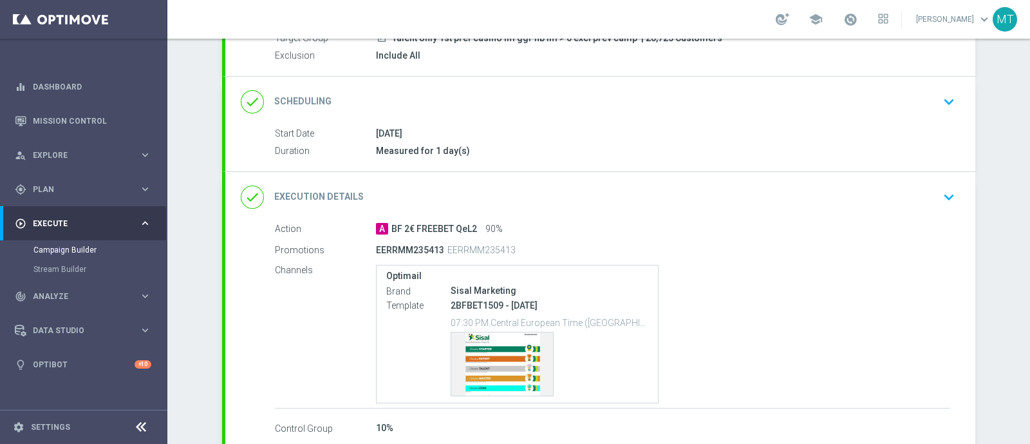
scroll to position [0, 0]
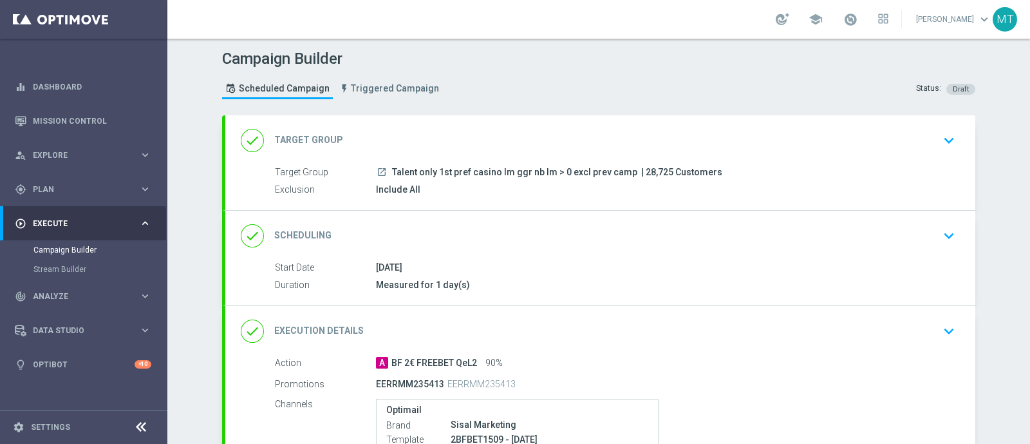
click at [705, 160] on div "done Target Group keyboard_arrow_down" at bounding box center [600, 140] width 750 height 50
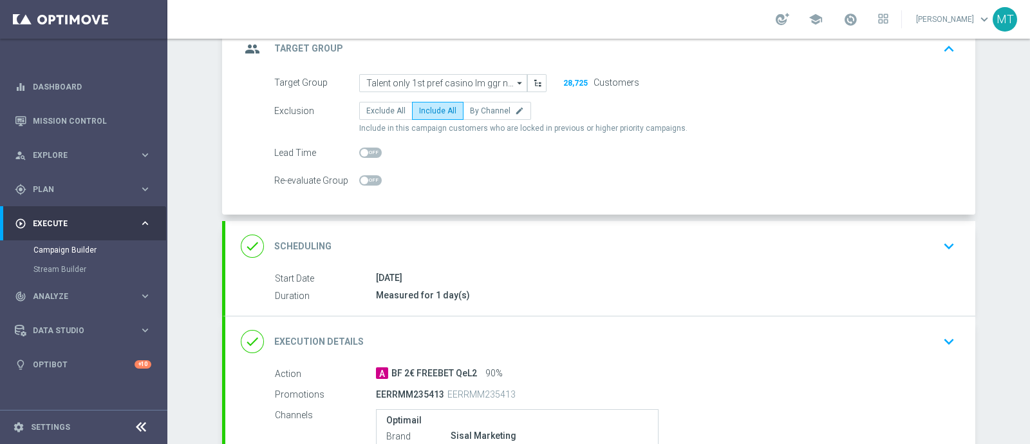
click at [507, 256] on div "done Scheduling keyboard_arrow_down" at bounding box center [600, 246] width 719 height 24
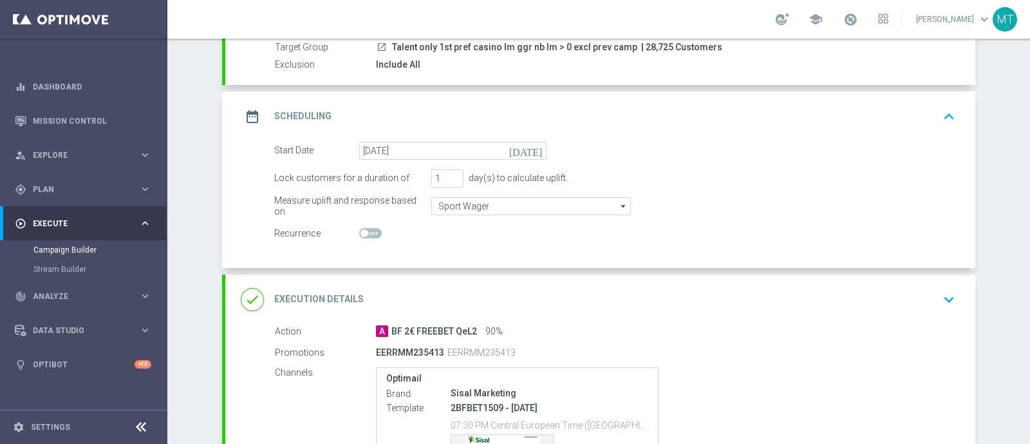
scroll to position [269, 0]
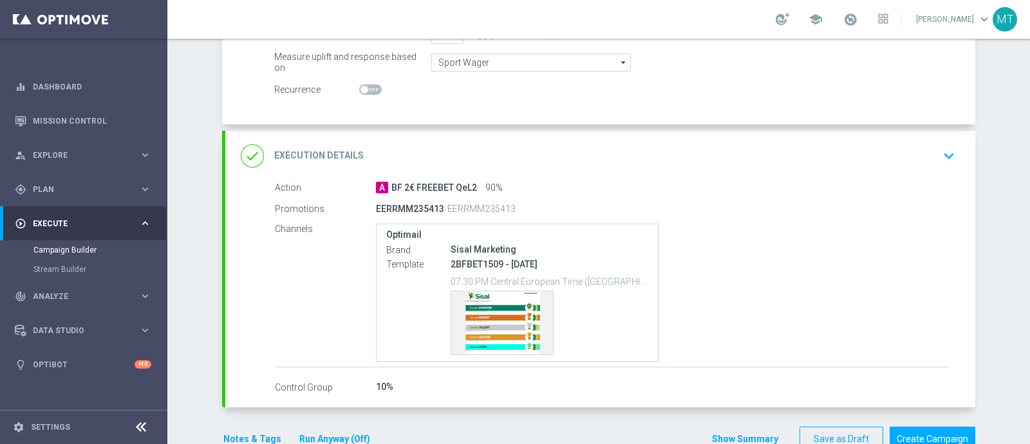
click at [805, 144] on div "done Execution Details keyboard_arrow_down" at bounding box center [600, 156] width 719 height 24
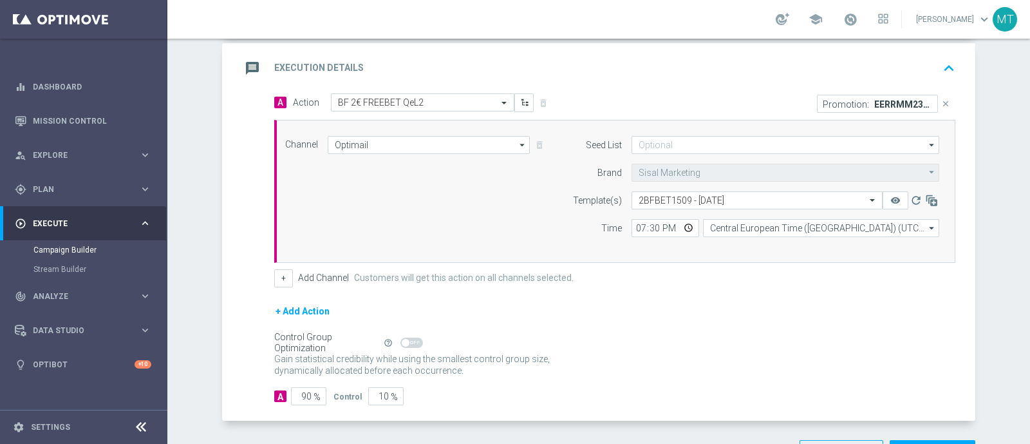
click at [587, 93] on div "A Action Select action BF 2€ FREEBET QeL2 delete_forever" at bounding box center [440, 102] width 350 height 19
click at [819, 75] on div "message Execution Details keyboard_arrow_up" at bounding box center [600, 68] width 719 height 24
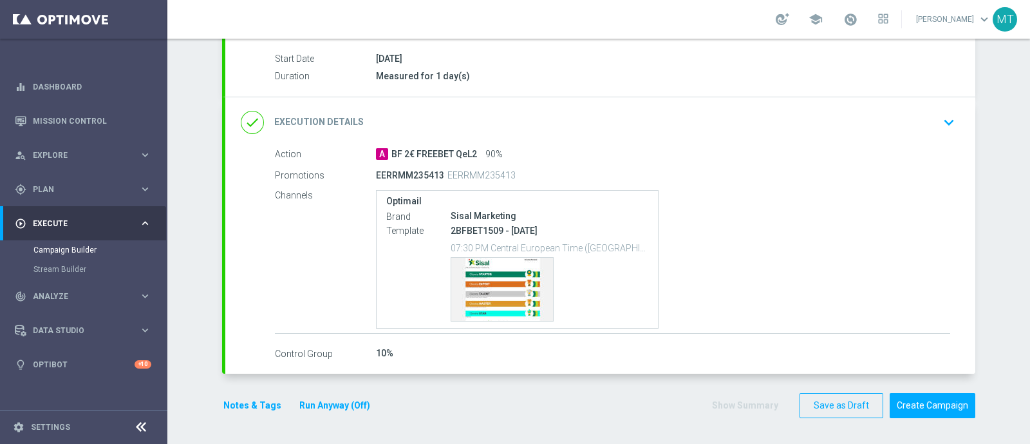
scroll to position [206, 0]
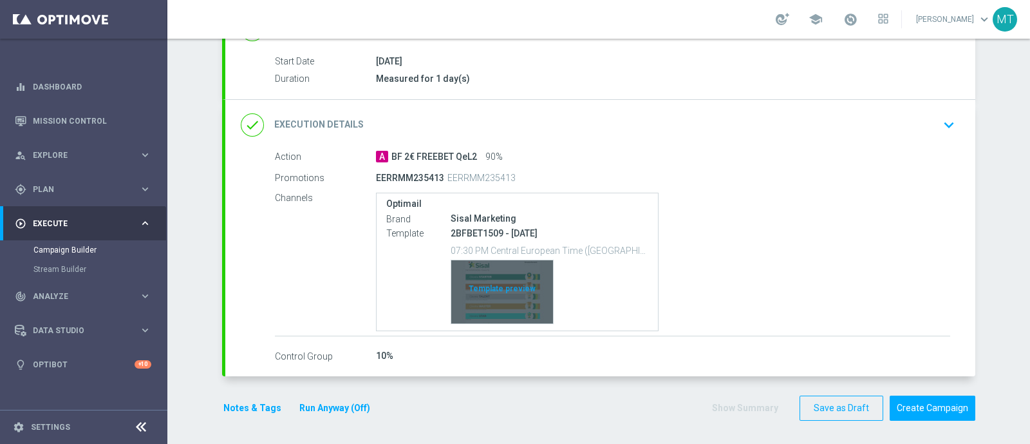
click at [499, 300] on div "Template preview" at bounding box center [502, 291] width 102 height 63
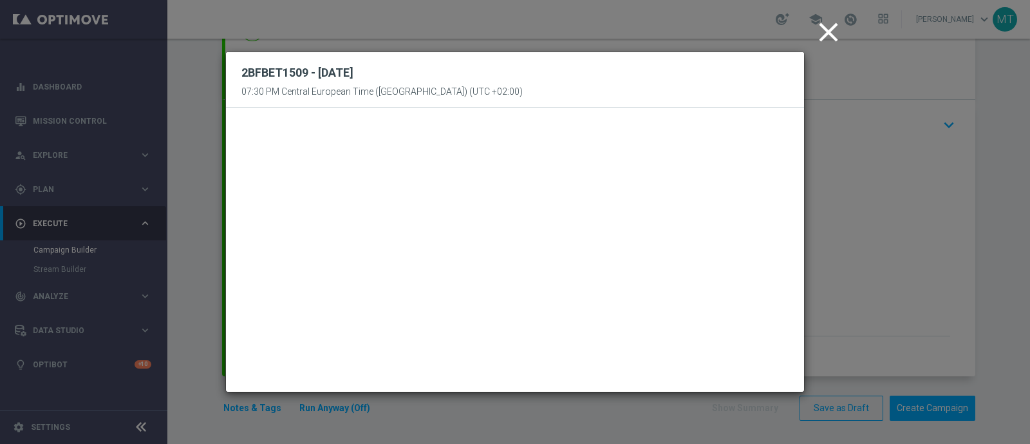
click at [821, 31] on icon "close" at bounding box center [829, 32] width 32 height 32
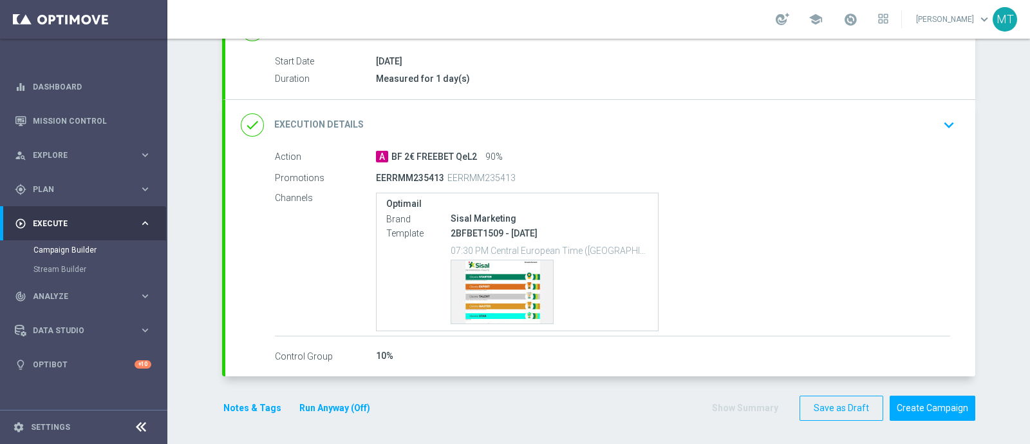
click at [781, 152] on div "A BF 2€ FREEBET QeL2 90%" at bounding box center [663, 156] width 574 height 13
click at [923, 127] on div "done Execution Details keyboard_arrow_down" at bounding box center [600, 125] width 719 height 24
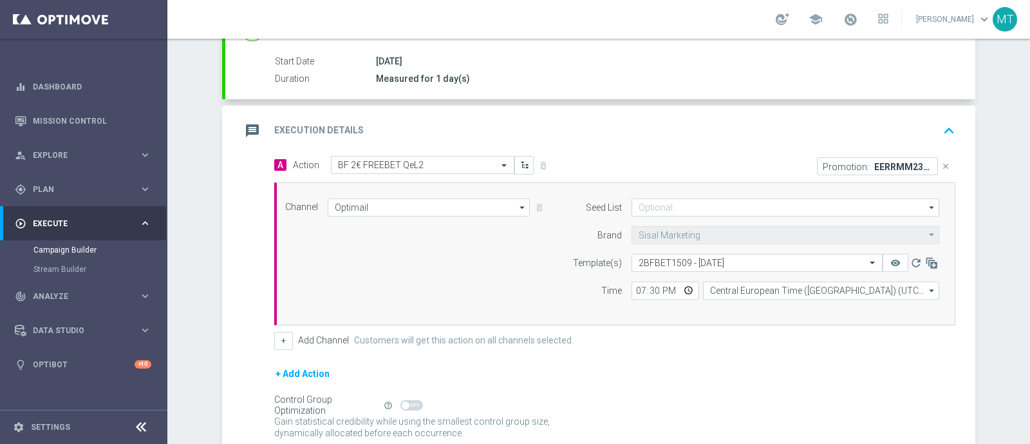
click at [869, 127] on div "message Execution Details keyboard_arrow_up" at bounding box center [600, 131] width 719 height 24
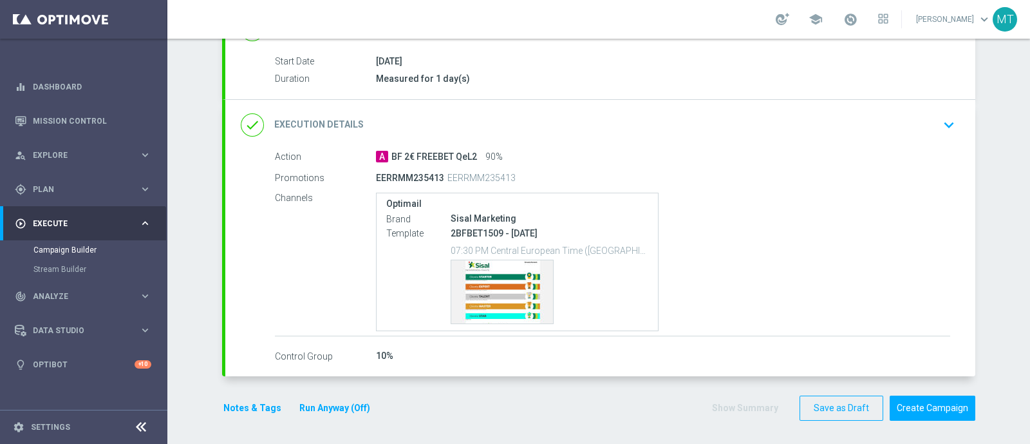
click at [343, 408] on button "Run Anyway (Off)" at bounding box center [334, 408] width 73 height 16
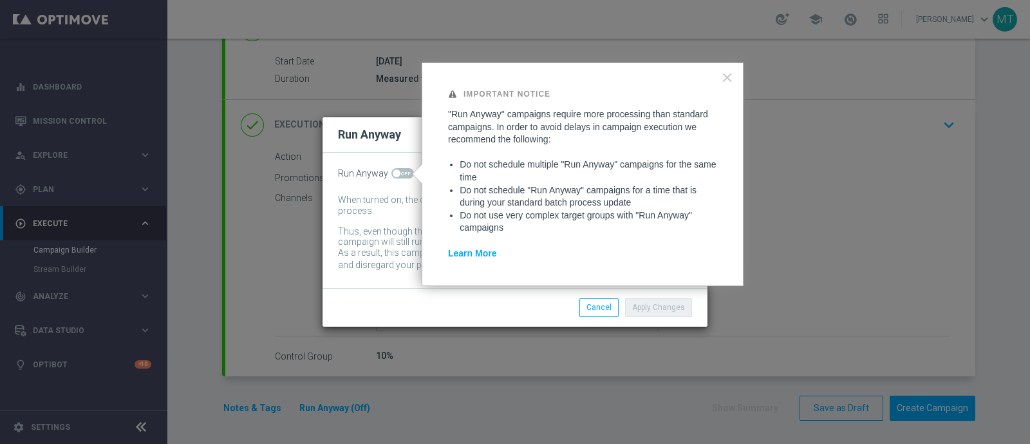
click at [399, 171] on span at bounding box center [403, 173] width 23 height 10
click at [399, 171] on input "checkbox" at bounding box center [403, 173] width 23 height 10
checkbox input "true"
click at [656, 312] on button "Apply Changes" at bounding box center [658, 307] width 67 height 18
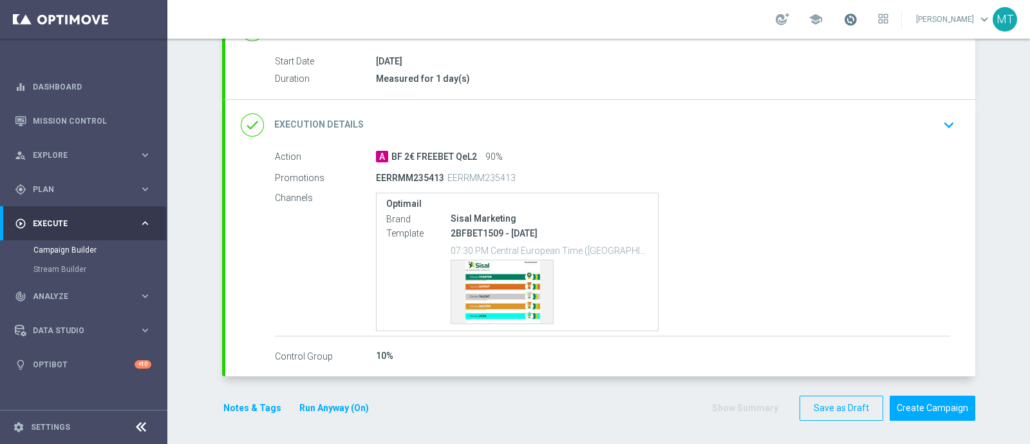
click at [858, 14] on span at bounding box center [851, 19] width 14 height 14
click at [926, 404] on button "Create Campaign" at bounding box center [933, 407] width 86 height 25
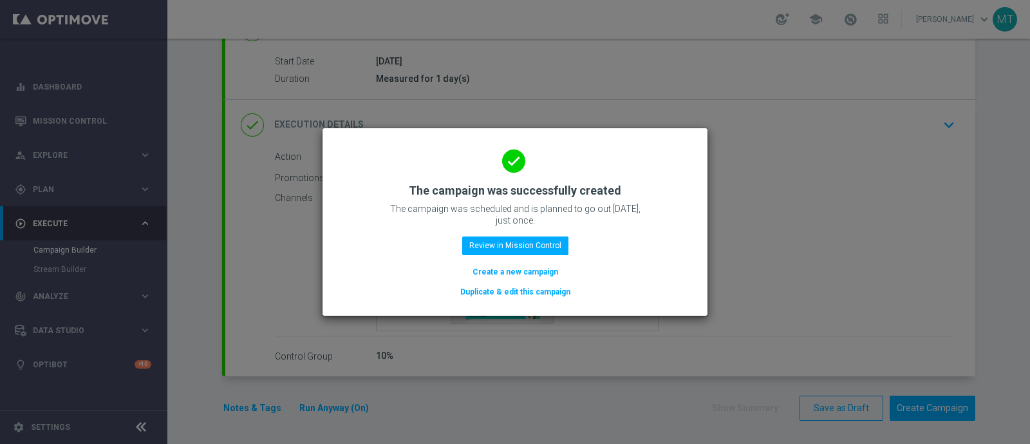
click at [541, 235] on div "done The campaign was successfully created The campaign was scheduled and is pl…" at bounding box center [515, 219] width 354 height 158
click at [546, 238] on button "Review in Mission Control" at bounding box center [515, 245] width 106 height 18
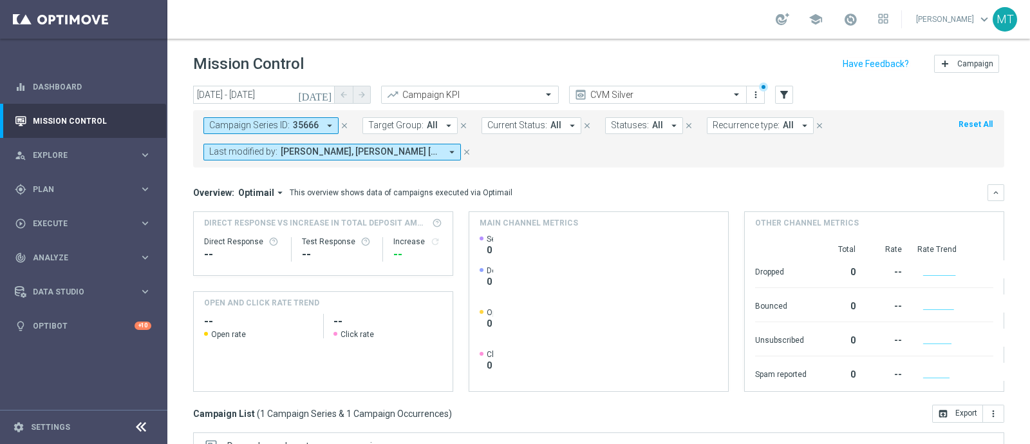
click at [345, 122] on icon "close" at bounding box center [344, 125] width 9 height 9
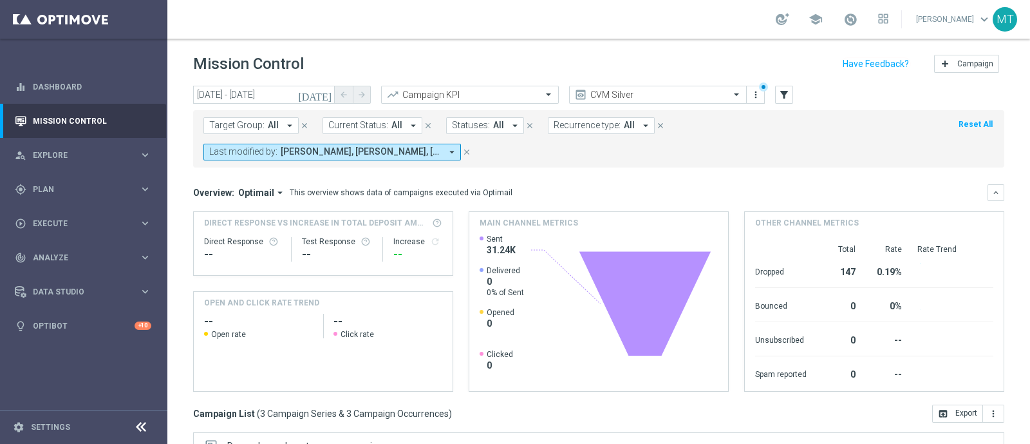
scroll to position [225, 0]
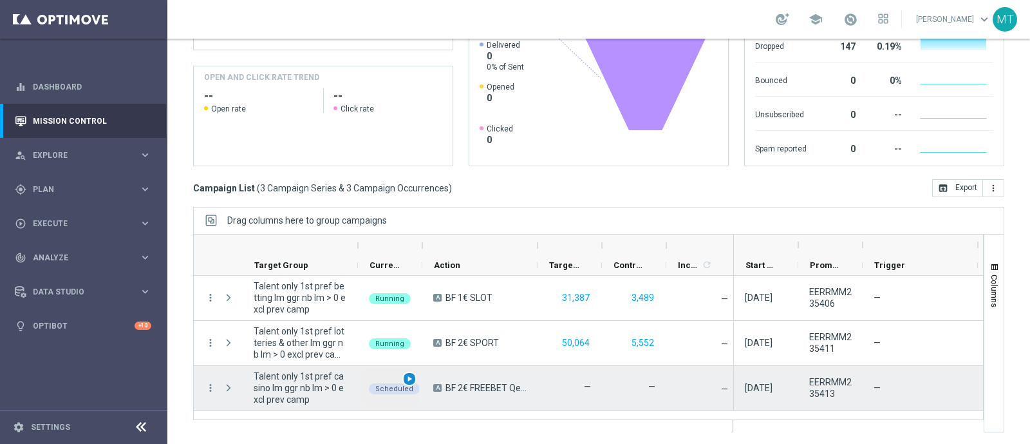
click at [411, 375] on span "play_arrow" at bounding box center [409, 378] width 9 height 9
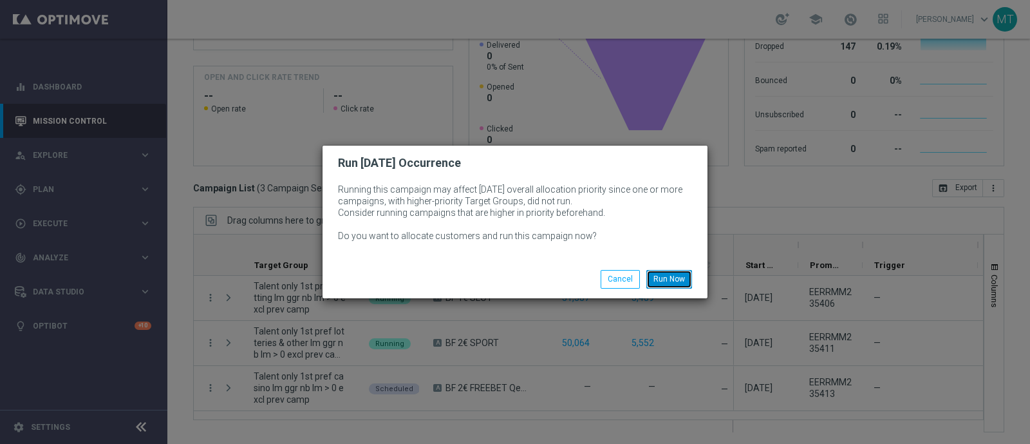
click at [665, 278] on button "Run Now" at bounding box center [670, 279] width 46 height 18
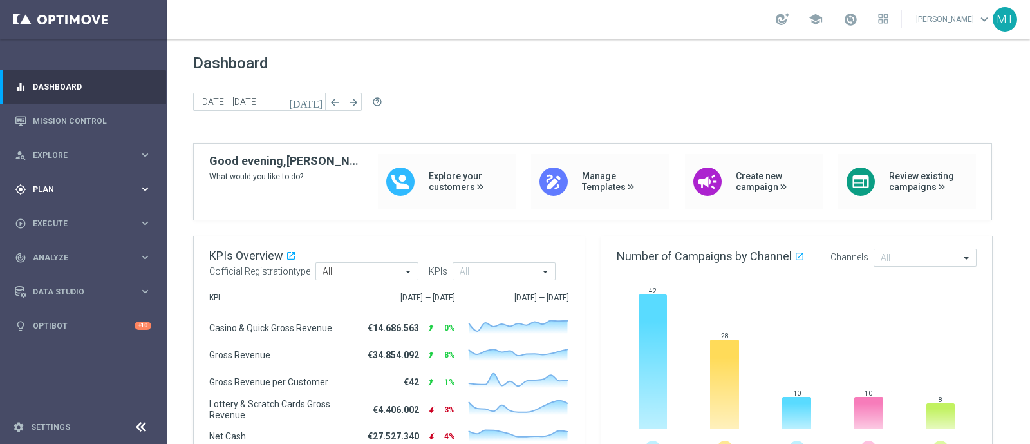
click at [72, 186] on span "Plan" at bounding box center [86, 189] width 106 height 8
click at [52, 257] on span "Templates" at bounding box center [80, 255] width 92 height 8
click at [57, 269] on link "Optimail" at bounding box center [87, 274] width 94 height 10
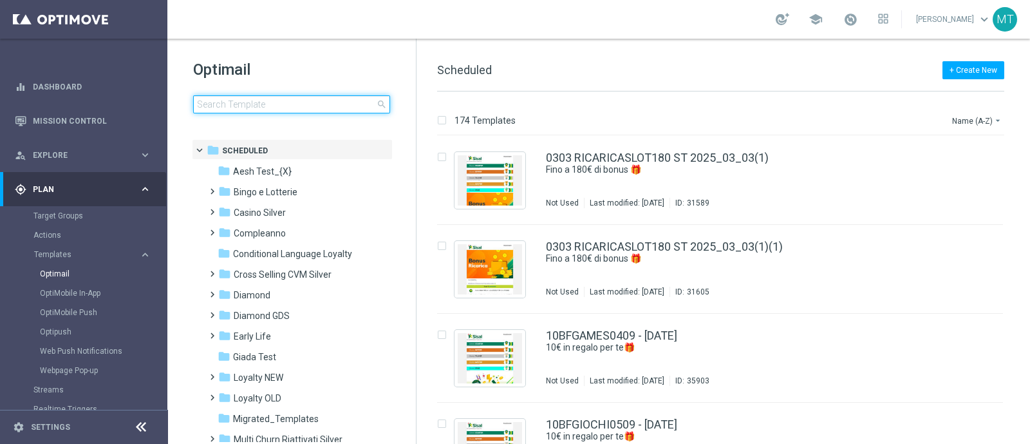
click at [274, 107] on input at bounding box center [291, 104] width 197 height 18
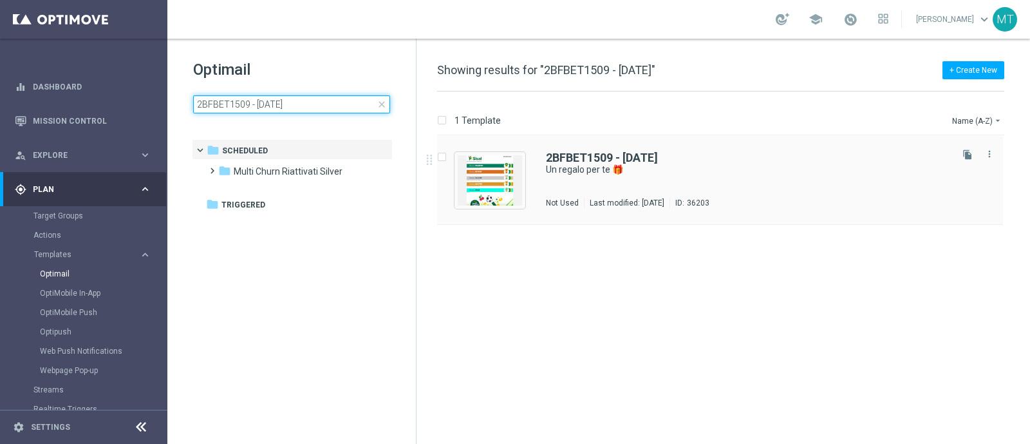
type input "2BFBET1509 - [DATE]"
click at [690, 156] on div "2BFBET1509 - [DATE]" at bounding box center [747, 158] width 403 height 12
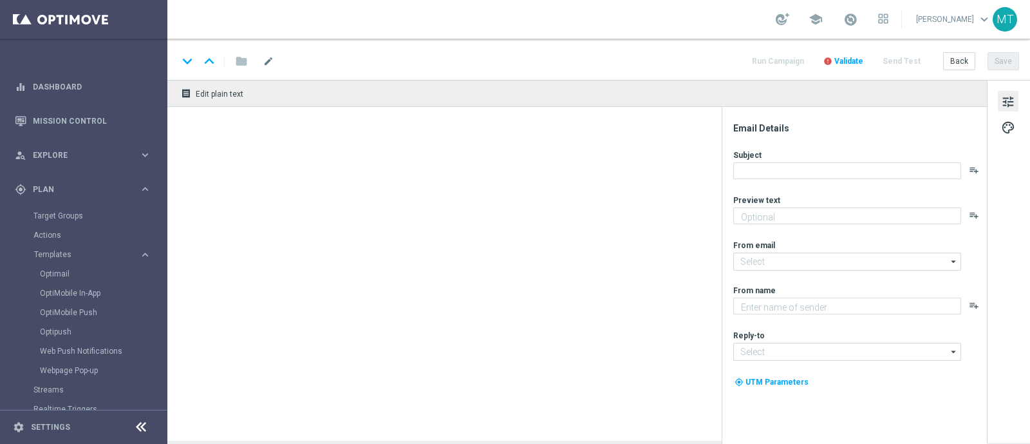
type textarea "Scopri le novità su Sisal 🎯"
type input "[EMAIL_ADDRESS][DOMAIN_NAME]"
type textarea "Sisal"
type input "[EMAIL_ADDRESS][DOMAIN_NAME]"
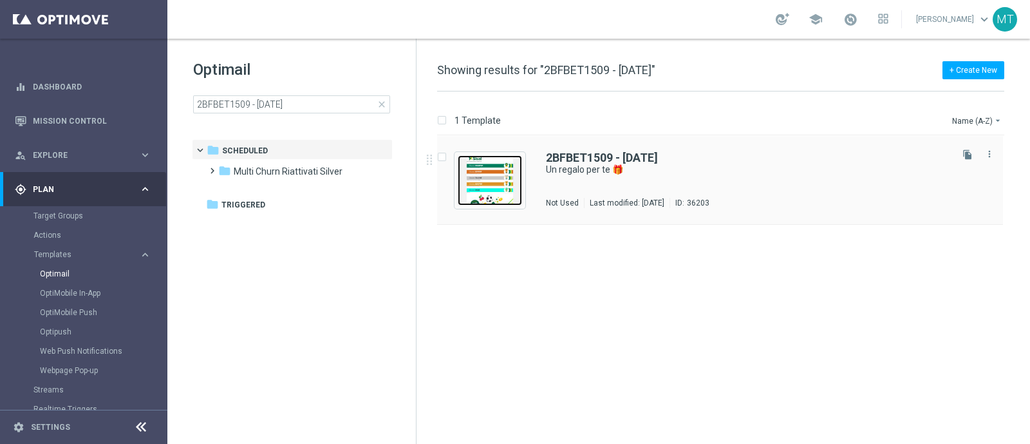
click at [500, 169] on img "Press SPACE to select this row." at bounding box center [490, 180] width 64 height 50
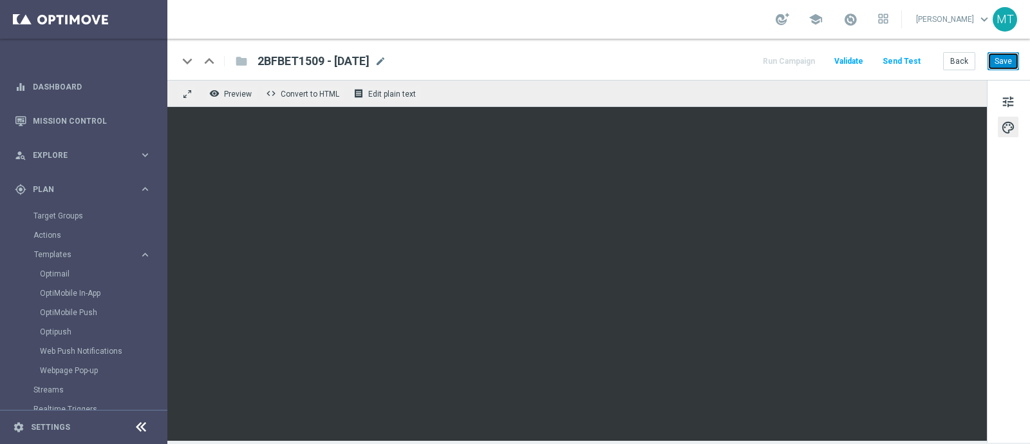
click at [997, 62] on button "Save" at bounding box center [1004, 61] width 32 height 18
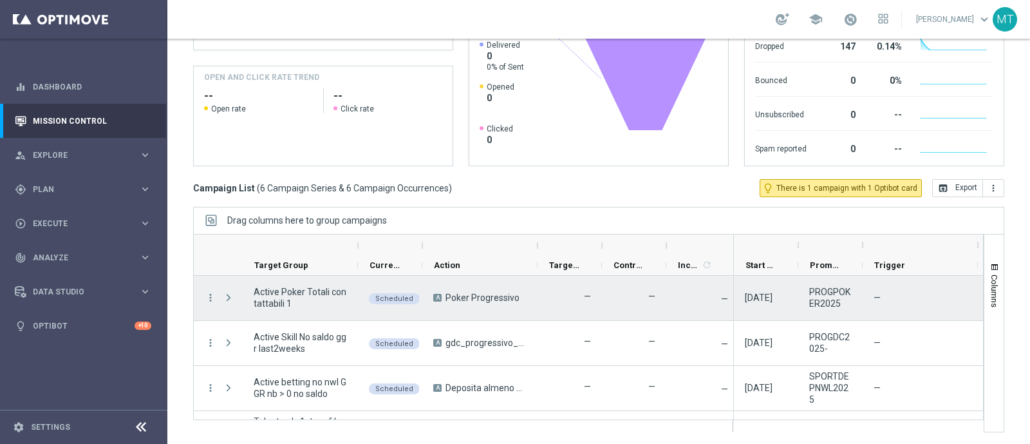
scroll to position [126, 0]
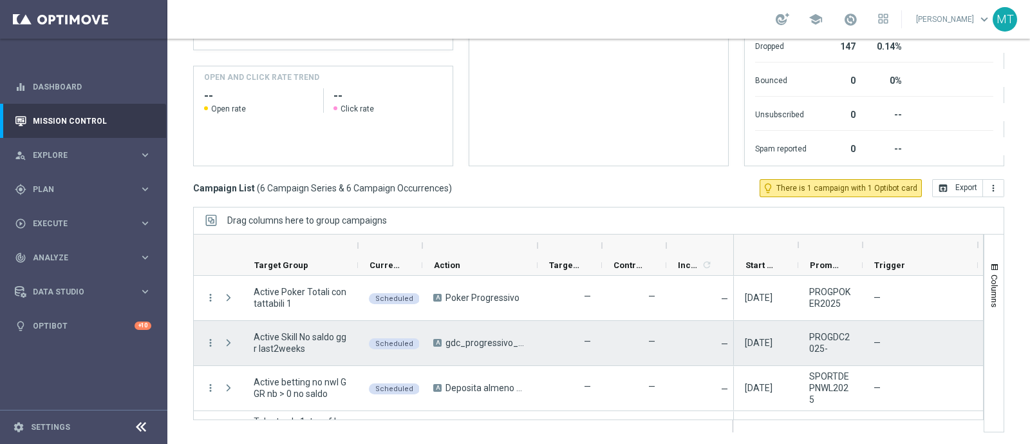
scroll to position [126, 0]
